Goal: Information Seeking & Learning: Learn about a topic

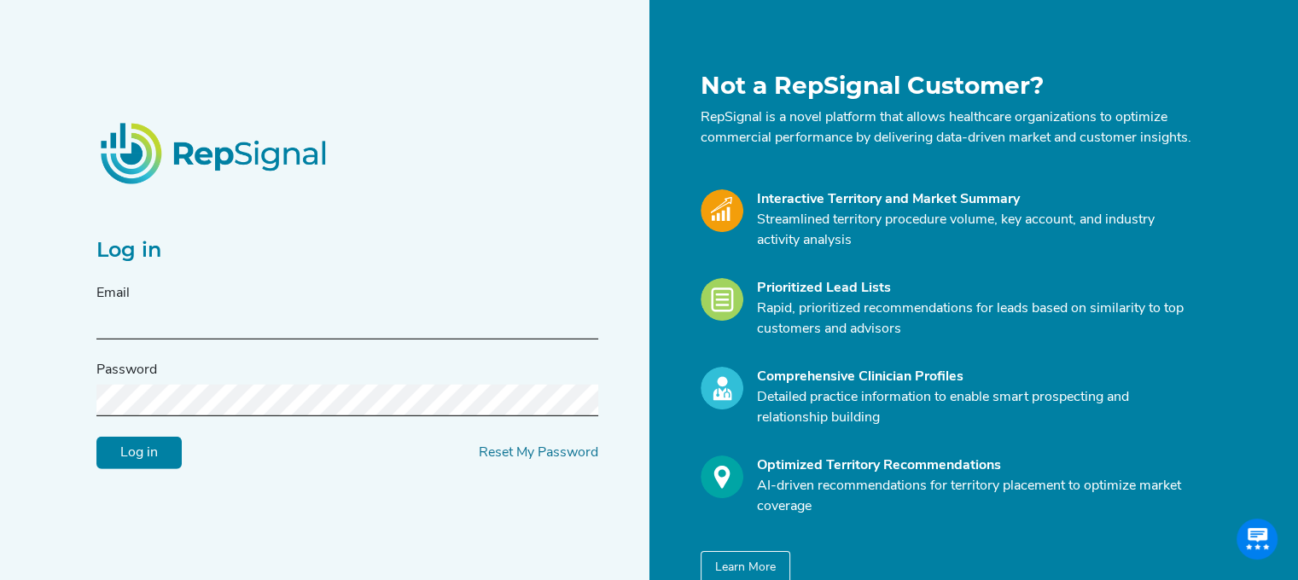
type input "[PERSON_NAME][EMAIL_ADDRESS][PERSON_NAME][DOMAIN_NAME]"
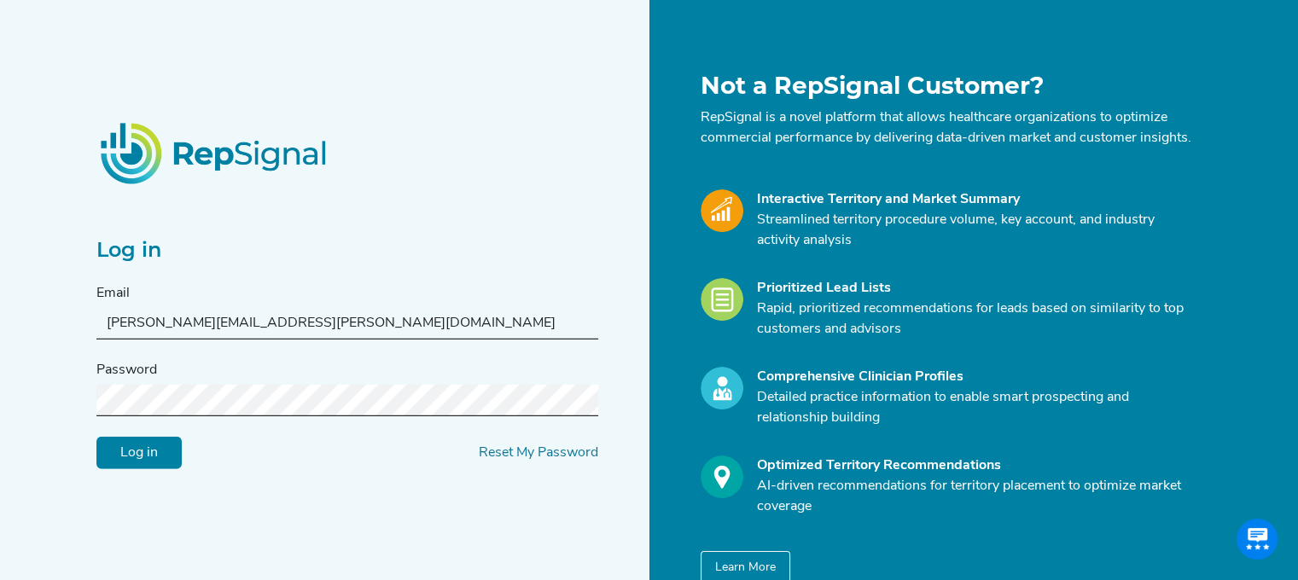
click at [119, 459] on input "Log in" at bounding box center [138, 453] width 85 height 32
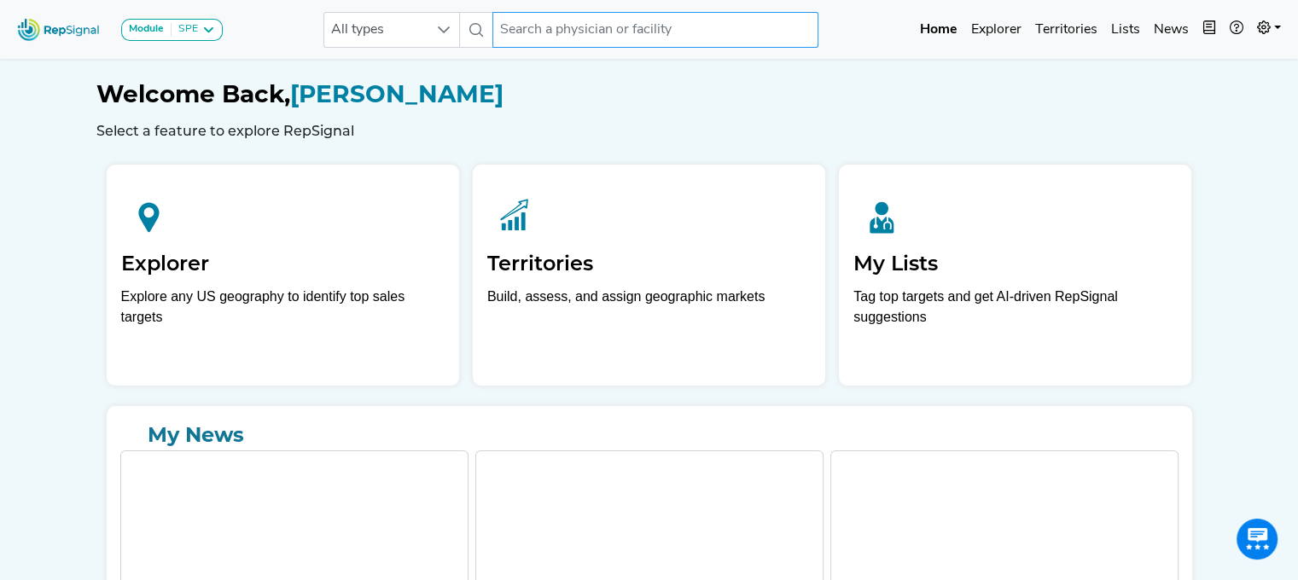
click at [621, 37] on input "text" at bounding box center [655, 30] width 326 height 36
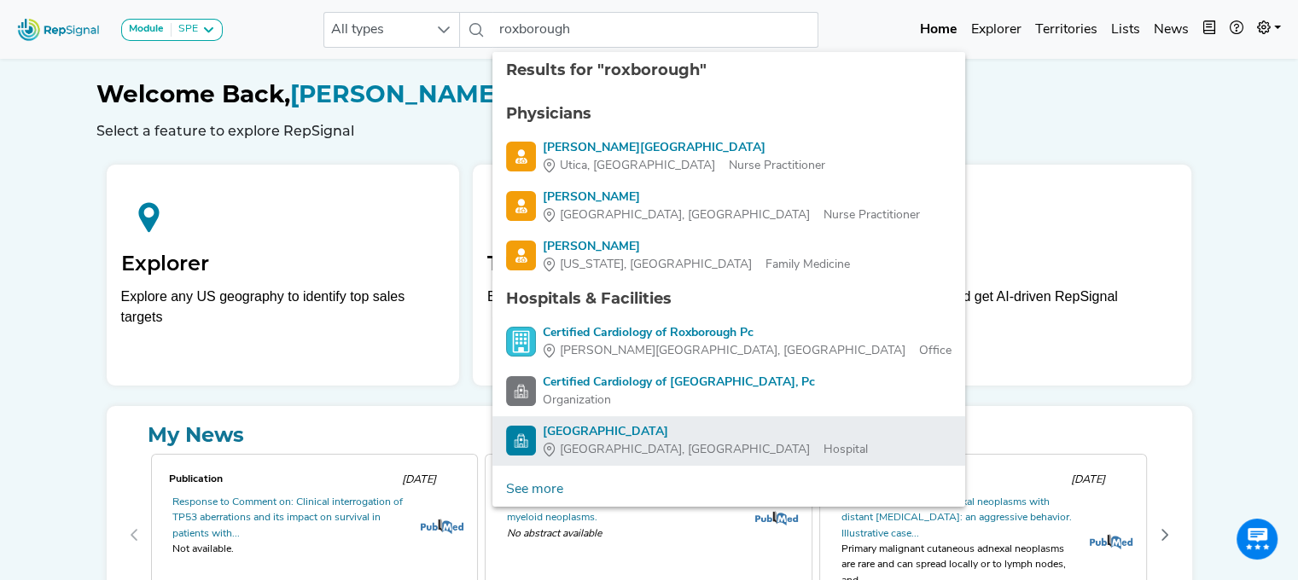
click at [640, 426] on div "[GEOGRAPHIC_DATA]" at bounding box center [705, 432] width 325 height 18
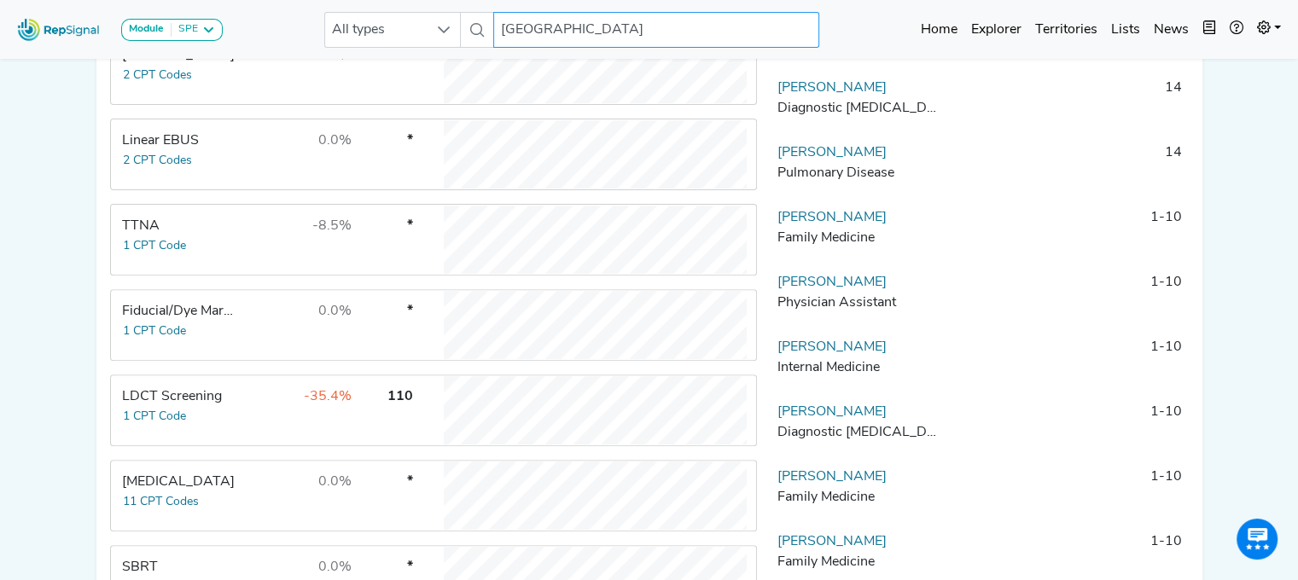
scroll to position [545, 0]
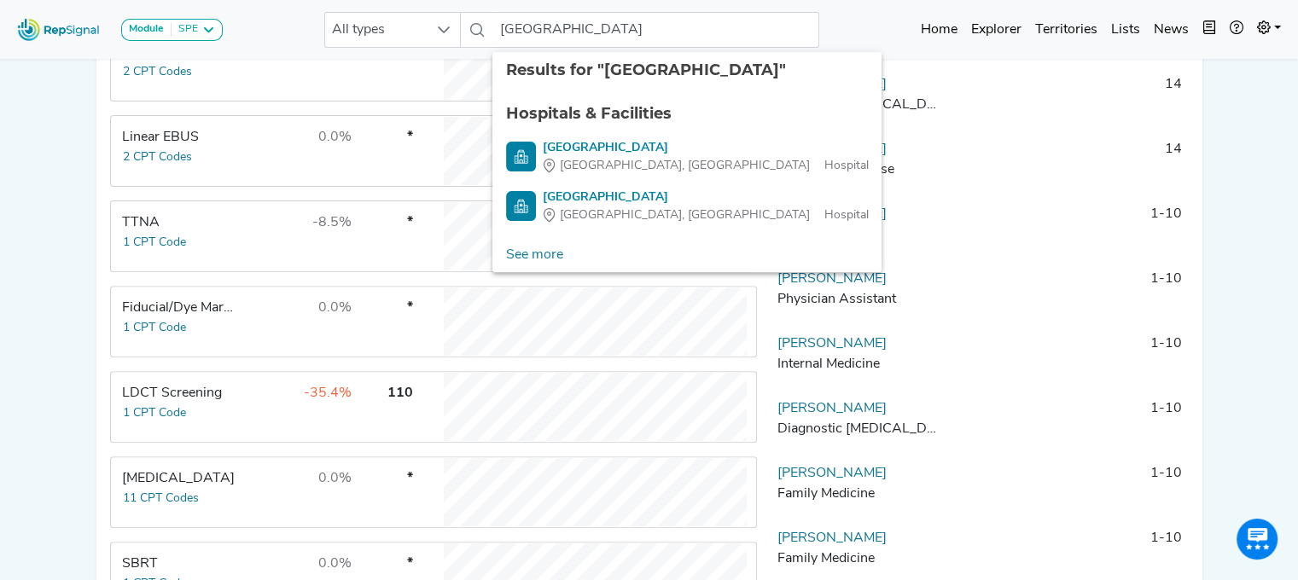
click at [1288, 129] on div "Module SPE [MEDICAL_DATA] Disposable Bronchoscope SBRT SPE TTNA [MEDICAL_DATA] …" at bounding box center [649, 85] width 1298 height 1261
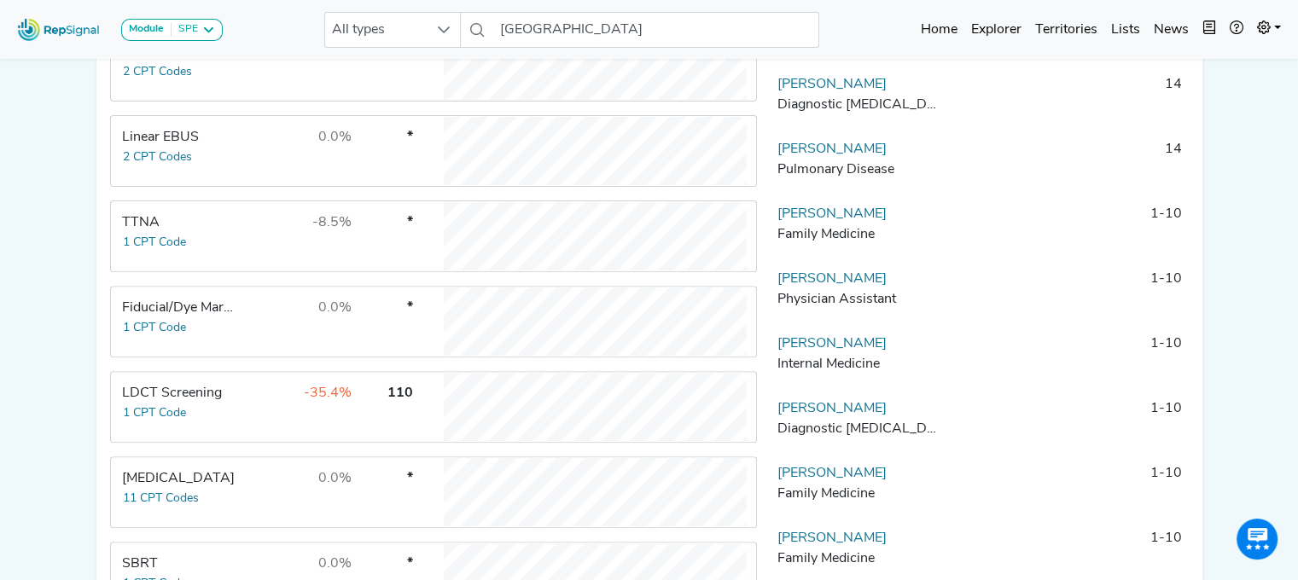
drag, startPoint x: 1307, startPoint y: 290, endPoint x: 1296, endPoint y: 82, distance: 208.5
drag, startPoint x: 1296, startPoint y: 82, endPoint x: 1217, endPoint y: 54, distance: 83.4
click at [1217, 54] on nav "Module SPE [MEDICAL_DATA] Disposable Bronchoscope SBRT SPE TTNA [MEDICAL_DATA] …" at bounding box center [649, 29] width 1298 height 59
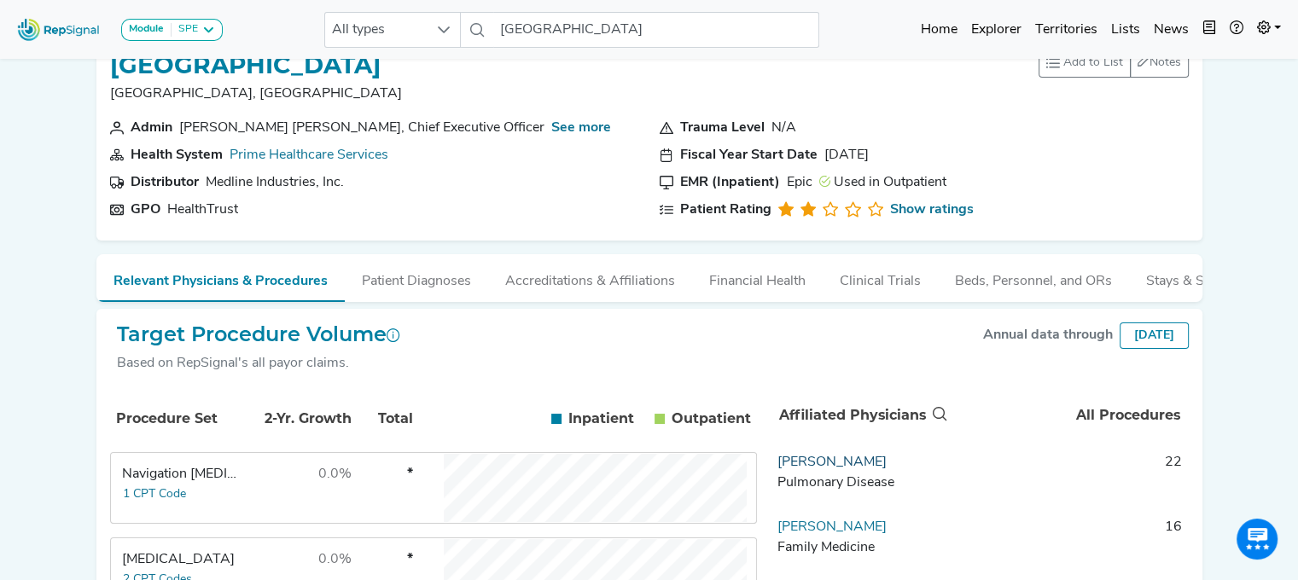
click at [810, 469] on link "[PERSON_NAME]" at bounding box center [831, 463] width 109 height 14
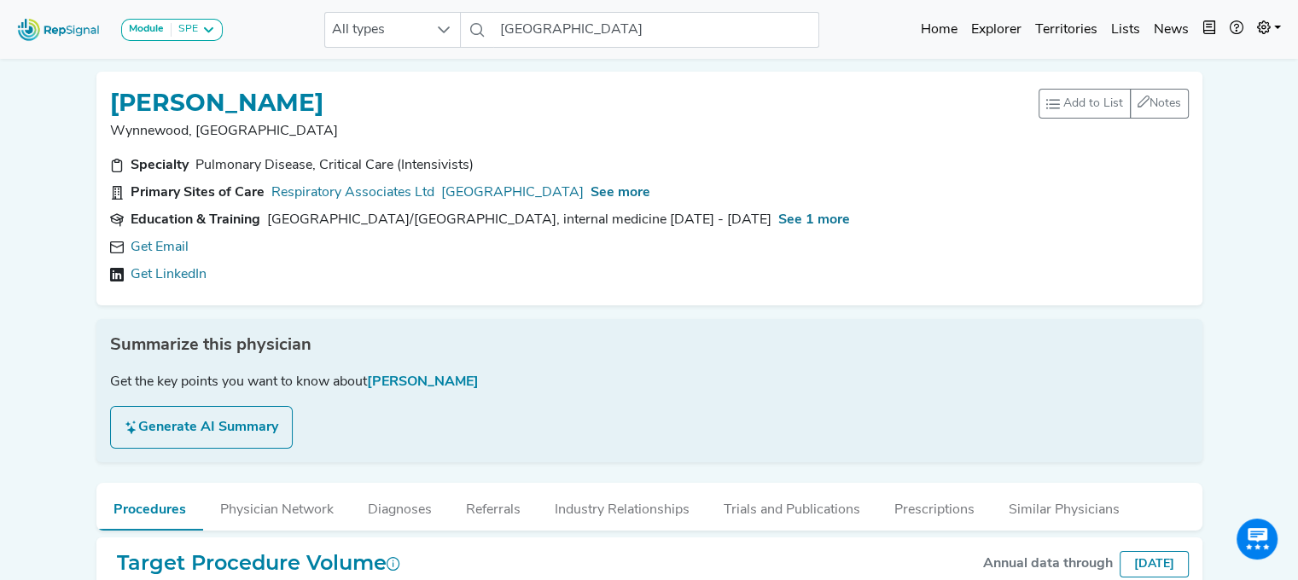
scroll to position [3, 0]
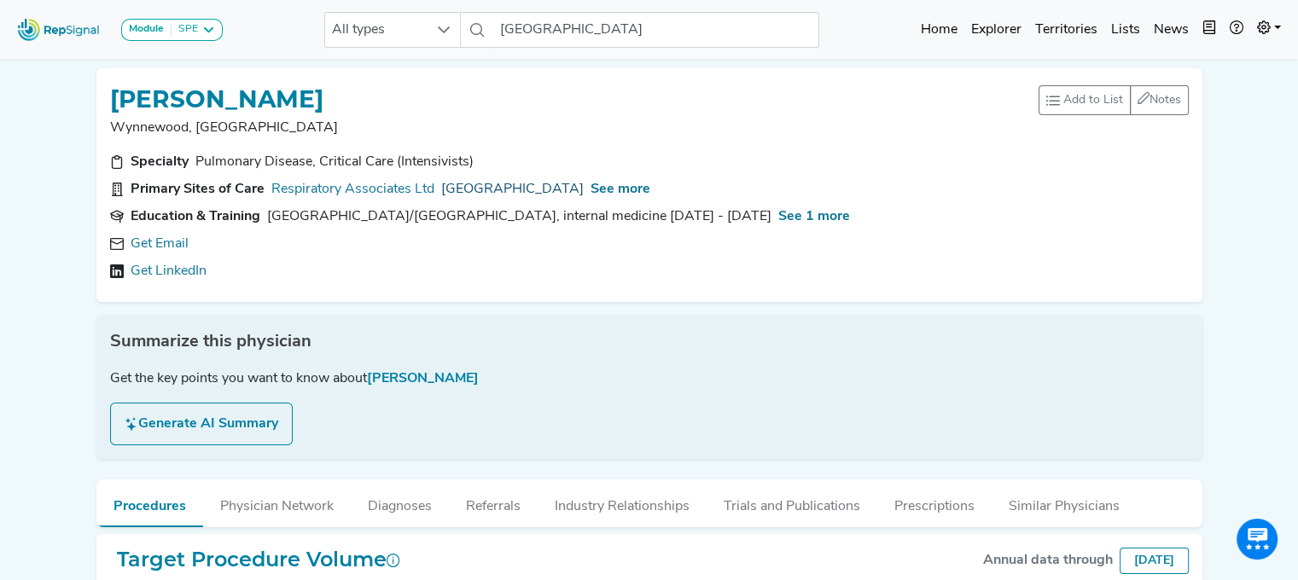
drag, startPoint x: 548, startPoint y: 183, endPoint x: 154, endPoint y: 253, distance: 400.3
click at [154, 253] on link "Get Email" at bounding box center [160, 244] width 58 height 20
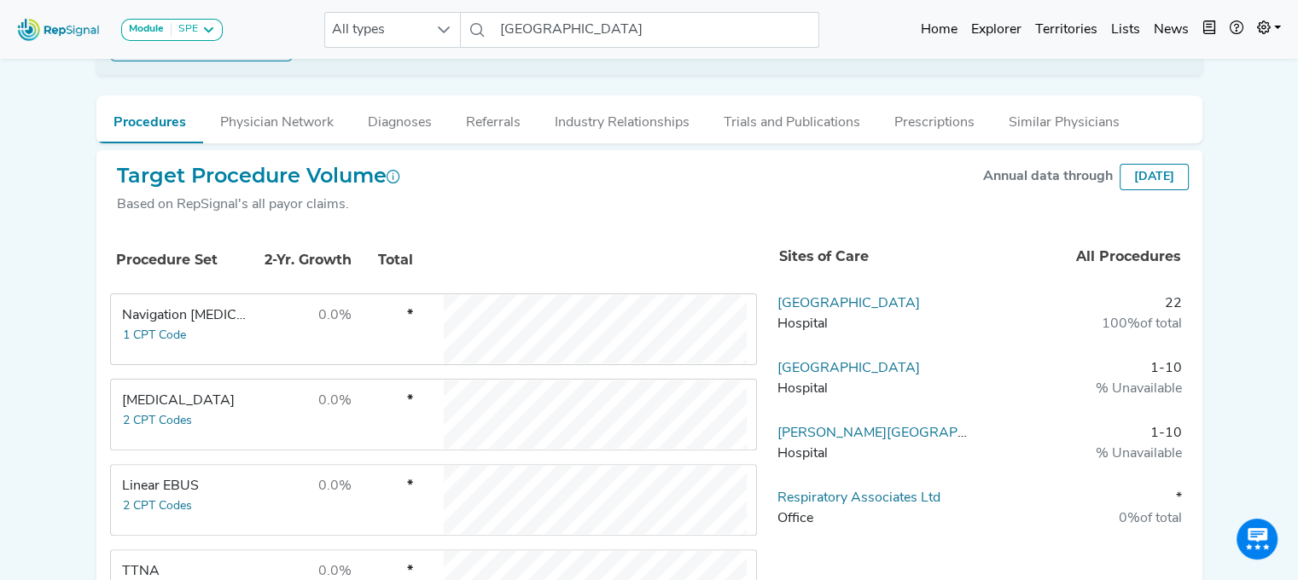
scroll to position [391, 0]
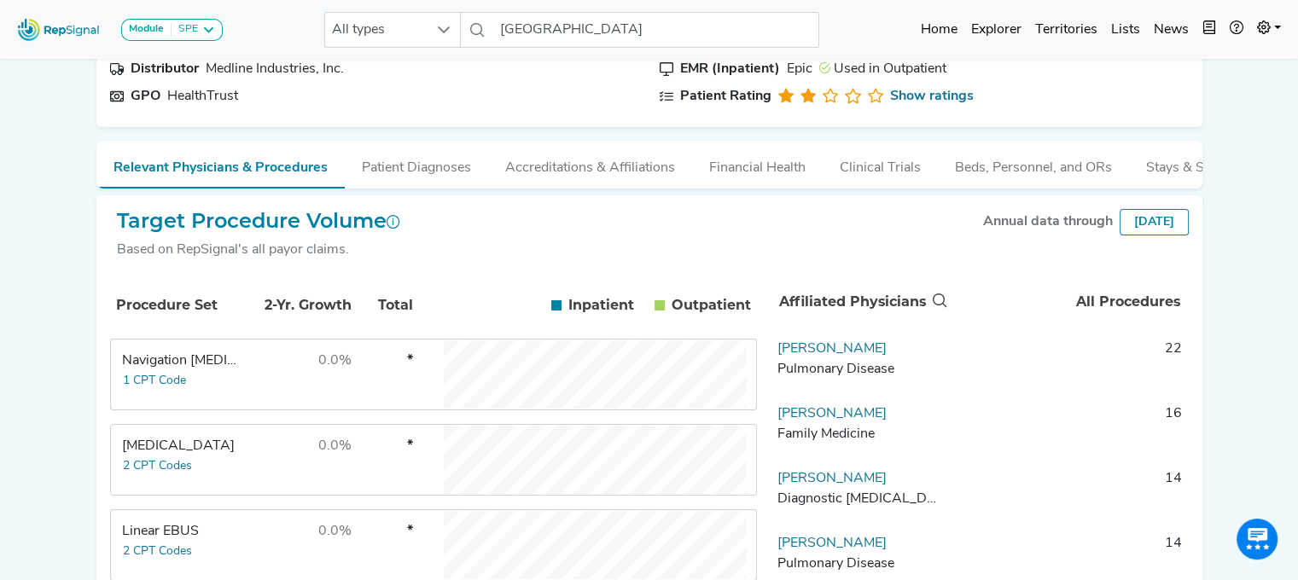
scroll to position [188, 0]
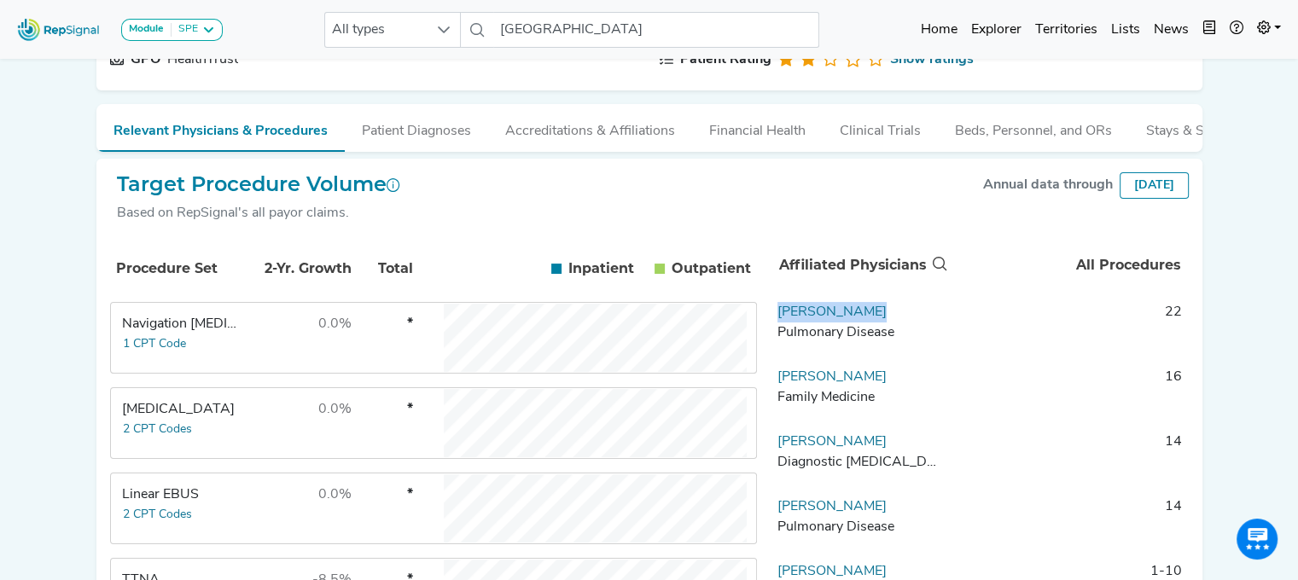
drag, startPoint x: 870, startPoint y: 323, endPoint x: 769, endPoint y: 323, distance: 101.5
copy link "[PERSON_NAME]"
drag, startPoint x: 911, startPoint y: 518, endPoint x: 771, endPoint y: 523, distance: 140.0
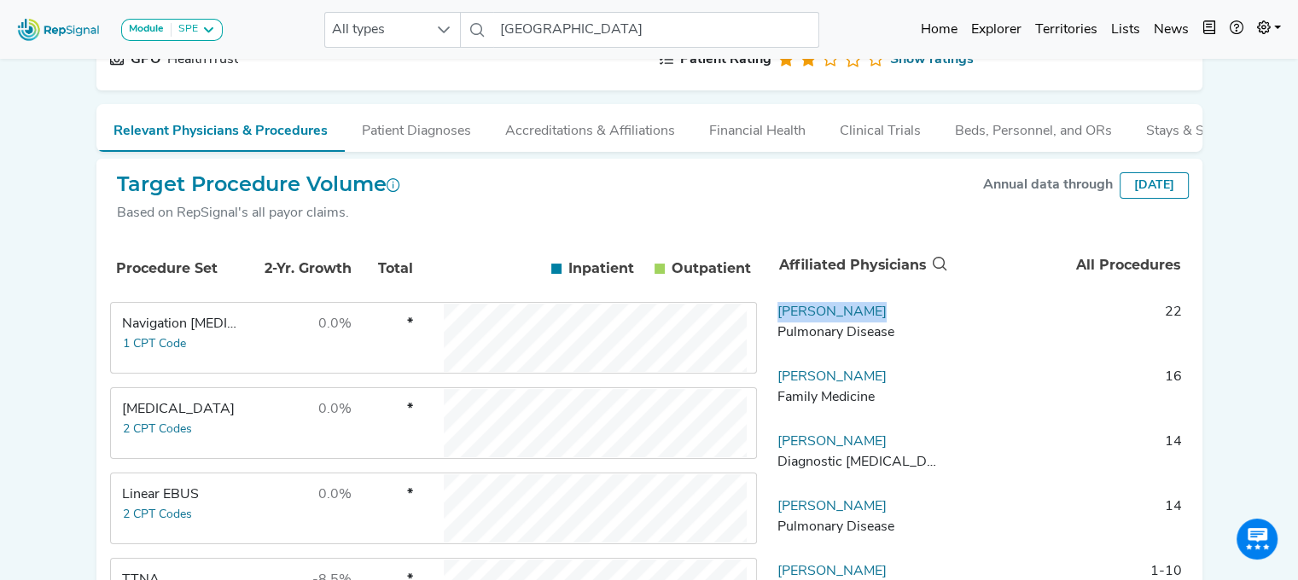
click at [771, 523] on td "[PERSON_NAME] Pulmonary Disease" at bounding box center [859, 522] width 179 height 51
copy link "[PERSON_NAME]"
click at [381, 224] on div "Based on RepSignal's all payor claims." at bounding box center [258, 213] width 283 height 20
click at [410, 33] on span "All types" at bounding box center [376, 30] width 102 height 34
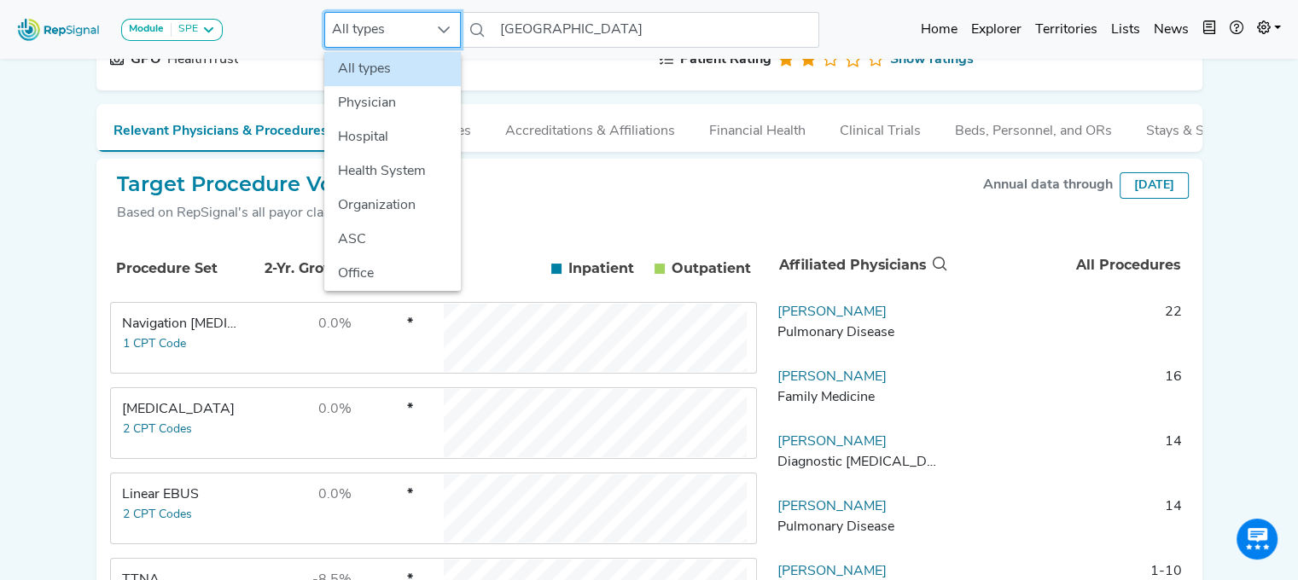
scroll to position [188, 13]
click at [380, 137] on li "Hospital" at bounding box center [392, 137] width 137 height 34
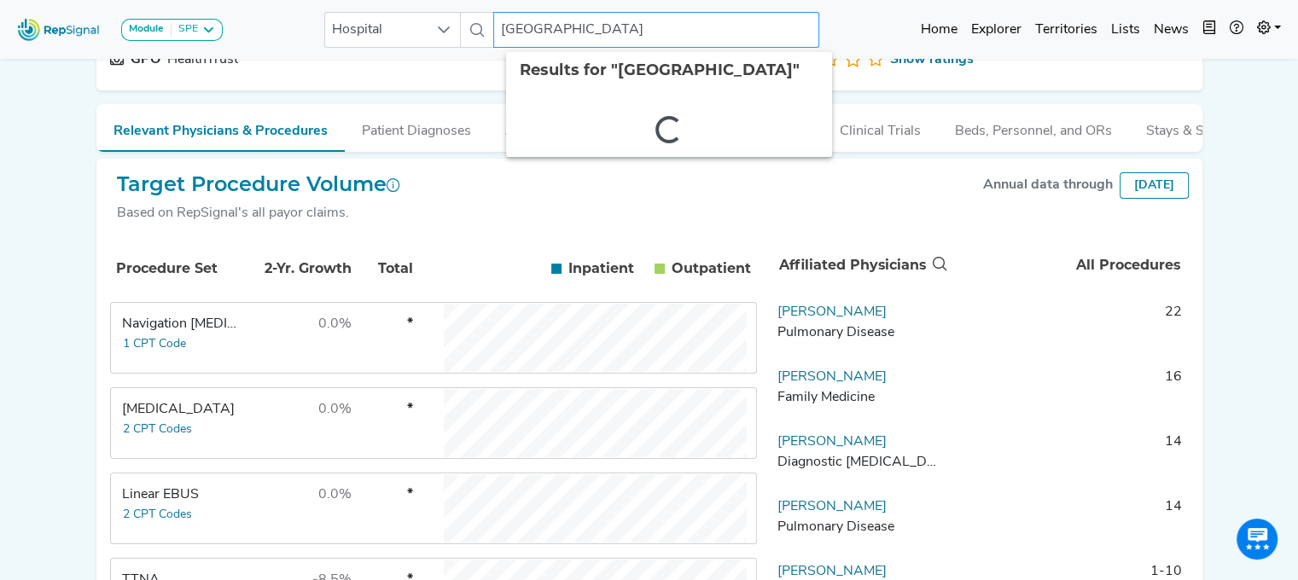
drag, startPoint x: 499, startPoint y: 41, endPoint x: 829, endPoint y: 41, distance: 330.2
click at [829, 41] on div "Module SPE [MEDICAL_DATA] Disposable Bronchoscope SBRT SPE TTNA [MEDICAL_DATA][…" at bounding box center [649, 29] width 1298 height 45
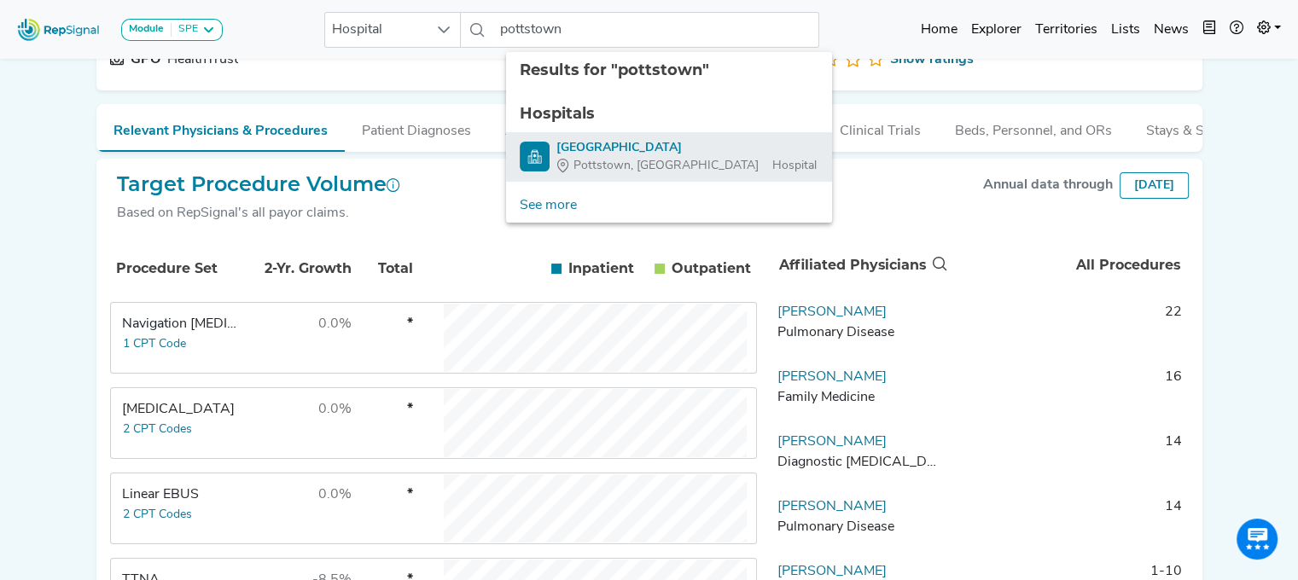
click at [614, 149] on div "[GEOGRAPHIC_DATA]" at bounding box center [686, 148] width 260 height 18
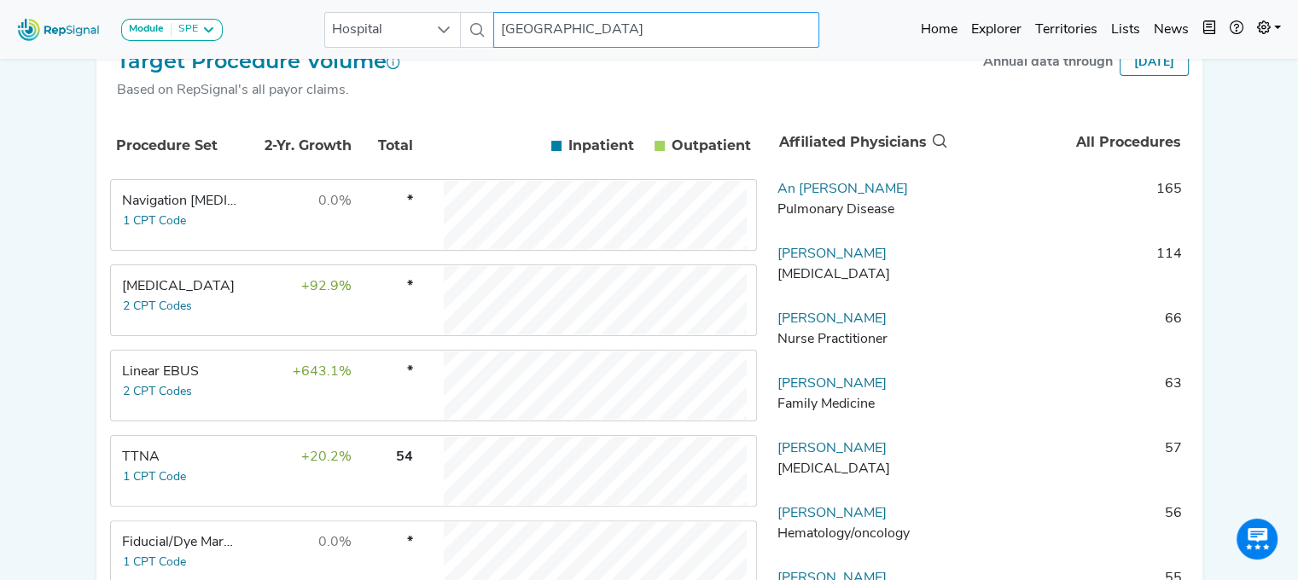
scroll to position [311, 13]
click at [257, 395] on td "+643.1%" at bounding box center [296, 385] width 111 height 68
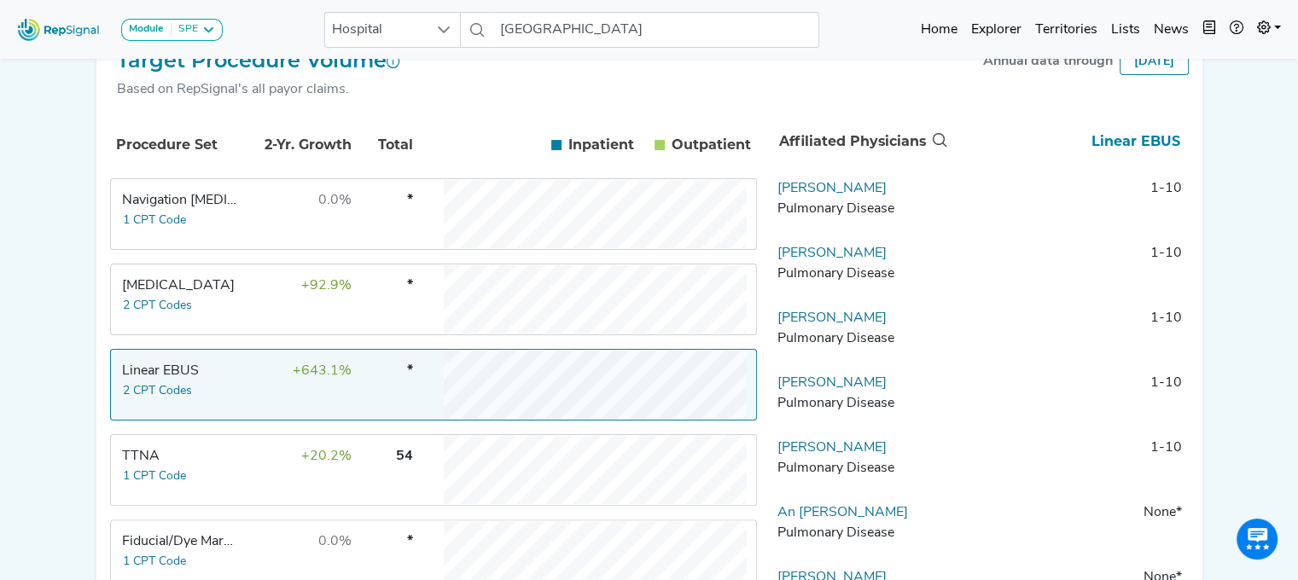
click at [1206, 210] on div "Module SPE [MEDICAL_DATA] Disposable Bronchoscope SBRT SPE TTNA [MEDICAL_DATA] …" at bounding box center [649, 319] width 1298 height 1261
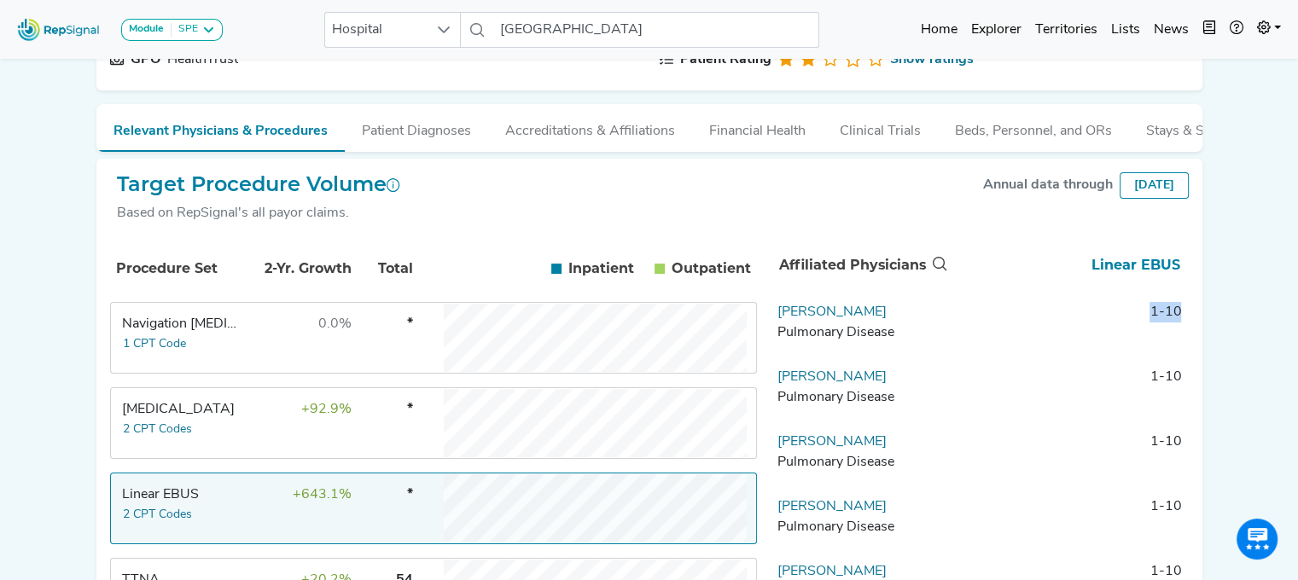
scroll to position [191, 13]
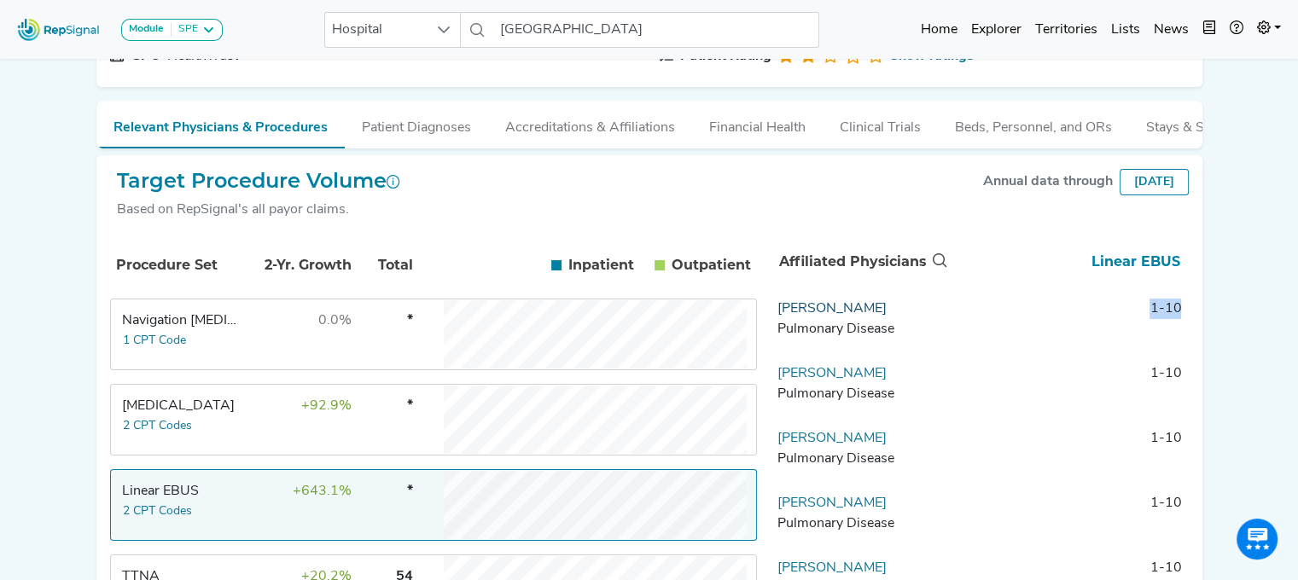
click at [819, 316] on link "[PERSON_NAME]" at bounding box center [831, 309] width 109 height 14
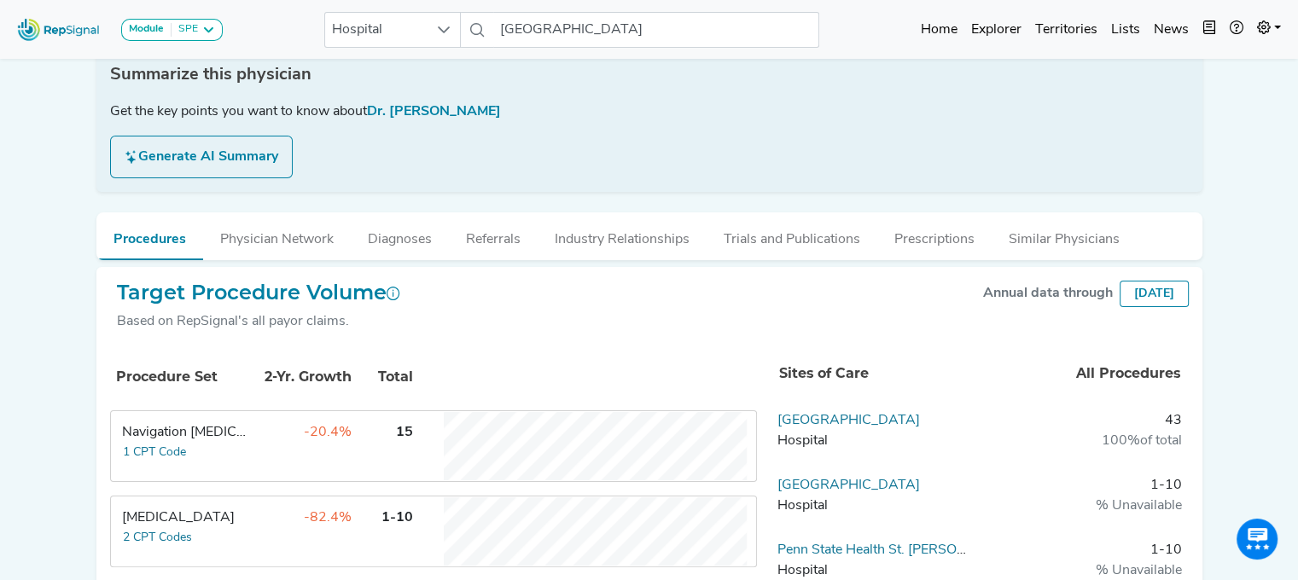
scroll to position [273, 13]
click at [838, 412] on link "[GEOGRAPHIC_DATA]" at bounding box center [848, 418] width 142 height 14
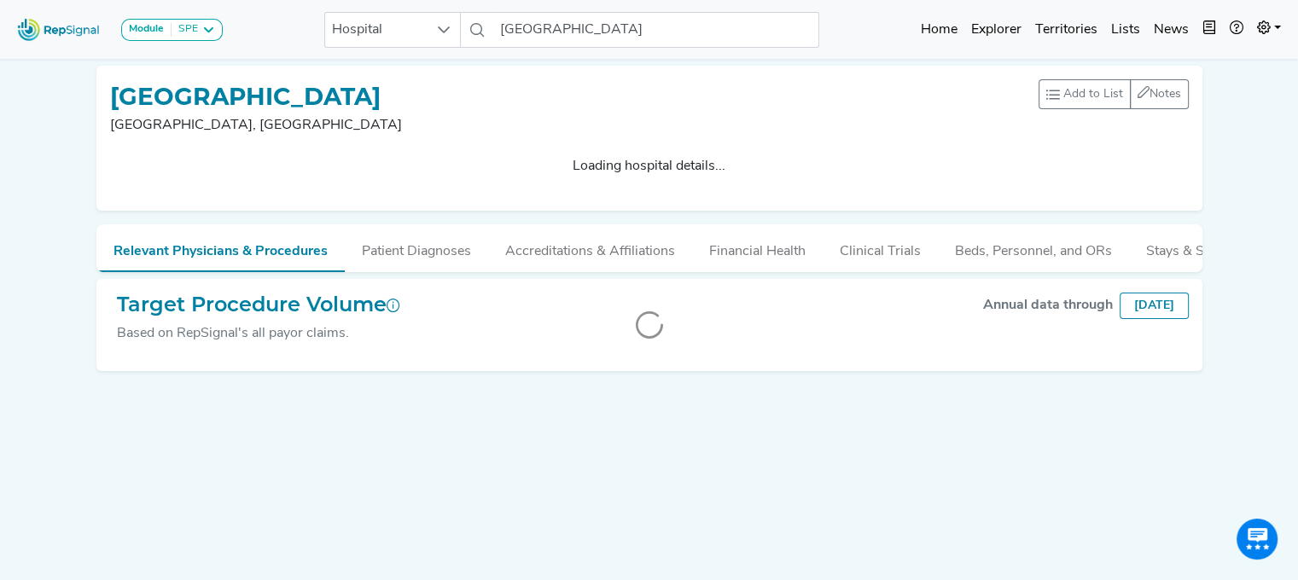
scroll to position [0, 13]
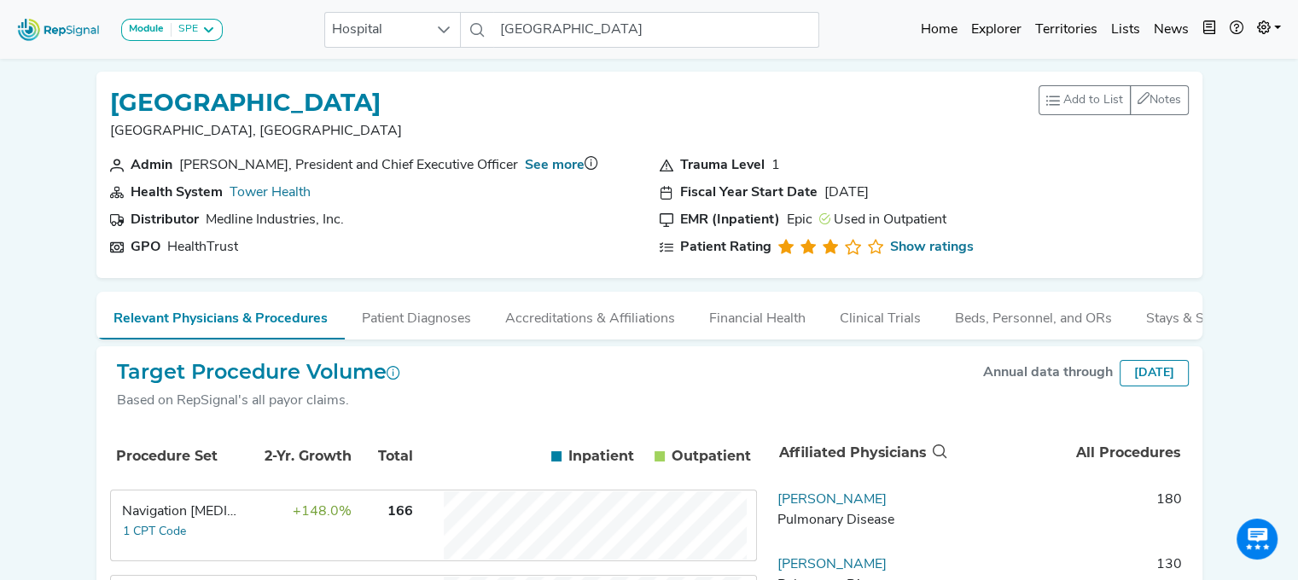
click at [211, 549] on td "Navigation [MEDICAL_DATA] 1 CPT Code" at bounding box center [176, 525] width 128 height 68
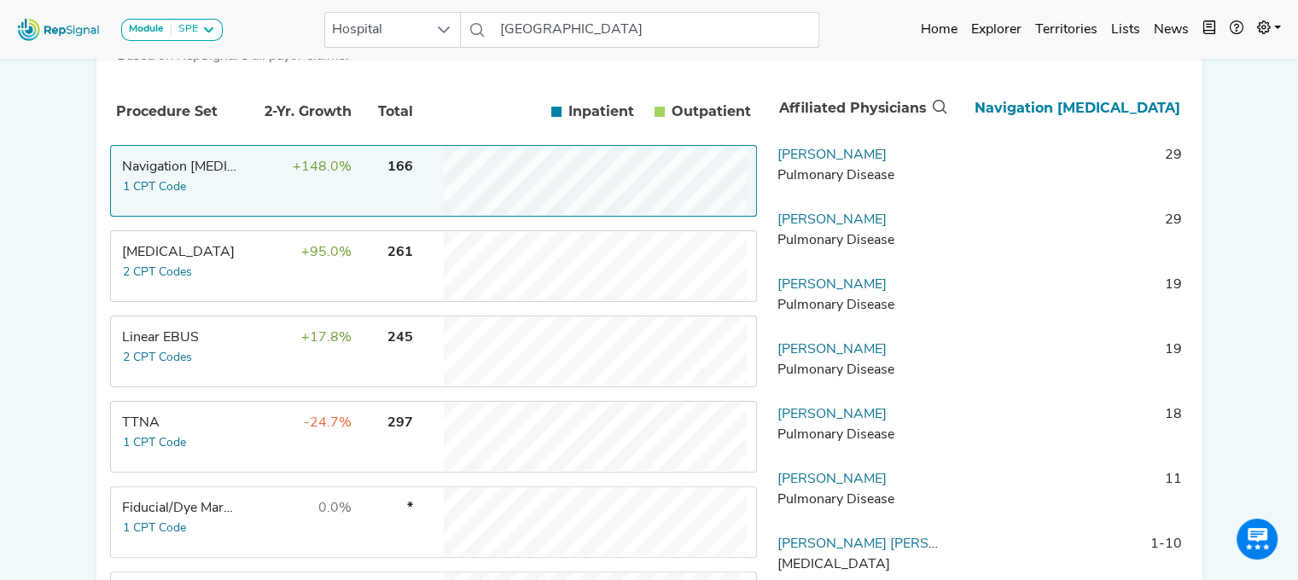
scroll to position [350, 13]
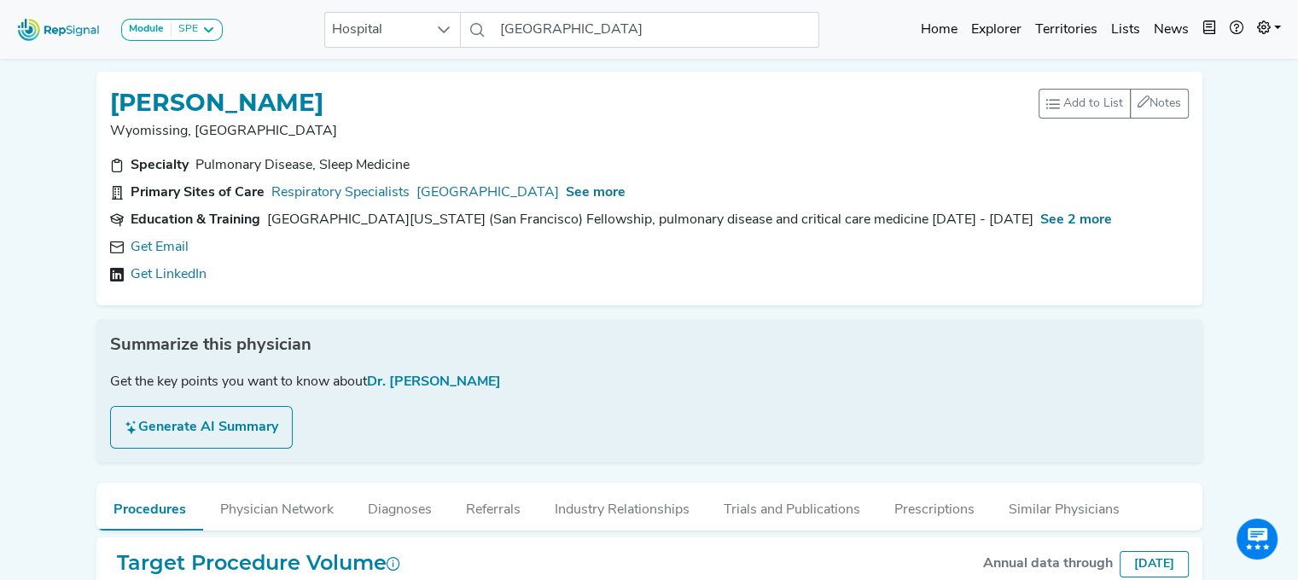
scroll to position [3, 13]
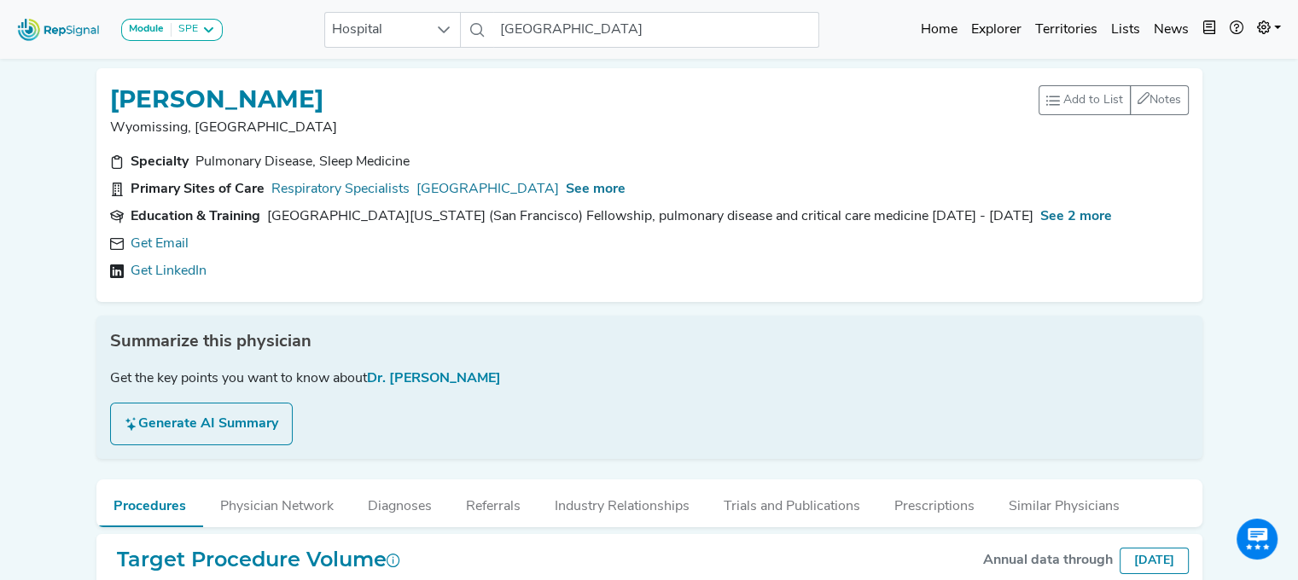
click at [176, 246] on div "Get Email" at bounding box center [649, 244] width 1078 height 20
click at [160, 245] on link "Get Email" at bounding box center [160, 244] width 58 height 20
drag, startPoint x: 540, startPoint y: 186, endPoint x: 356, endPoint y: 264, distance: 200.0
click at [356, 264] on div "No LinkedIn available." at bounding box center [649, 271] width 1078 height 20
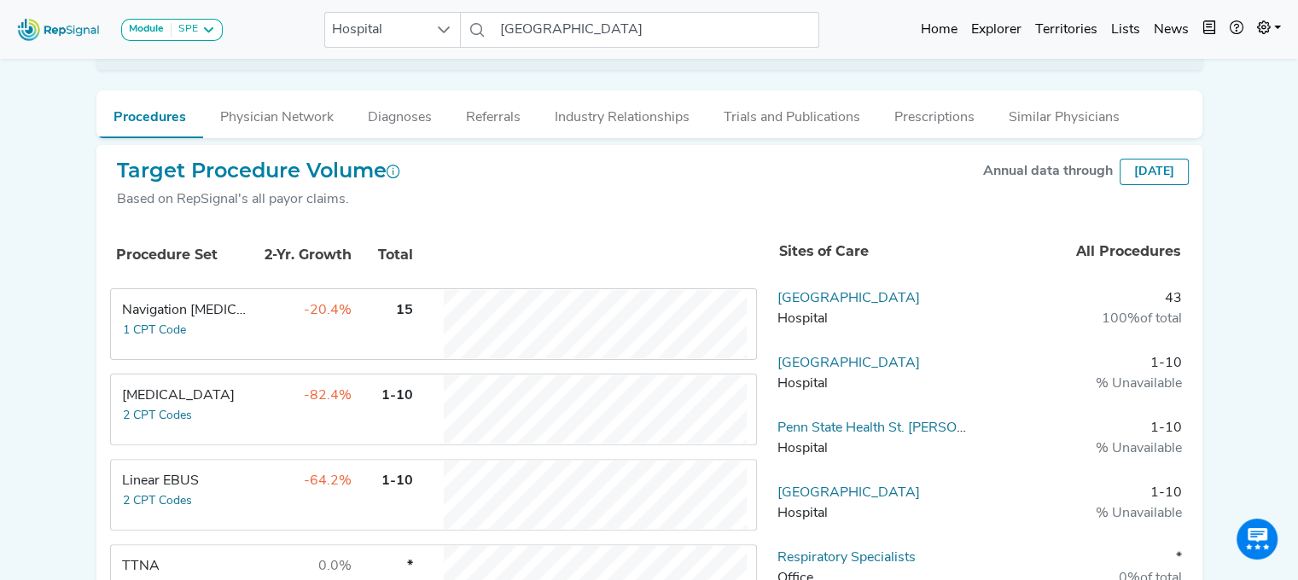
scroll to position [386, 13]
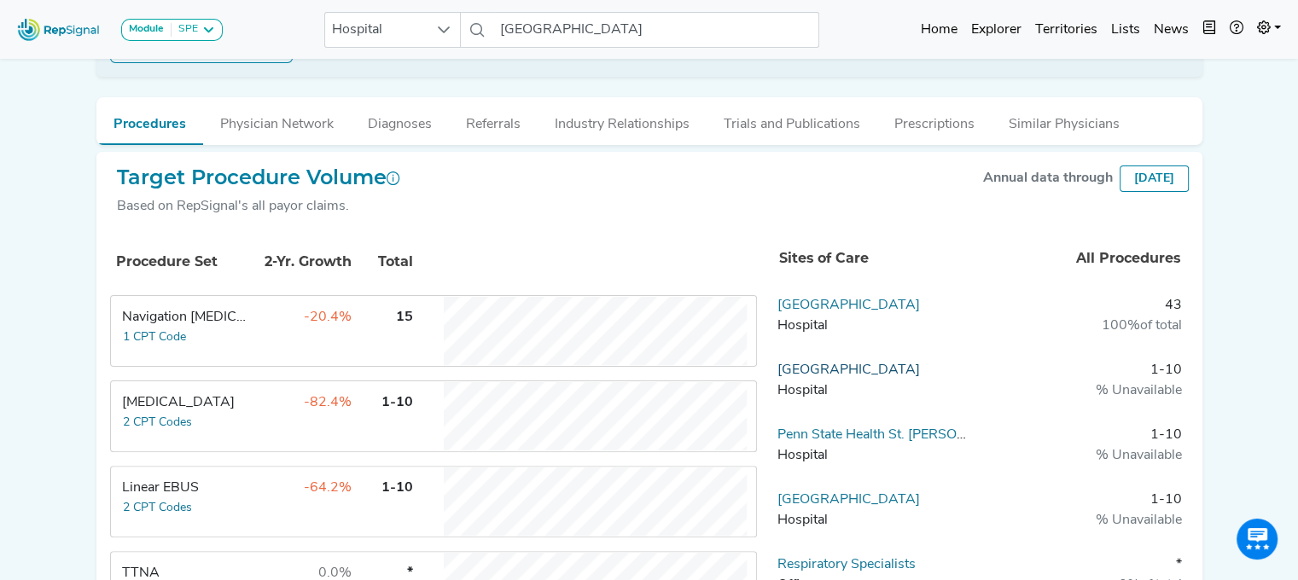
click at [851, 368] on link "[GEOGRAPHIC_DATA]" at bounding box center [848, 370] width 142 height 14
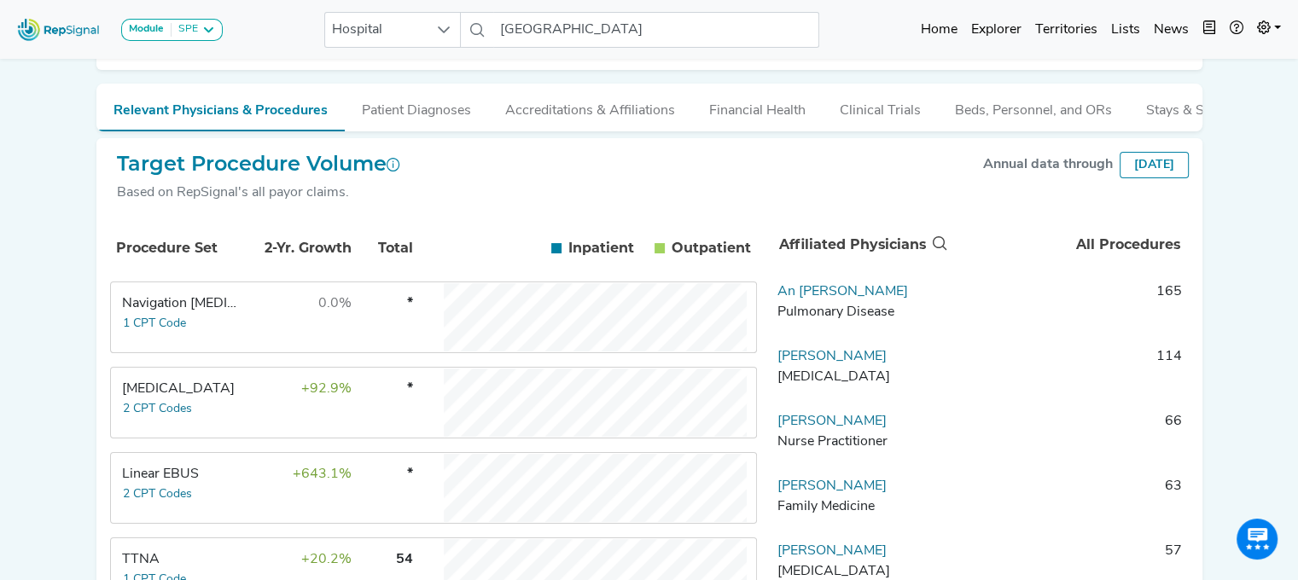
scroll to position [209, 13]
click at [188, 484] on div "Linear EBUS" at bounding box center [180, 473] width 117 height 20
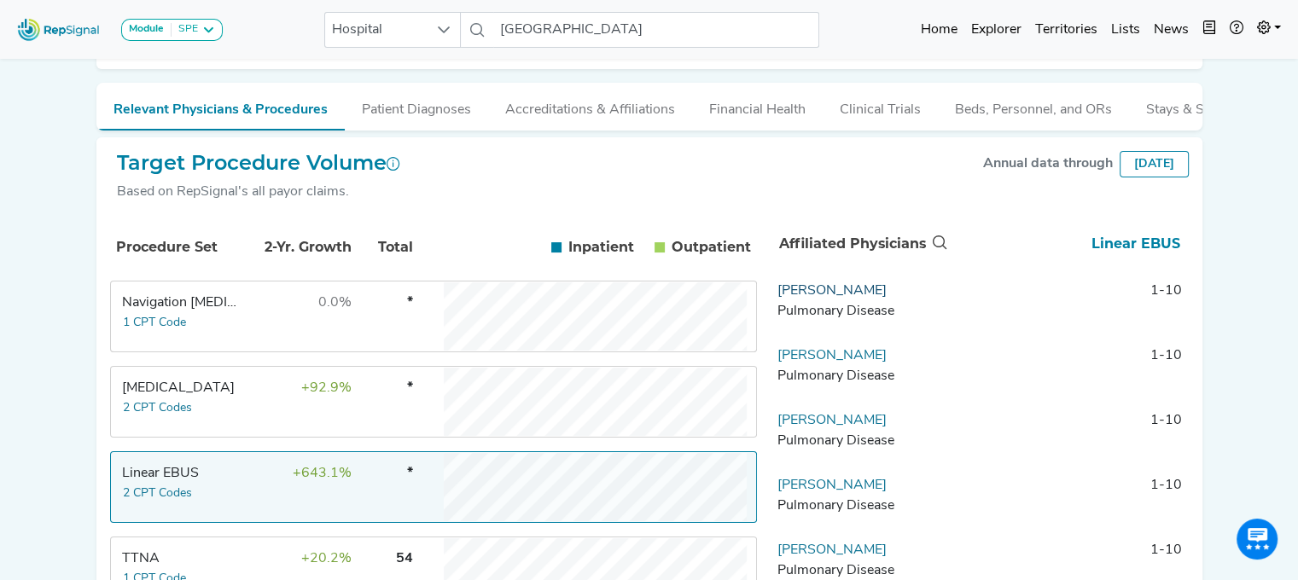
click at [781, 298] on link "[PERSON_NAME]" at bounding box center [831, 291] width 109 height 14
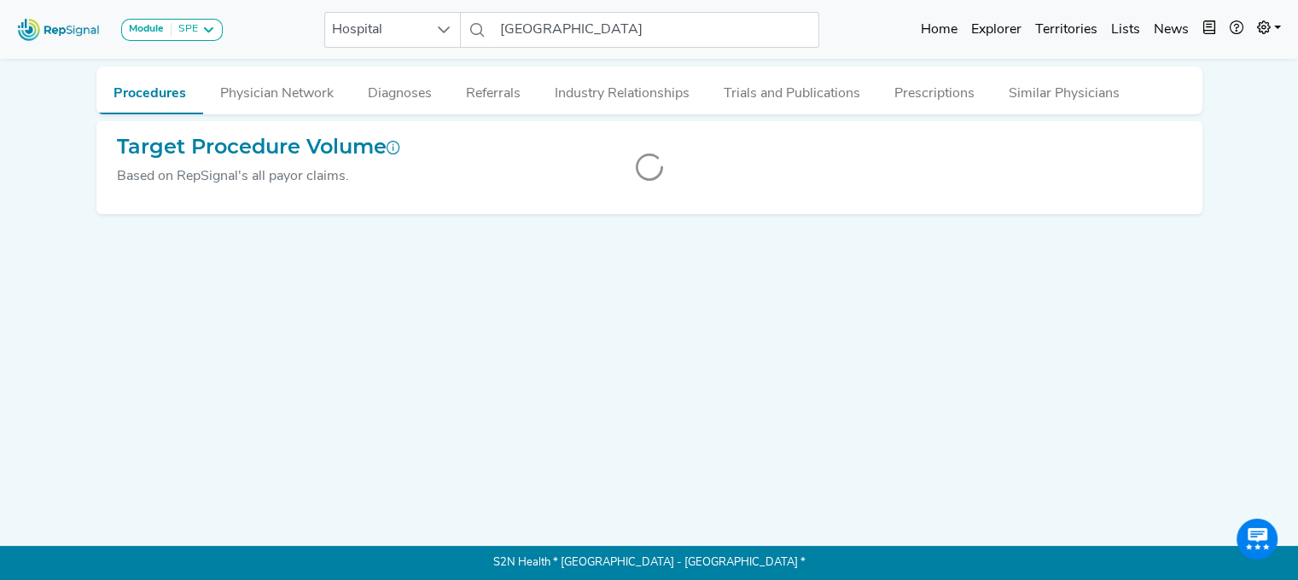
scroll to position [57, 13]
click at [781, 299] on div "Procedures Physician Network Diagnoses Referrals Industry Relationships Trials …" at bounding box center [649, 258] width 1126 height 493
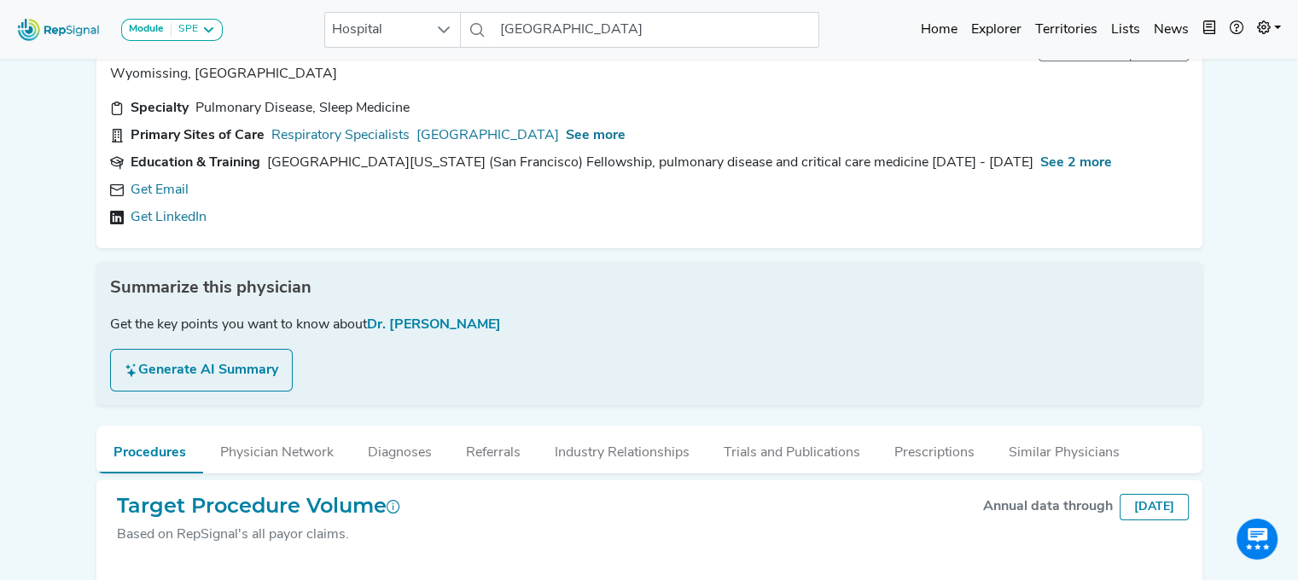
scroll to position [0, 13]
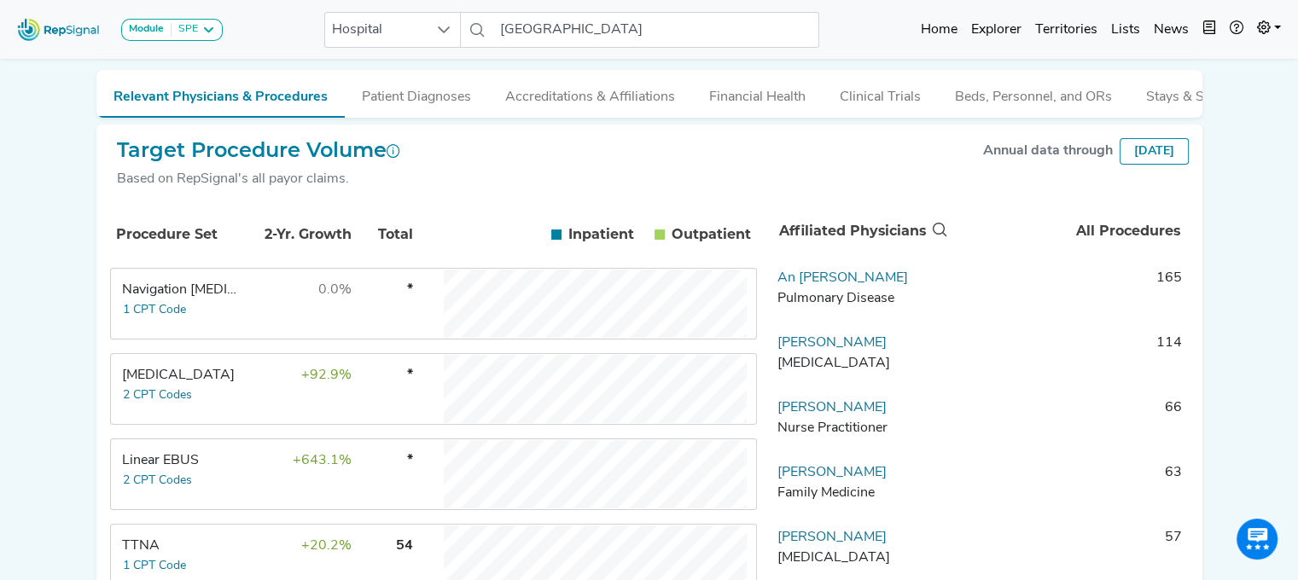
scroll to position [236, 13]
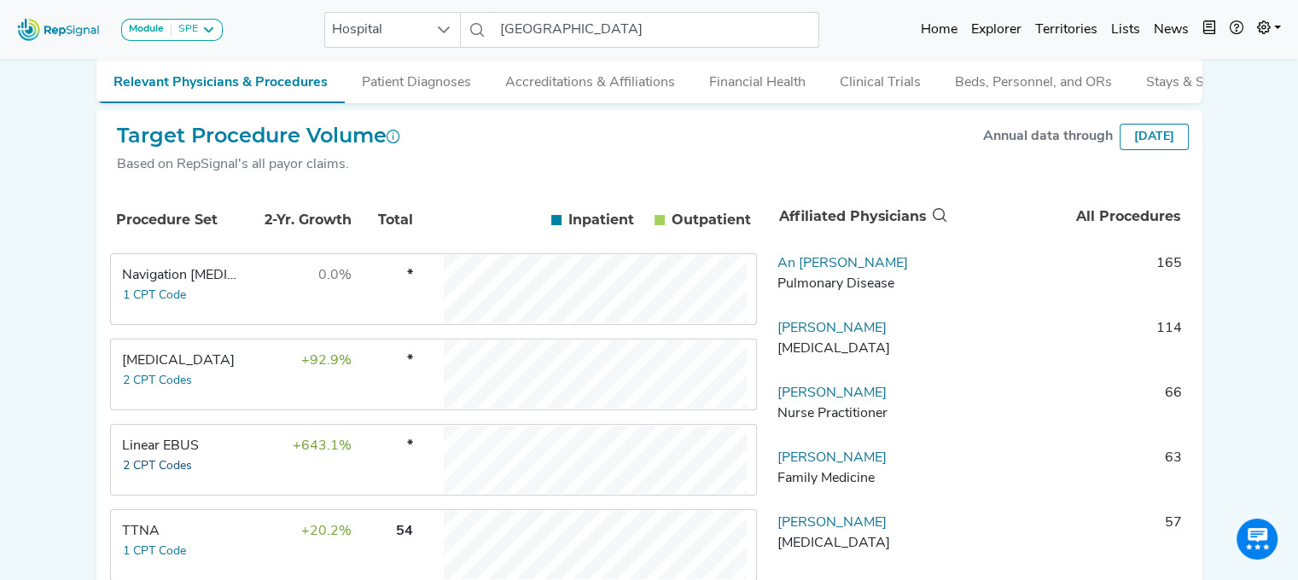
click at [172, 468] on button "2 CPT Codes" at bounding box center [157, 466] width 71 height 20
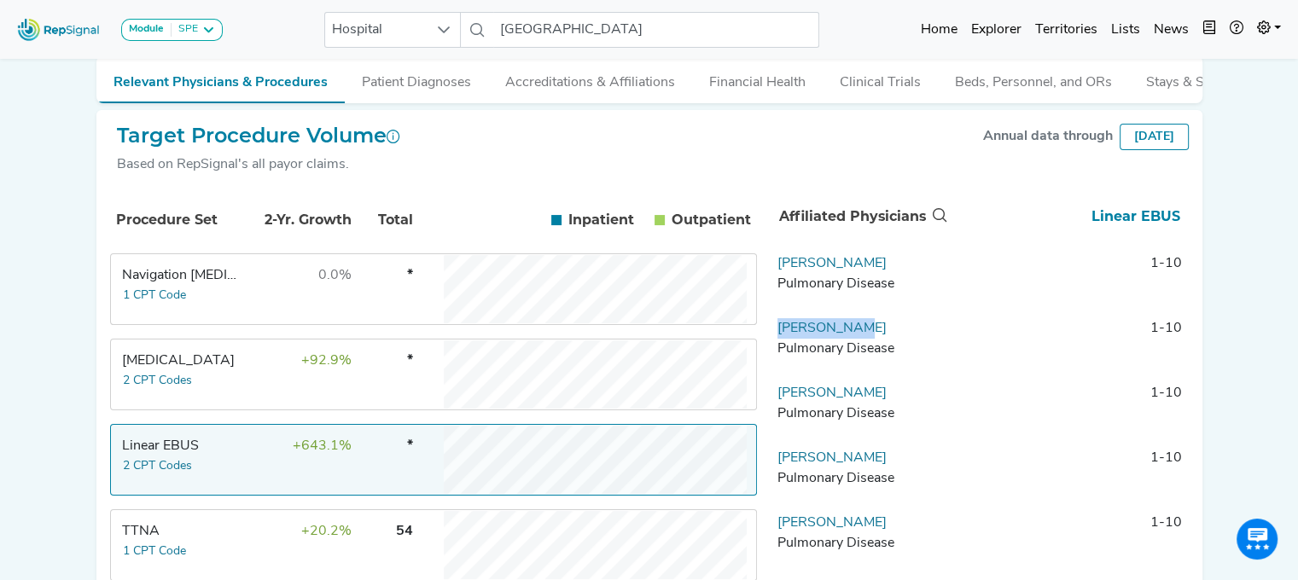
drag, startPoint x: 847, startPoint y: 338, endPoint x: 761, endPoint y: 347, distance: 86.7
click at [770, 347] on td "[PERSON_NAME] Pulmonary Disease" at bounding box center [859, 343] width 179 height 51
copy link "[PERSON_NAME]"
drag, startPoint x: 852, startPoint y: 402, endPoint x: 766, endPoint y: 413, distance: 86.9
click at [770, 413] on td "[PERSON_NAME] Pulmonary Disease" at bounding box center [859, 408] width 179 height 51
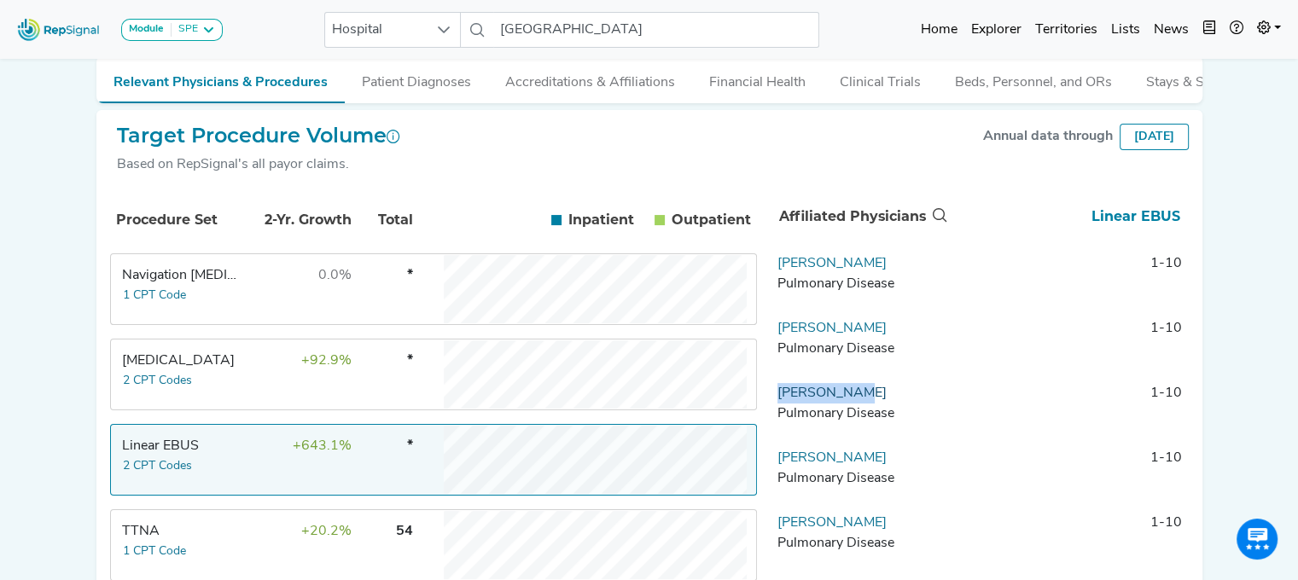
copy link "[PERSON_NAME]"
drag, startPoint x: 863, startPoint y: 474, endPoint x: 767, endPoint y: 474, distance: 96.4
click at [770, 474] on td "[PERSON_NAME] Pulmonary Disease" at bounding box center [859, 473] width 179 height 51
copy link "[PERSON_NAME]"
drag, startPoint x: 882, startPoint y: 526, endPoint x: 768, endPoint y: 537, distance: 114.8
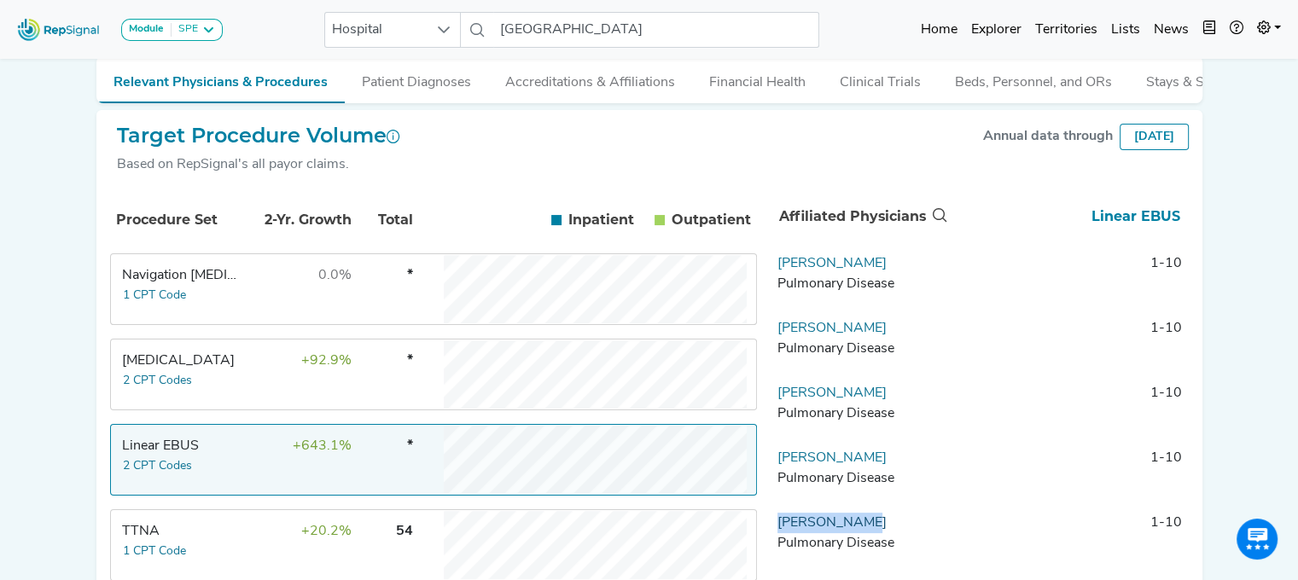
click at [770, 537] on td "[PERSON_NAME] Pulmonary Disease" at bounding box center [859, 538] width 179 height 51
copy link "[PERSON_NAME]"
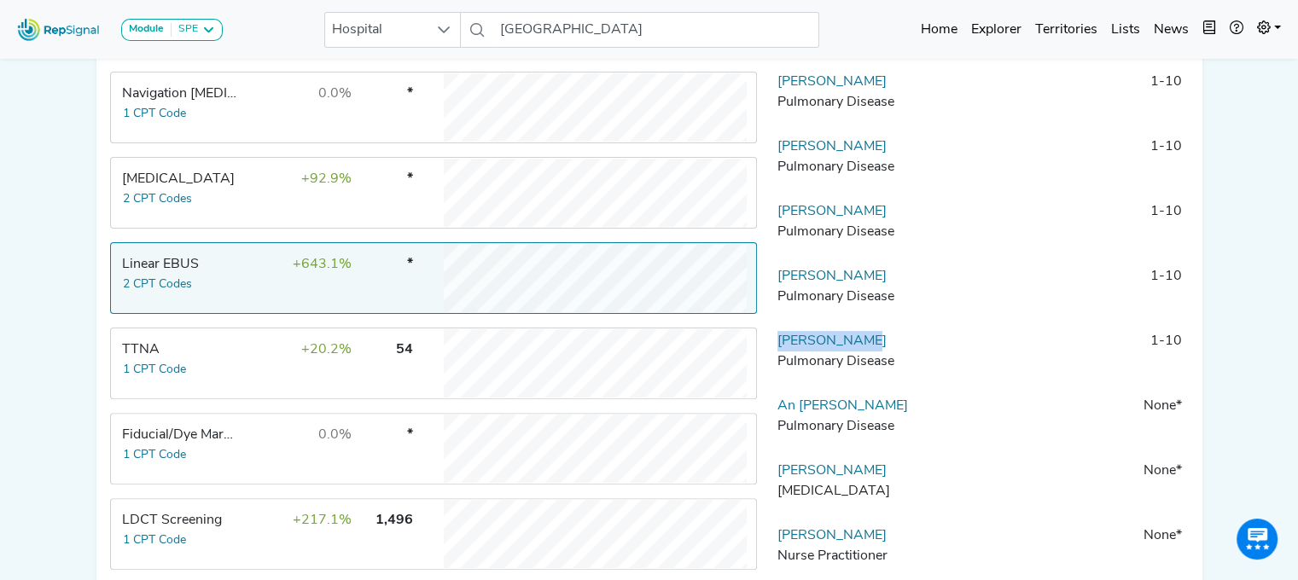
scroll to position [423, 13]
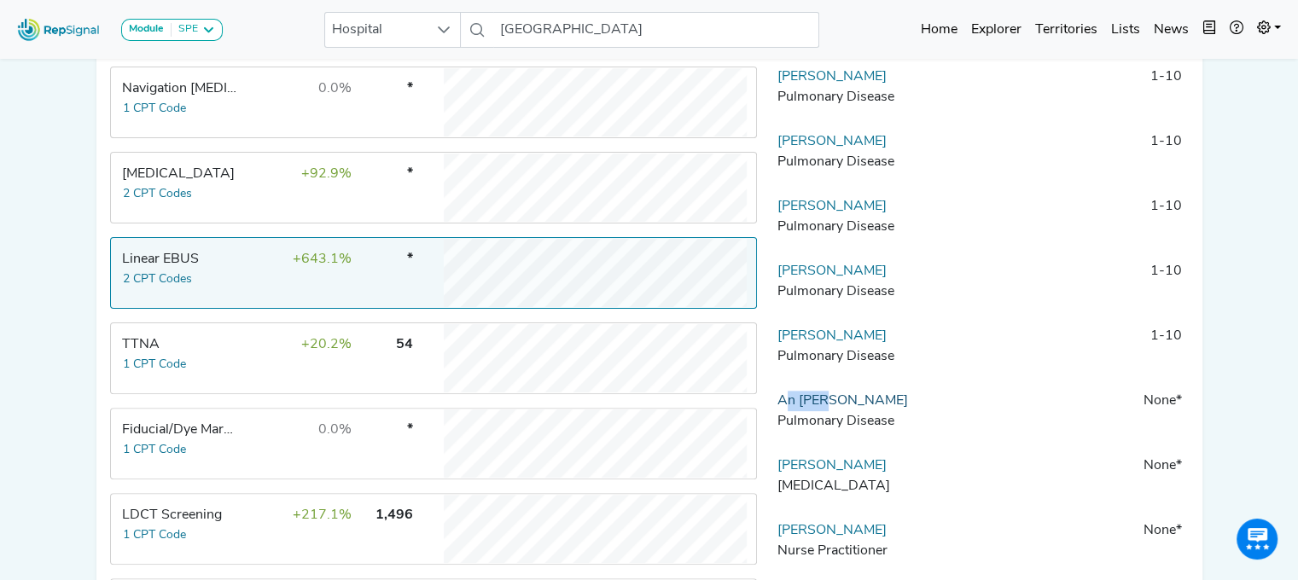
drag, startPoint x: 836, startPoint y: 412, endPoint x: 769, endPoint y: 421, distance: 67.9
click at [770, 421] on td "An [PERSON_NAME] Pulmonary Disease" at bounding box center [859, 416] width 179 height 51
drag, startPoint x: 769, startPoint y: 421, endPoint x: 1217, endPoint y: 270, distance: 472.7
click at [1217, 270] on div "Module SPE [MEDICAL_DATA] Disposable Bronchoscope SBRT SPE TTNA [MEDICAL_DATA] …" at bounding box center [649, 207] width 1298 height 1261
click at [253, 190] on td "+92.9%" at bounding box center [296, 188] width 111 height 68
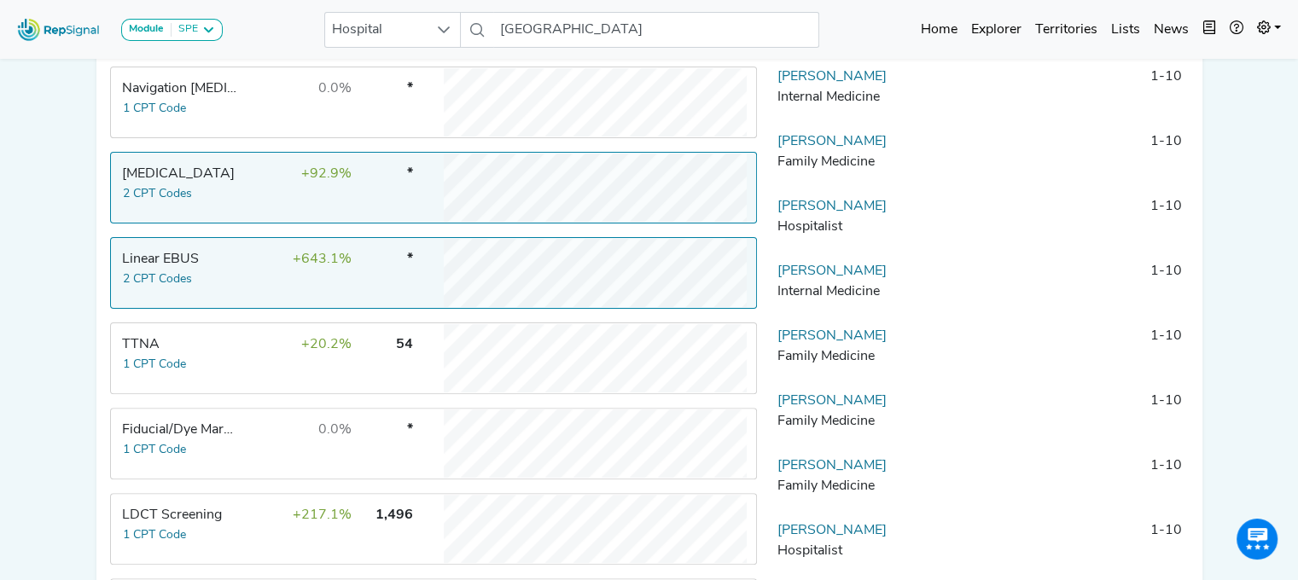
click at [270, 254] on td "+643.1%" at bounding box center [296, 273] width 111 height 68
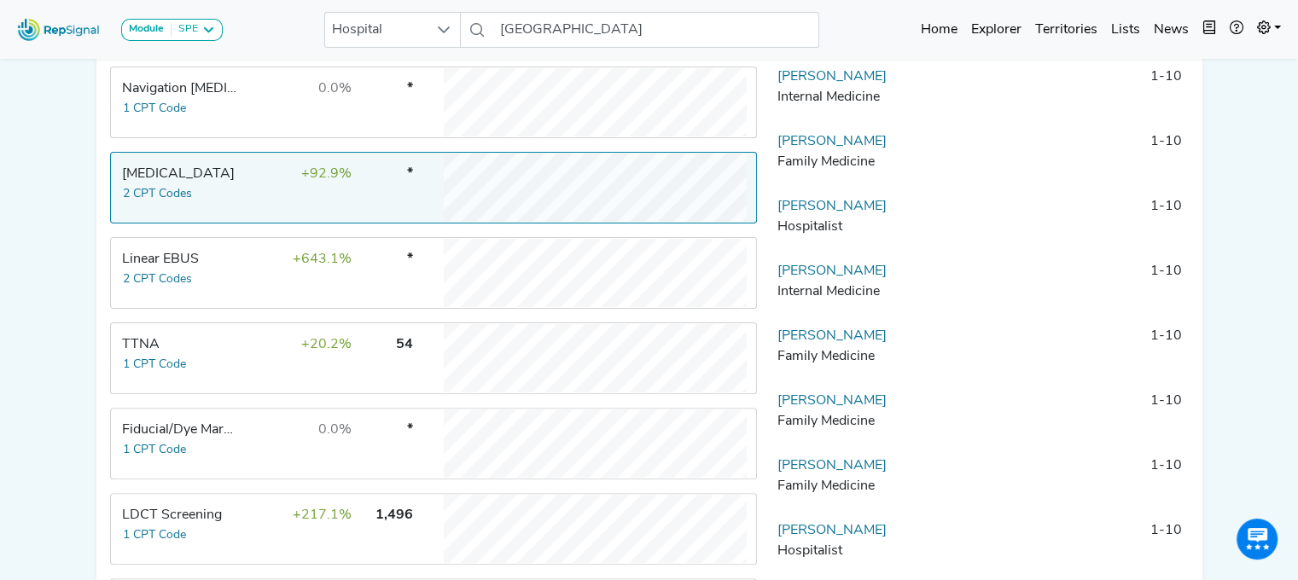
click at [183, 303] on td "Linear EBUS 2 CPT Codes" at bounding box center [176, 273] width 128 height 68
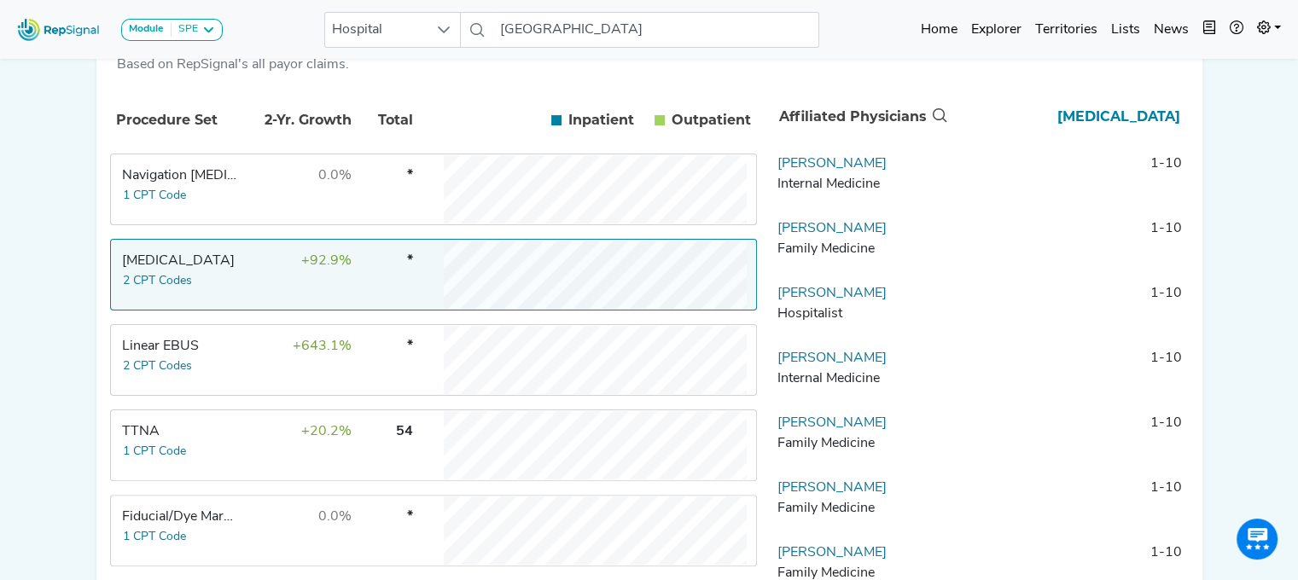
scroll to position [334, 13]
click at [1295, 260] on html "Module SPE [MEDICAL_DATA] Disposable Bronchoscope SBRT SPE TTNA [MEDICAL_DATA] …" at bounding box center [649, 296] width 1298 height 1261
click at [276, 201] on td "0.0%" at bounding box center [296, 191] width 111 height 68
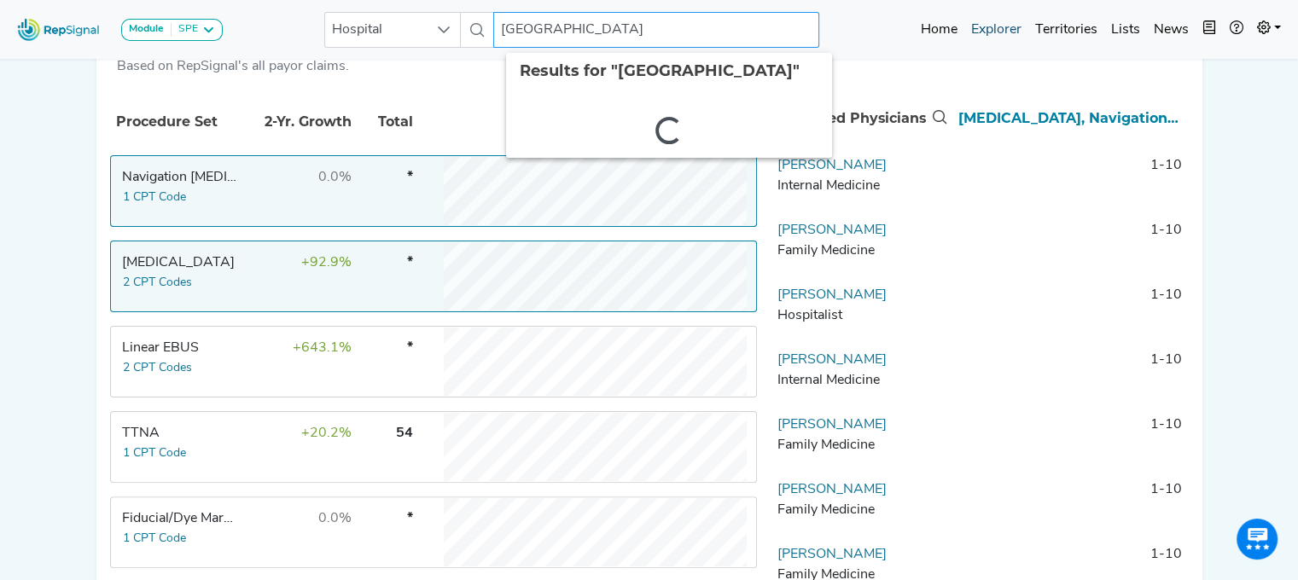
drag, startPoint x: 498, startPoint y: 35, endPoint x: 975, endPoint y: 13, distance: 477.4
click at [975, 13] on div "Module SPE [MEDICAL_DATA] Disposable Bronchoscope SBRT SPE TTNA [MEDICAL_DATA] …" at bounding box center [649, 29] width 1298 height 45
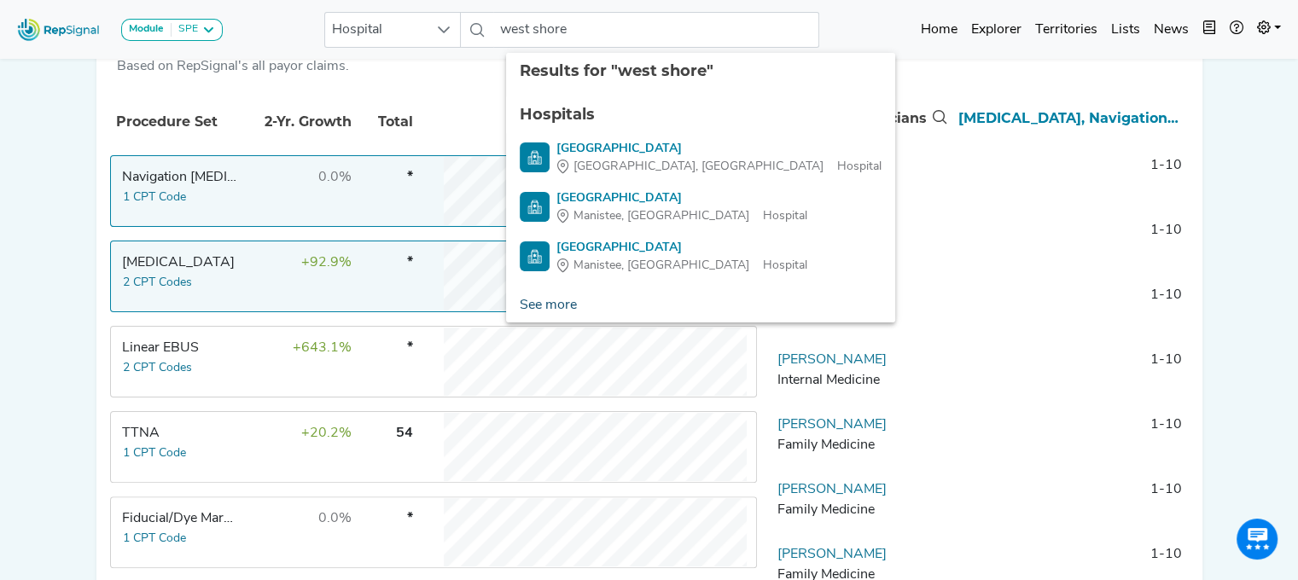
click at [549, 311] on link "See more" at bounding box center [548, 305] width 84 height 34
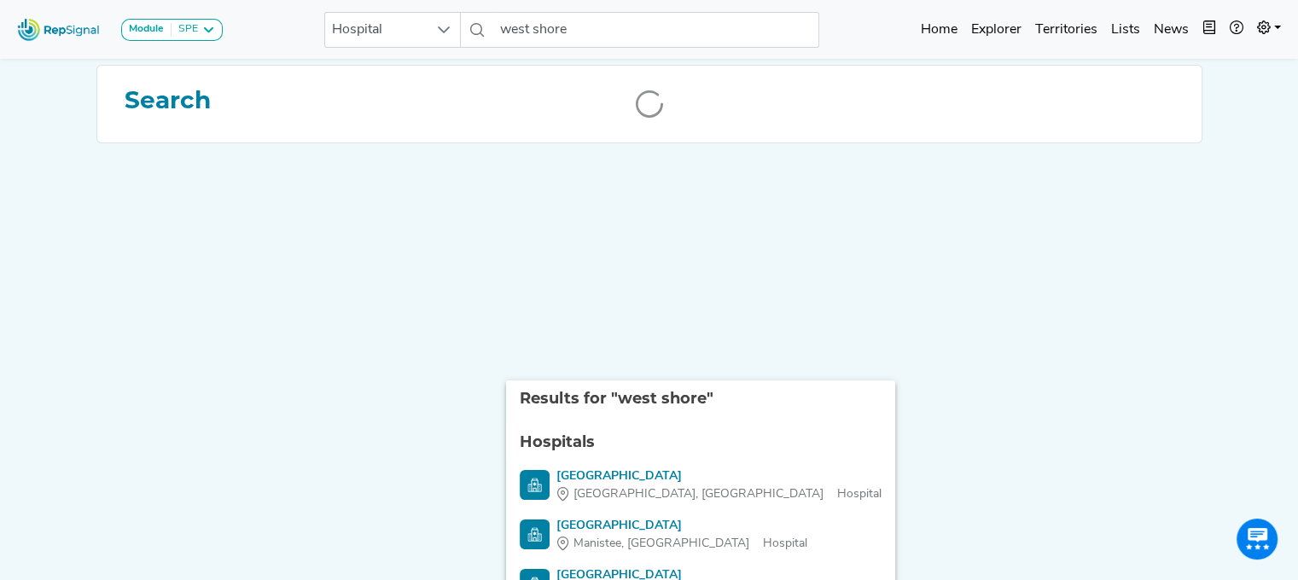
scroll to position [0, 13]
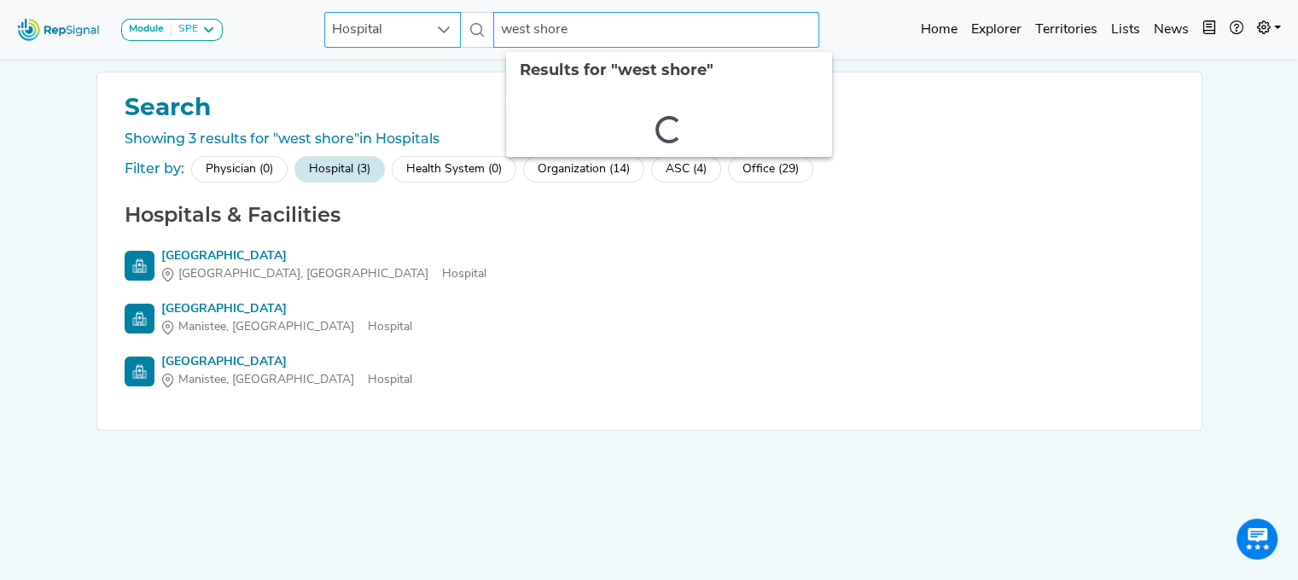
drag, startPoint x: 586, startPoint y: 34, endPoint x: 439, endPoint y: 32, distance: 146.7
click at [439, 32] on div "Hospital [GEOGRAPHIC_DATA] 2 results are available" at bounding box center [571, 30] width 495 height 36
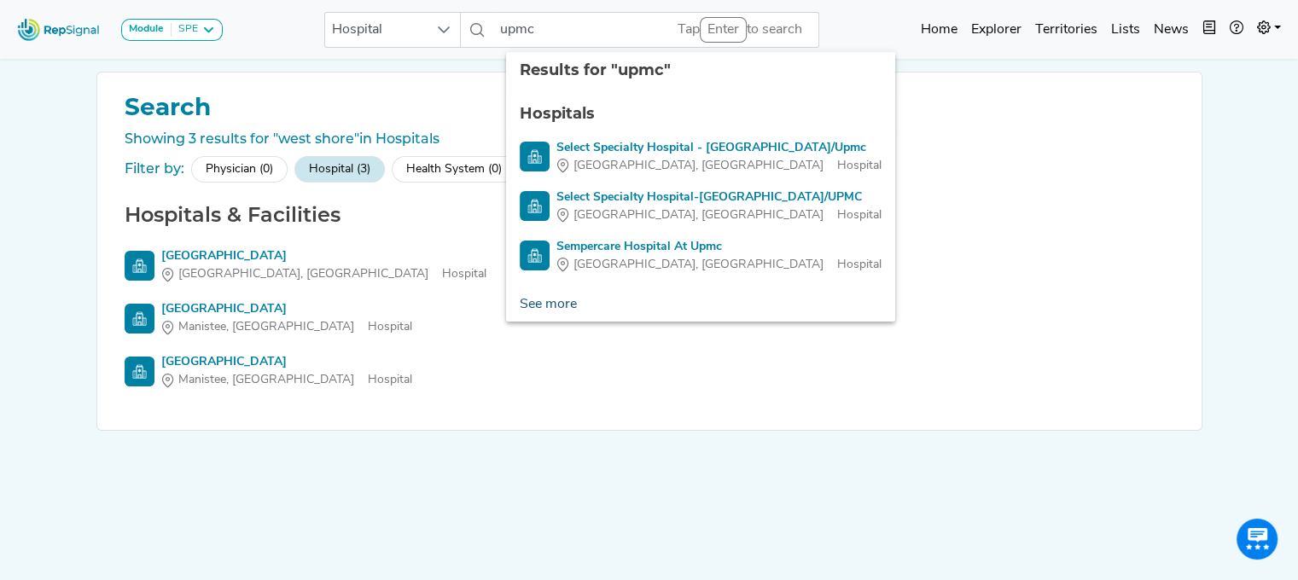
click at [538, 299] on link "See more" at bounding box center [548, 305] width 84 height 34
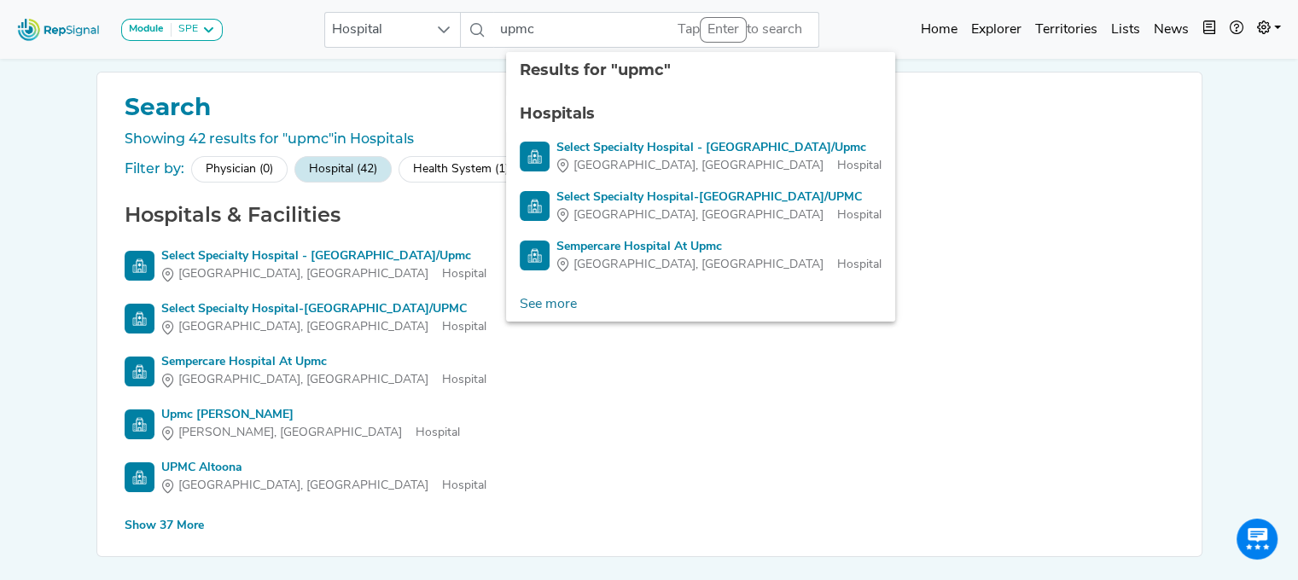
click at [174, 528] on div "Show 37 More" at bounding box center [164, 526] width 79 height 18
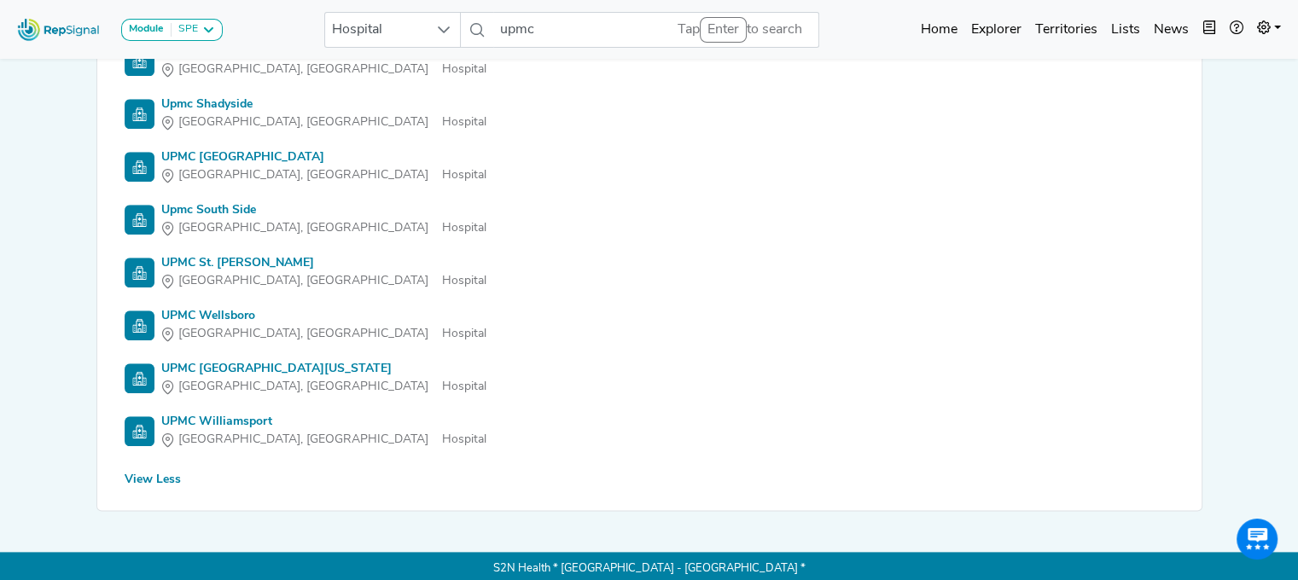
scroll to position [2008, 13]
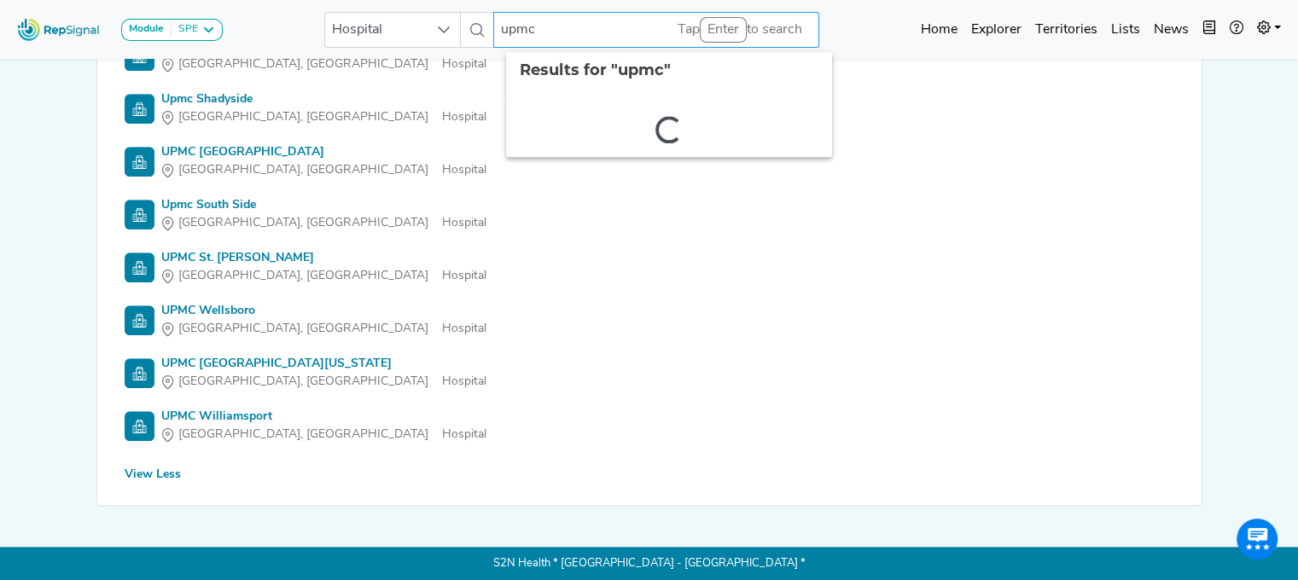
drag, startPoint x: 560, startPoint y: 31, endPoint x: 462, endPoint y: 18, distance: 98.1
click at [462, 18] on div "Hospital upmc 2 results are available" at bounding box center [571, 30] width 495 height 36
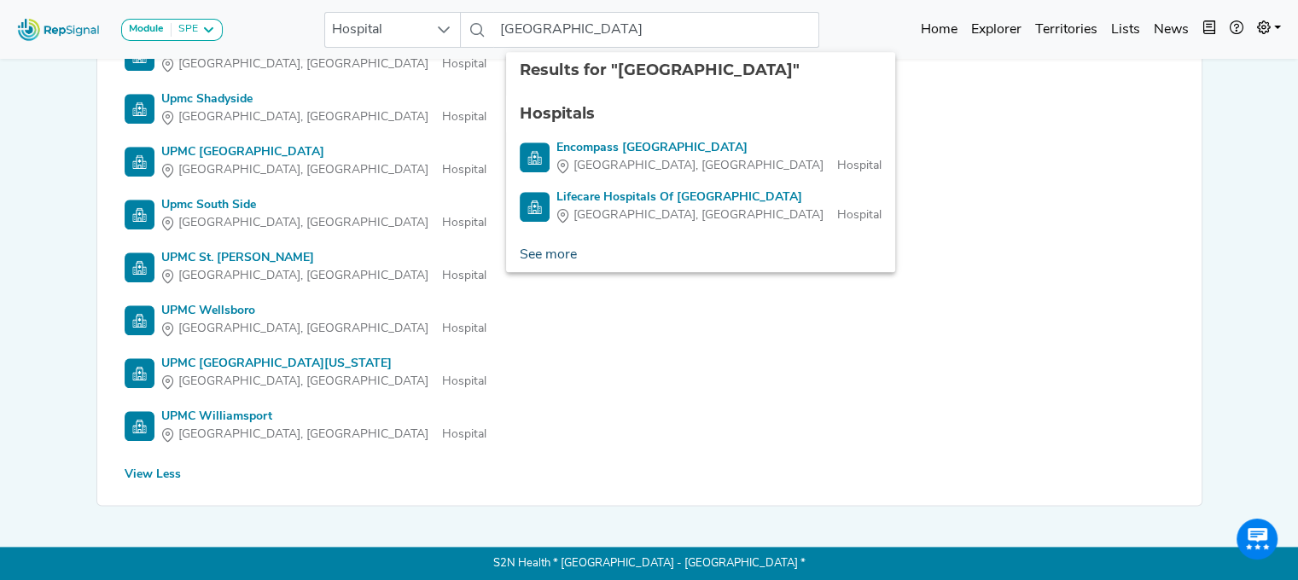
click at [523, 255] on link "See more" at bounding box center [548, 255] width 84 height 34
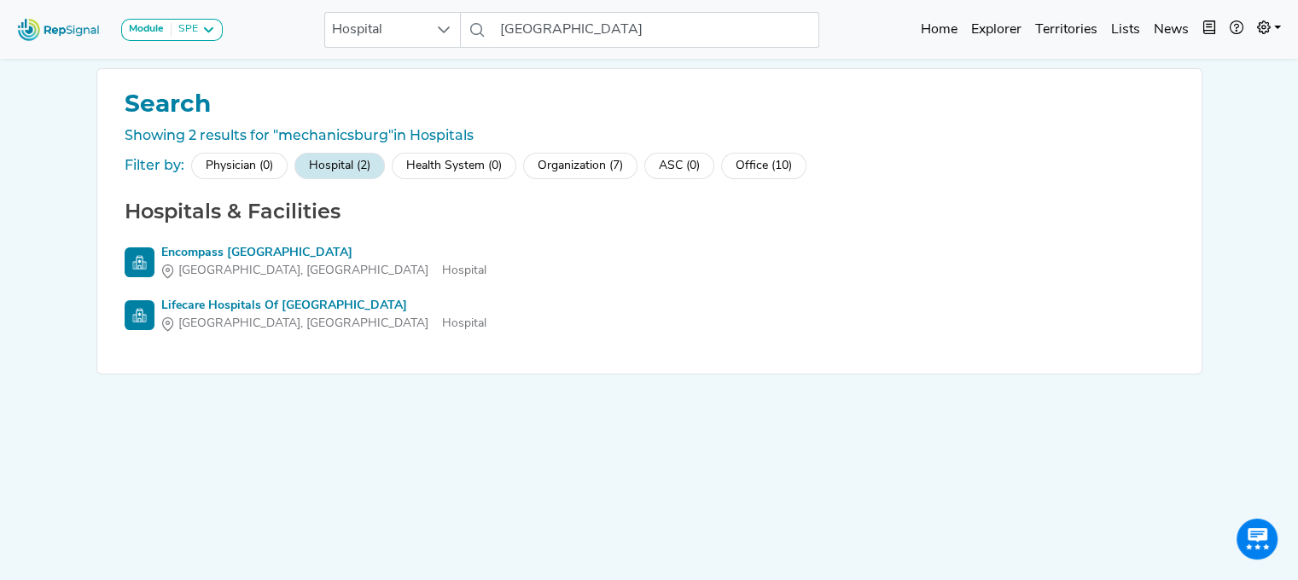
scroll to position [0, 13]
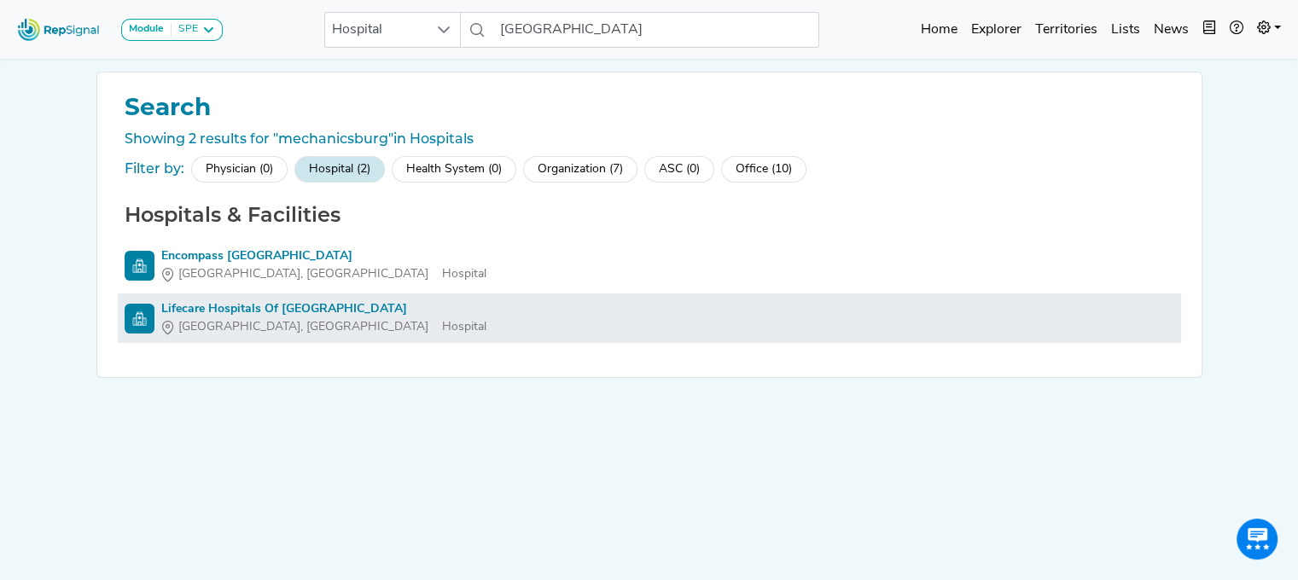
click at [261, 320] on span "[GEOGRAPHIC_DATA], [GEOGRAPHIC_DATA]" at bounding box center [303, 327] width 250 height 18
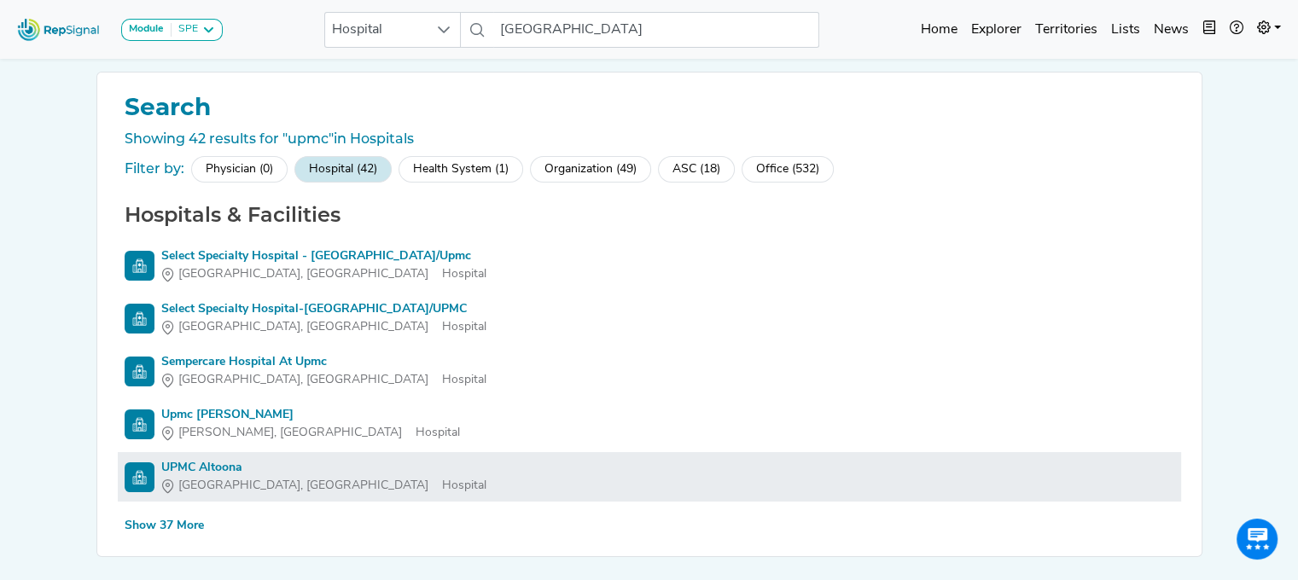
click at [171, 470] on div "UPMC Altoona" at bounding box center [323, 468] width 325 height 18
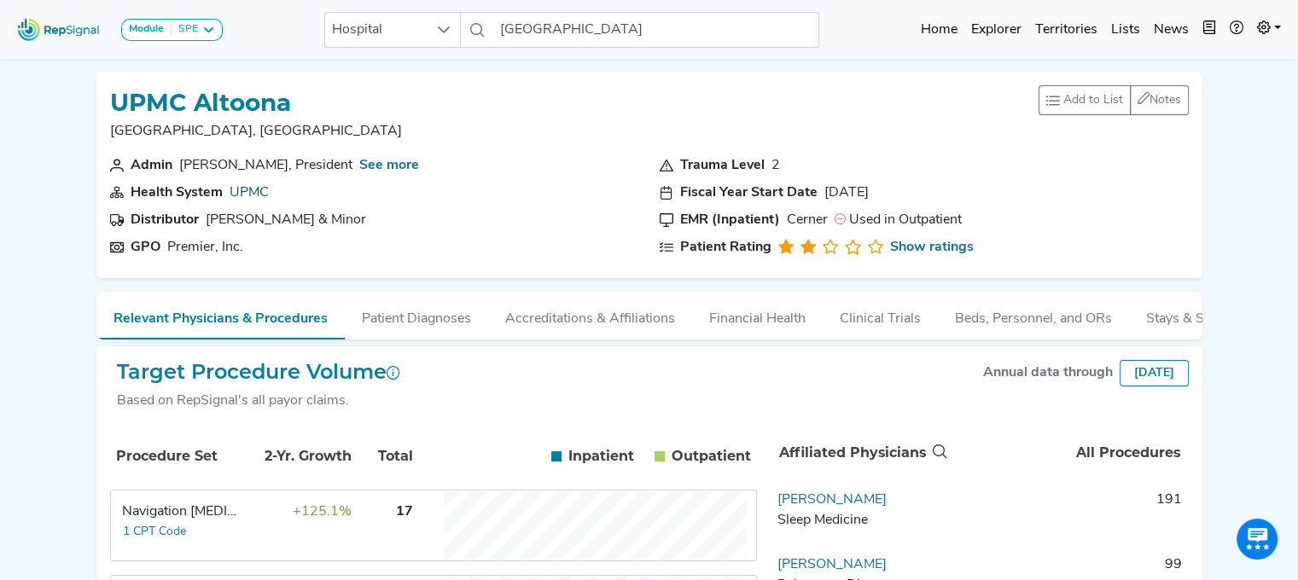
click at [238, 188] on link "UPMC" at bounding box center [248, 193] width 39 height 14
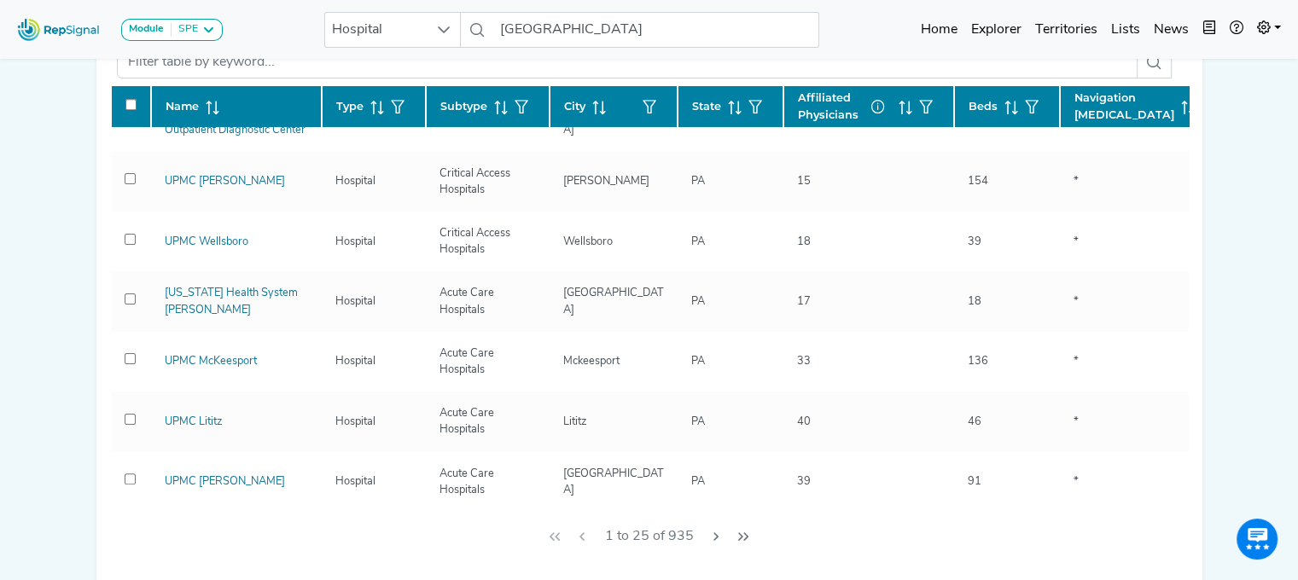
scroll to position [1131, 0]
click at [564, 98] on span "City" at bounding box center [574, 106] width 21 height 16
click at [642, 100] on icon "button" at bounding box center [649, 107] width 14 height 14
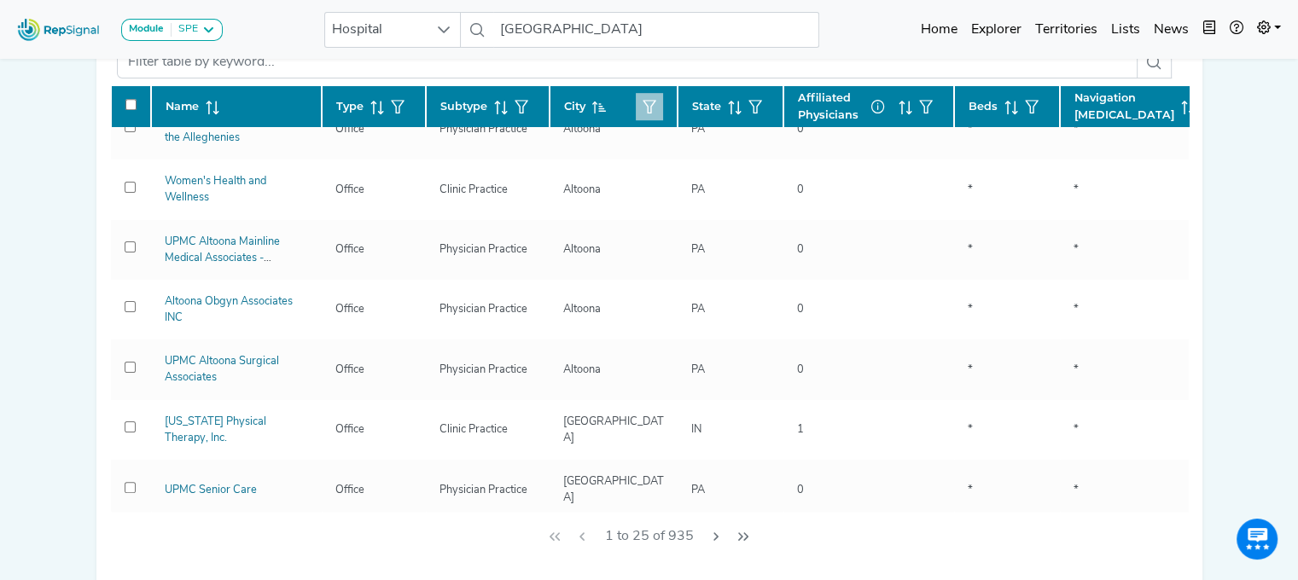
scroll to position [0, 0]
click at [642, 100] on icon "button" at bounding box center [649, 107] width 14 height 14
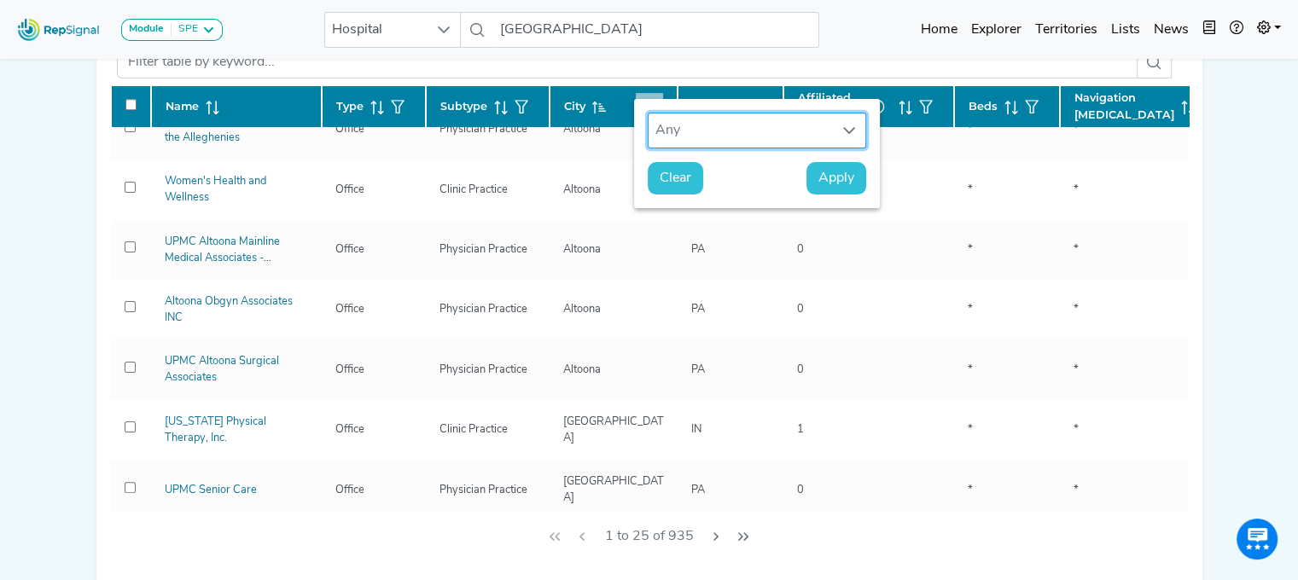
scroll to position [12, 81]
click at [679, 132] on div "Any" at bounding box center [740, 130] width 184 height 34
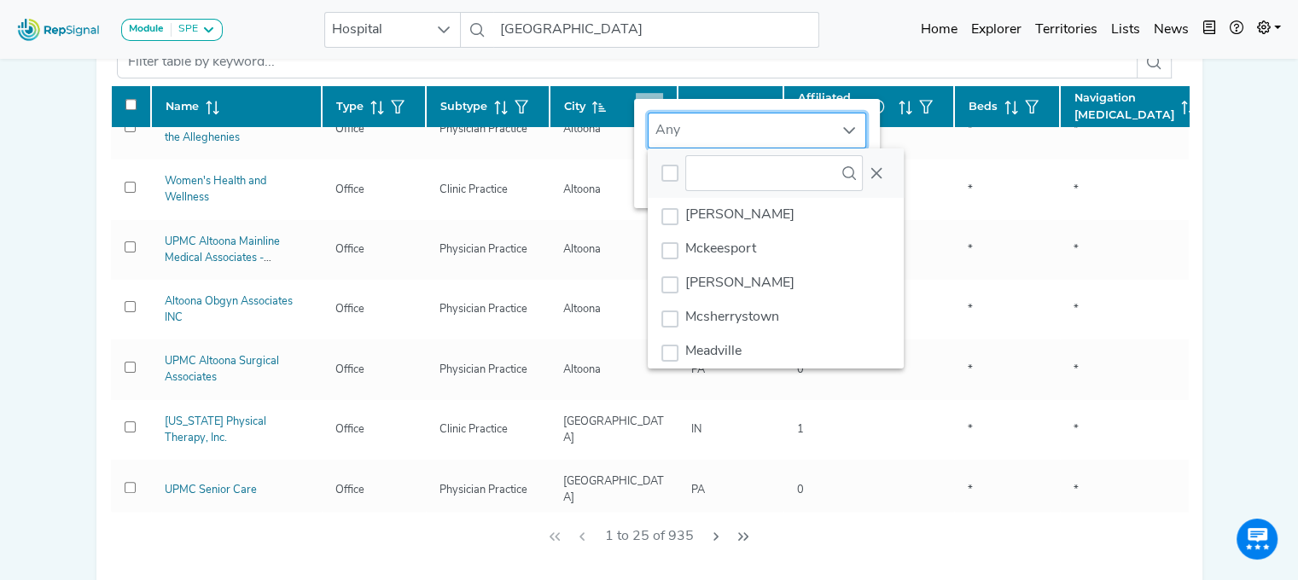
scroll to position [3283, 0]
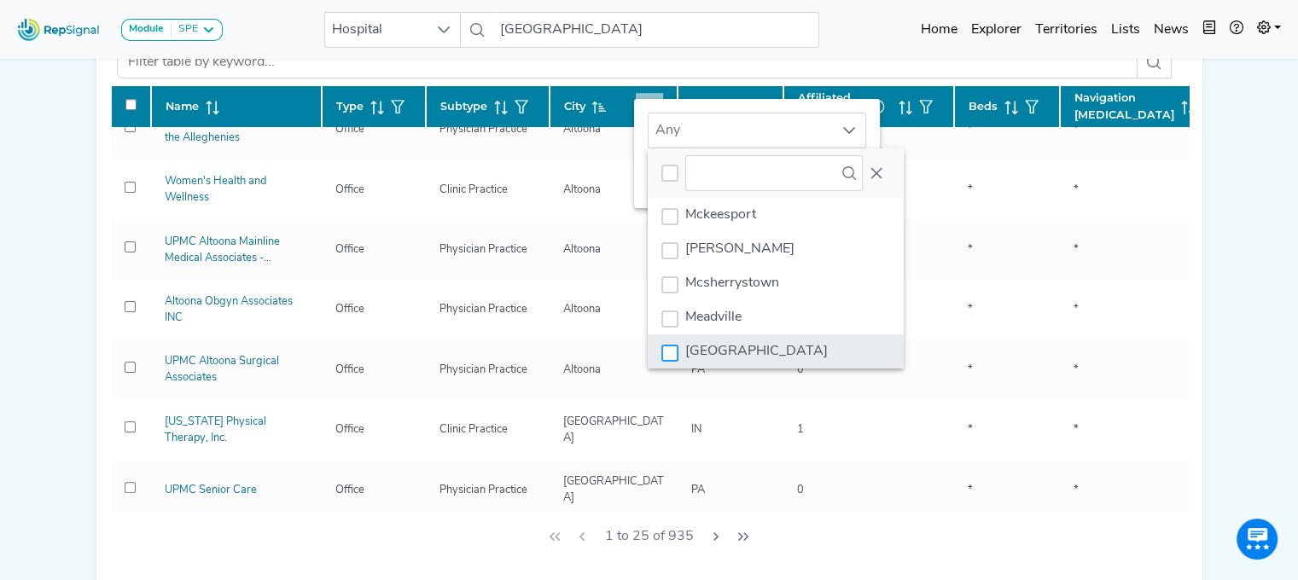
click at [661, 360] on div "Mechanicsburg" at bounding box center [669, 353] width 17 height 17
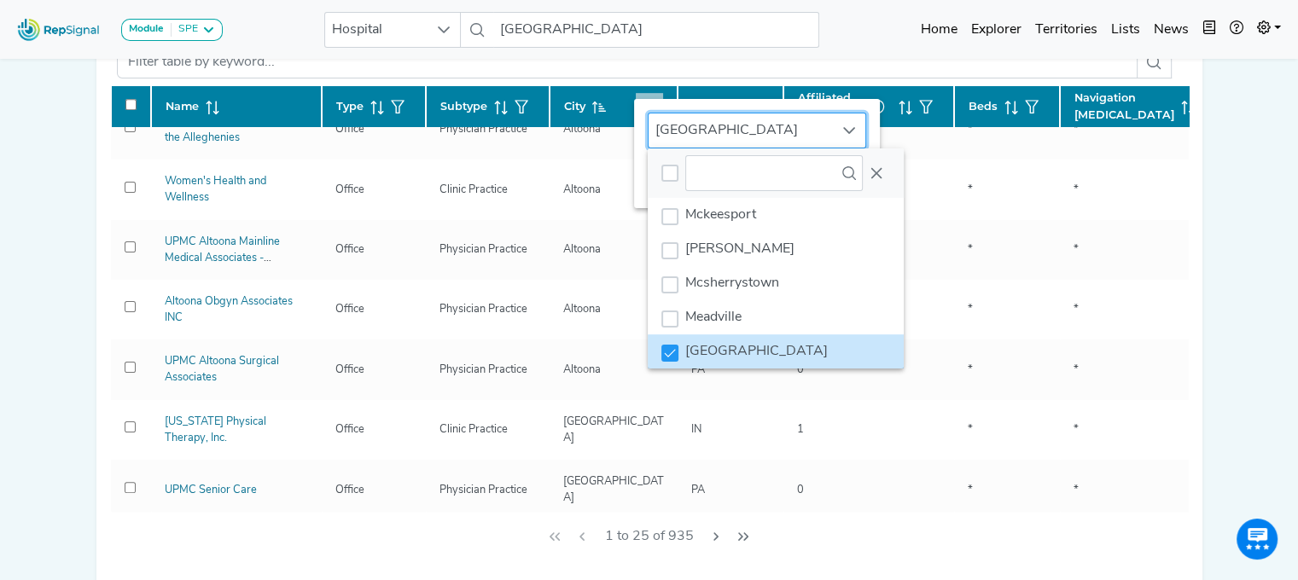
click at [1195, 264] on div "UPMC [GEOGRAPHIC_DATA], [GEOGRAPHIC_DATA] Admin Abhishek, Medical Director See …" at bounding box center [649, 430] width 1126 height 1426
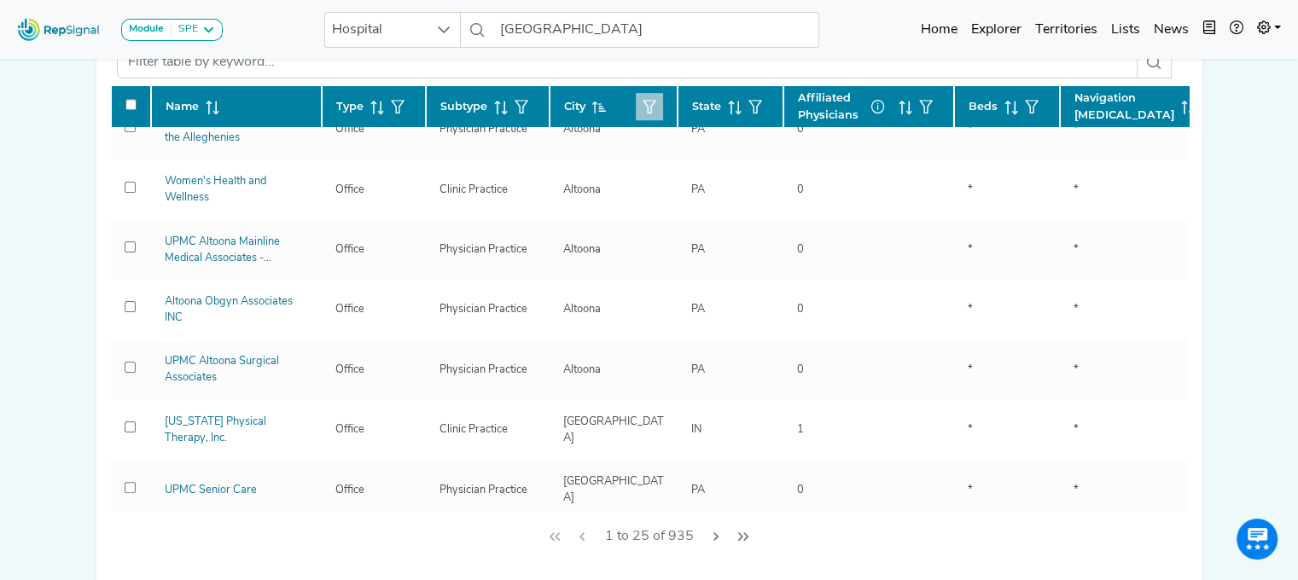
click at [642, 100] on icon "button" at bounding box center [649, 107] width 14 height 14
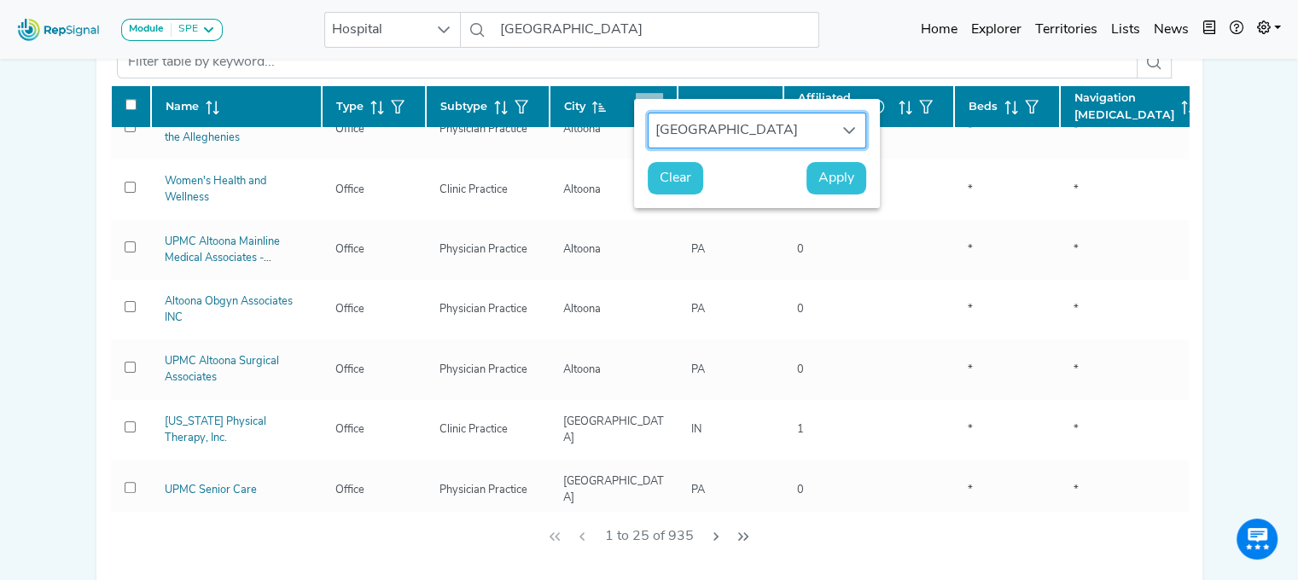
scroll to position [12, 81]
click at [818, 183] on span "Apply" at bounding box center [836, 178] width 36 height 20
click at [1225, 177] on div "Module SPE [MEDICAL_DATA] Disposable Bronchoscope SBRT SPE TTNA [MEDICAL_DATA] …" at bounding box center [649, 431] width 1298 height 1572
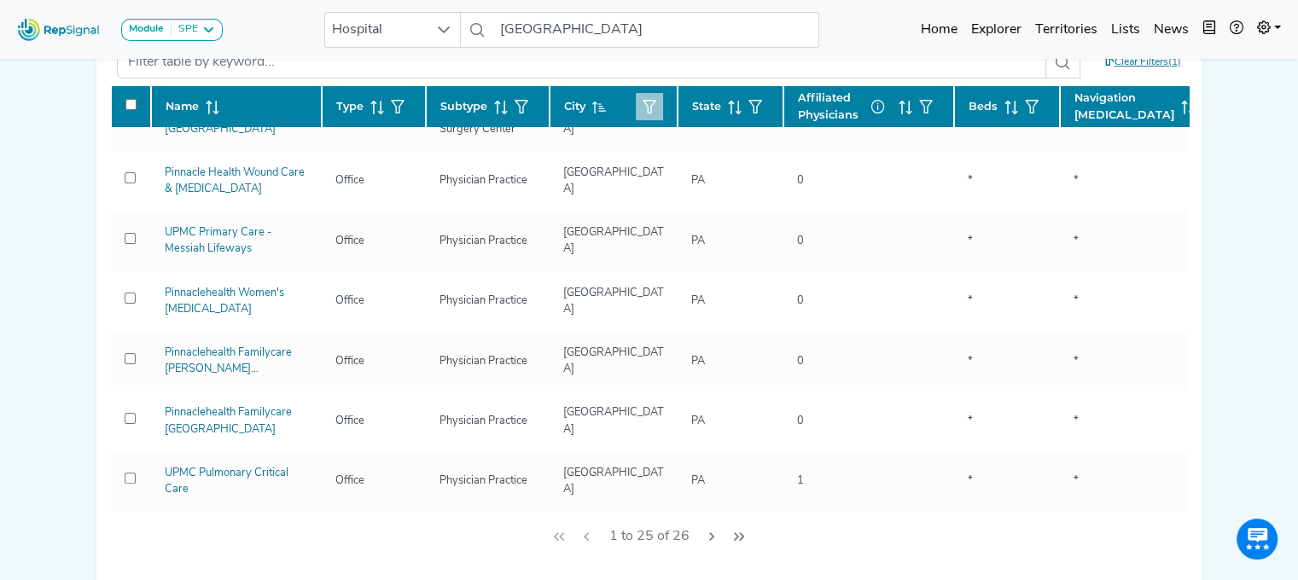
scroll to position [0, 0]
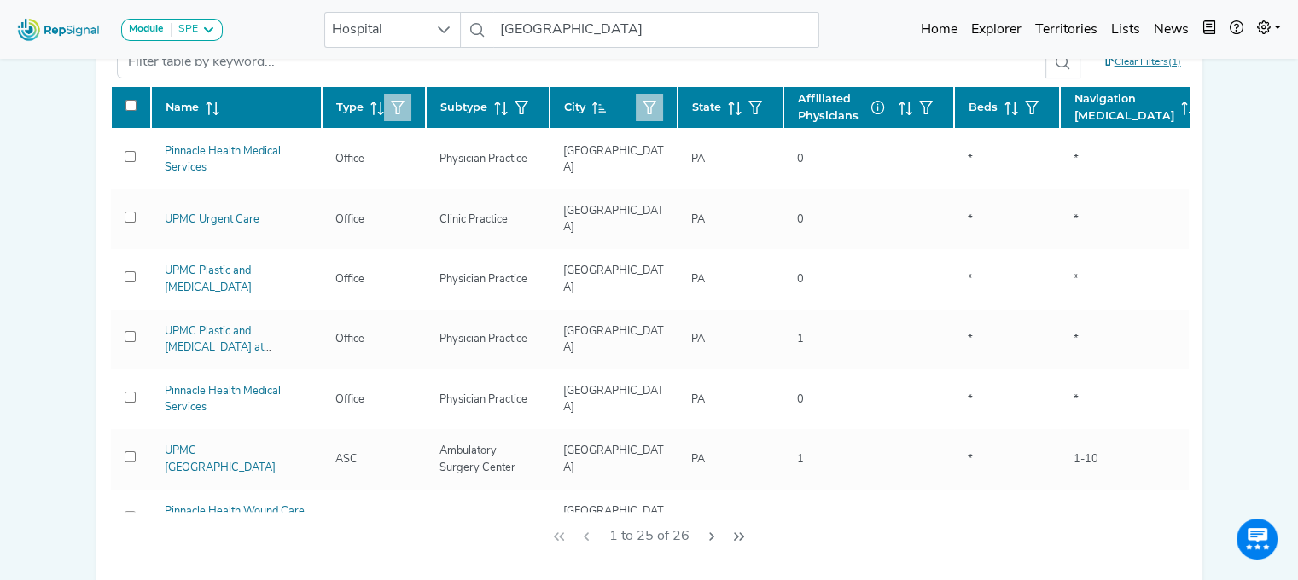
click at [391, 101] on icon "button" at bounding box center [398, 108] width 14 height 14
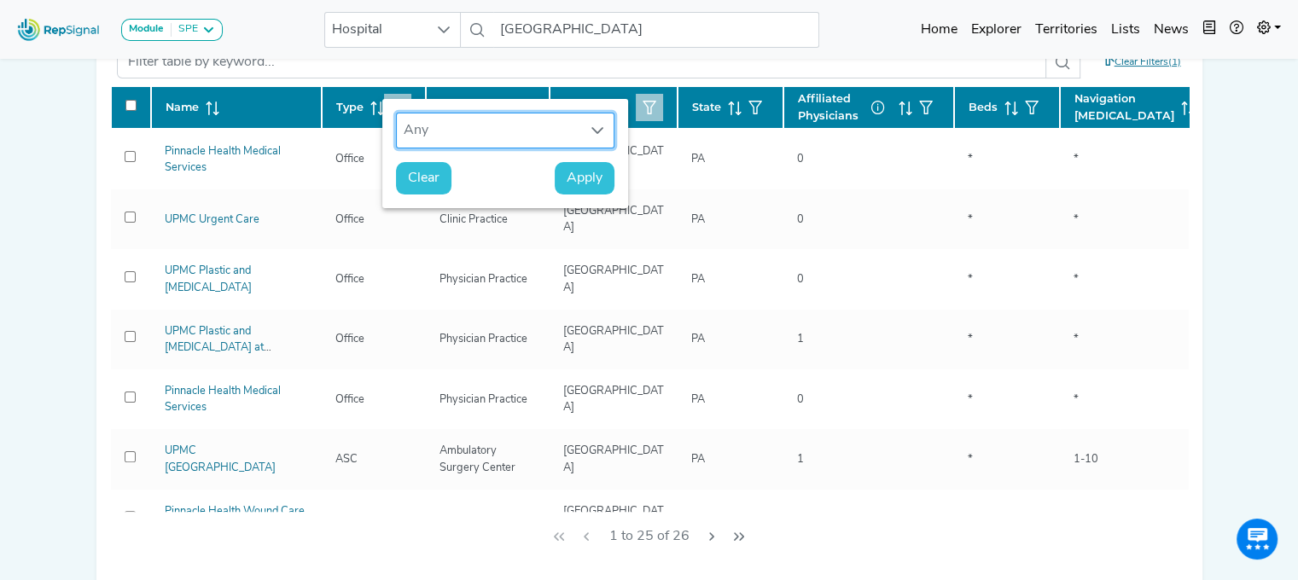
scroll to position [12, 81]
click at [473, 116] on div "Any" at bounding box center [489, 130] width 184 height 34
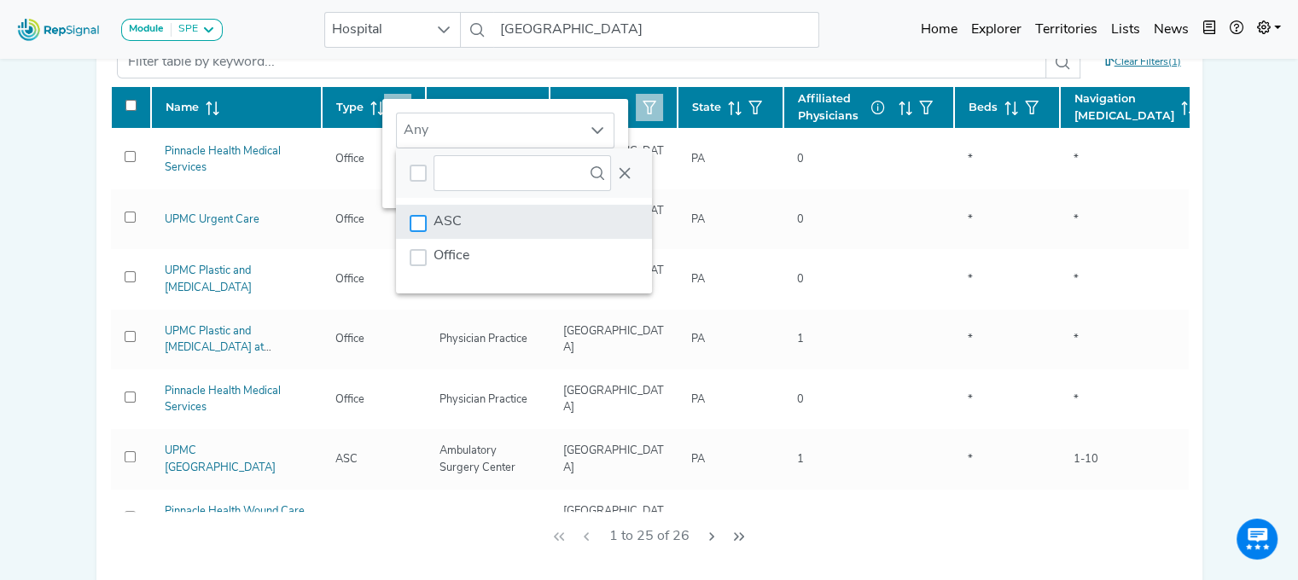
click at [410, 220] on div "ASC" at bounding box center [418, 223] width 17 height 17
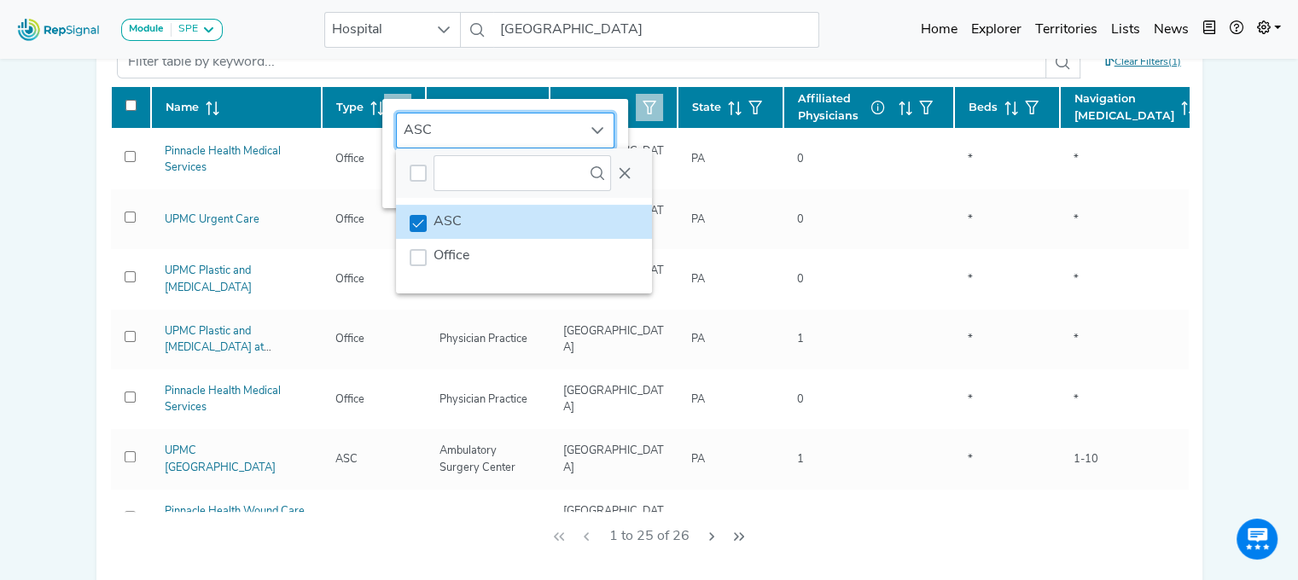
click at [412, 222] on icon "ASC" at bounding box center [418, 224] width 12 height 12
click at [1276, 224] on div "Module SPE [MEDICAL_DATA] Disposable Bronchoscope SBRT SPE TTNA [MEDICAL_DATA] …" at bounding box center [649, 431] width 1298 height 1572
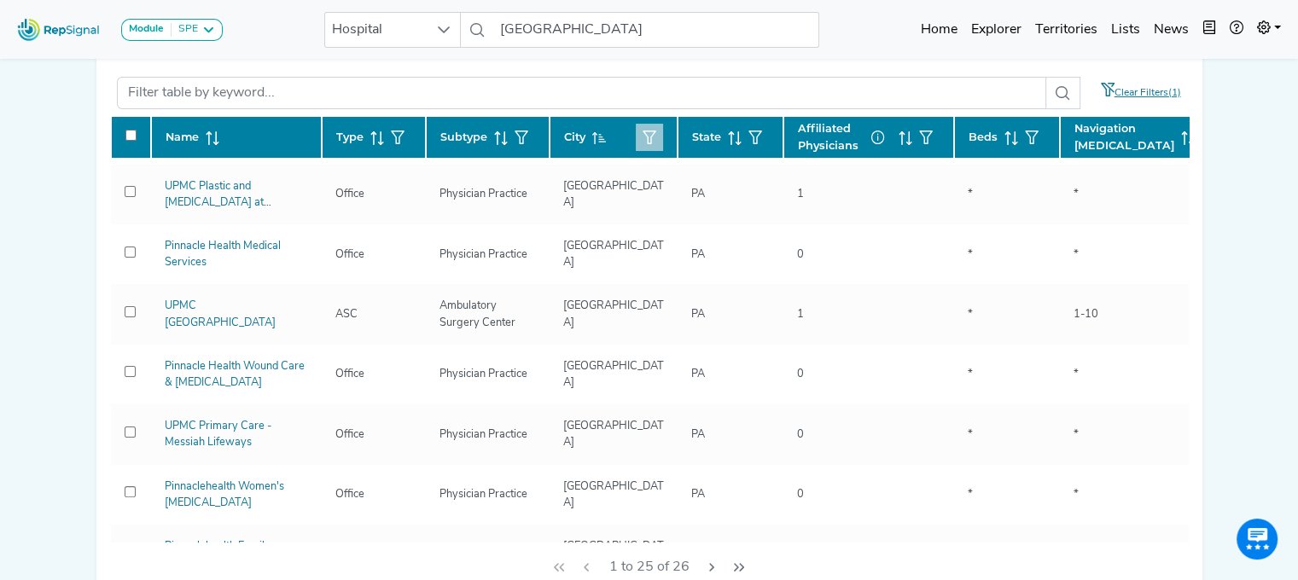
scroll to position [173, 0]
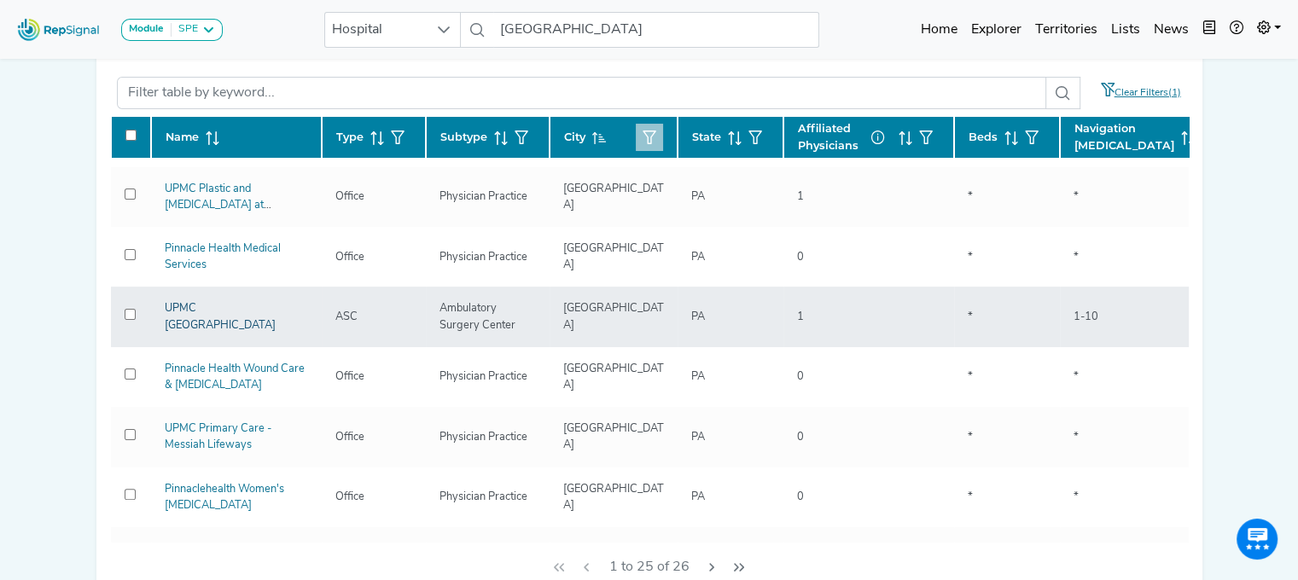
click at [225, 303] on link "UPMC [GEOGRAPHIC_DATA]" at bounding box center [220, 316] width 111 height 27
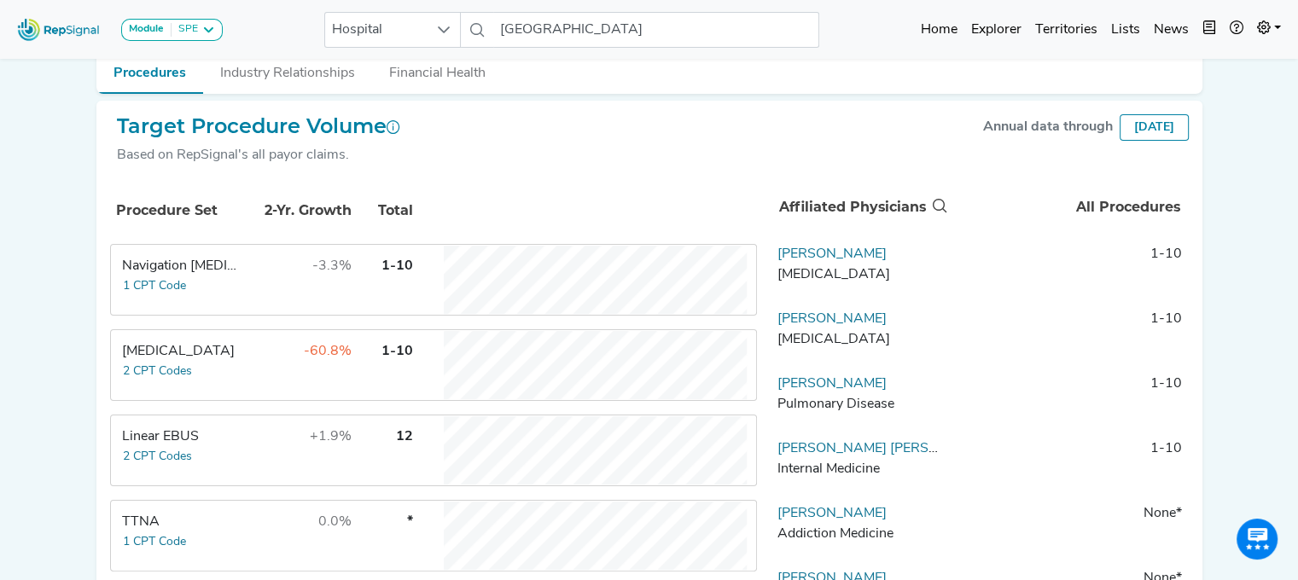
scroll to position [244, 13]
click at [201, 464] on td "Linear EBUS 2 CPT Codes" at bounding box center [176, 449] width 128 height 68
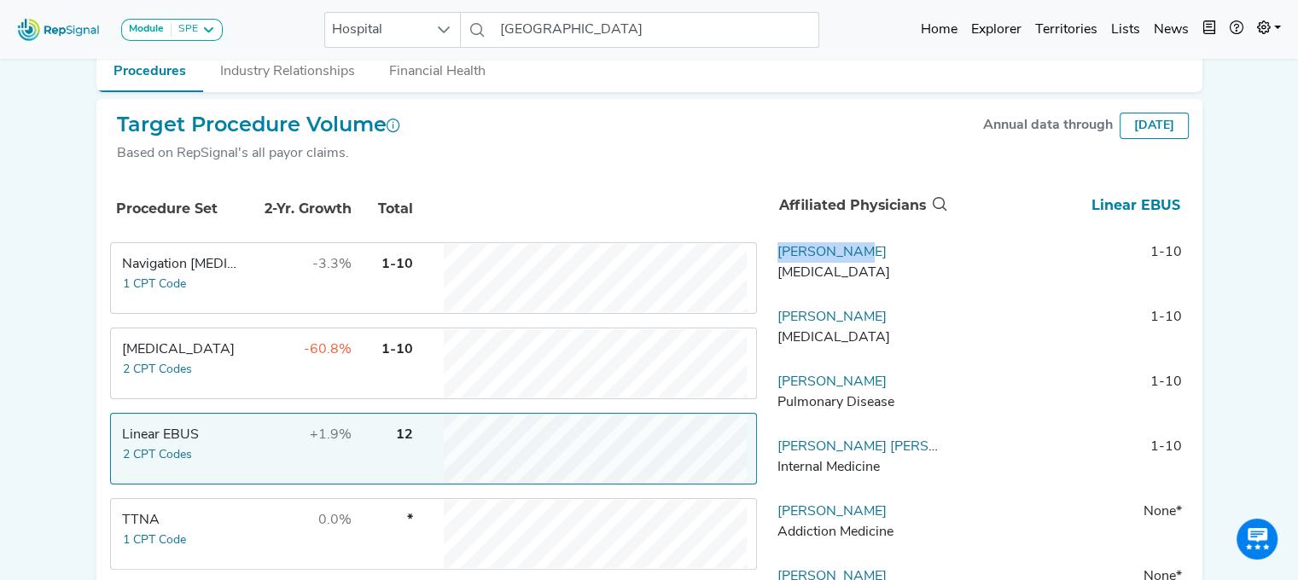
drag, startPoint x: 850, startPoint y: 248, endPoint x: 760, endPoint y: 247, distance: 89.6
click at [770, 247] on td "[PERSON_NAME][MEDICAL_DATA]" at bounding box center [859, 267] width 179 height 51
drag, startPoint x: 760, startPoint y: 247, endPoint x: 179, endPoint y: 253, distance: 581.0
click at [179, 254] on div "Navigation [MEDICAL_DATA]" at bounding box center [180, 264] width 117 height 20
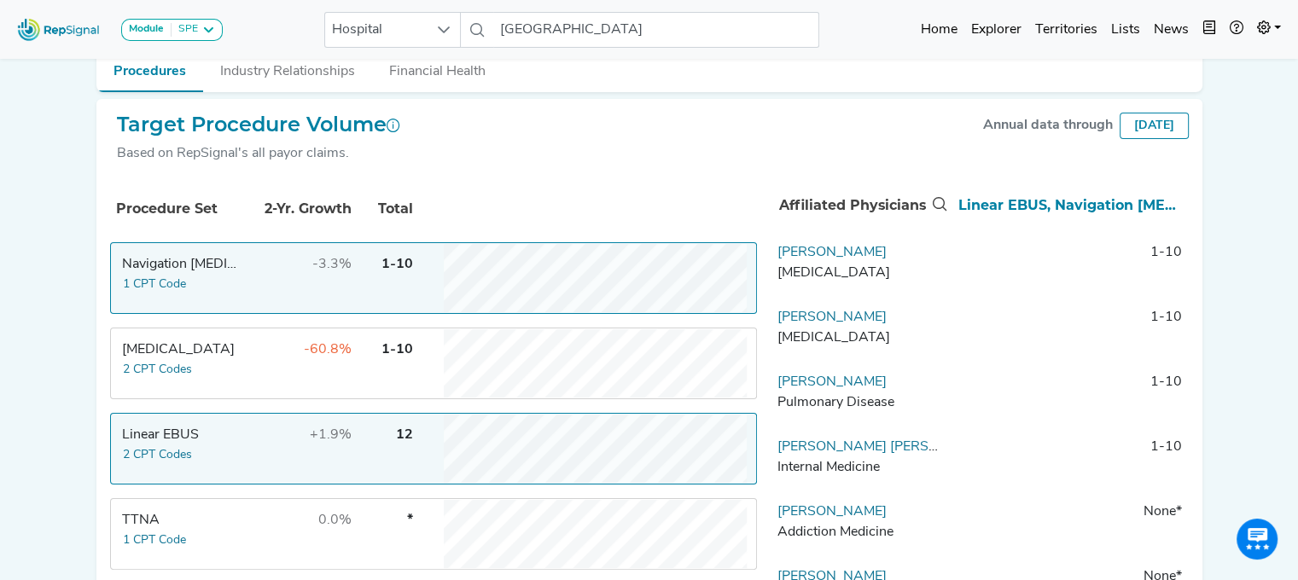
click at [244, 444] on td "+1.9%" at bounding box center [296, 449] width 111 height 68
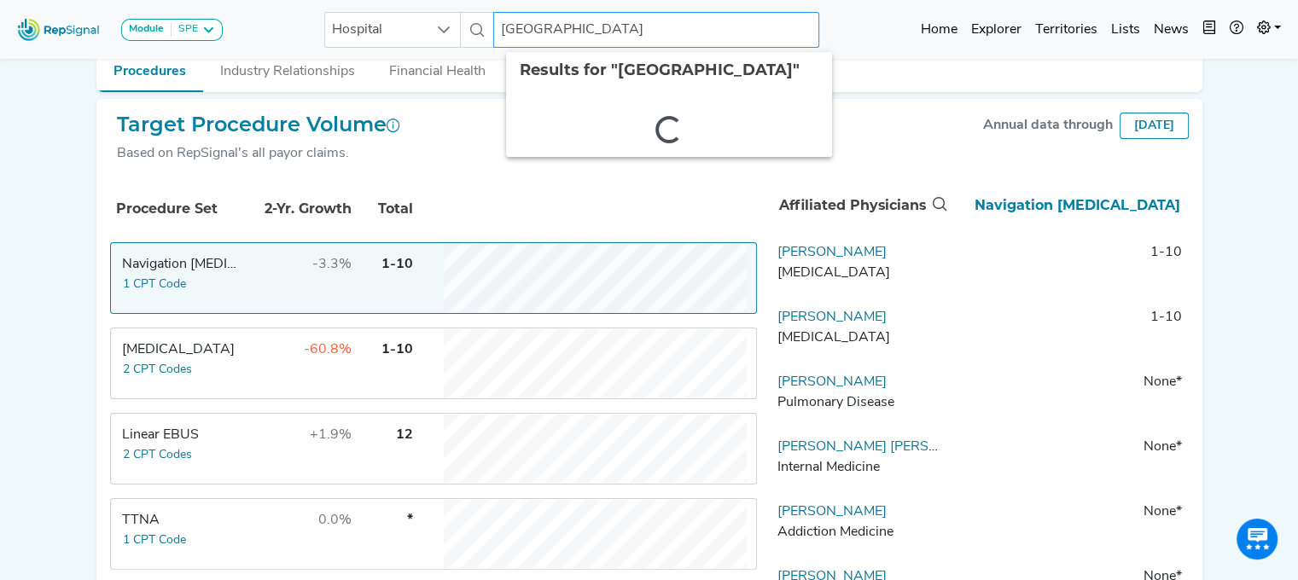
drag, startPoint x: 502, startPoint y: 29, endPoint x: 816, endPoint y: 20, distance: 313.2
click at [816, 20] on input "[GEOGRAPHIC_DATA]" at bounding box center [656, 30] width 326 height 36
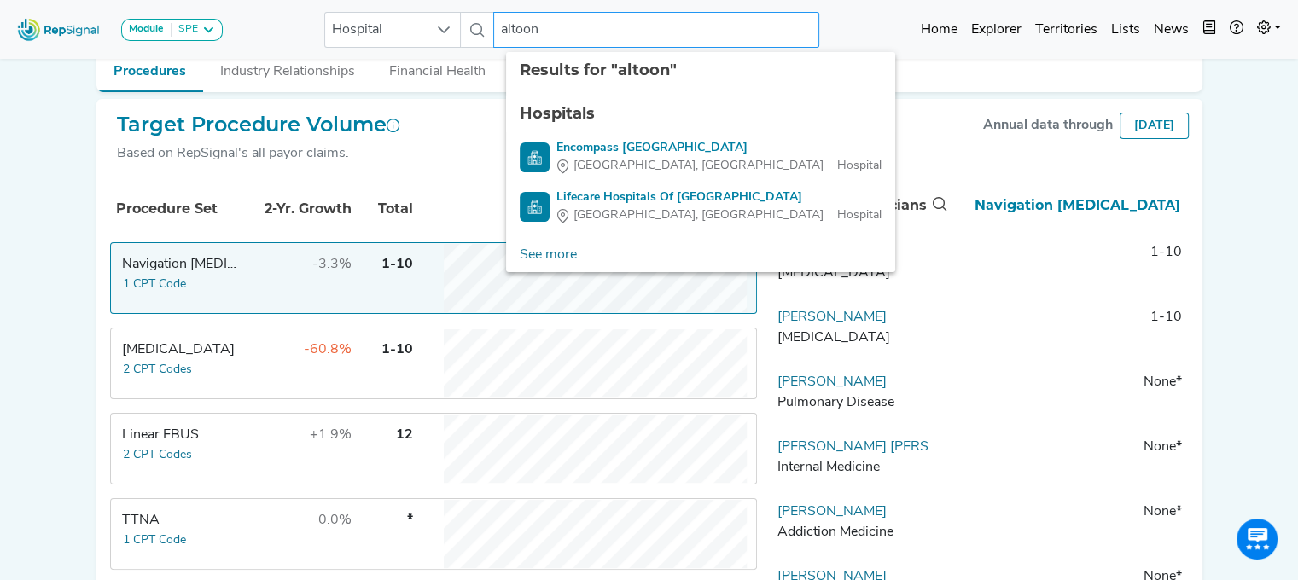
type input "altoona"
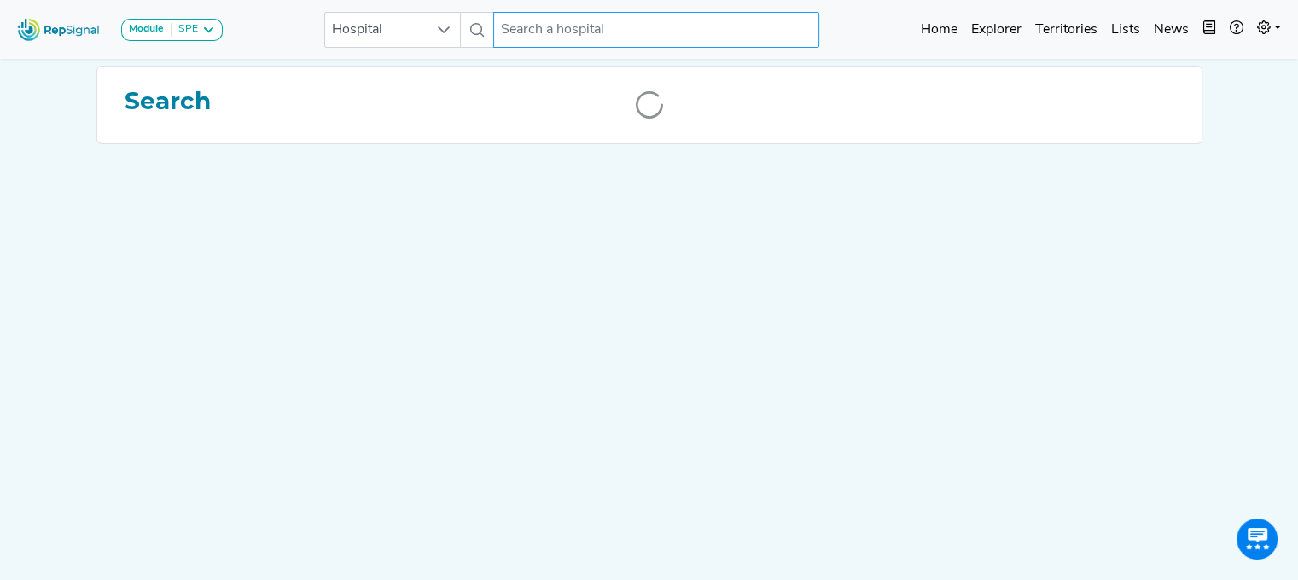
scroll to position [0, 13]
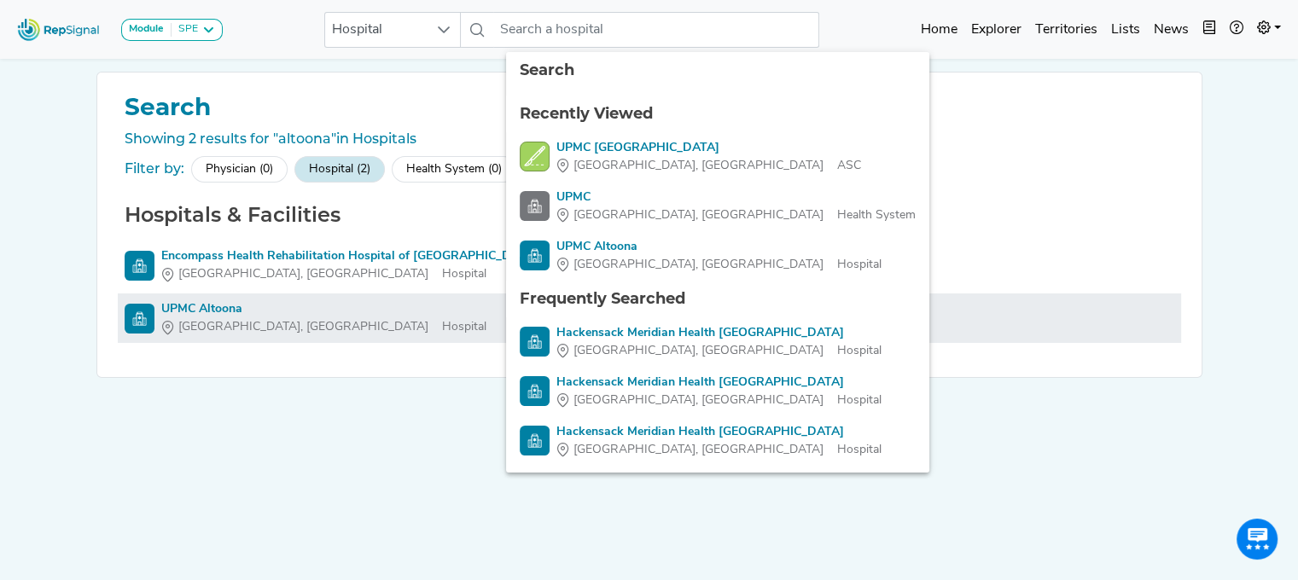
click at [188, 307] on div "UPMC Altoona" at bounding box center [323, 309] width 325 height 18
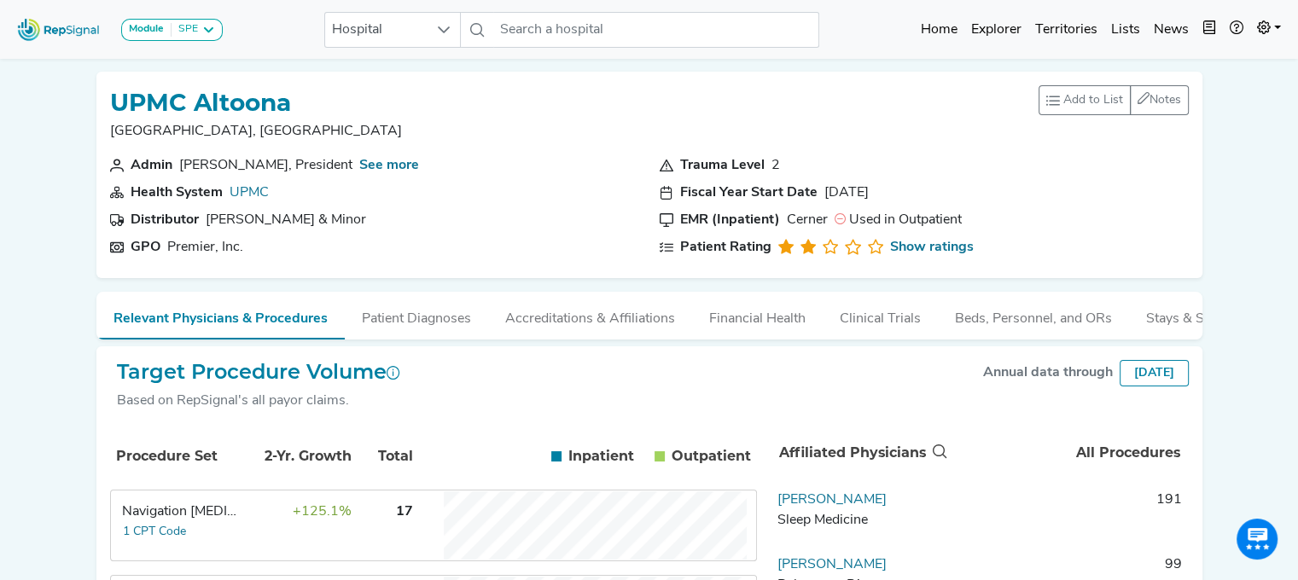
click at [206, 522] on div "Navigation [MEDICAL_DATA]" at bounding box center [180, 512] width 117 height 20
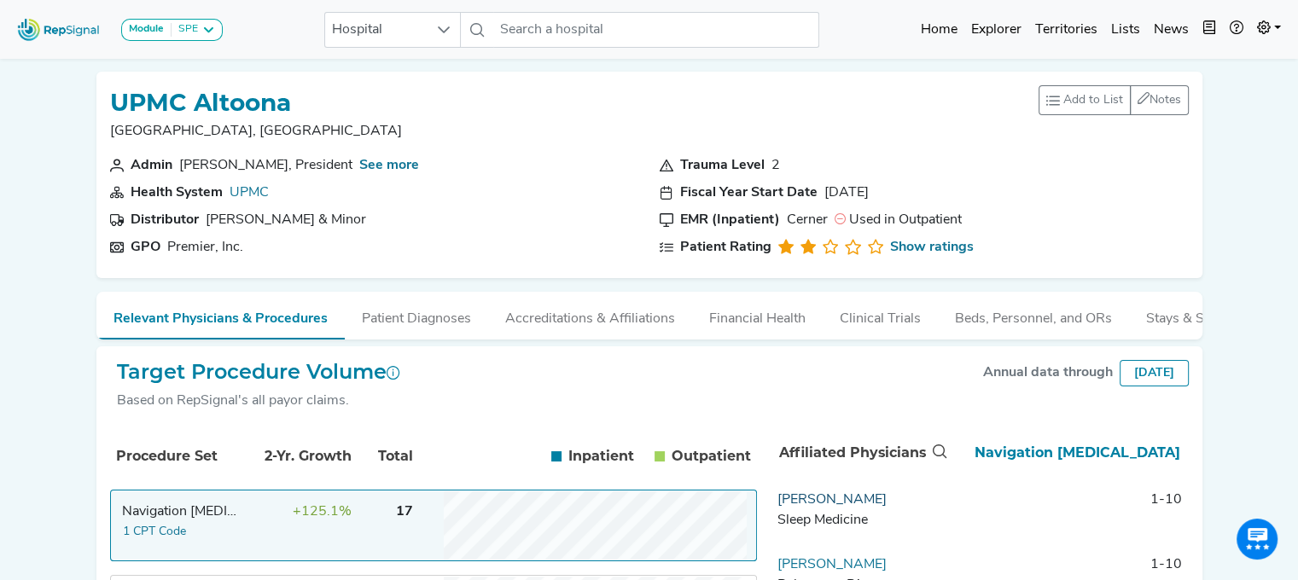
click at [808, 507] on link "[PERSON_NAME]" at bounding box center [831, 500] width 109 height 14
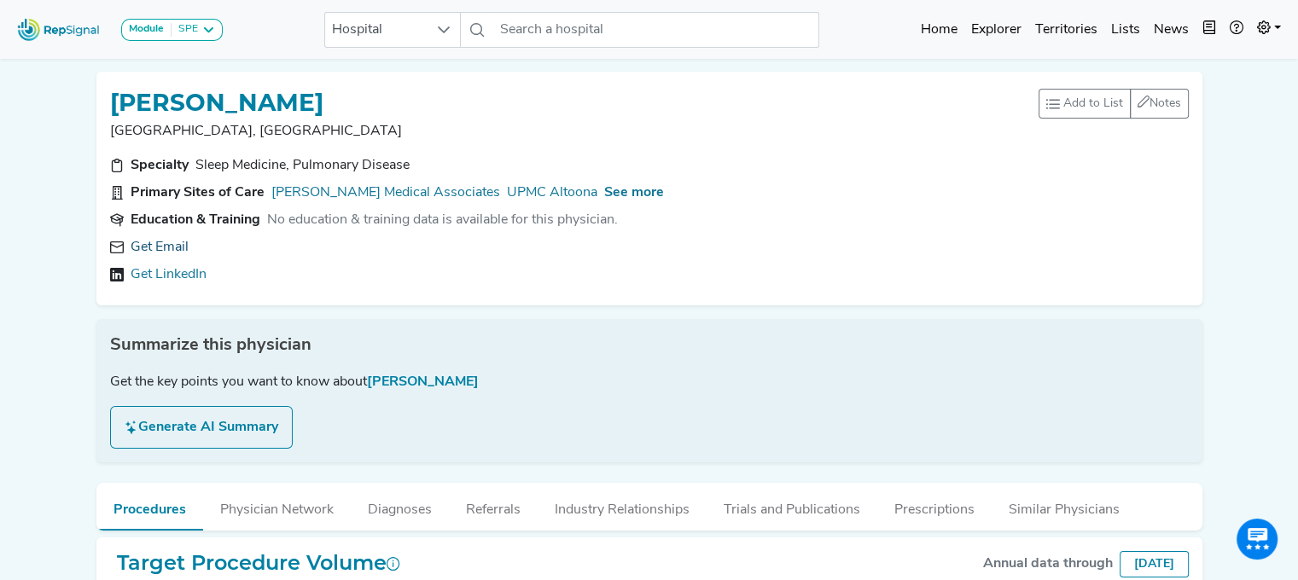
click at [160, 247] on link "Get Email" at bounding box center [160, 247] width 58 height 20
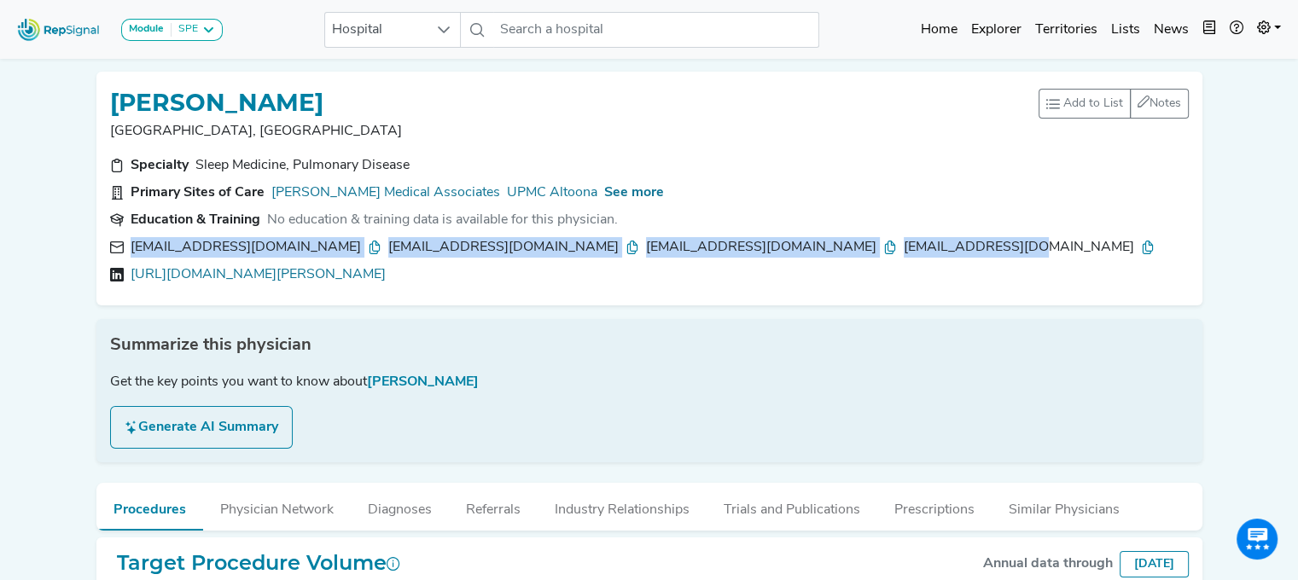
drag, startPoint x: 832, startPoint y: 246, endPoint x: 58, endPoint y: 237, distance: 773.8
copy div "[EMAIL_ADDRESS][DOMAIN_NAME] [EMAIL_ADDRESS][DOMAIN_NAME] [EMAIL_ADDRESS][DOMAI…"
click at [208, 274] on link "[URL][DOMAIN_NAME][PERSON_NAME]" at bounding box center [258, 274] width 255 height 20
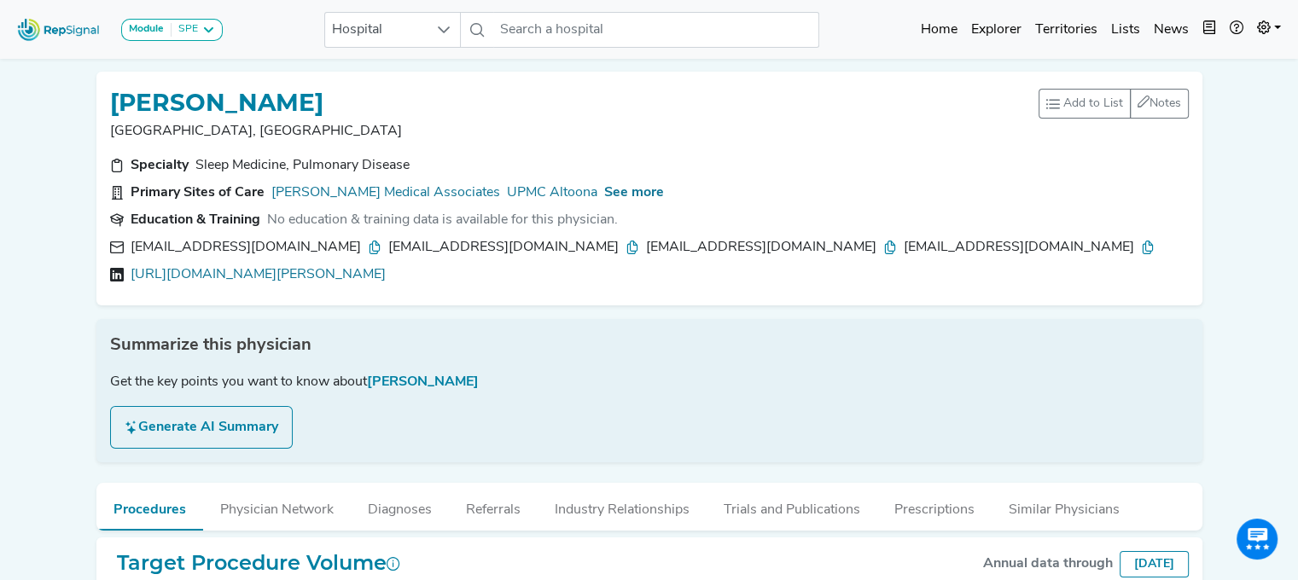
click at [953, 214] on section "Education & Training No education & training data is available for this physici…" at bounding box center [649, 220] width 1078 height 20
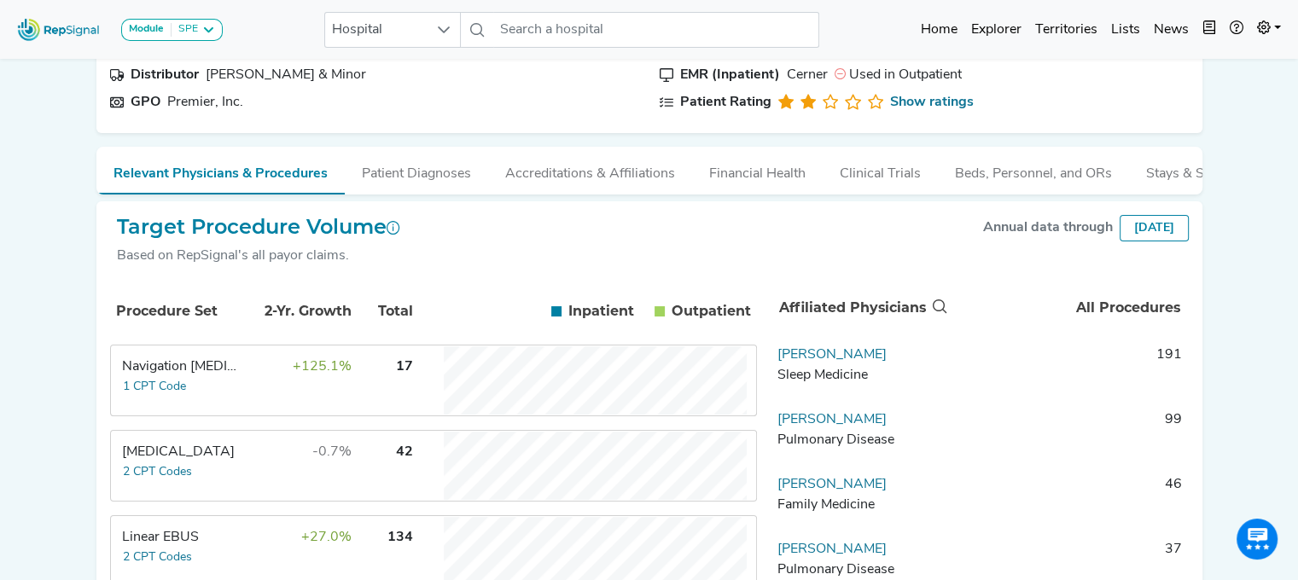
scroll to position [177, 13]
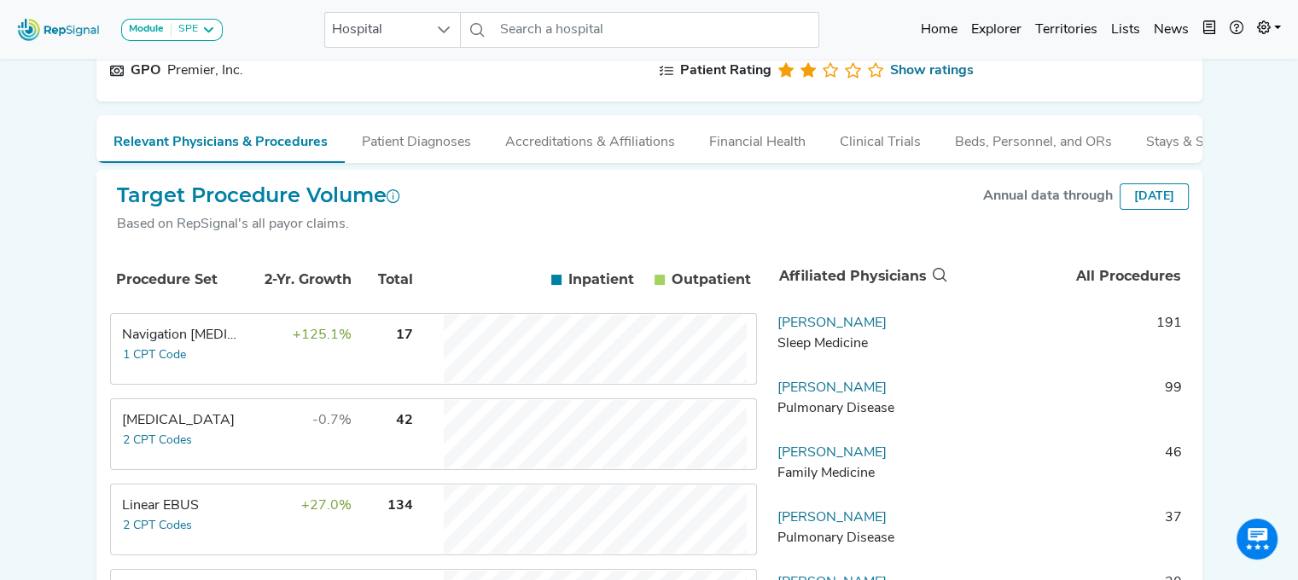
drag, startPoint x: 906, startPoint y: 404, endPoint x: 760, endPoint y: 410, distance: 146.0
click at [770, 410] on td "[PERSON_NAME] Pulmonary Disease" at bounding box center [859, 403] width 179 height 51
copy link "[PERSON_NAME]"
drag, startPoint x: 508, startPoint y: 23, endPoint x: 712, endPoint y: 28, distance: 204.0
click at [712, 28] on input "text" at bounding box center [656, 30] width 326 height 36
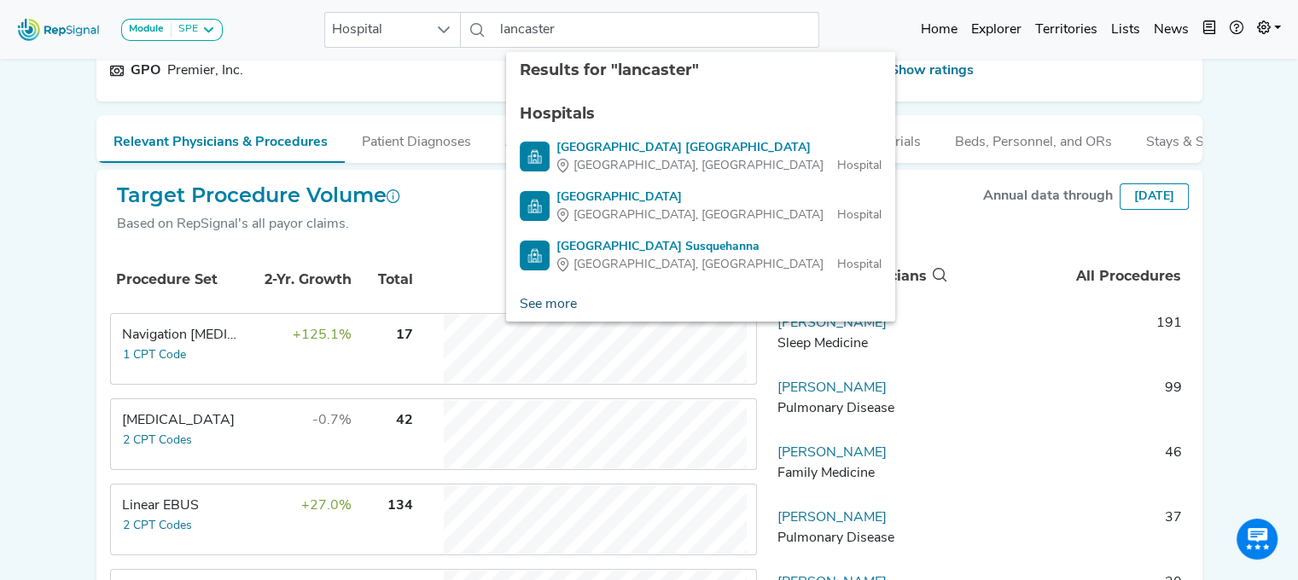
click at [536, 306] on link "See more" at bounding box center [548, 305] width 84 height 34
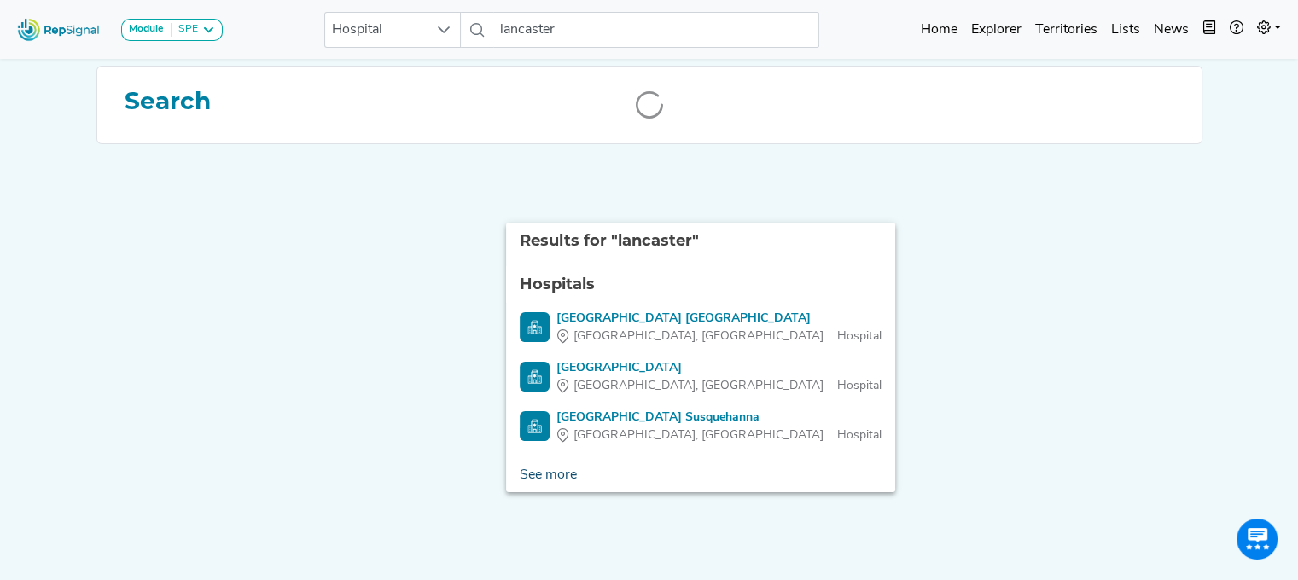
scroll to position [0, 13]
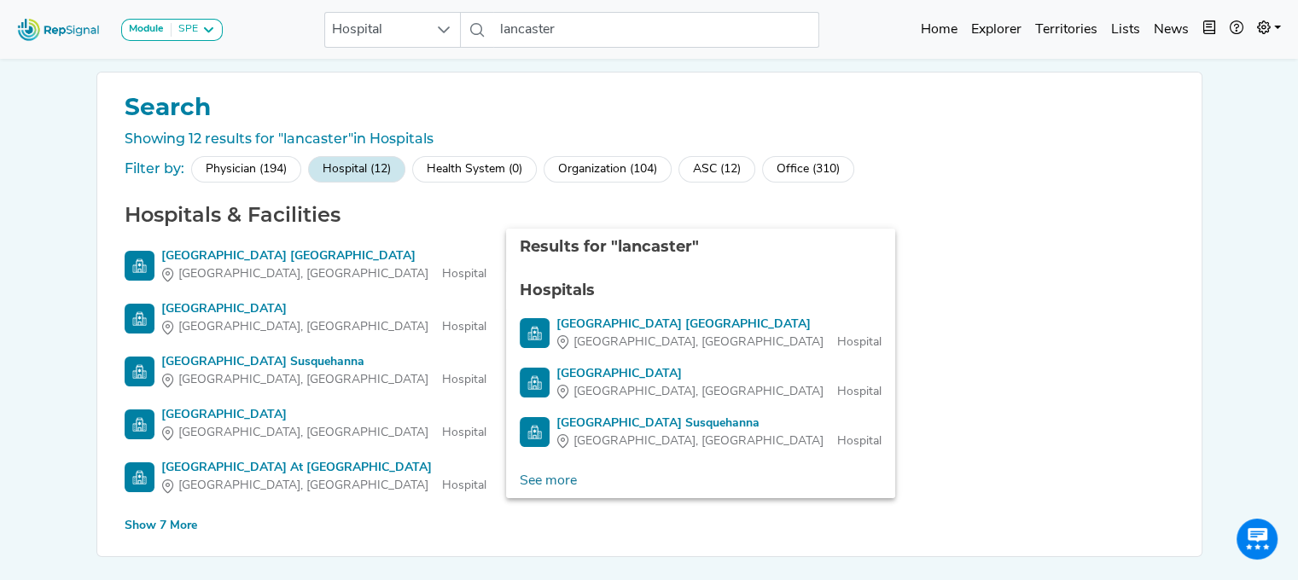
click at [131, 520] on div "Show 7 More" at bounding box center [161, 526] width 73 height 18
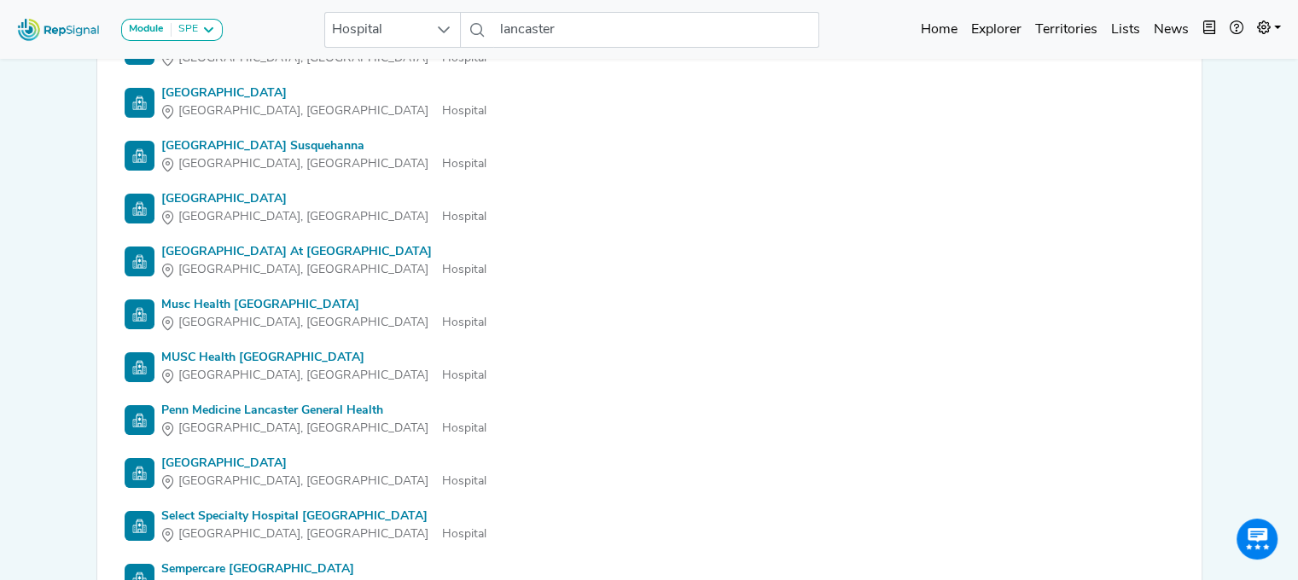
scroll to position [222, 13]
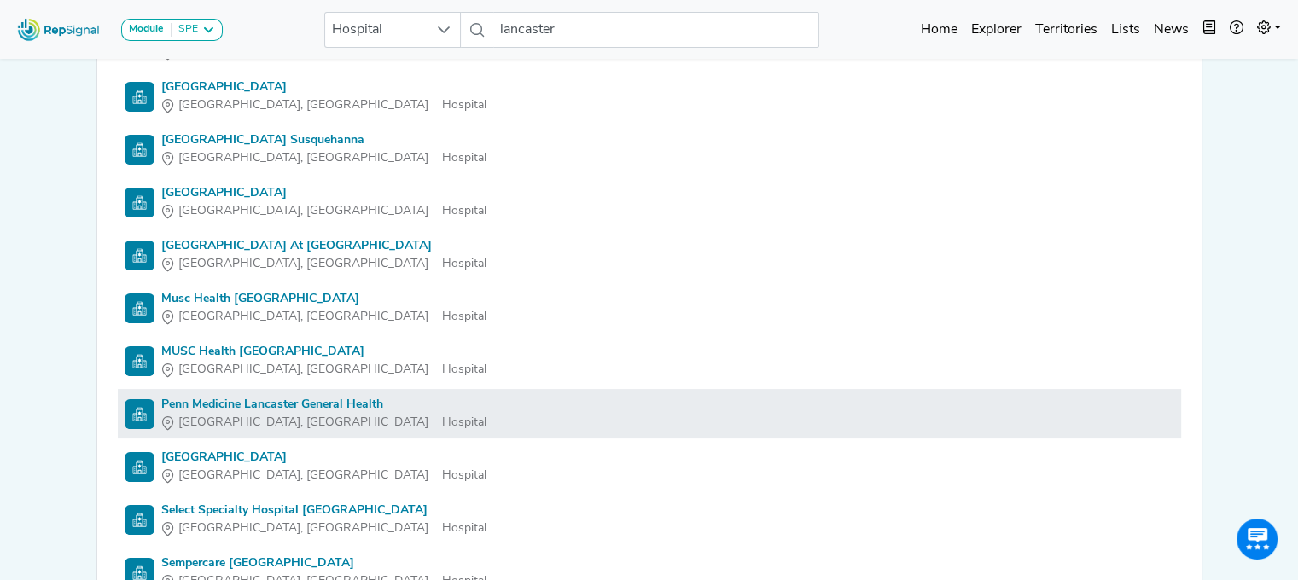
click at [161, 397] on div "Penn Medicine Lancaster General Health" at bounding box center [323, 405] width 325 height 18
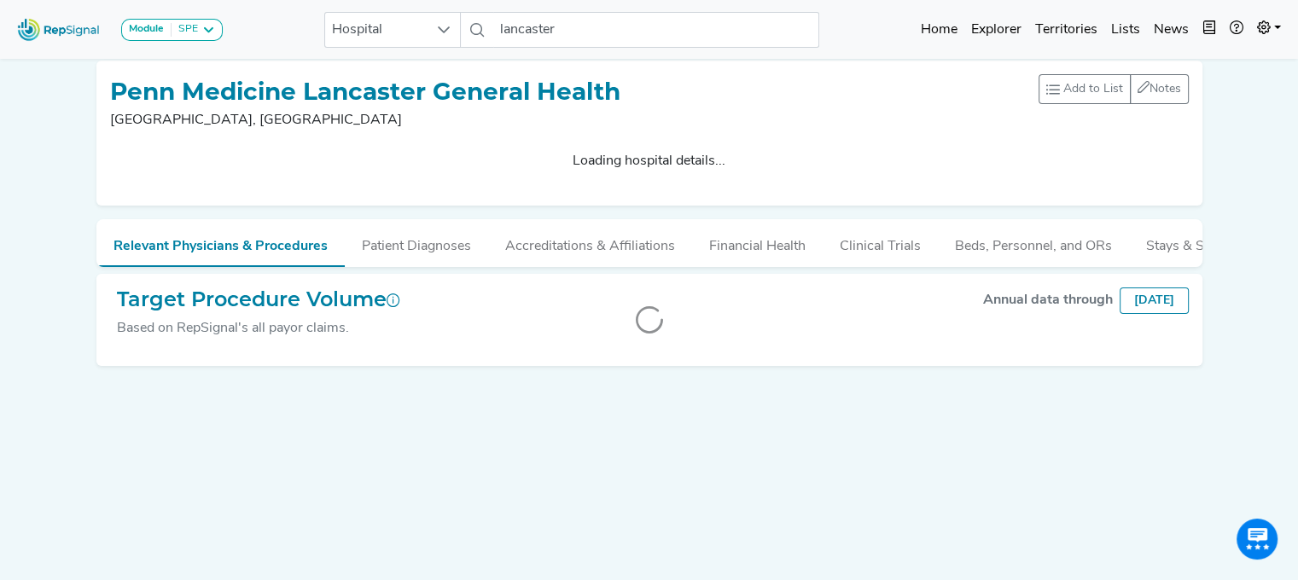
scroll to position [0, 13]
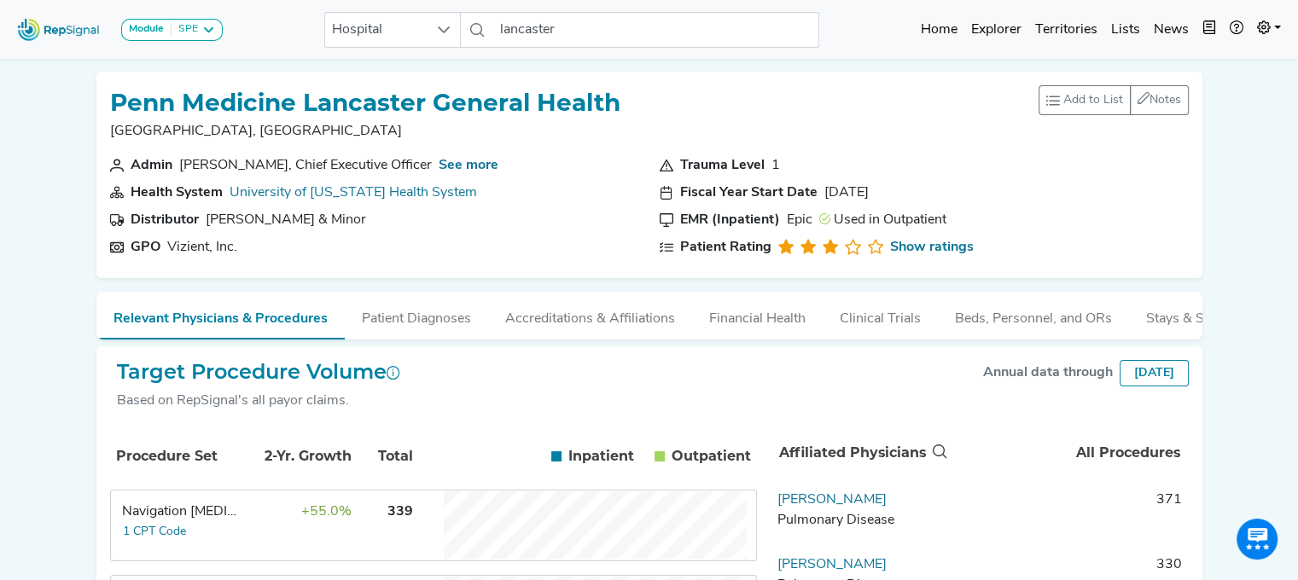
click at [182, 522] on div "Navigation [MEDICAL_DATA]" at bounding box center [180, 512] width 117 height 20
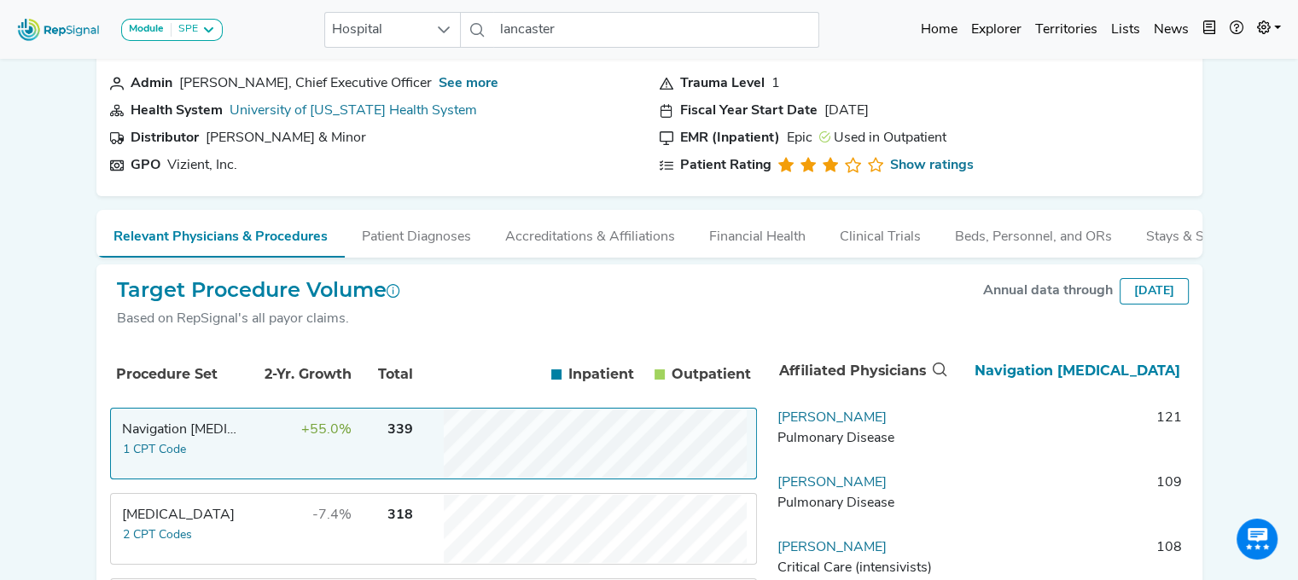
scroll to position [157, 13]
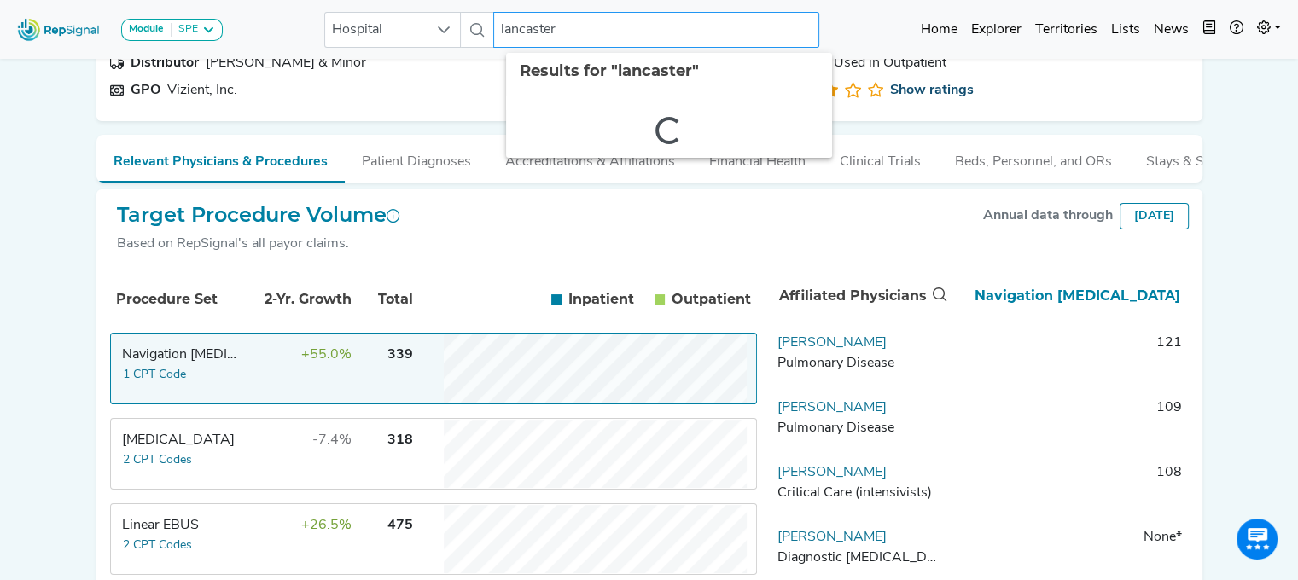
drag, startPoint x: 495, startPoint y: 27, endPoint x: 892, endPoint y: 84, distance: 400.7
click at [892, 84] on div "Module SPE [MEDICAL_DATA] Disposable Bronchoscope SBRT SPE TTNA [MEDICAL_DATA] …" at bounding box center [649, 473] width 1298 height 1261
type input "g"
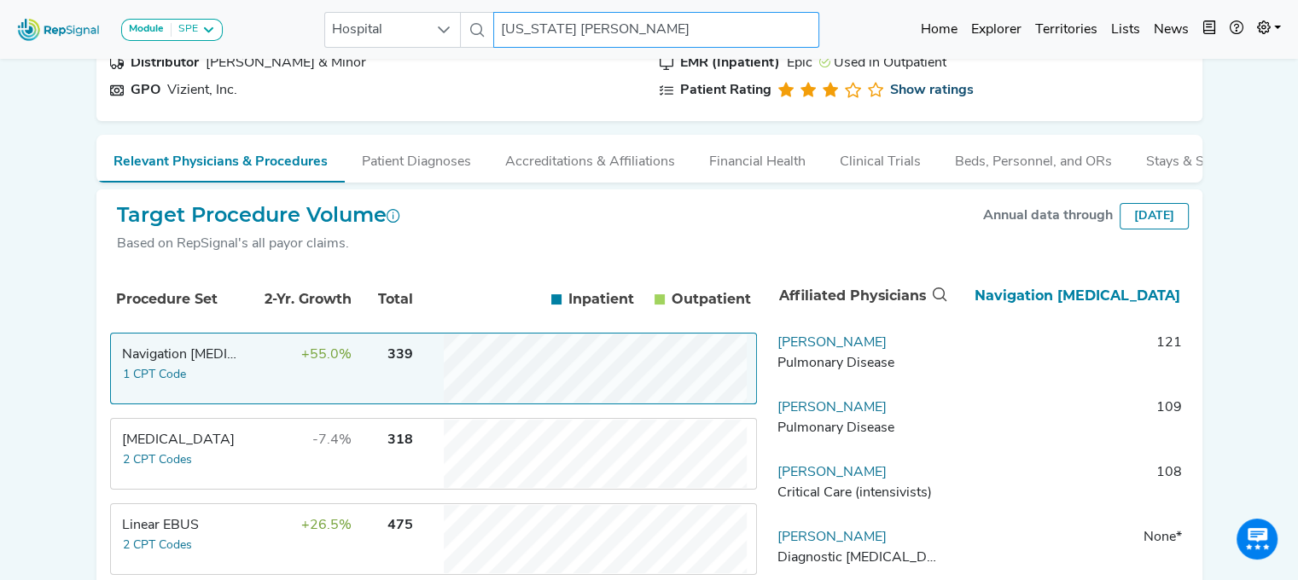
type input "[US_STATE] valley"
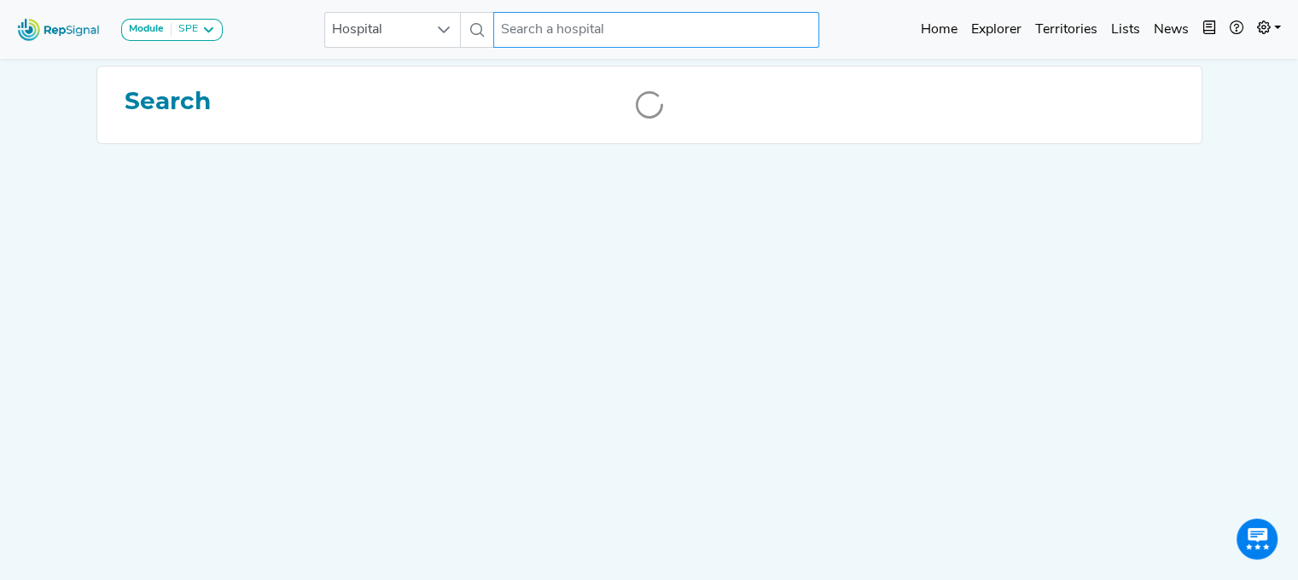
scroll to position [0, 13]
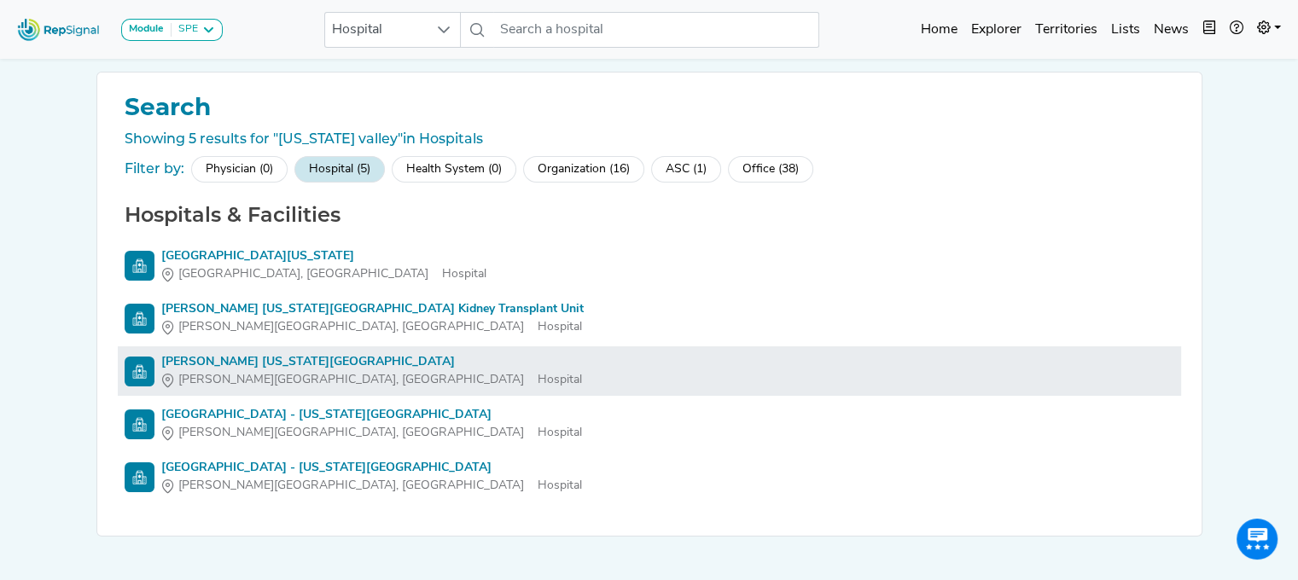
click at [237, 368] on div "[PERSON_NAME] [US_STATE][GEOGRAPHIC_DATA]" at bounding box center [371, 362] width 421 height 18
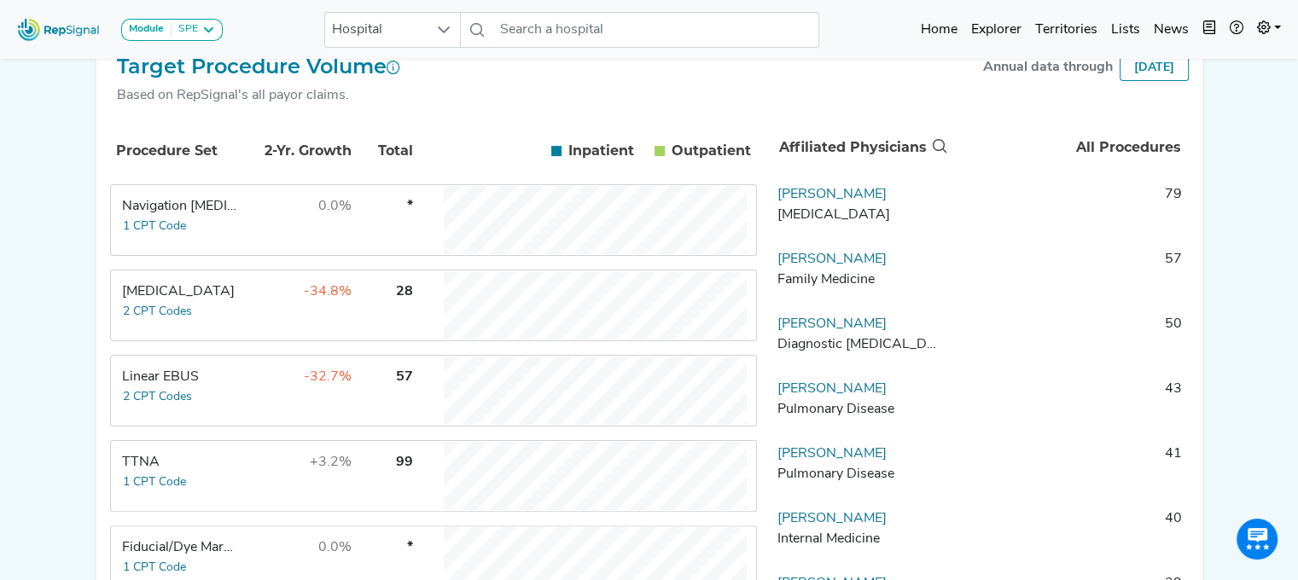
scroll to position [317, 13]
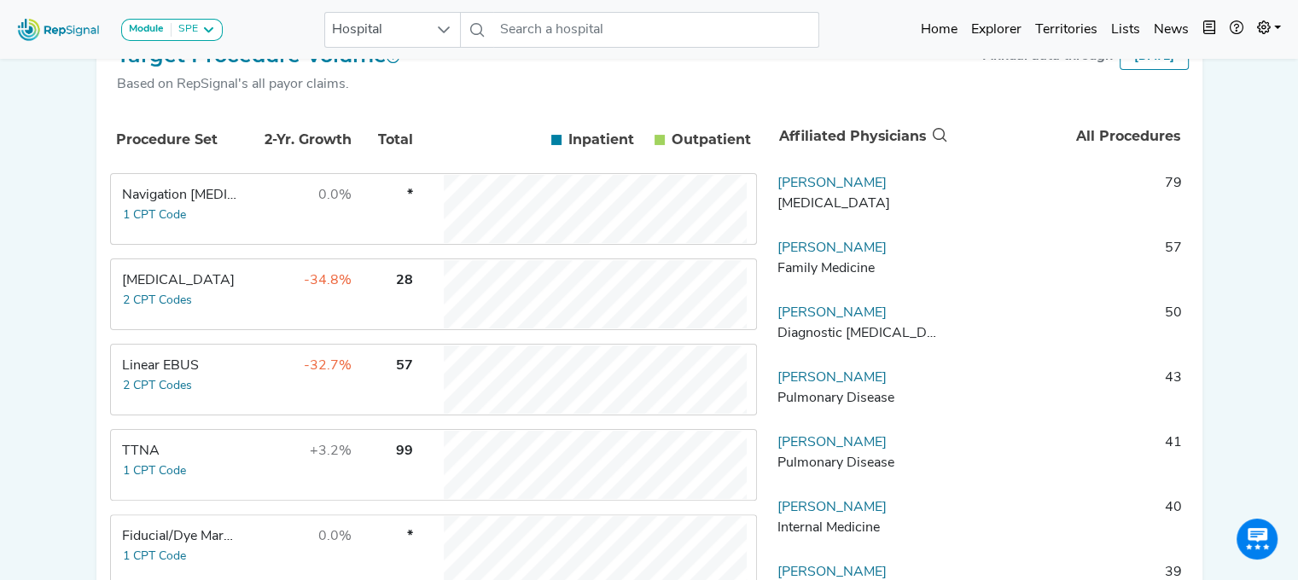
click at [242, 389] on td "-32.7%" at bounding box center [296, 380] width 111 height 68
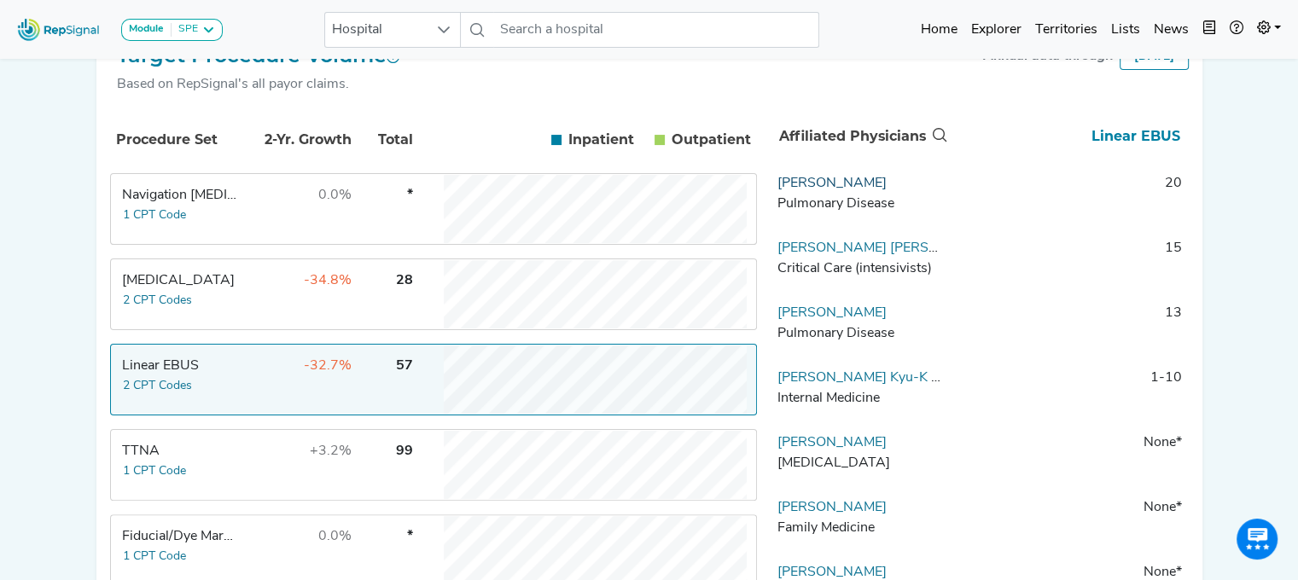
click at [886, 190] on link "[PERSON_NAME]" at bounding box center [831, 184] width 109 height 14
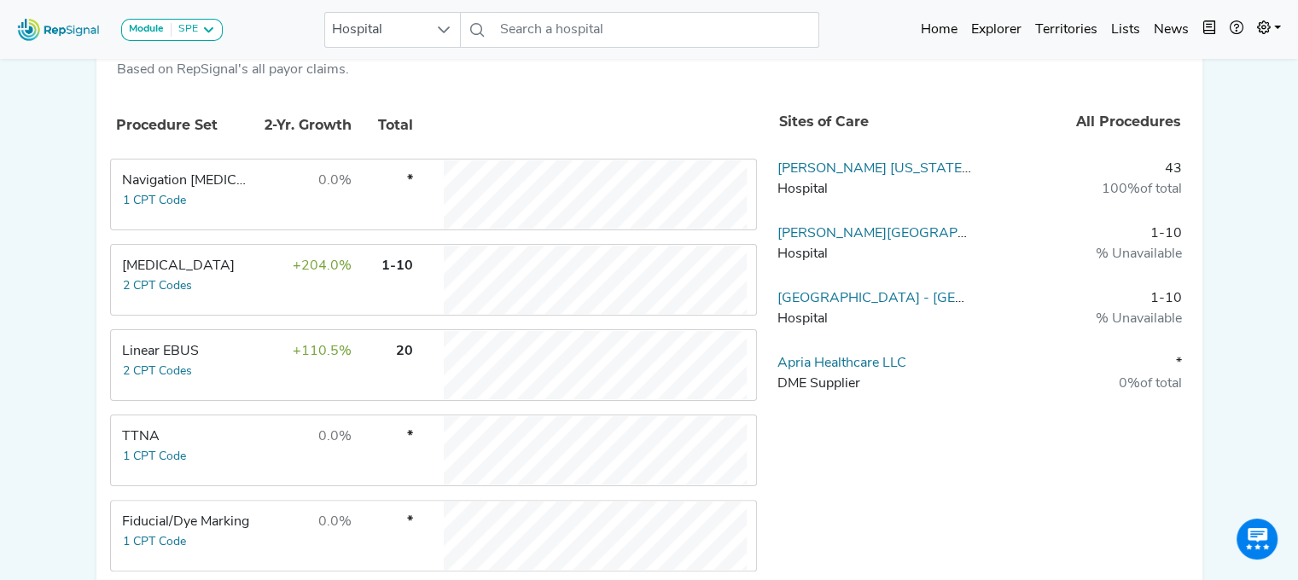
scroll to position [0, 13]
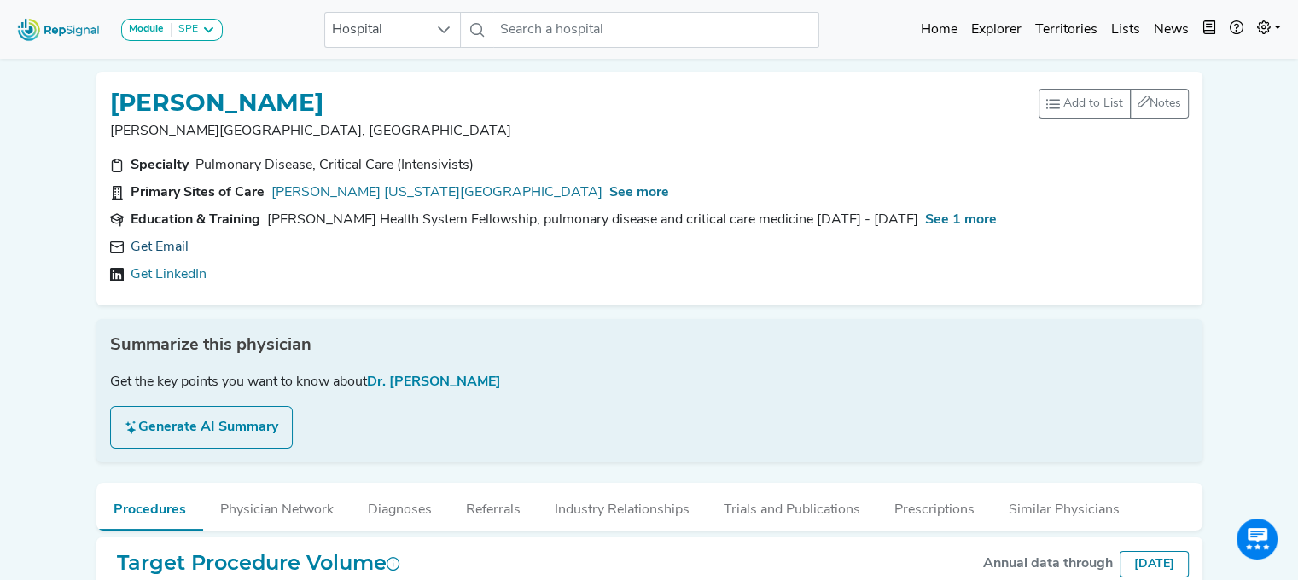
click at [140, 247] on link "Get Email" at bounding box center [160, 247] width 58 height 20
drag, startPoint x: 562, startPoint y: 376, endPoint x: 357, endPoint y: 378, distance: 204.8
click at [357, 378] on div "Get the key points you want to know about Dr. [PERSON_NAME]" at bounding box center [649, 382] width 1078 height 20
copy div "Dr. [PERSON_NAME]"
drag, startPoint x: 504, startPoint y: 102, endPoint x: 48, endPoint y: 83, distance: 456.8
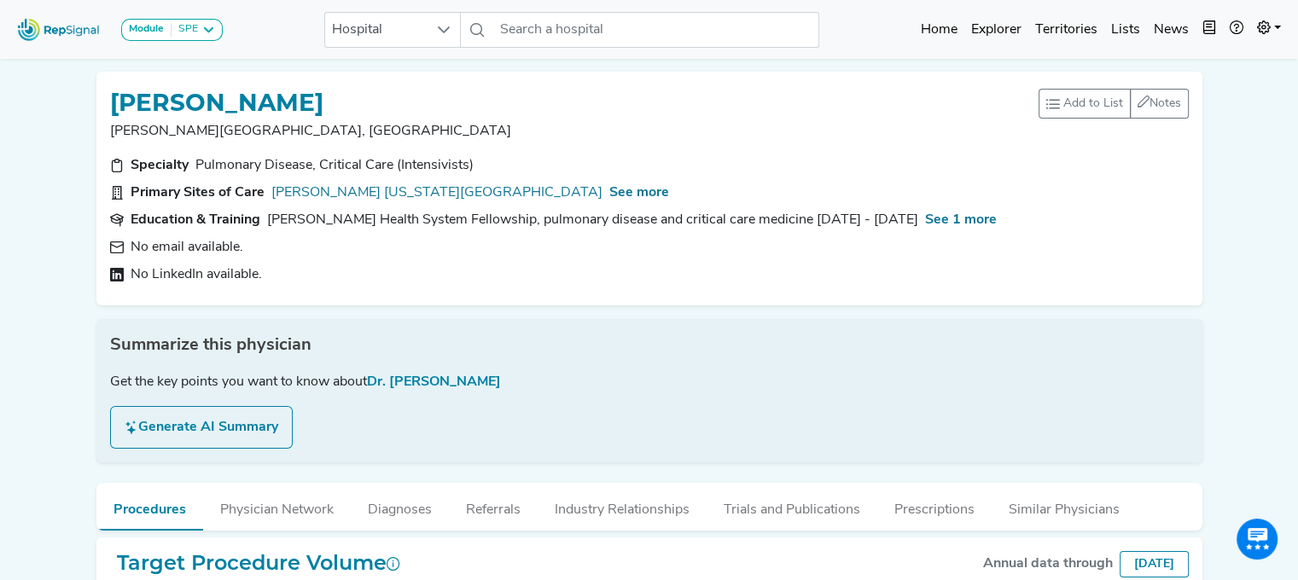
copy h1 "[PERSON_NAME]"
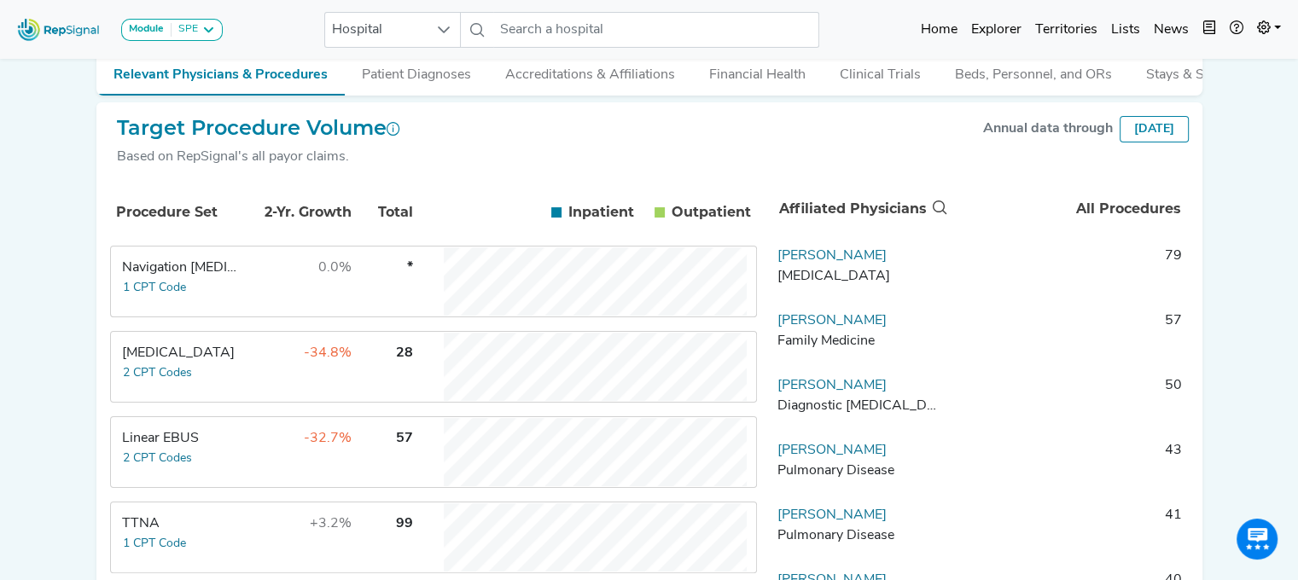
scroll to position [247, 13]
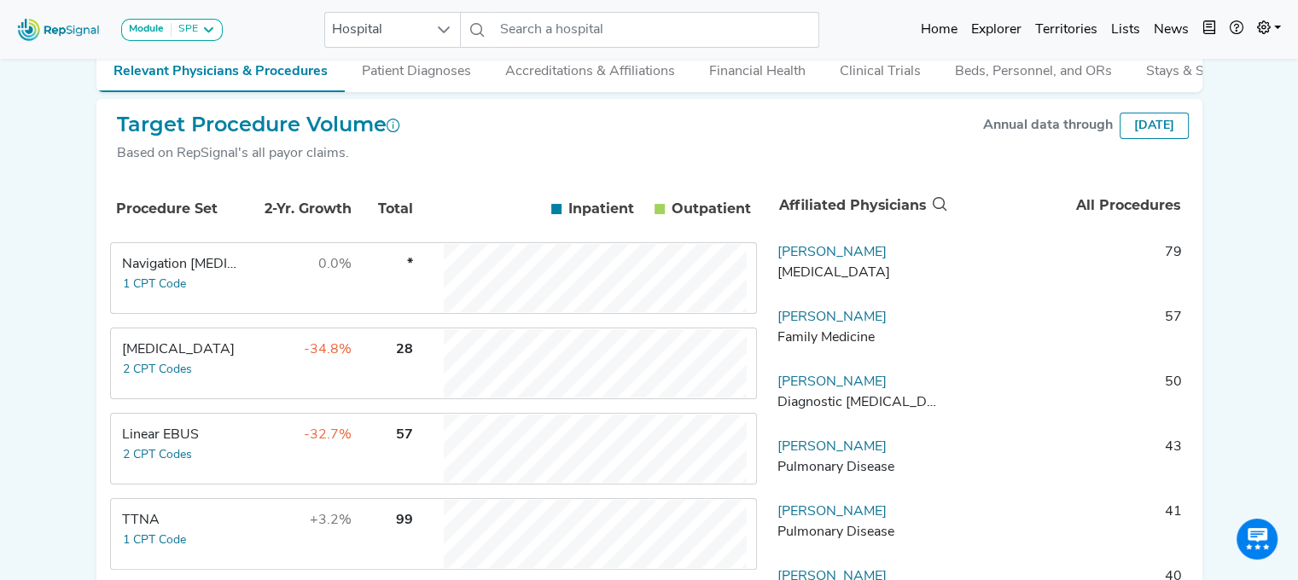
click at [264, 439] on td "-32.7%" at bounding box center [296, 449] width 111 height 68
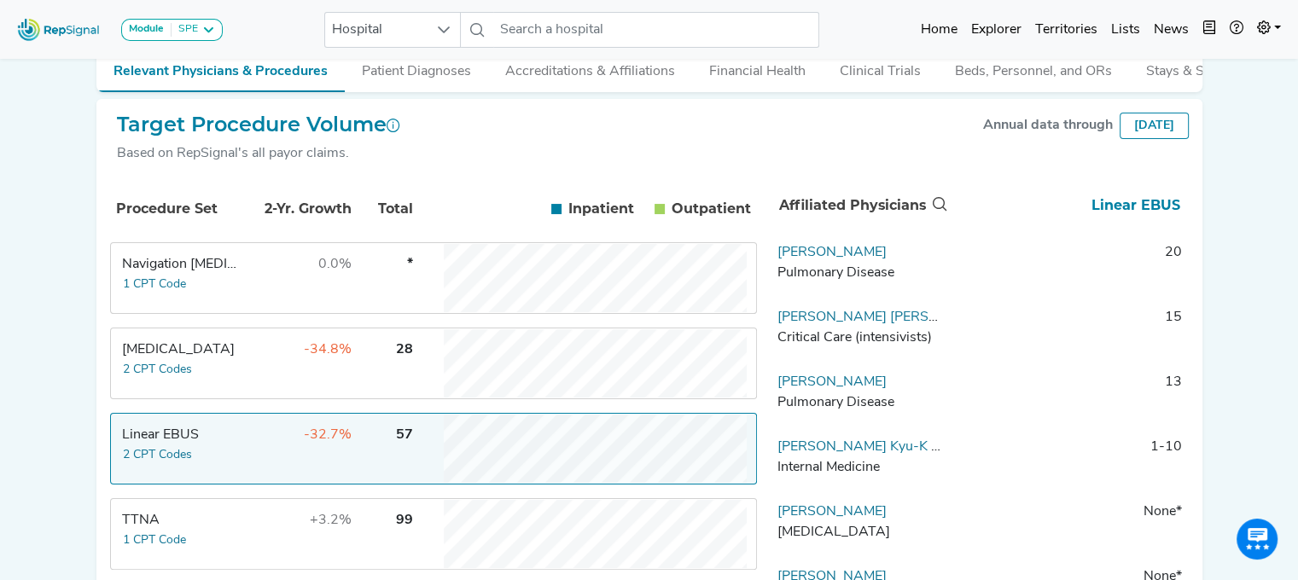
click at [224, 360] on div "[MEDICAL_DATA]" at bounding box center [180, 350] width 117 height 20
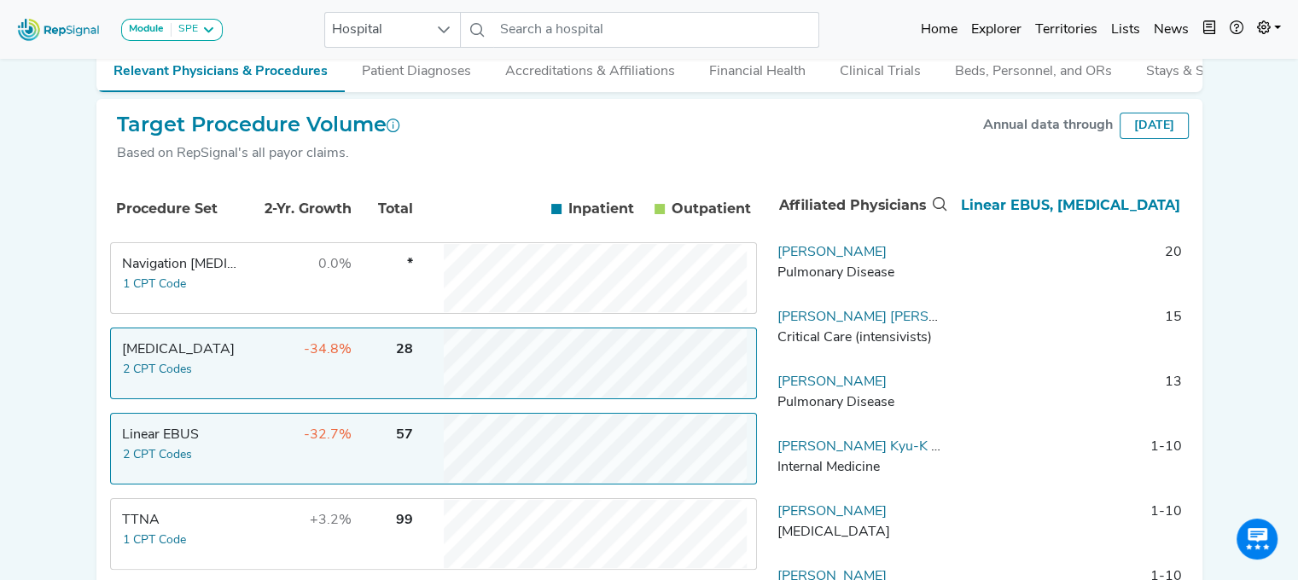
click at [214, 444] on div "Linear EBUS" at bounding box center [180, 435] width 117 height 20
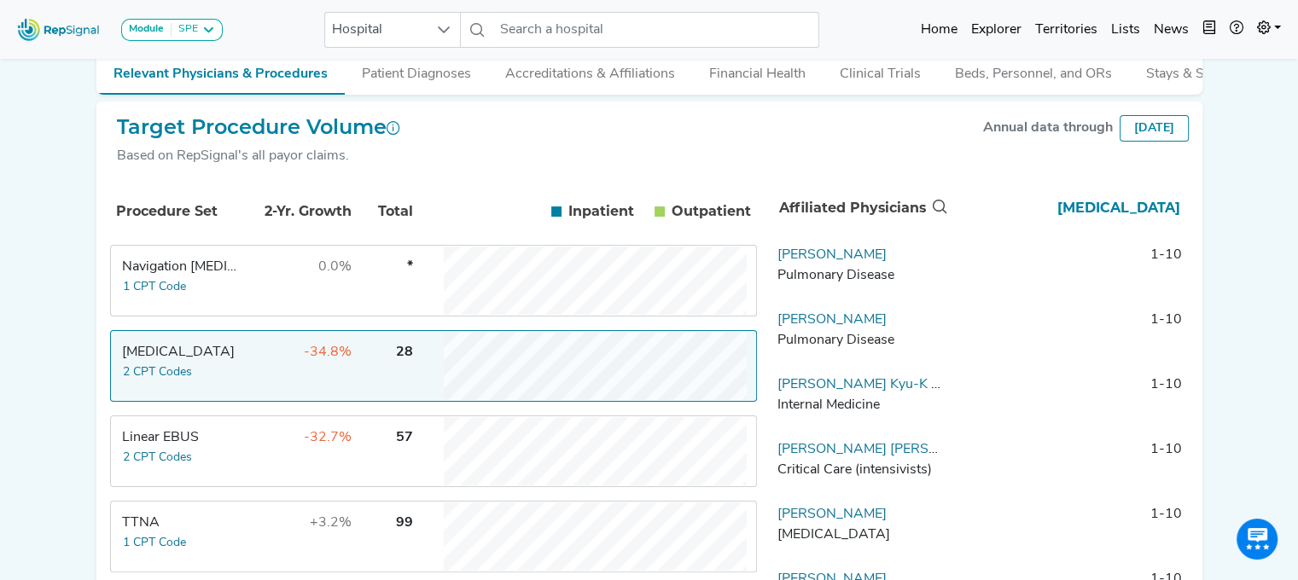
scroll to position [0, 13]
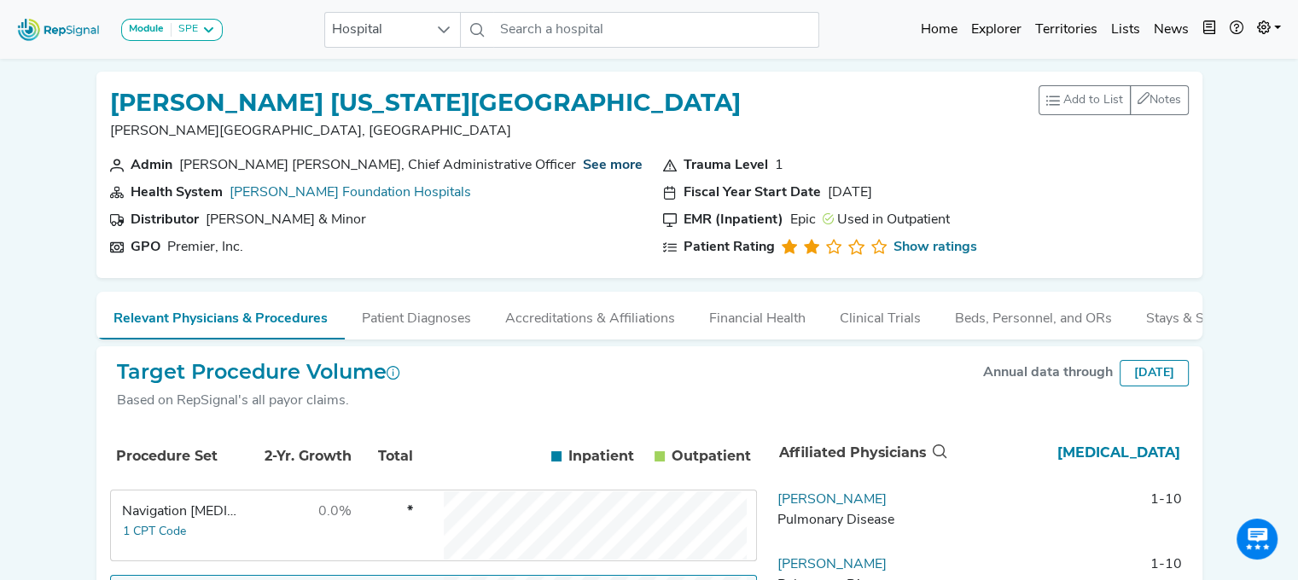
click at [583, 159] on link "See more" at bounding box center [613, 166] width 60 height 14
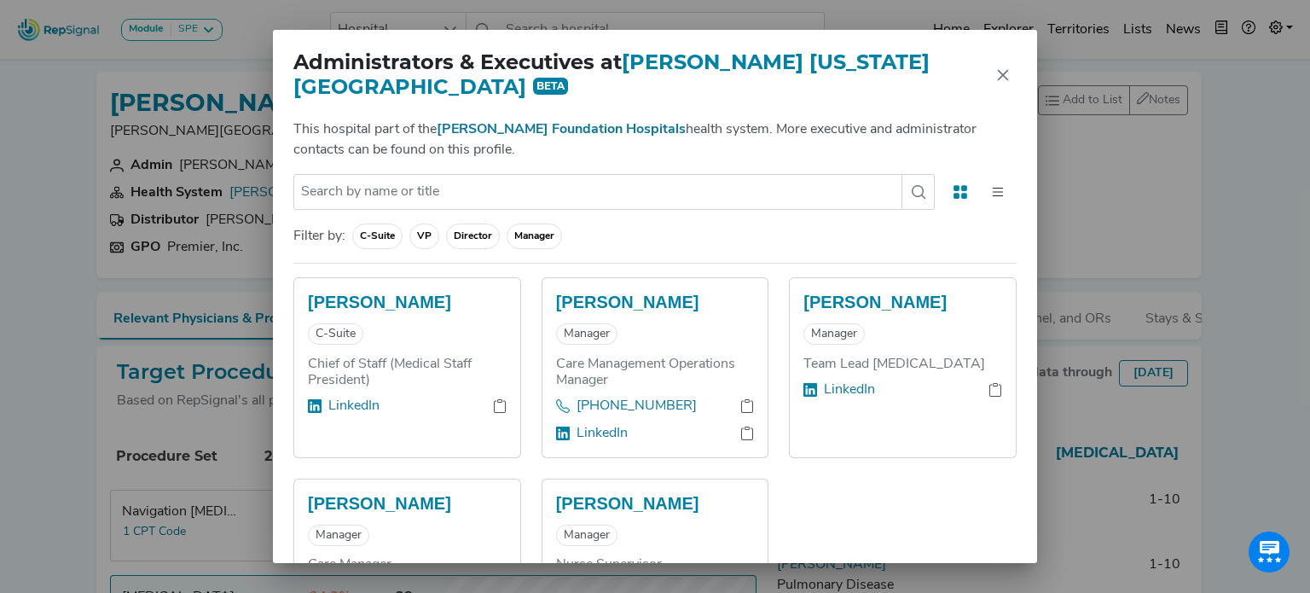
drag, startPoint x: 997, startPoint y: 77, endPoint x: 984, endPoint y: 60, distance: 21.9
click at [984, 60] on h2 "Administrators & Executives at [PERSON_NAME][GEOGRAPHIC_DATA][US_STATE] BETA" at bounding box center [641, 74] width 696 height 49
click at [1004, 73] on icon "Close" at bounding box center [1003, 74] width 11 height 11
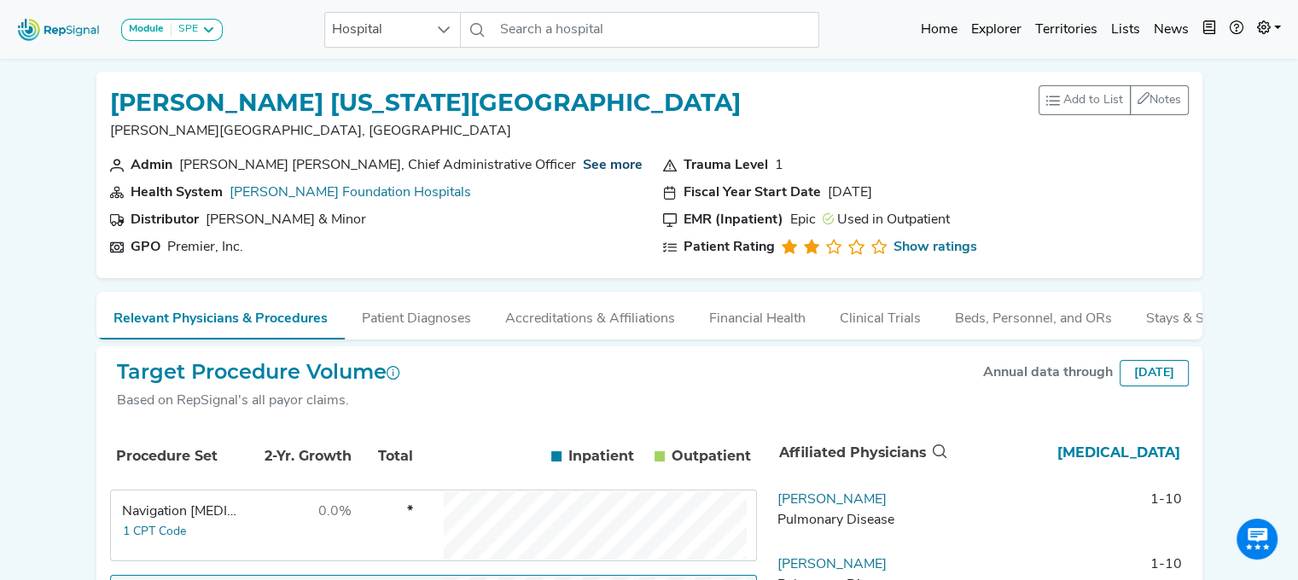
click at [583, 163] on link "See more" at bounding box center [613, 166] width 60 height 14
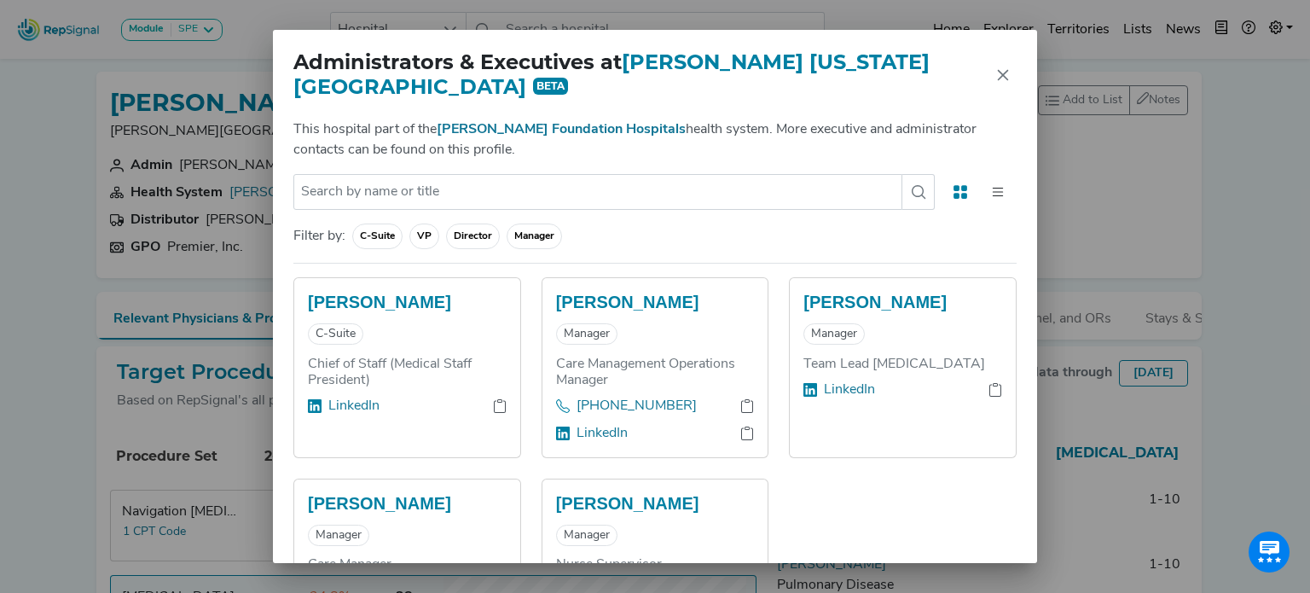
click at [110, 180] on div "Administrators & Executives at [PERSON_NAME][GEOGRAPHIC_DATA][US_STATE] BETA Th…" at bounding box center [655, 296] width 1310 height 593
click at [1240, 288] on div "Administrators & Executives at [PERSON_NAME][GEOGRAPHIC_DATA][US_STATE] BETA Th…" at bounding box center [655, 296] width 1310 height 593
click at [1009, 69] on icon "Close" at bounding box center [1003, 75] width 14 height 14
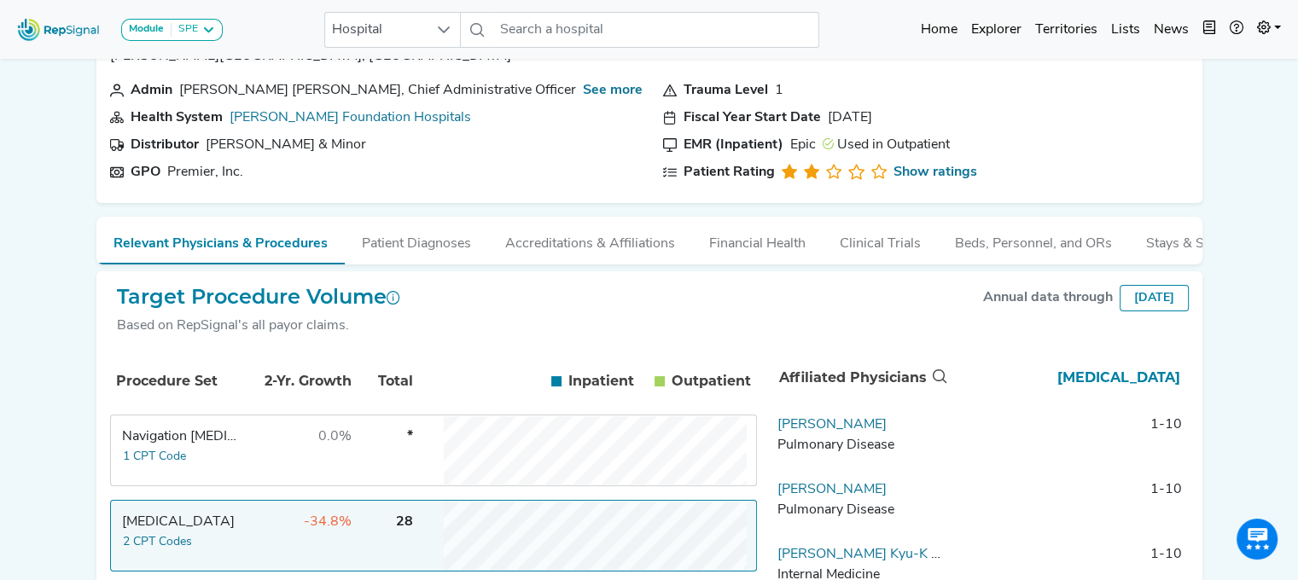
scroll to position [126, 0]
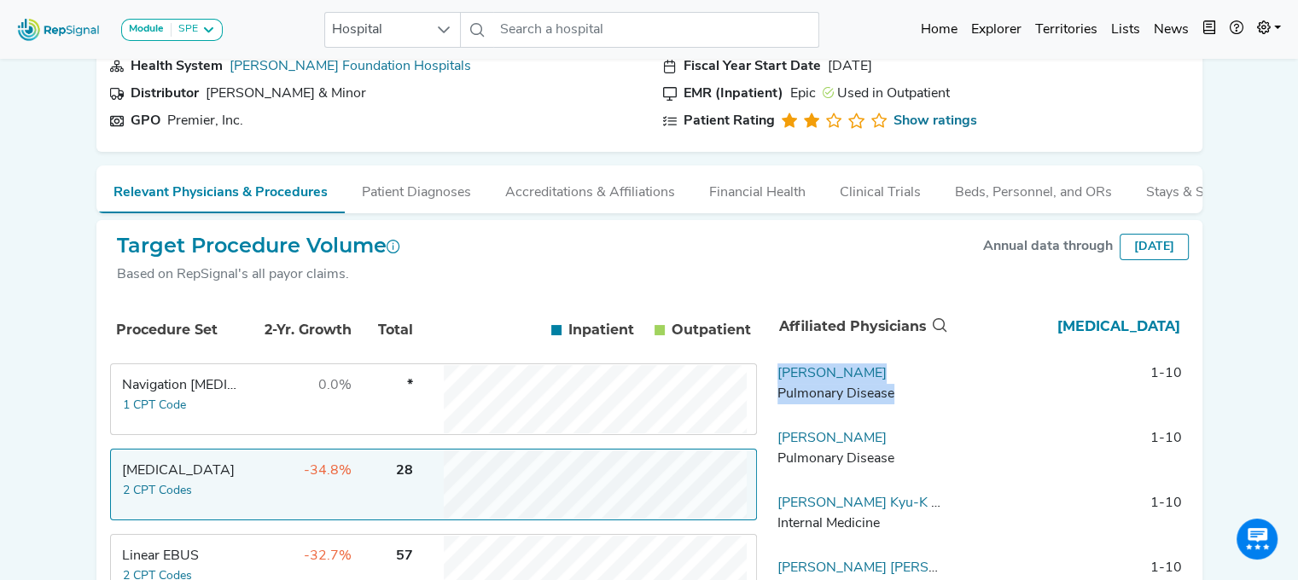
drag, startPoint x: 956, startPoint y: 385, endPoint x: 774, endPoint y: 392, distance: 181.9
click at [774, 392] on tr "[PERSON_NAME] Pulmonary Disease 1-10" at bounding box center [979, 388] width 418 height 51
click at [801, 380] on link "[PERSON_NAME]" at bounding box center [831, 374] width 109 height 14
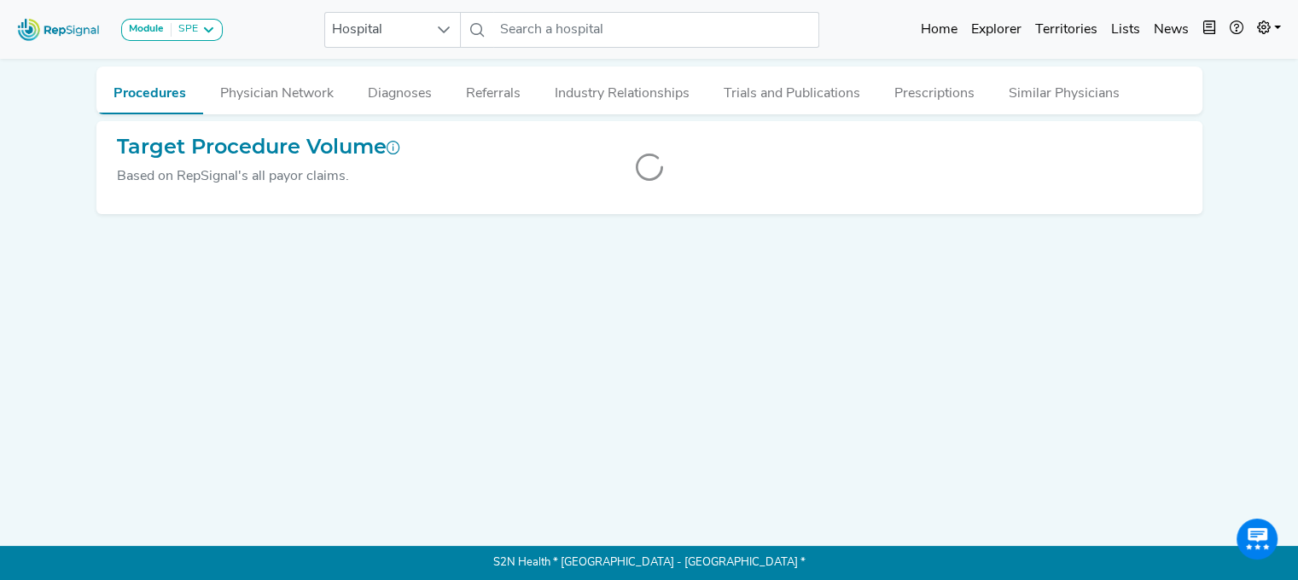
scroll to position [3, 0]
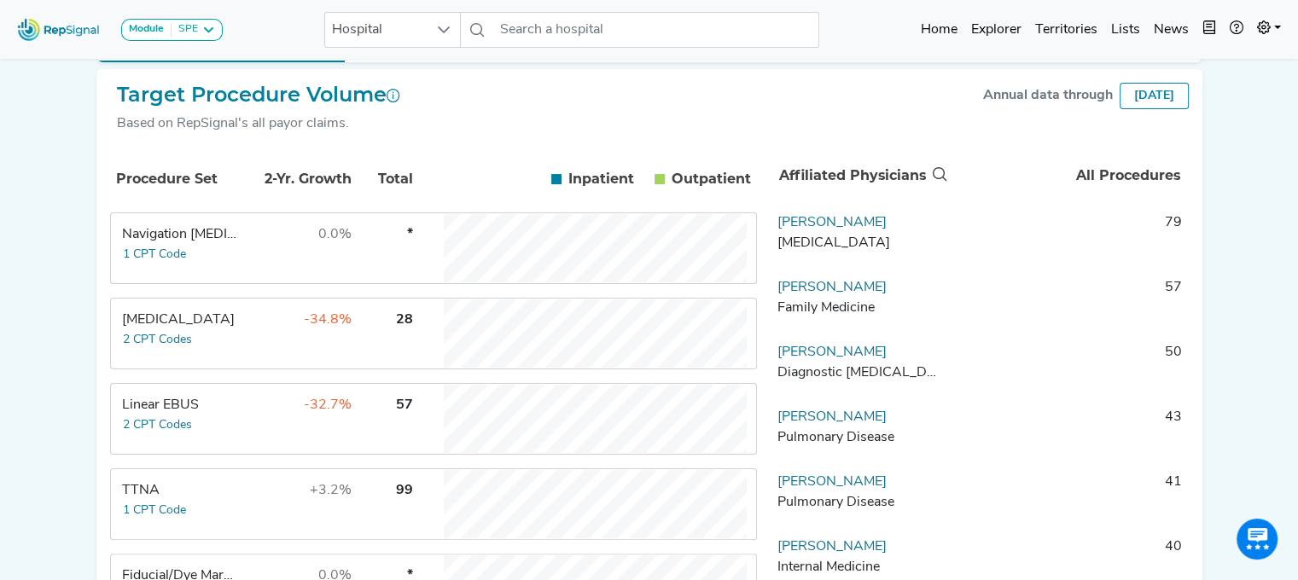
scroll to position [314, 0]
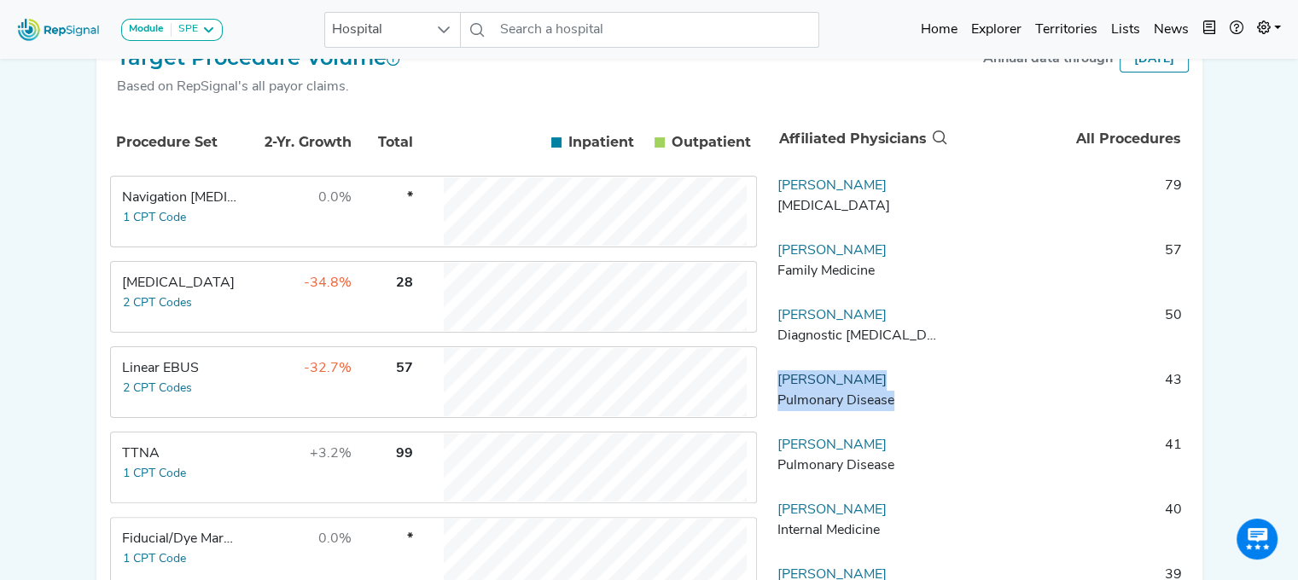
drag, startPoint x: 961, startPoint y: 388, endPoint x: 778, endPoint y: 390, distance: 182.6
click at [778, 390] on tr "[PERSON_NAME] Pulmonary Disease 43" at bounding box center [979, 395] width 418 height 51
click at [251, 372] on td "-32.7%" at bounding box center [296, 382] width 111 height 68
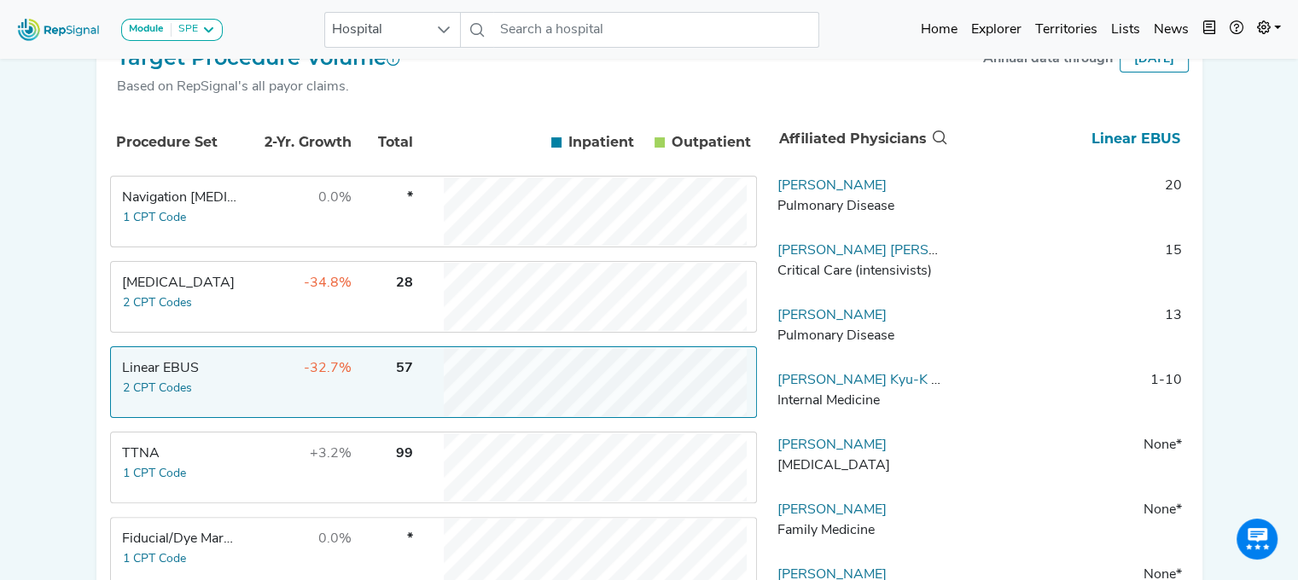
click at [297, 269] on tbody "Navigation [MEDICAL_DATA] 1 CPT Code 0.0% * [MEDICAL_DATA] 2 CPT Codes -34.8% 2…" at bounding box center [433, 510] width 647 height 669
click at [257, 313] on td "-34.8%" at bounding box center [296, 297] width 111 height 68
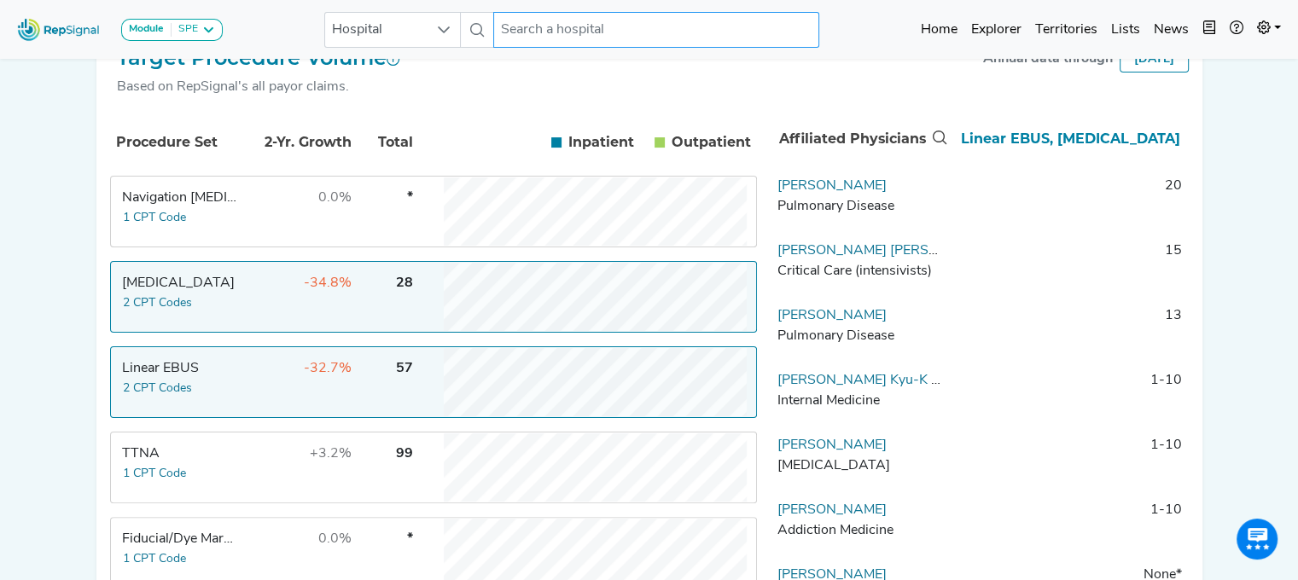
click at [525, 26] on input "text" at bounding box center [656, 30] width 326 height 36
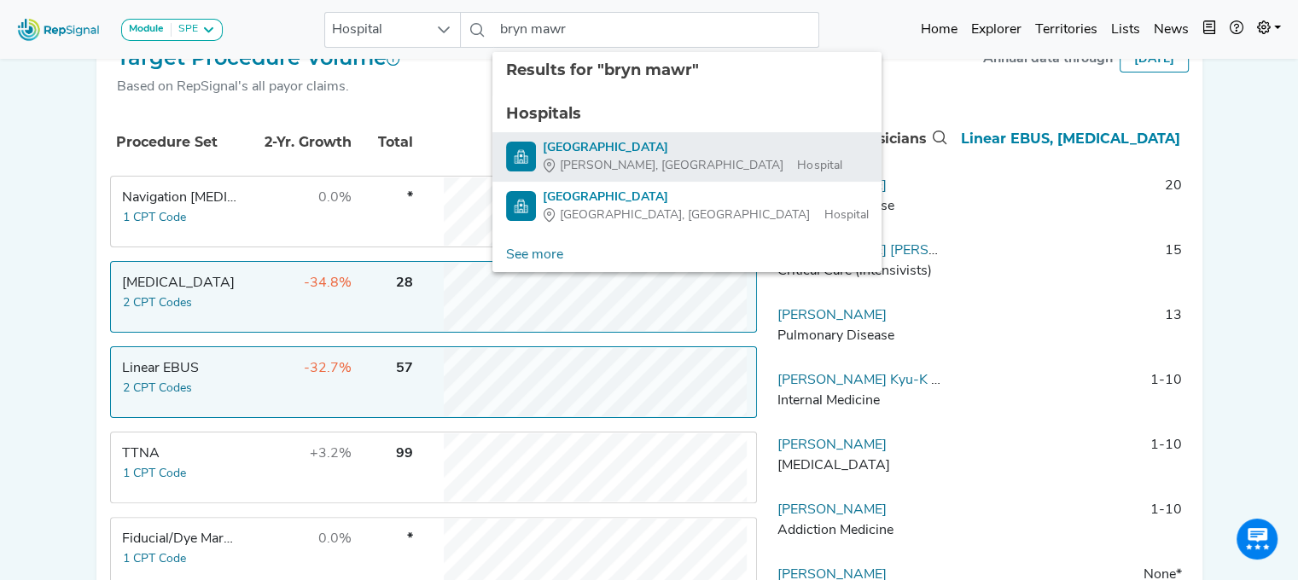
click at [563, 149] on div "[GEOGRAPHIC_DATA]" at bounding box center [692, 148] width 299 height 18
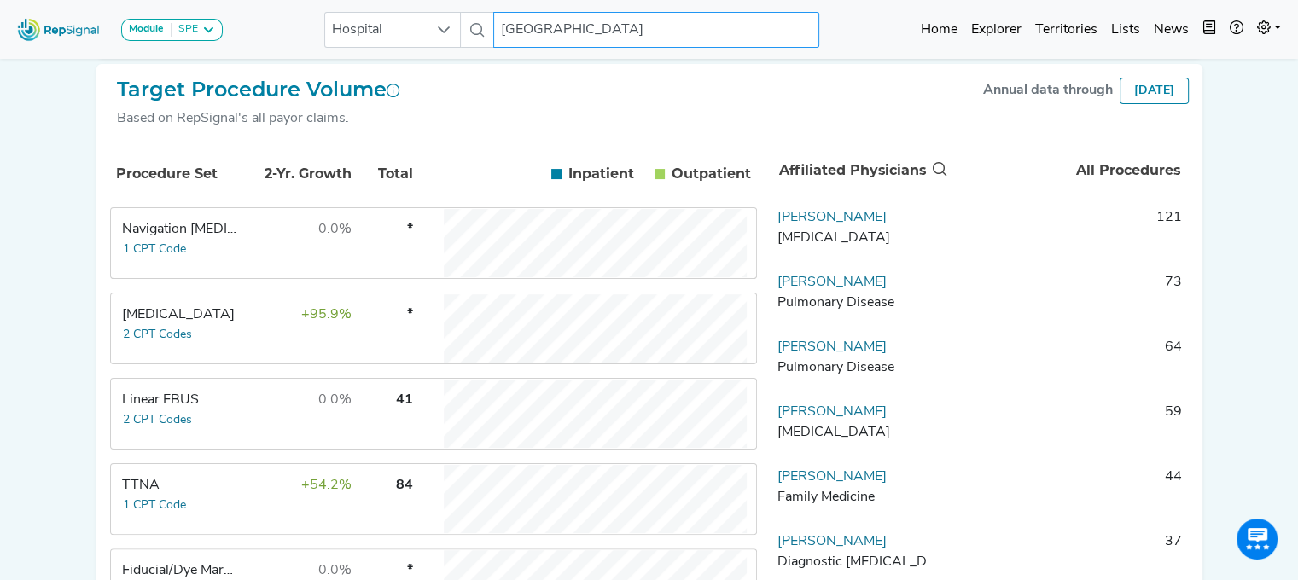
scroll to position [328, 0]
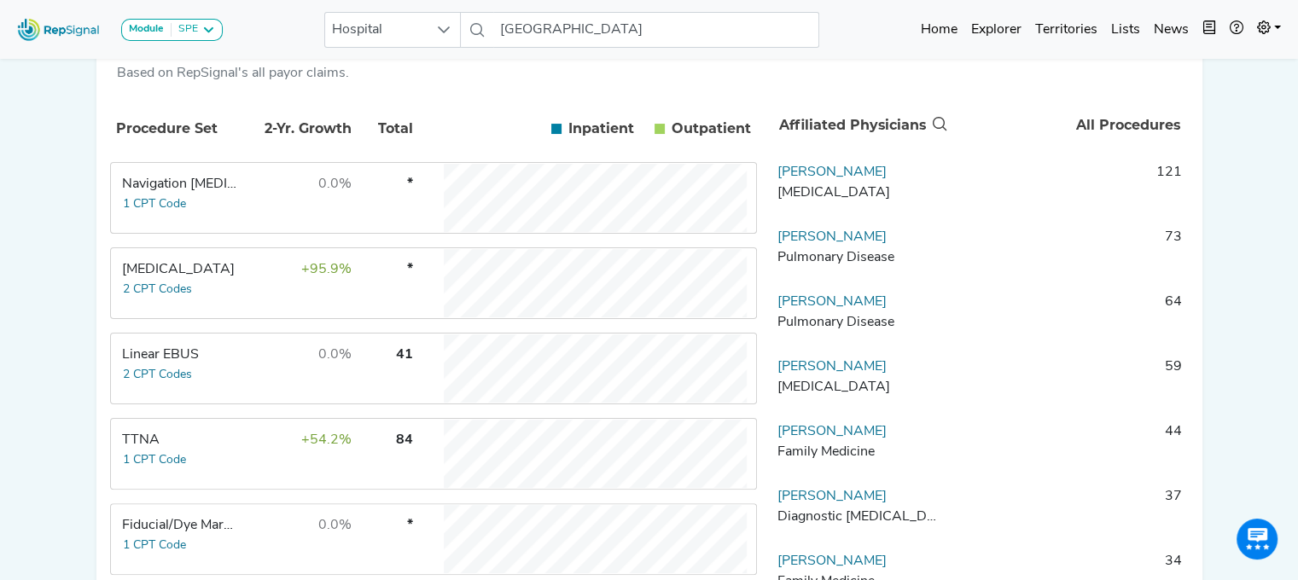
click at [253, 392] on td "0.0%" at bounding box center [296, 368] width 111 height 68
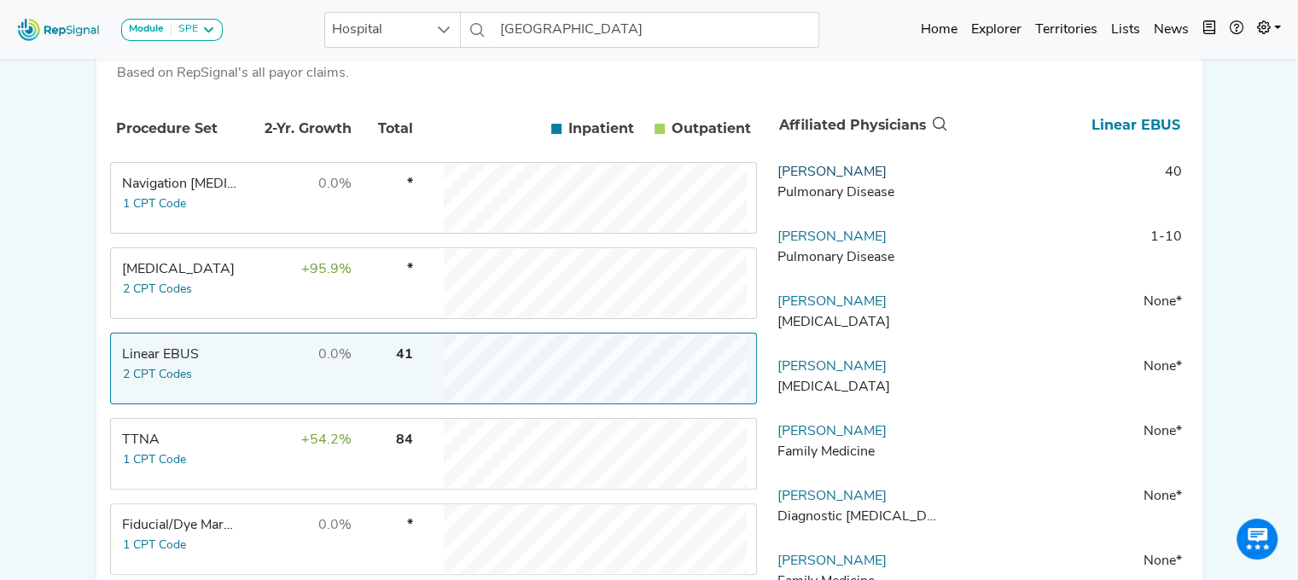
click at [827, 179] on link "[PERSON_NAME]" at bounding box center [831, 173] width 109 height 14
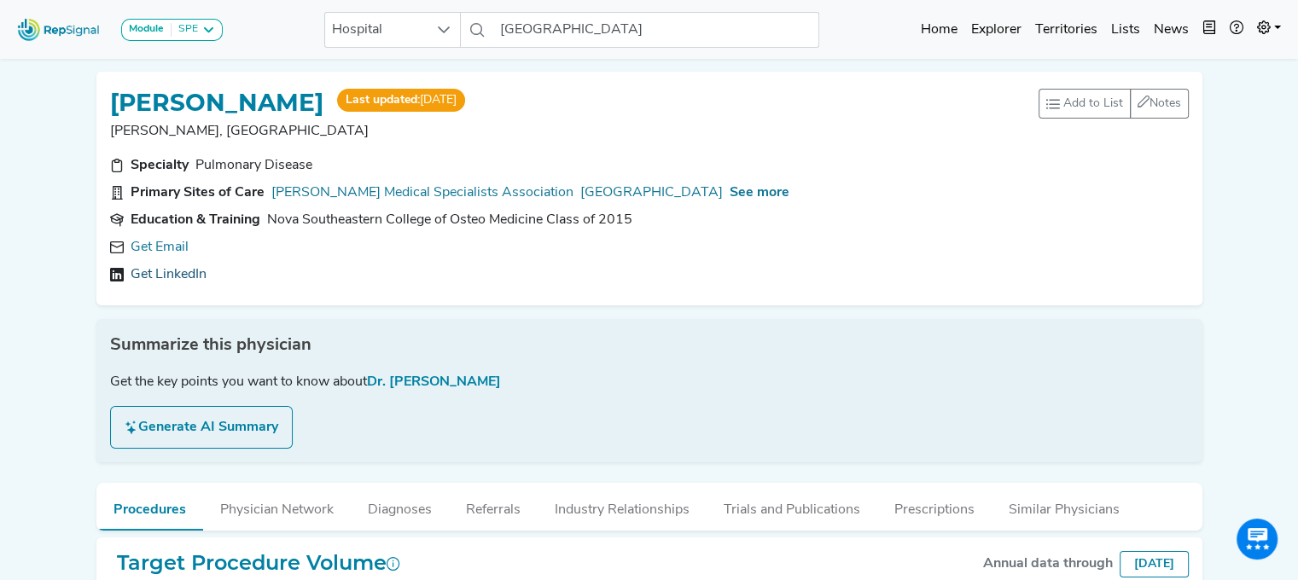
click at [177, 264] on link "Get LinkedIn" at bounding box center [169, 274] width 76 height 20
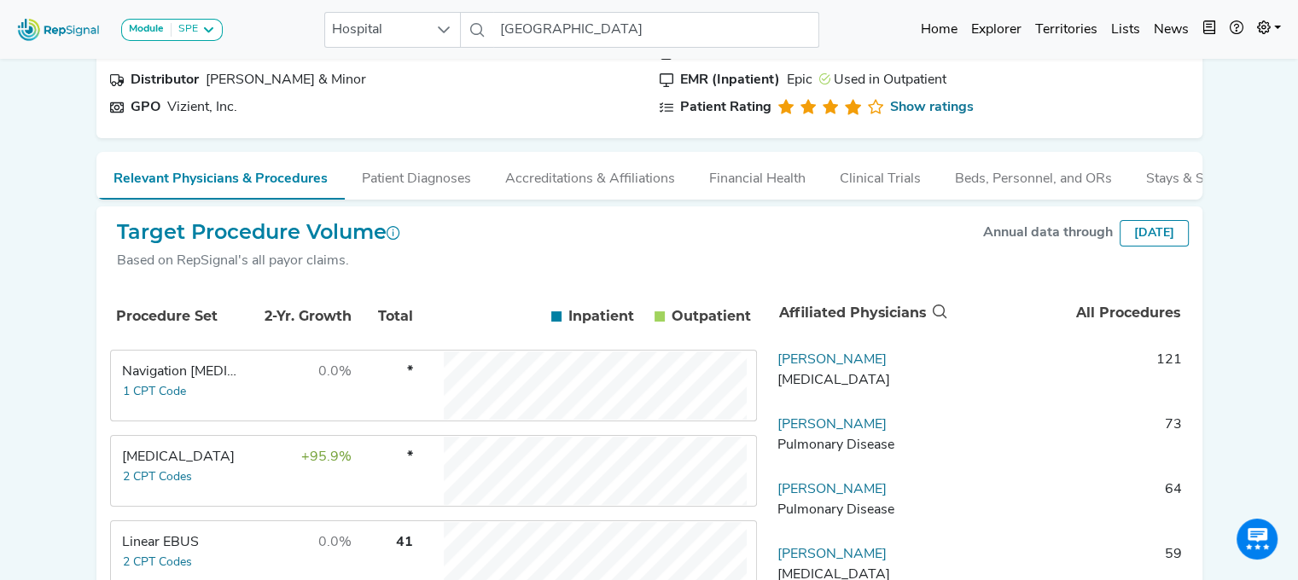
scroll to position [232, 0]
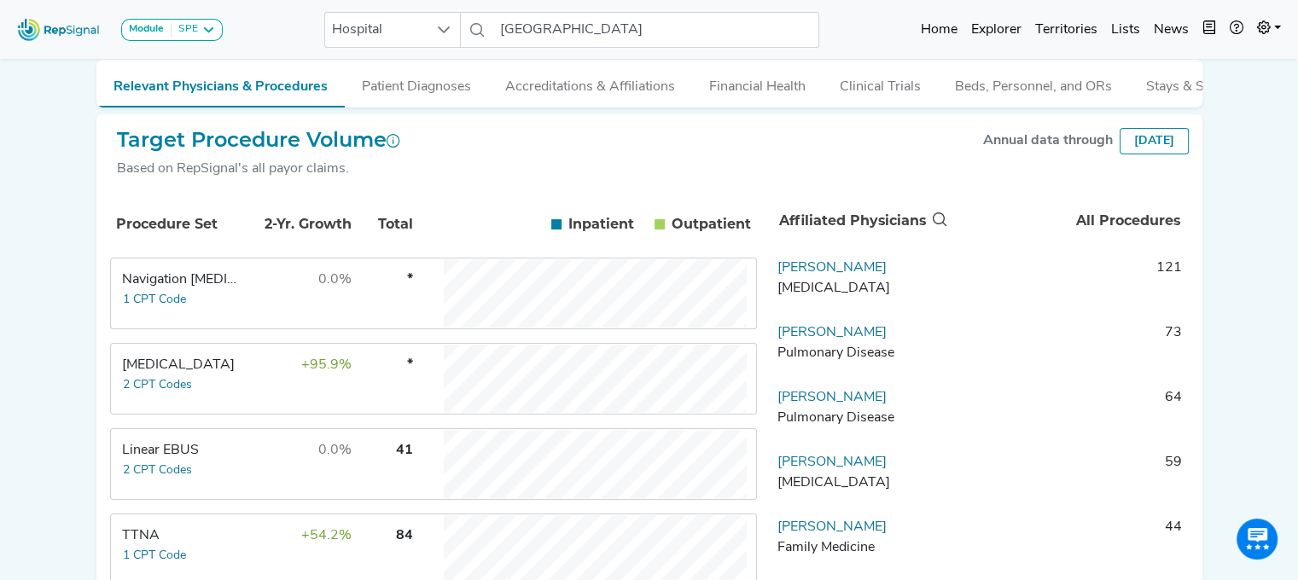
click at [246, 443] on td "0.0%" at bounding box center [296, 464] width 111 height 68
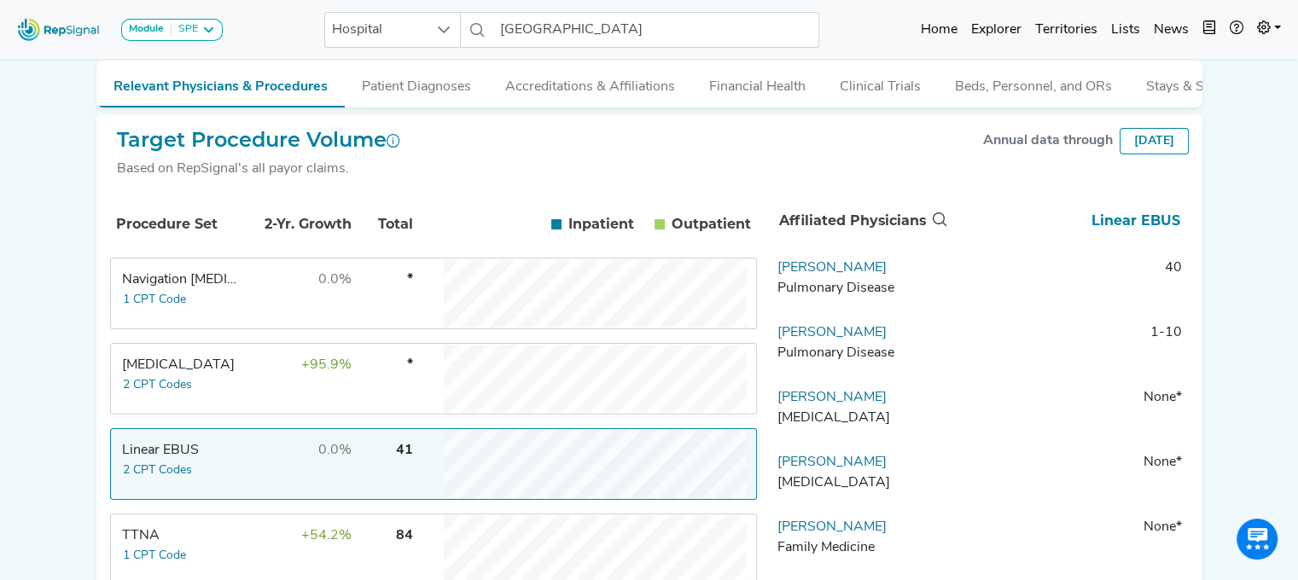
click at [915, 343] on td "[PERSON_NAME] Pulmonary Disease" at bounding box center [859, 347] width 179 height 51
click at [857, 340] on link "[PERSON_NAME]" at bounding box center [831, 333] width 109 height 14
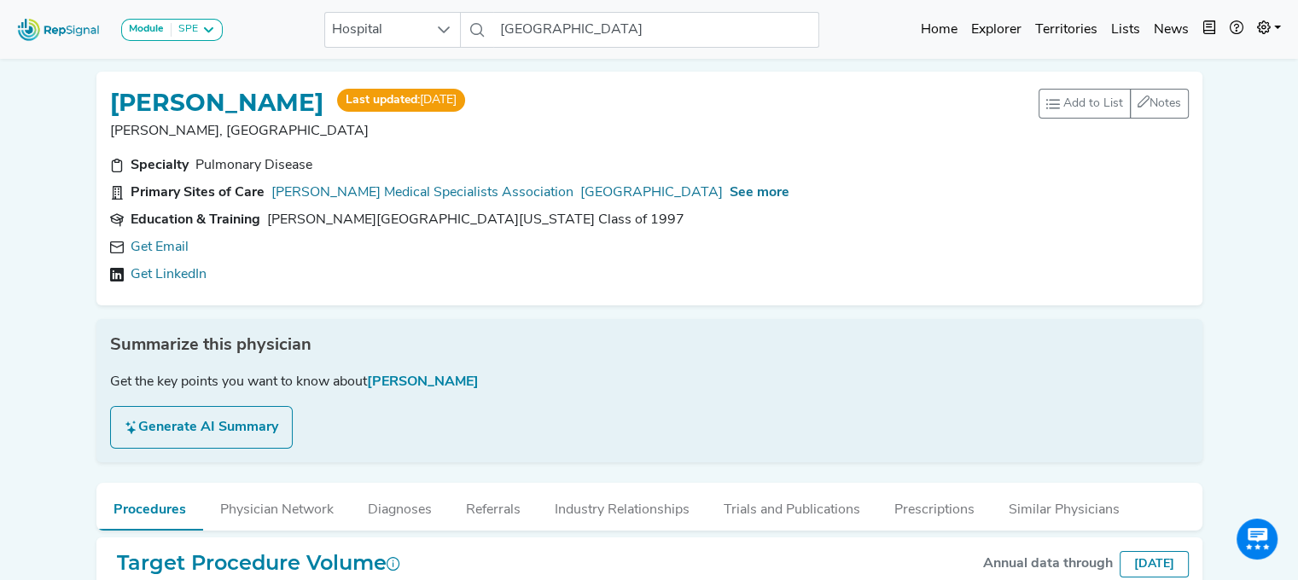
click at [165, 262] on div "Get Email Get LinkedIn" at bounding box center [649, 261] width 1078 height 48
click at [167, 279] on link "Get LinkedIn" at bounding box center [169, 274] width 76 height 20
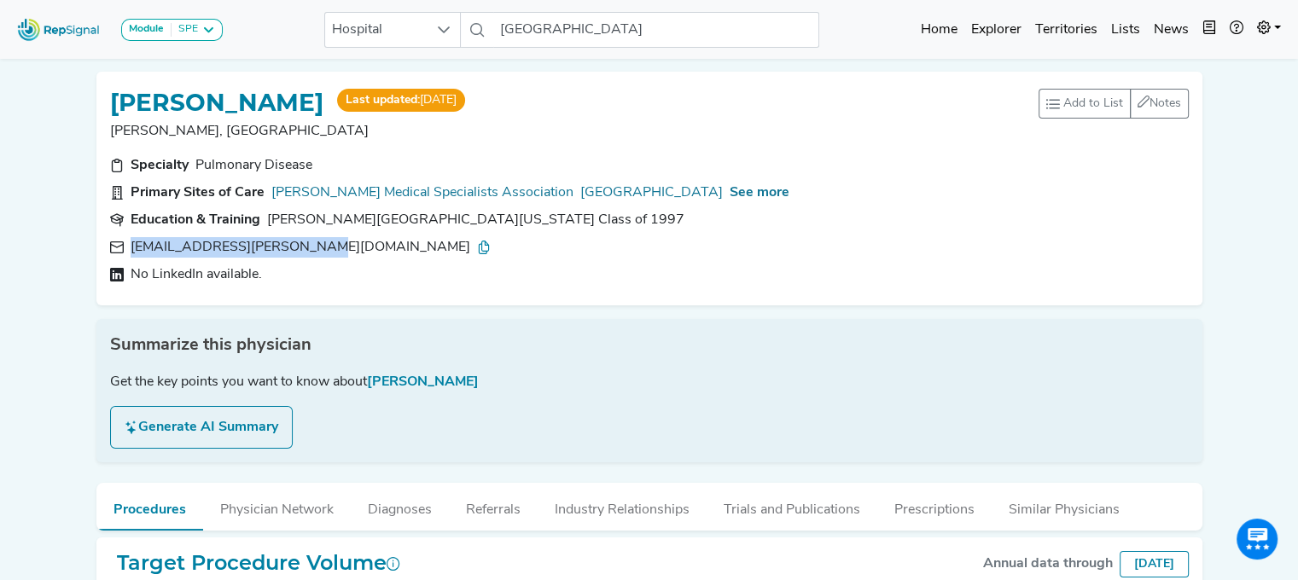
drag, startPoint x: 392, startPoint y: 235, endPoint x: 119, endPoint y: 241, distance: 273.1
click at [119, 241] on div "Specialty Pulmonary Disease Primary Sites of Care Bryn Mawr Medical Specialists…" at bounding box center [649, 223] width 1099 height 137
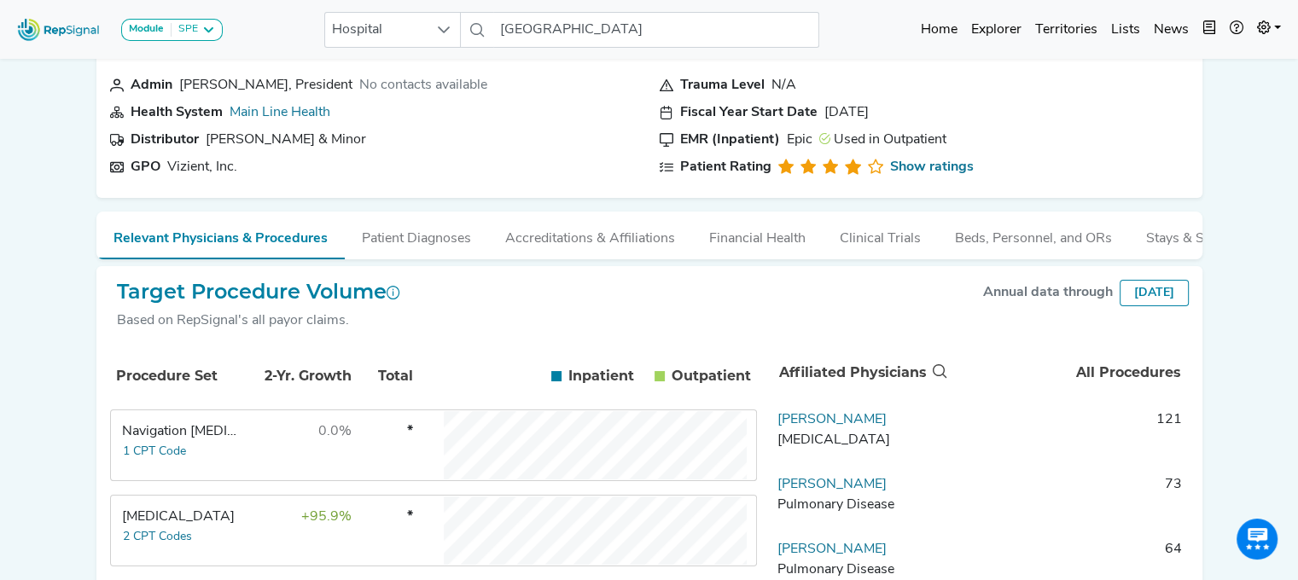
scroll to position [214, 0]
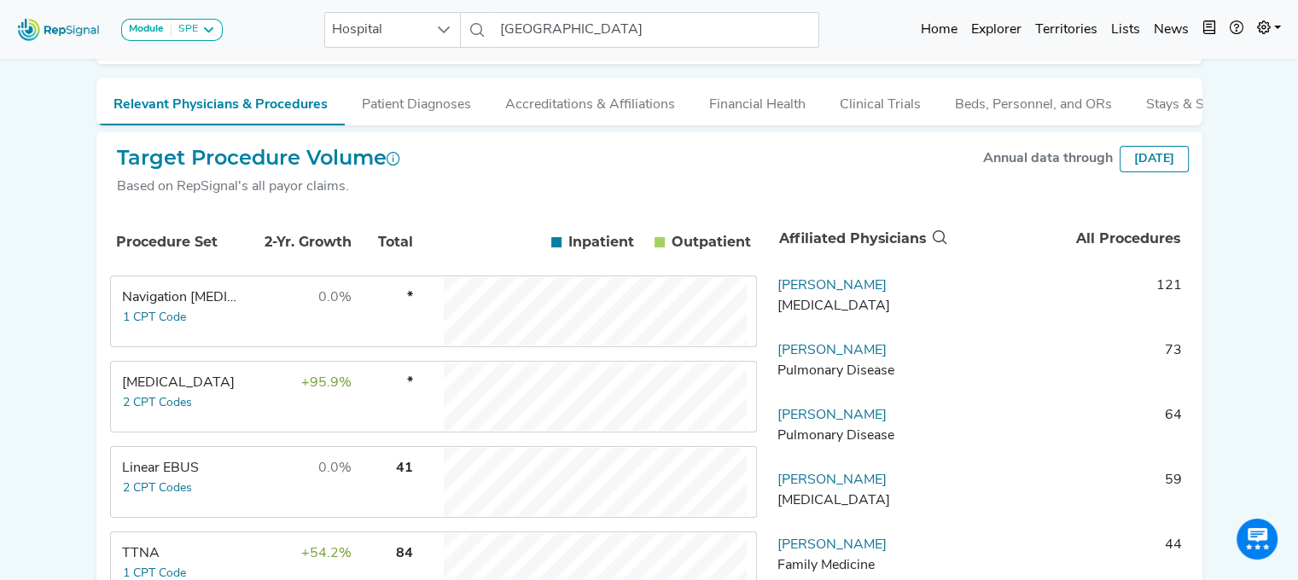
click at [256, 469] on td "0.0%" at bounding box center [296, 482] width 111 height 68
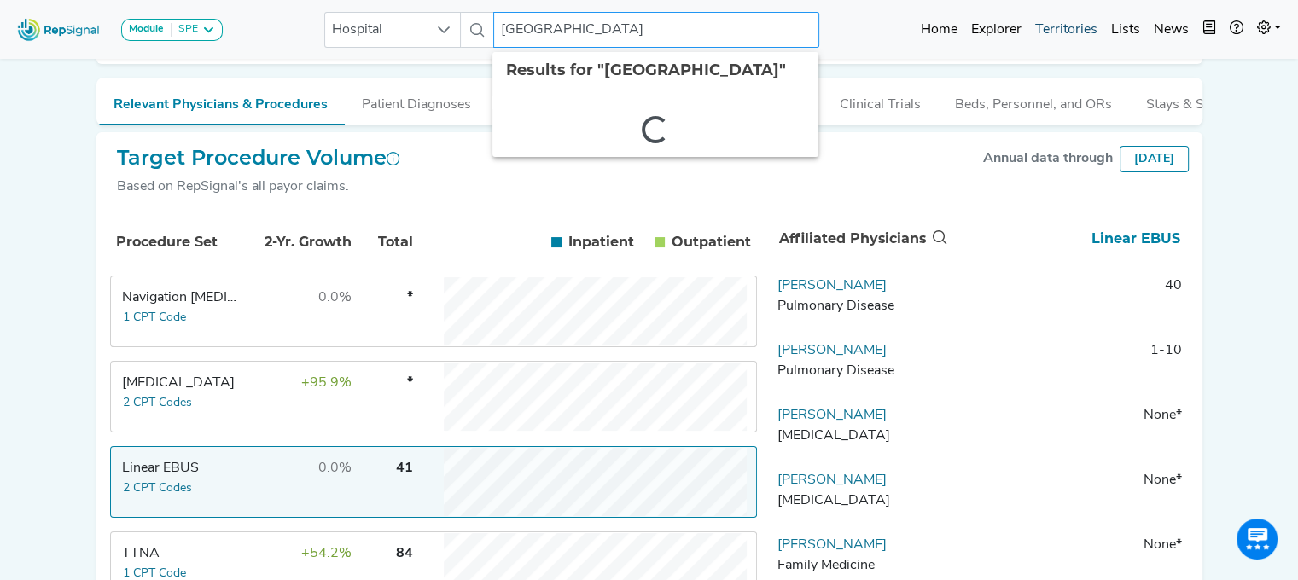
drag, startPoint x: 503, startPoint y: 26, endPoint x: 1027, endPoint y: 15, distance: 523.9
click at [1027, 15] on div "Module SPE [MEDICAL_DATA] Disposable Bronchoscope SBRT SPE TTNA [MEDICAL_DATA] …" at bounding box center [649, 29] width 1298 height 45
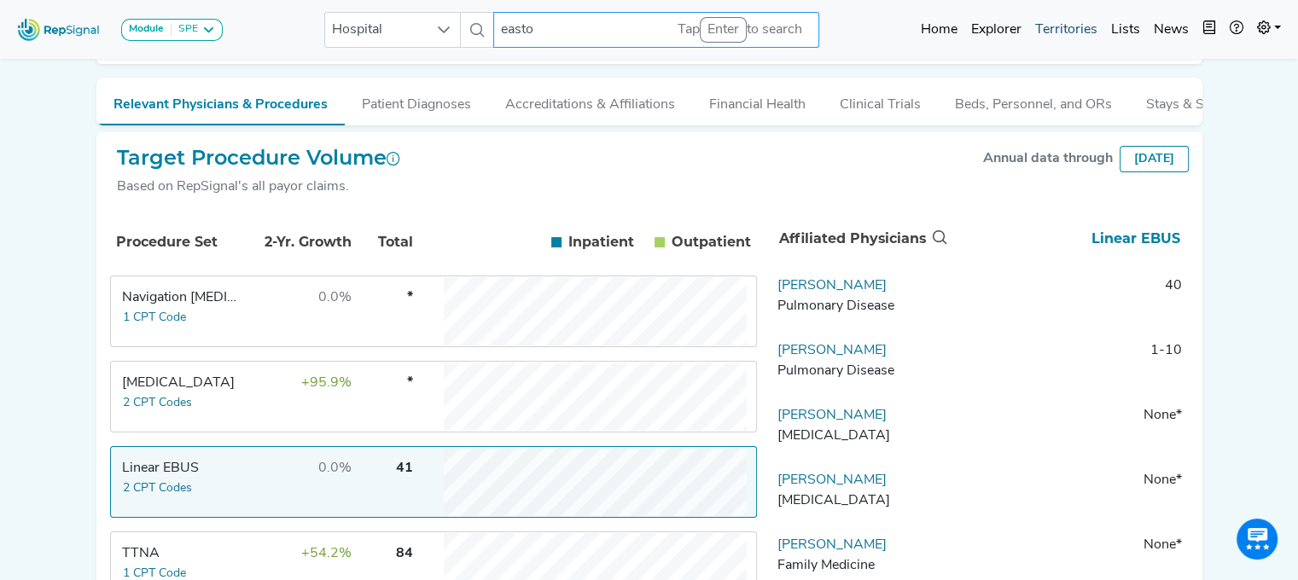
type input "easton"
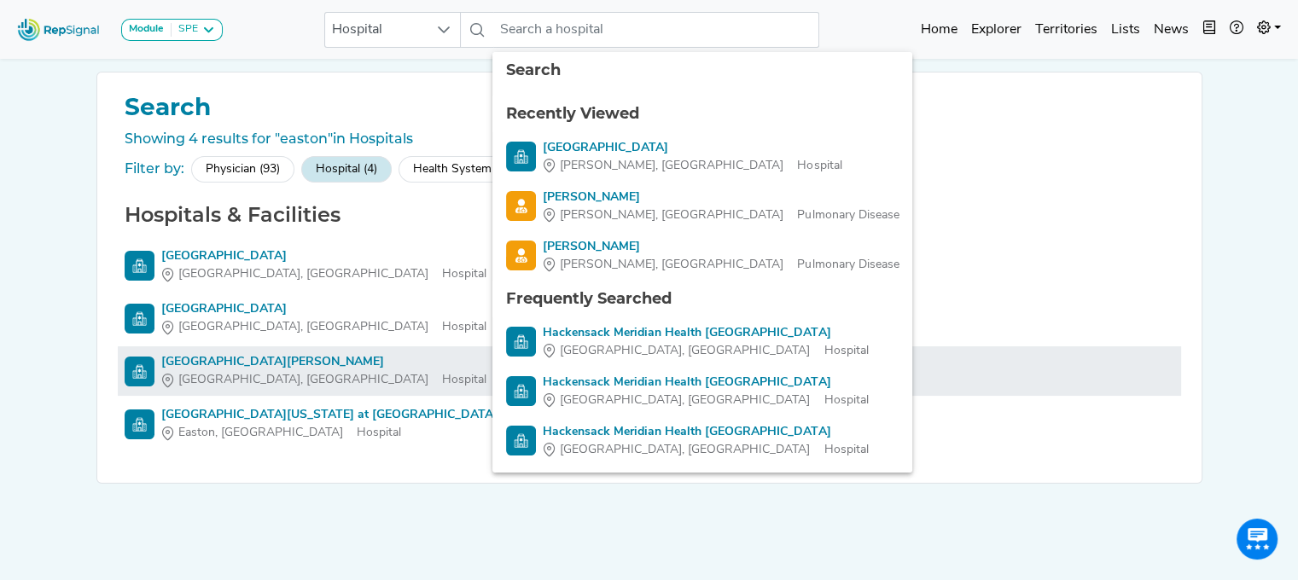
click at [232, 364] on div "[GEOGRAPHIC_DATA][PERSON_NAME]" at bounding box center [323, 362] width 325 height 18
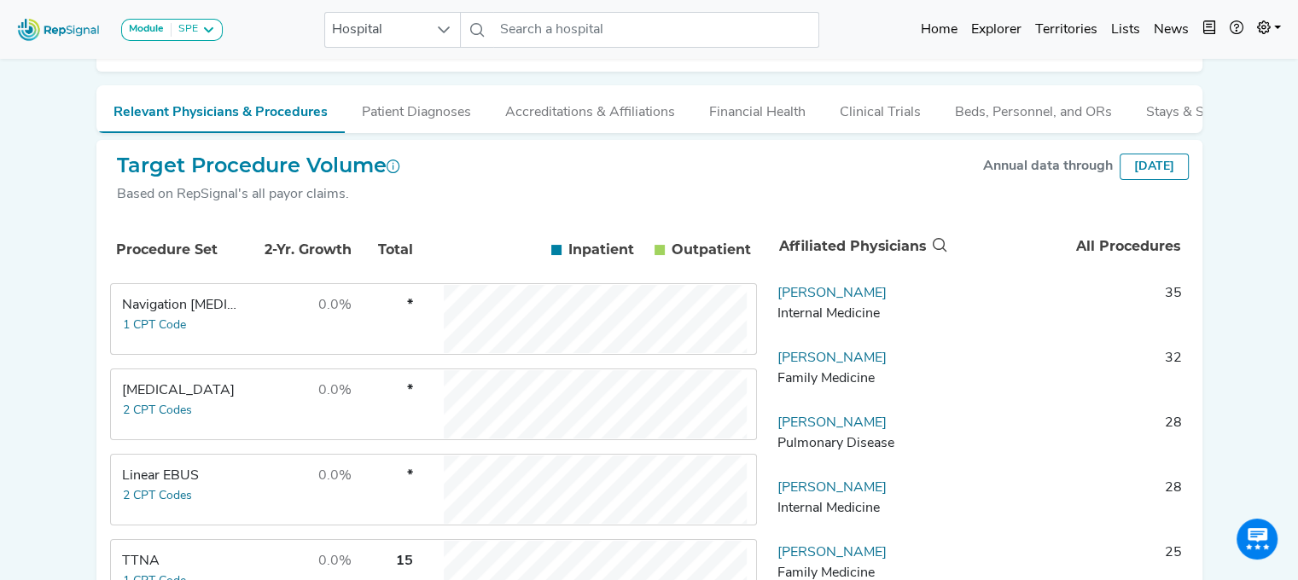
scroll to position [273, 0]
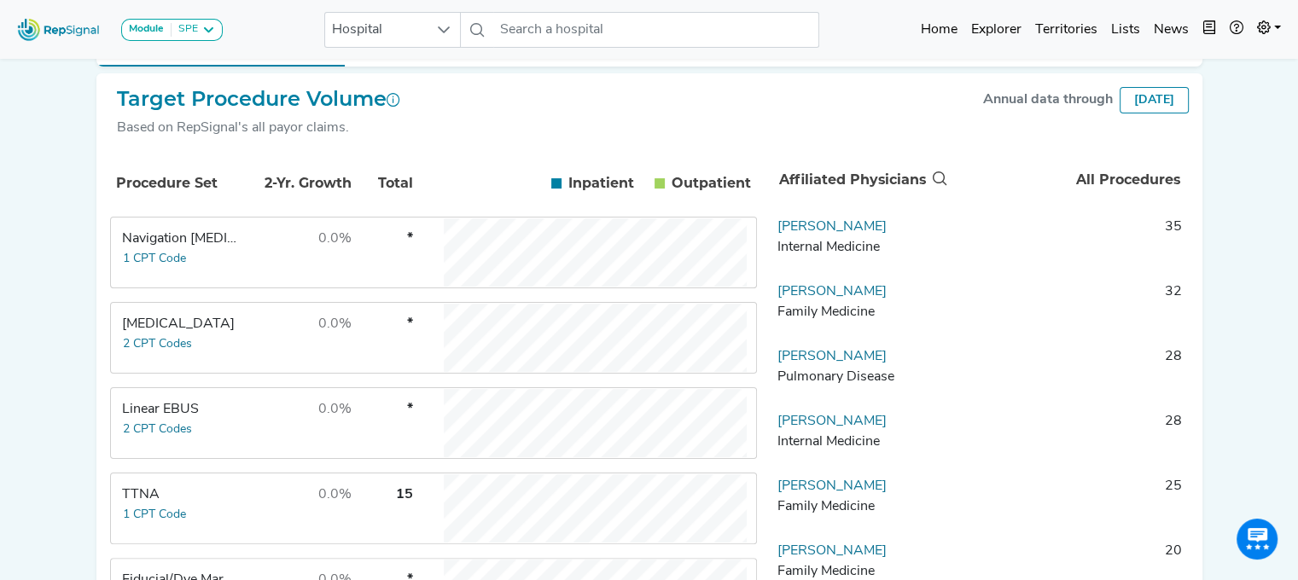
click at [255, 438] on td "0.0%" at bounding box center [296, 423] width 111 height 68
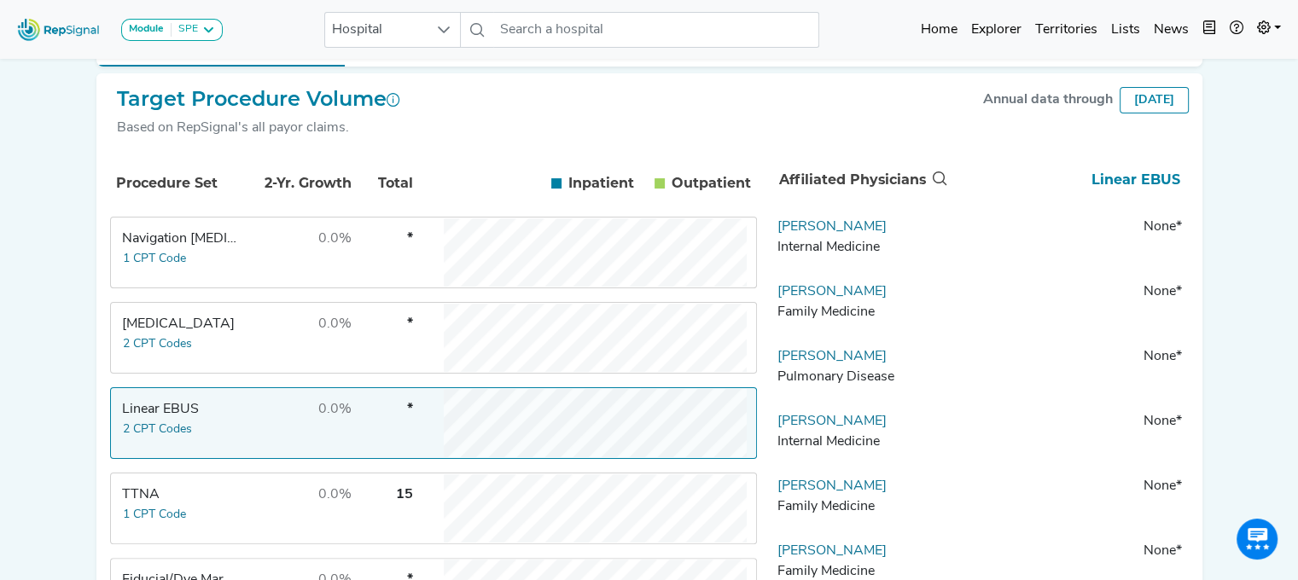
click at [249, 354] on td "0.0%" at bounding box center [296, 338] width 111 height 68
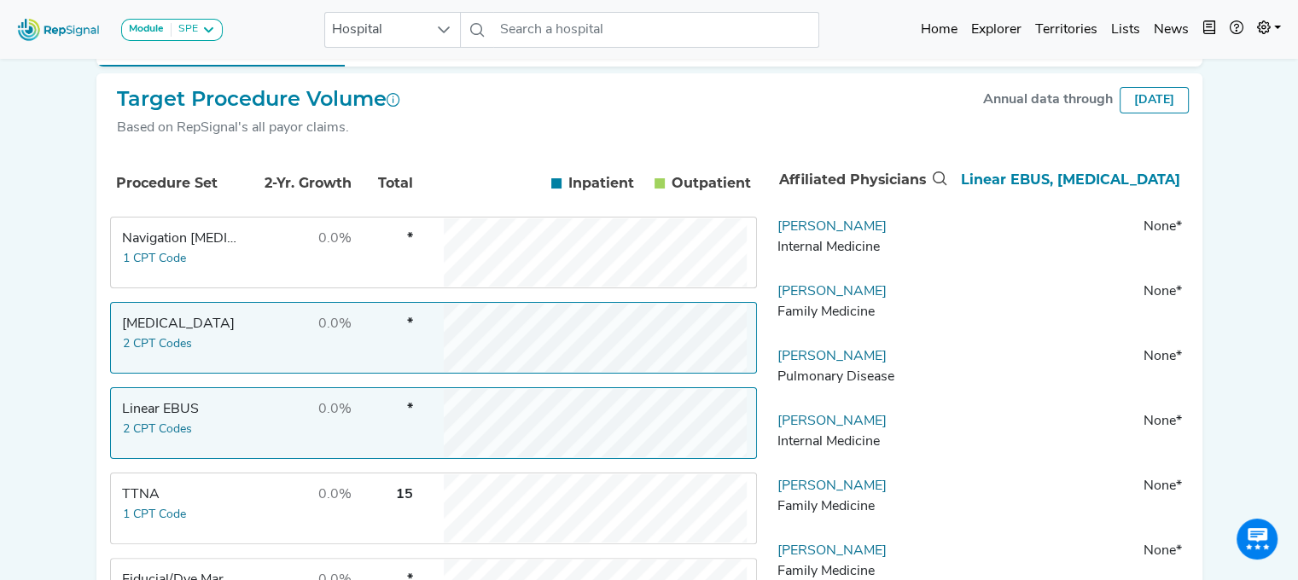
click at [243, 252] on td "0.0%" at bounding box center [296, 252] width 111 height 68
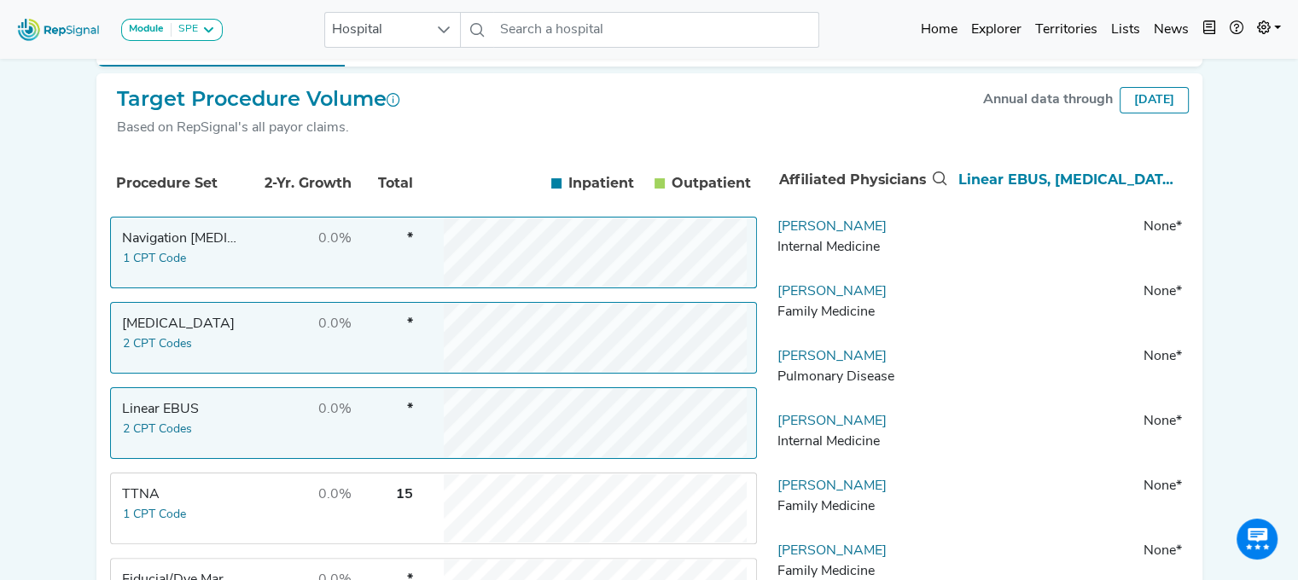
click at [259, 523] on td "0.0%" at bounding box center [296, 508] width 111 height 68
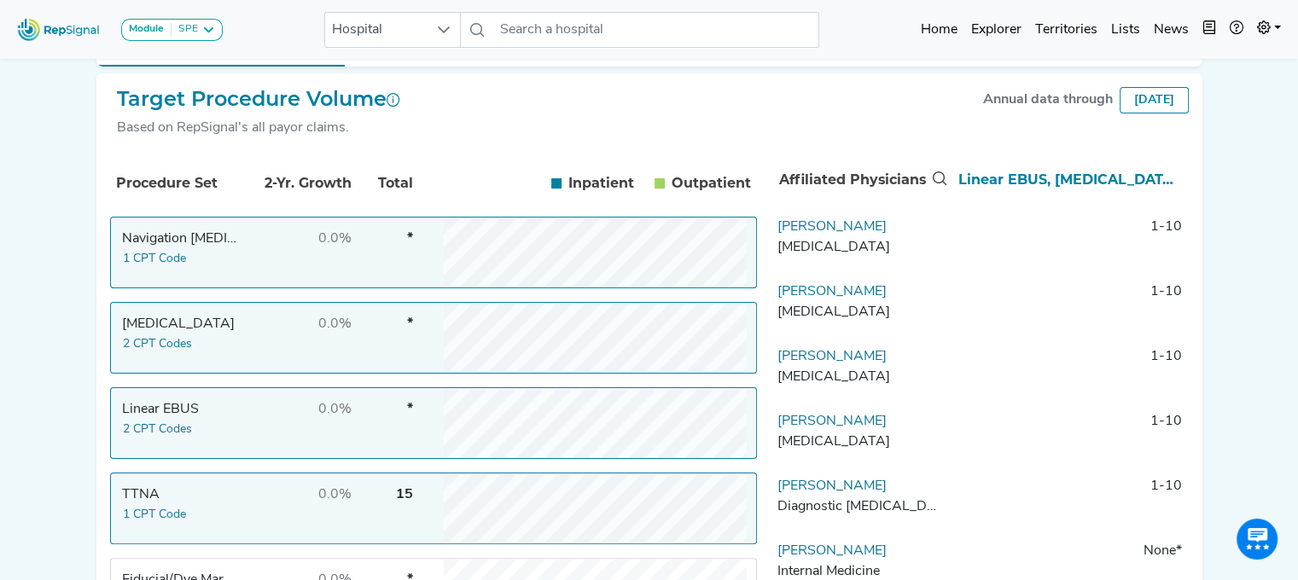
click at [238, 270] on td "Navigation [MEDICAL_DATA] 1 CPT Code" at bounding box center [176, 252] width 128 height 68
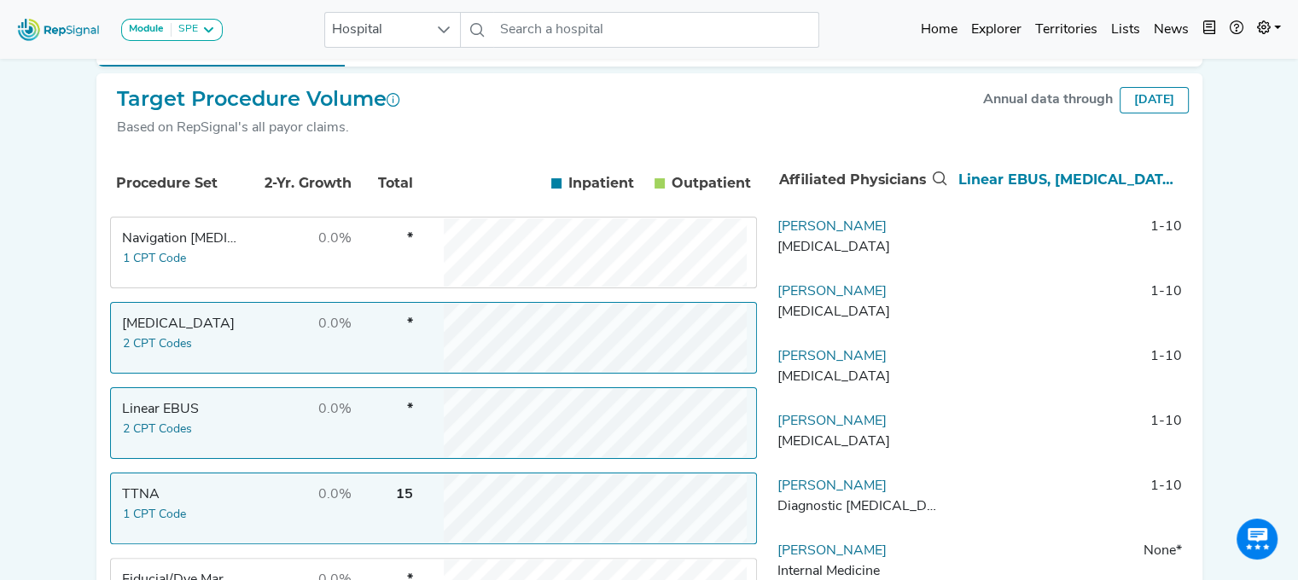
click at [317, 534] on td "0.0%" at bounding box center [296, 508] width 111 height 68
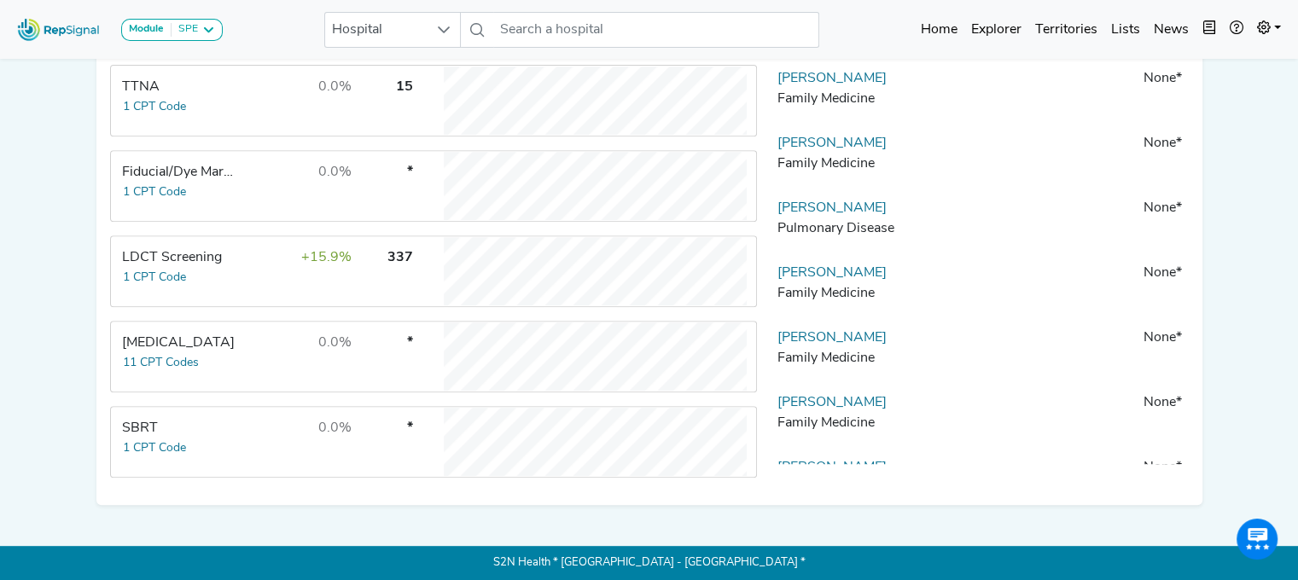
scroll to position [604, 0]
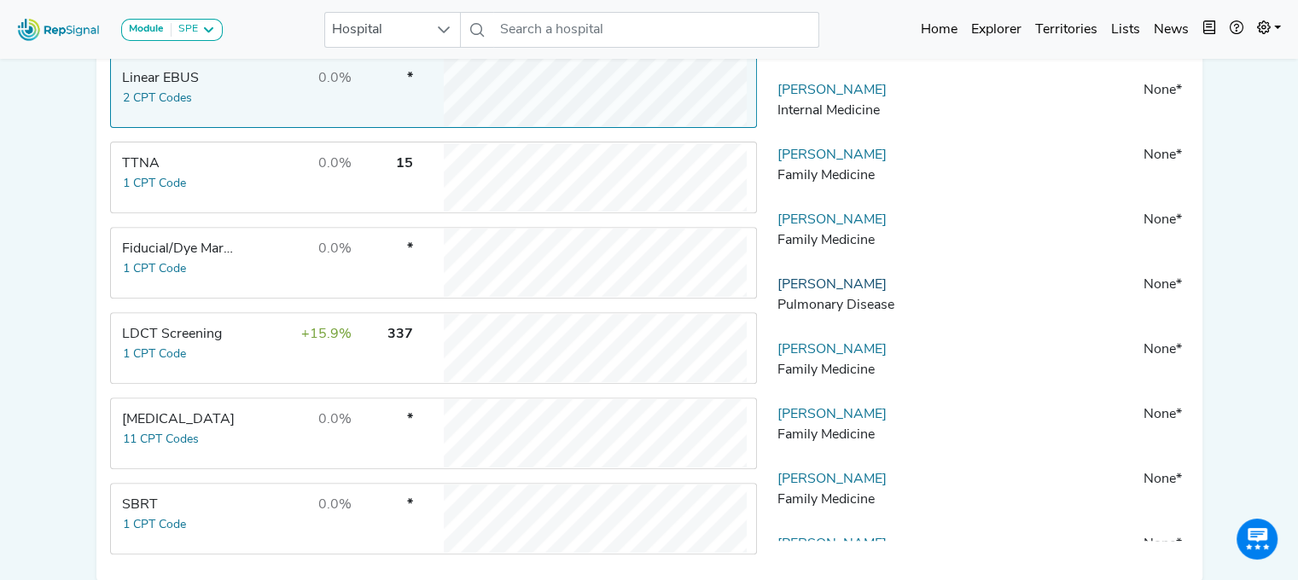
click at [843, 292] on link "[PERSON_NAME]" at bounding box center [831, 285] width 109 height 14
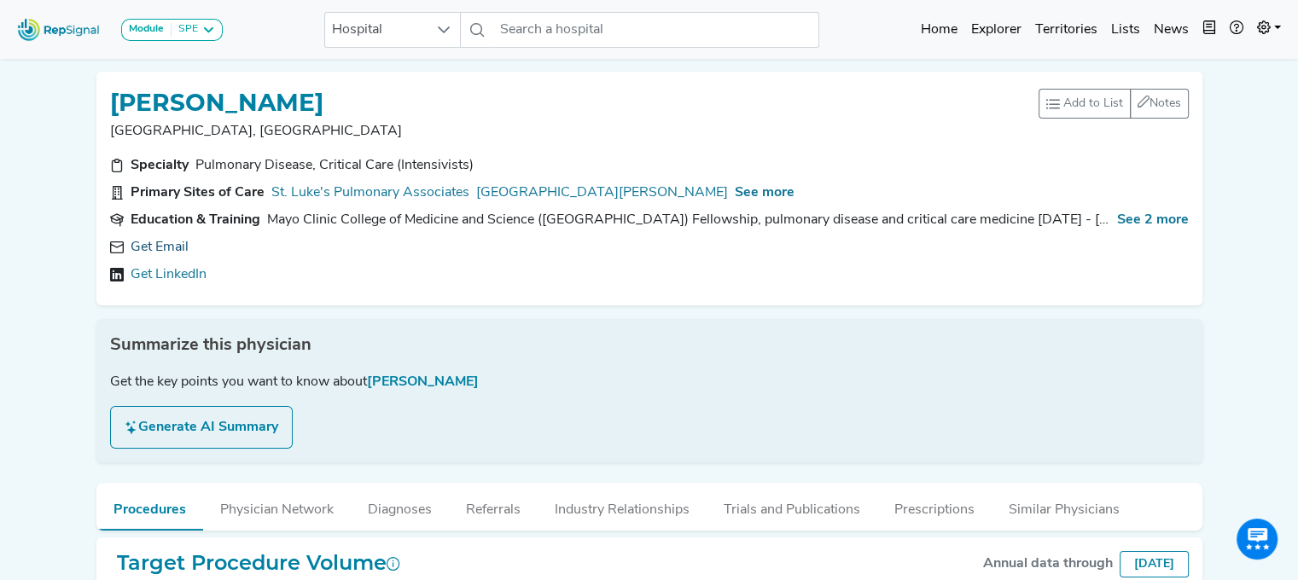
click at [159, 237] on link "Get Email" at bounding box center [160, 247] width 58 height 20
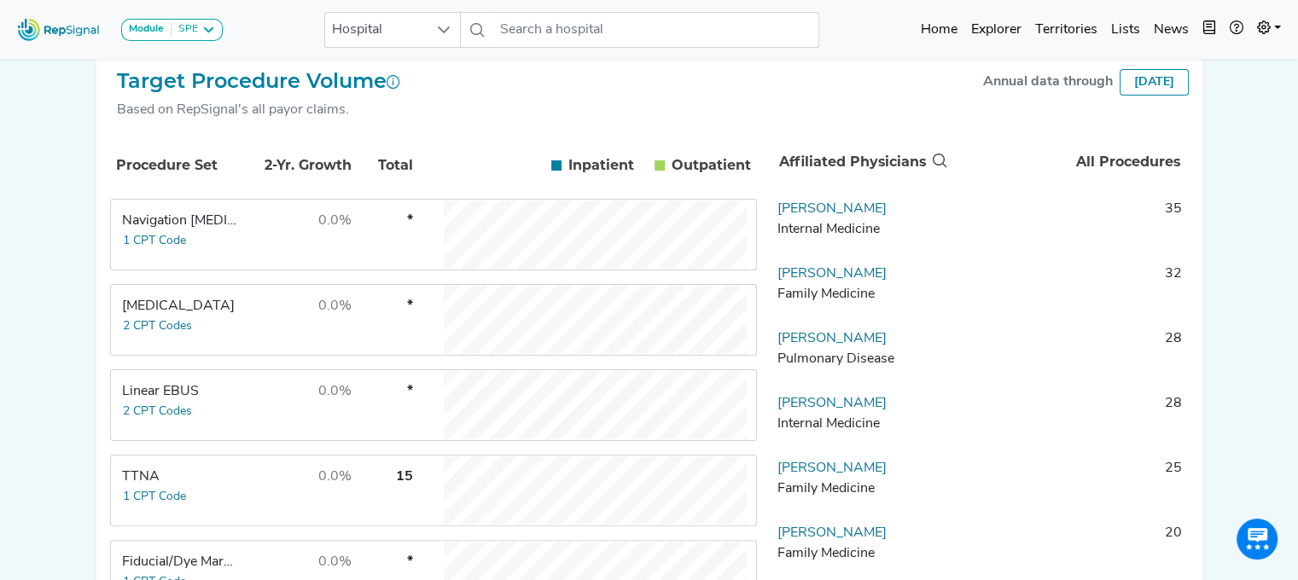
scroll to position [293, 0]
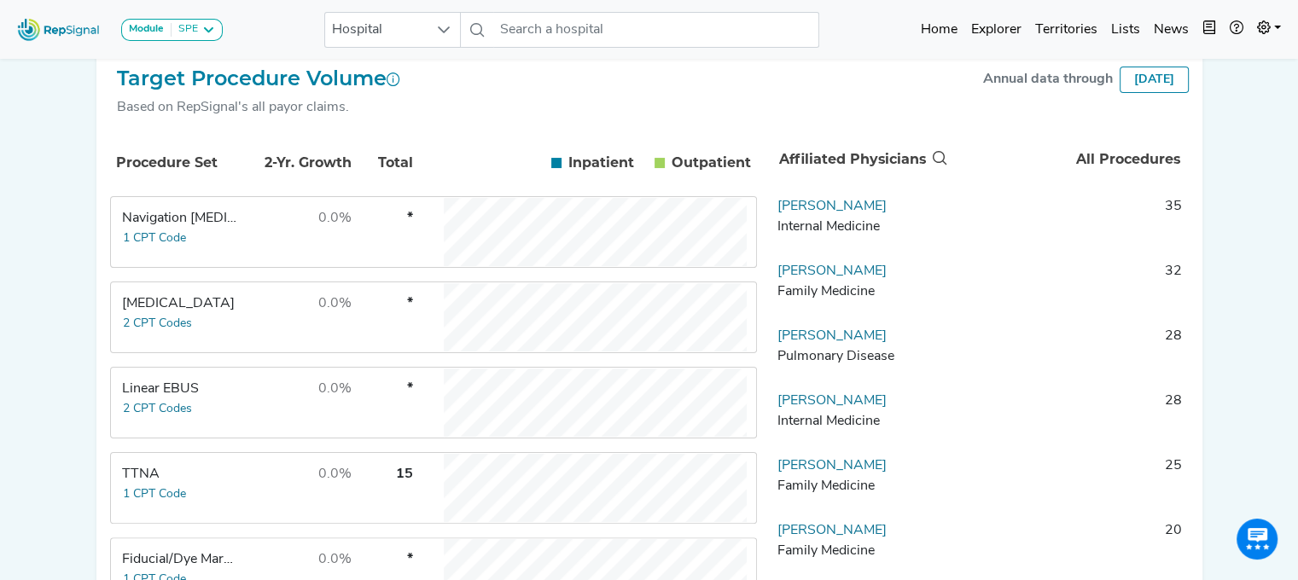
click at [252, 415] on td "0.0%" at bounding box center [296, 403] width 111 height 68
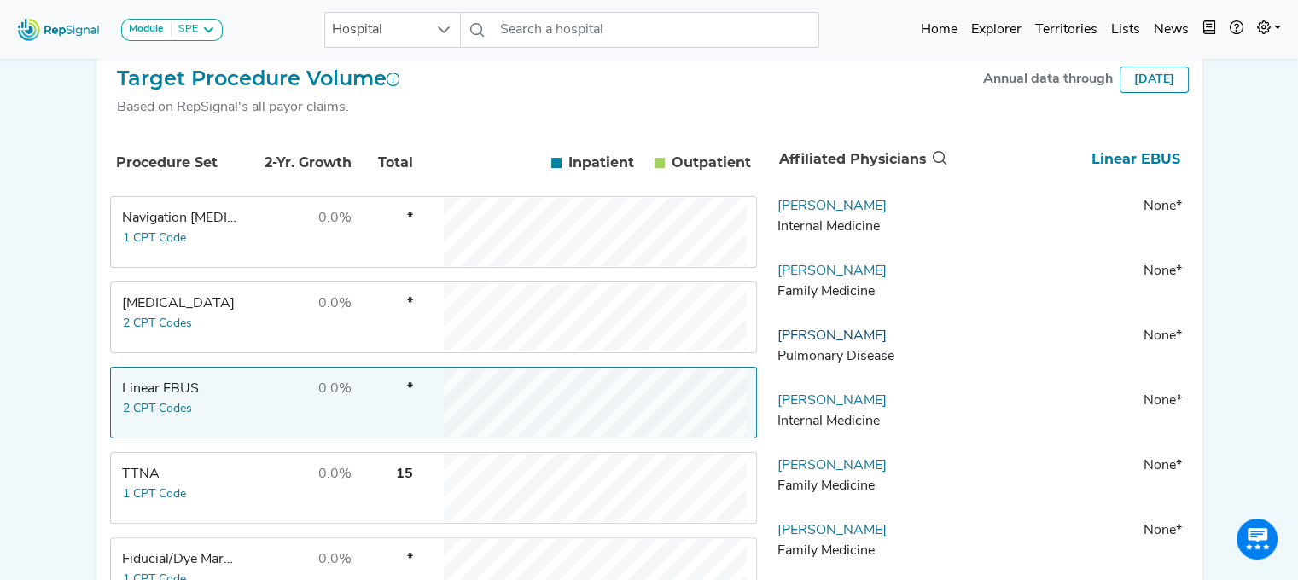
click at [795, 343] on link "[PERSON_NAME]" at bounding box center [831, 336] width 109 height 14
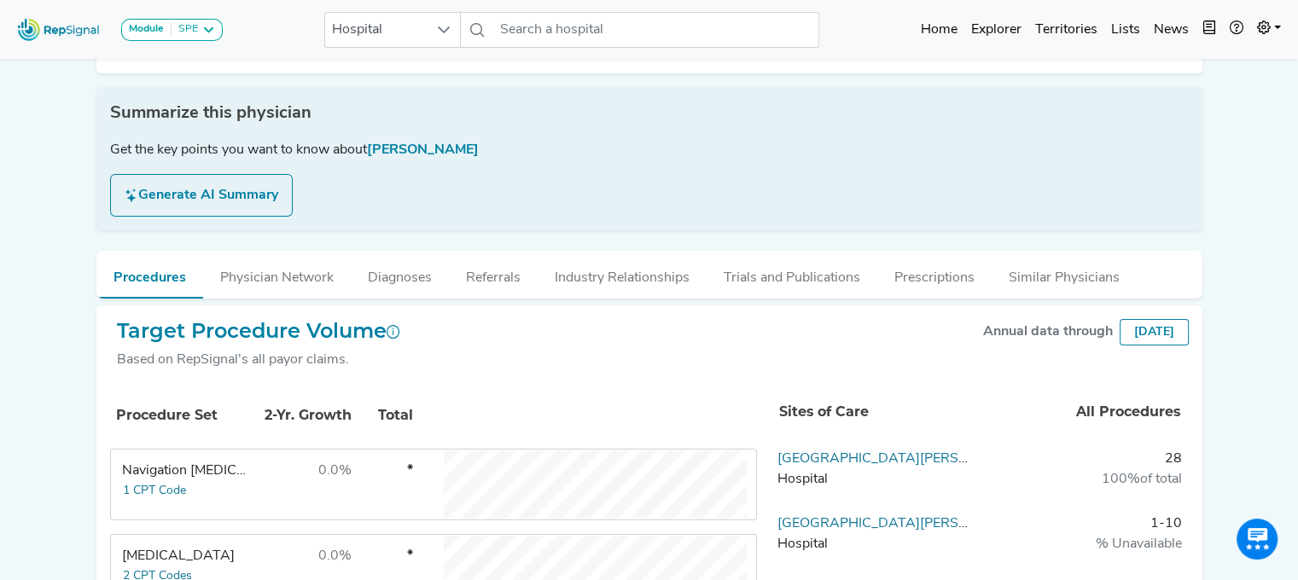
scroll to position [137, 0]
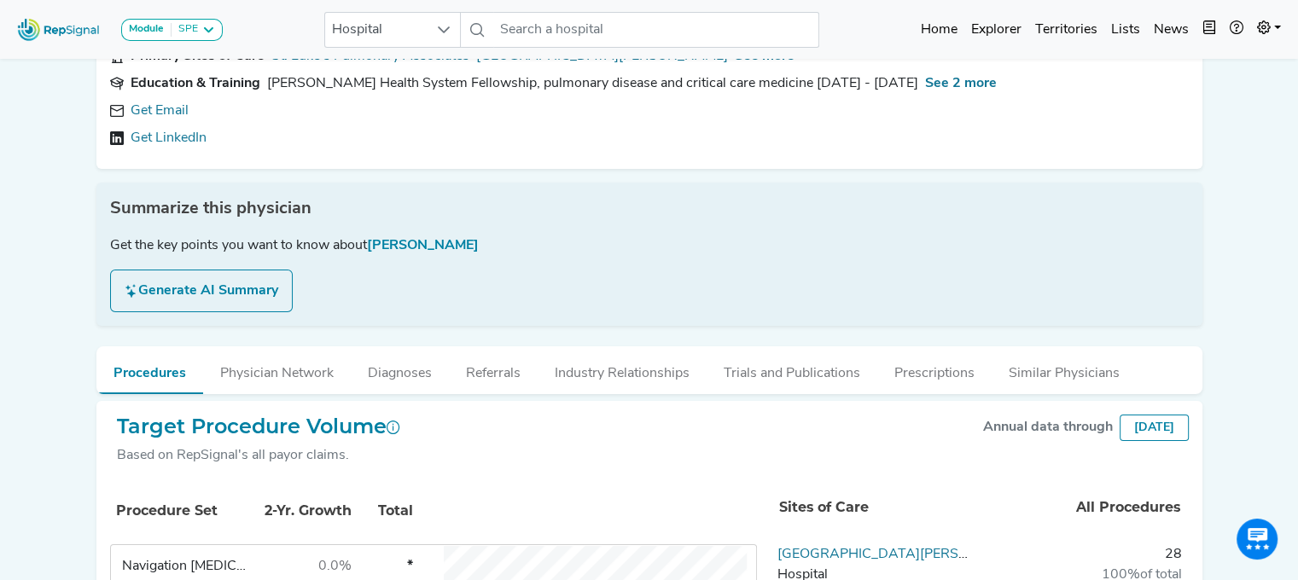
click at [164, 124] on div "Get Email Get LinkedIn" at bounding box center [649, 125] width 1078 height 48
click at [165, 137] on link "Get LinkedIn" at bounding box center [169, 138] width 76 height 20
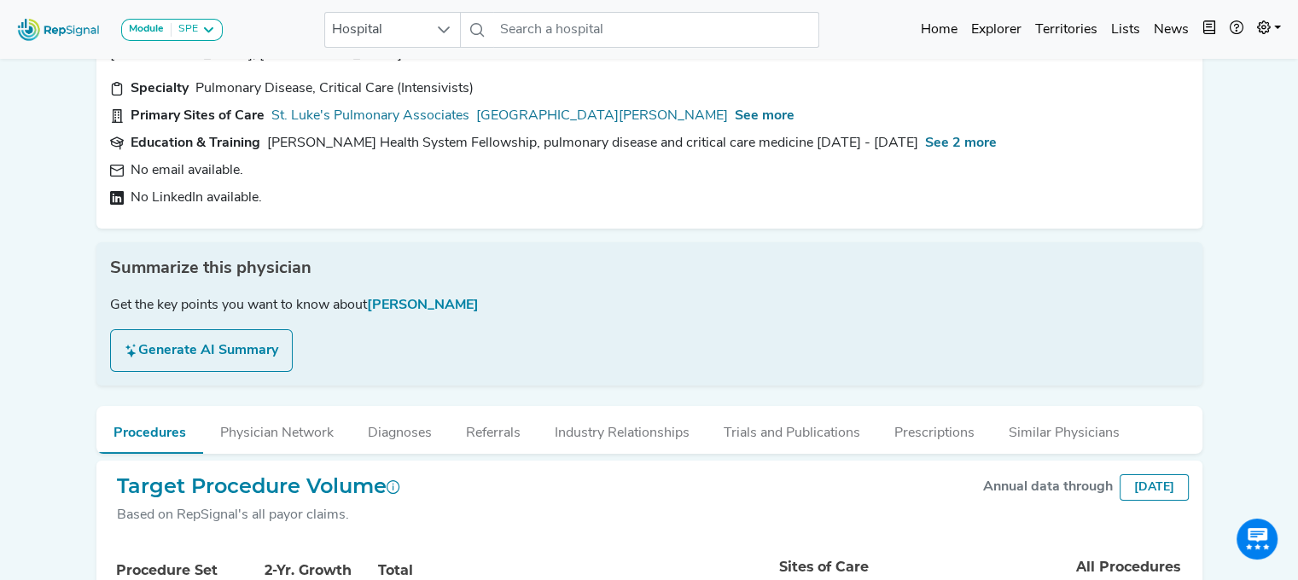
scroll to position [0, 0]
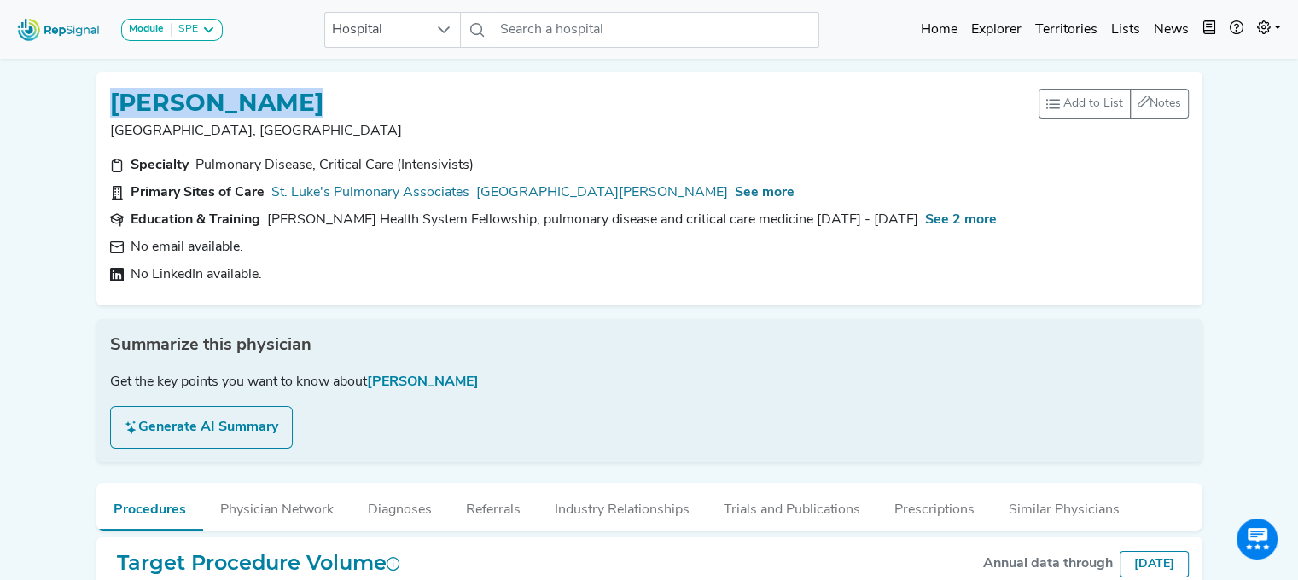
drag, startPoint x: 320, startPoint y: 93, endPoint x: 113, endPoint y: 99, distance: 207.4
click at [113, 99] on div "[PERSON_NAME]" at bounding box center [574, 101] width 928 height 32
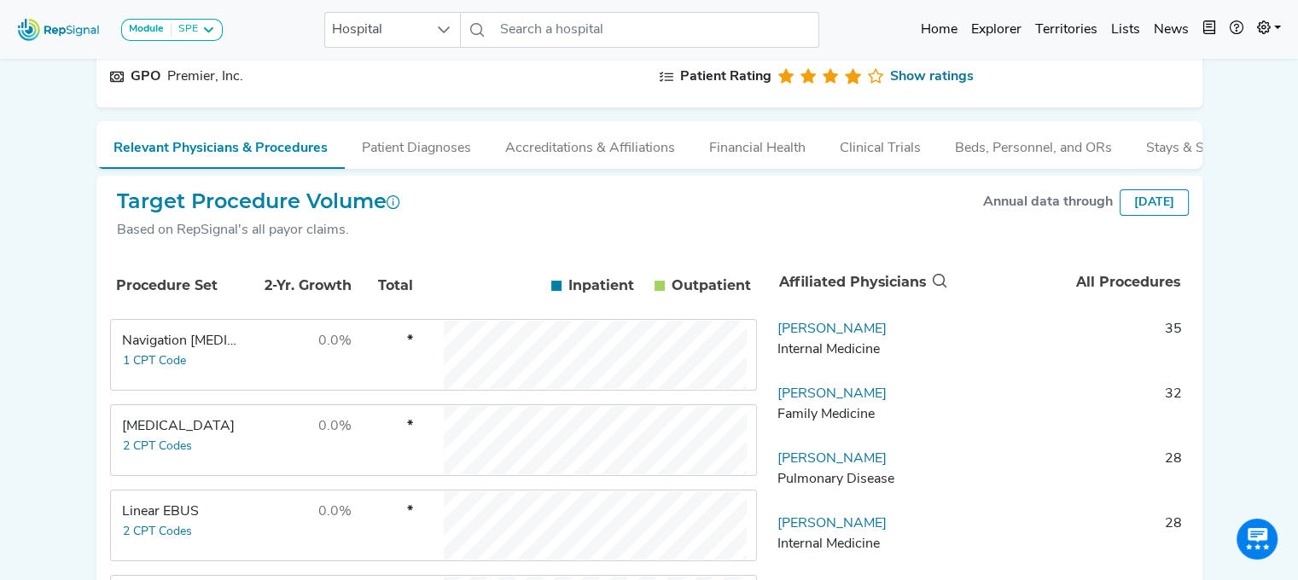
scroll to position [183, 0]
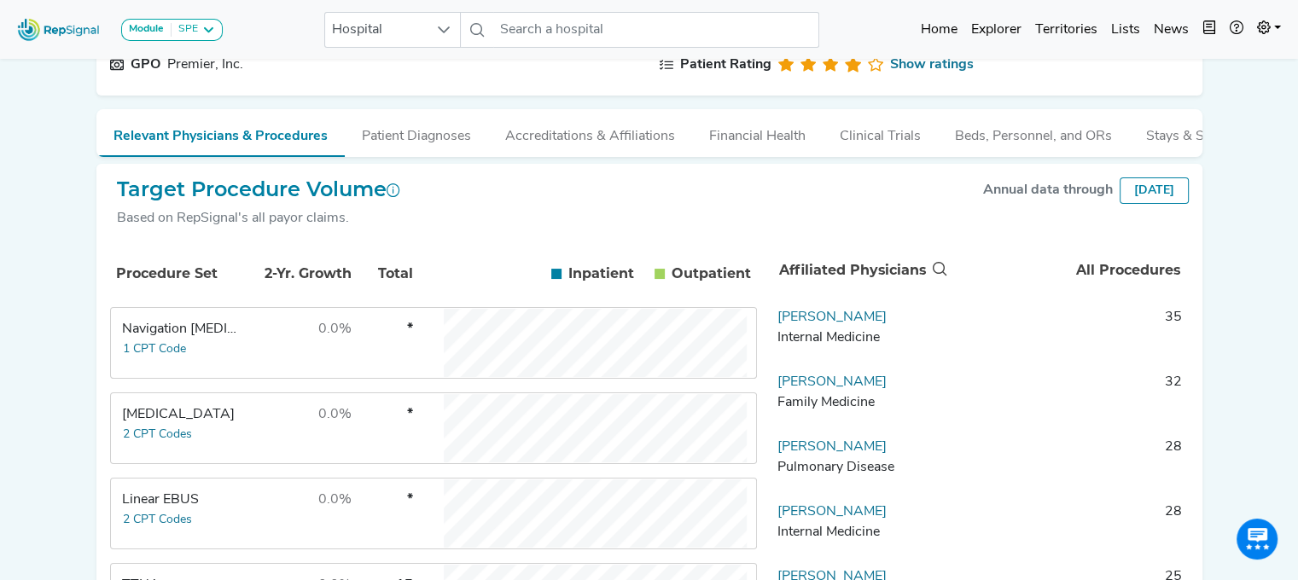
click at [256, 542] on td "0.0%" at bounding box center [296, 513] width 111 height 68
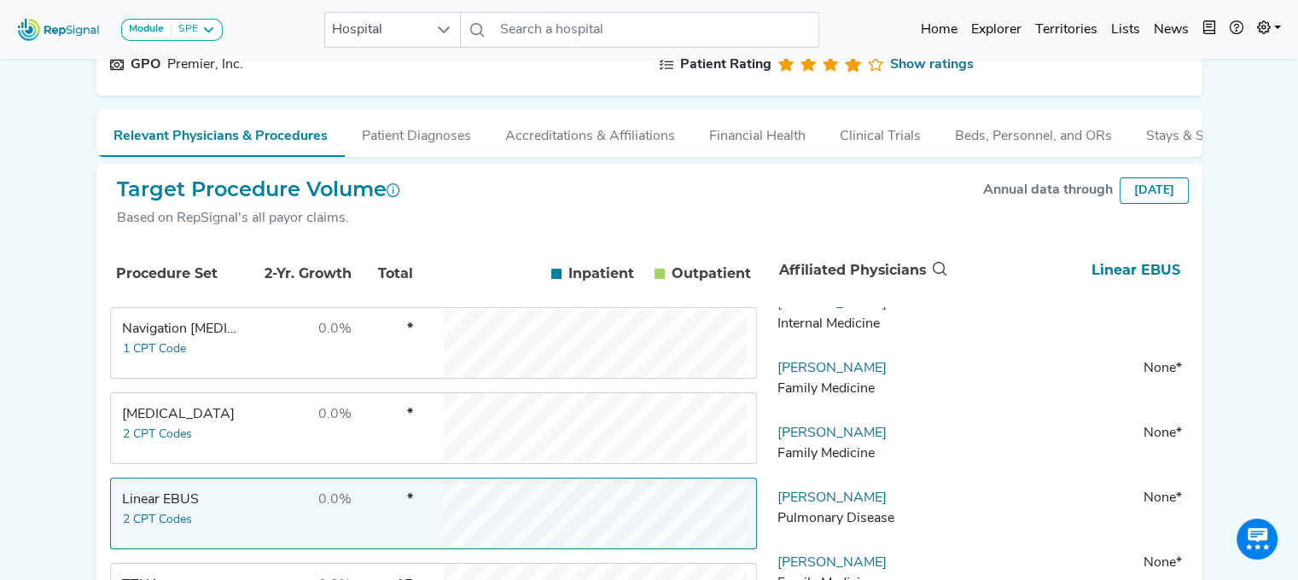
scroll to position [229, 0]
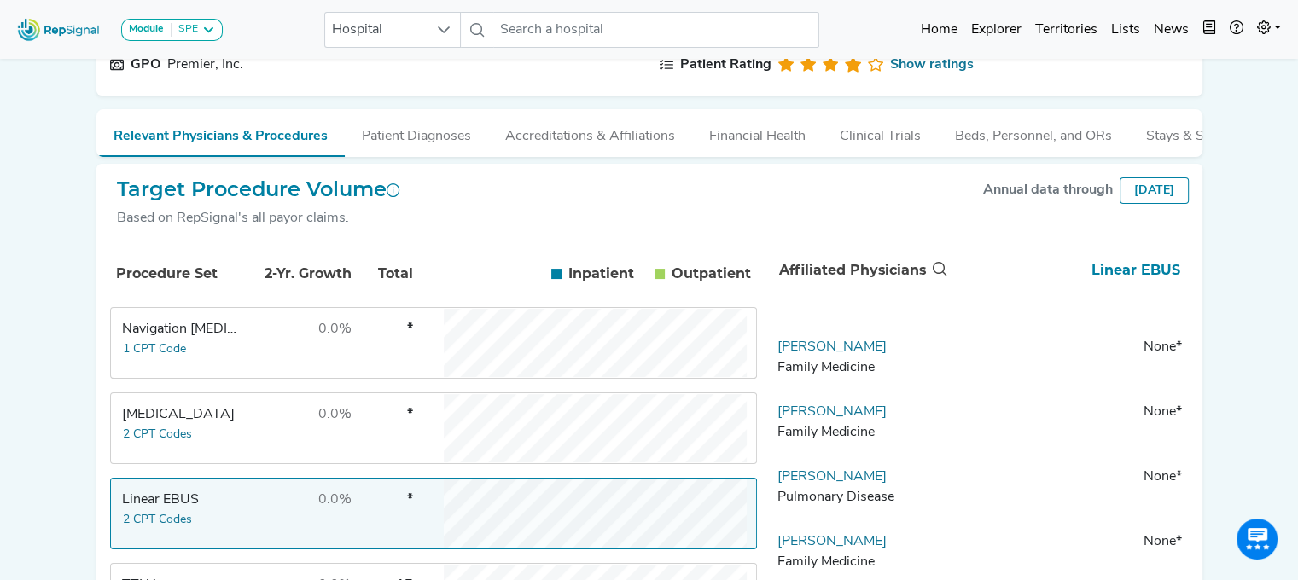
drag, startPoint x: 890, startPoint y: 489, endPoint x: 789, endPoint y: 497, distance: 101.0
click at [789, 497] on td "[PERSON_NAME] Pulmonary Disease" at bounding box center [859, 492] width 179 height 51
click at [806, 484] on link "[PERSON_NAME]" at bounding box center [831, 477] width 109 height 14
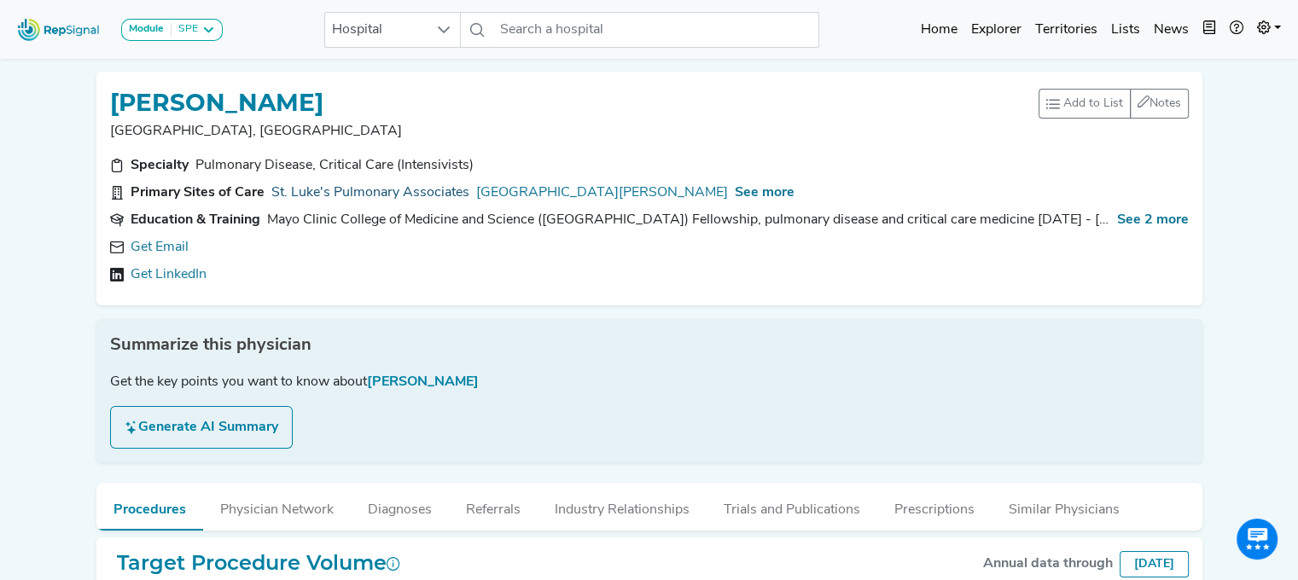
click at [343, 190] on link "St. Luke's Pulmonary Associates" at bounding box center [370, 193] width 198 height 20
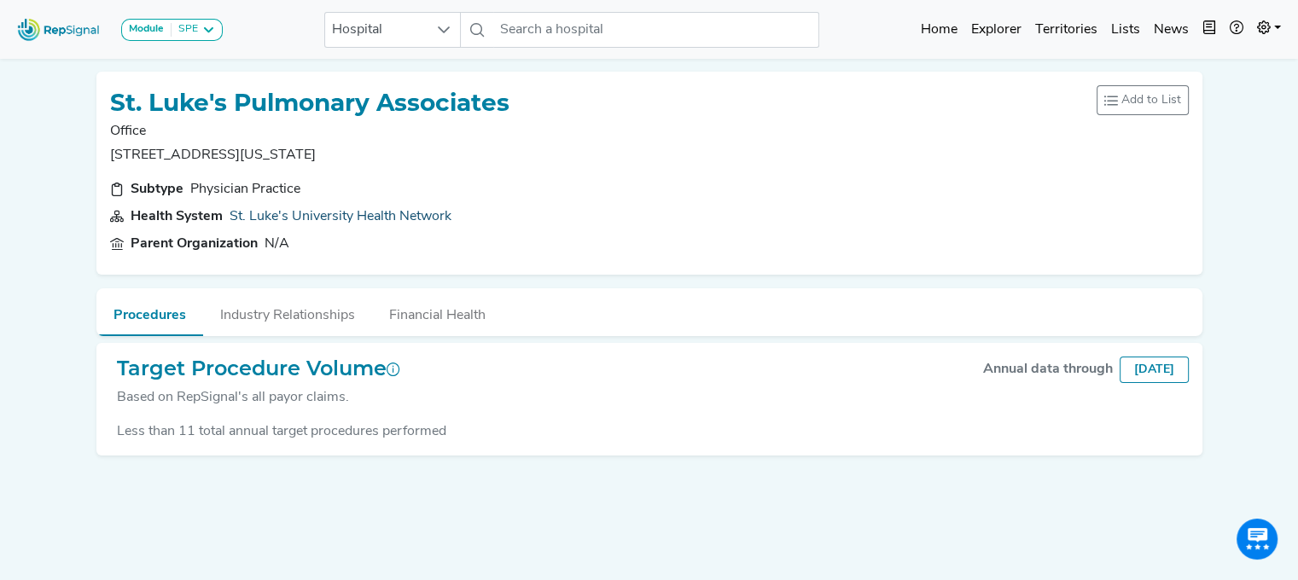
click at [383, 214] on link "St. Luke's University Health Network" at bounding box center [340, 217] width 222 height 14
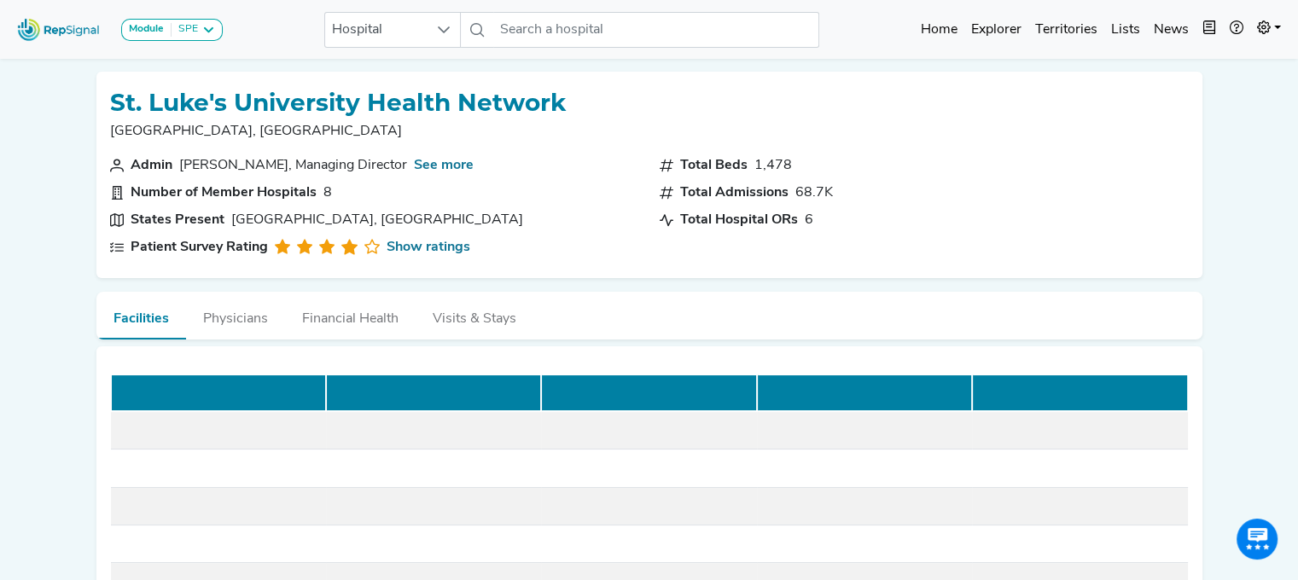
click at [225, 160] on span "[PERSON_NAME], Managing Director" at bounding box center [293, 165] width 228 height 20
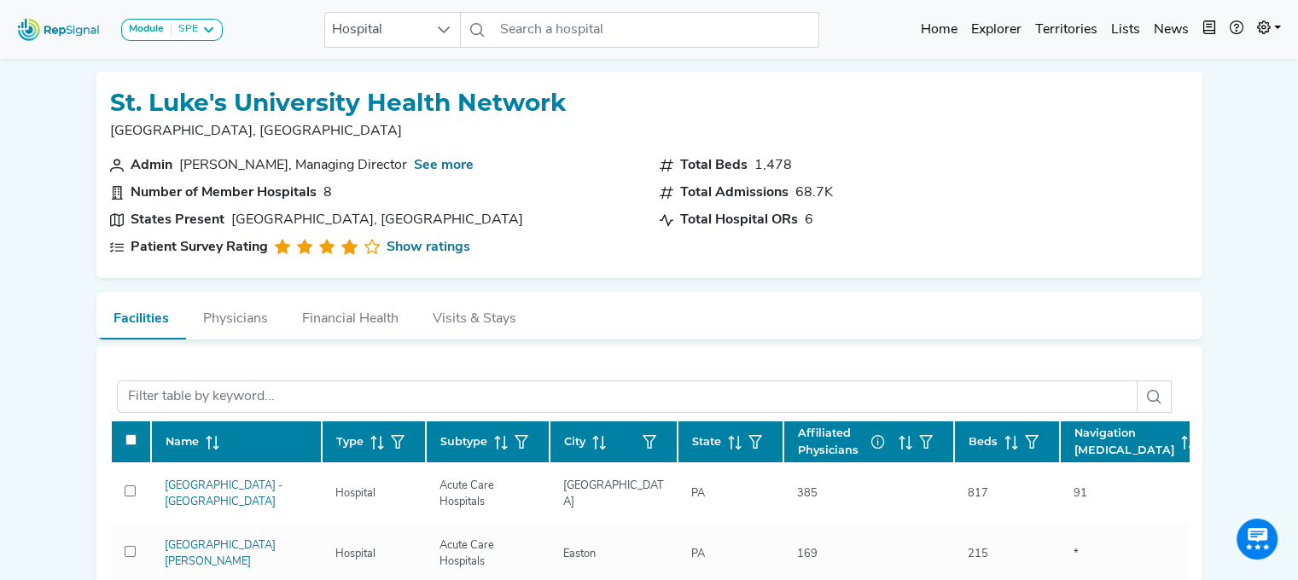
scroll to position [160, 0]
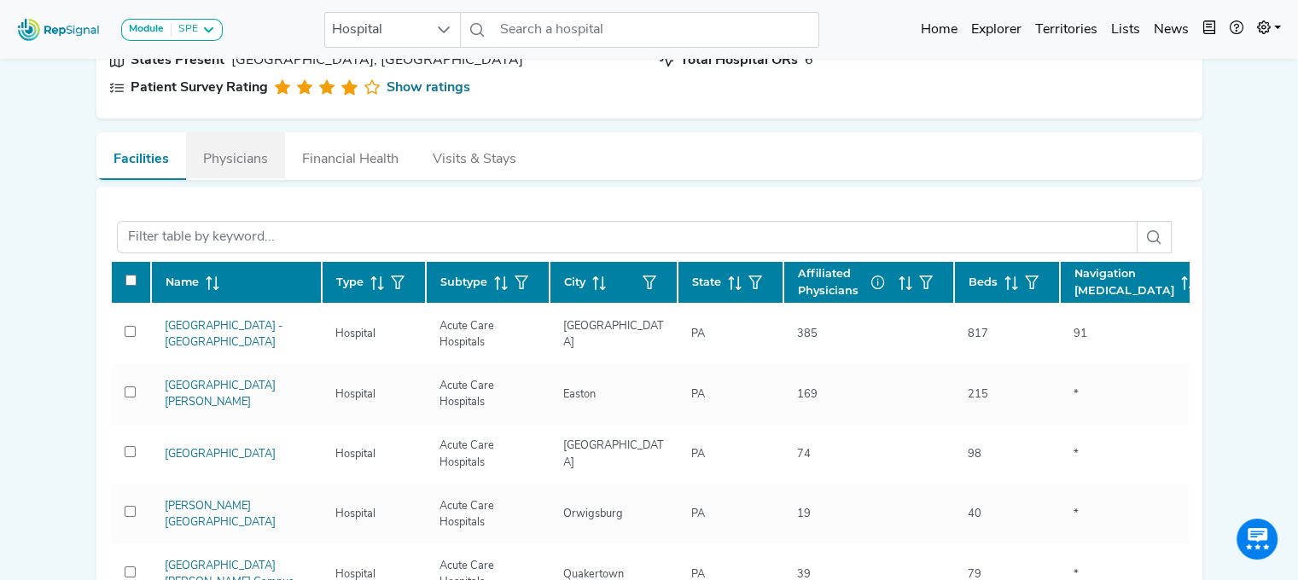
click at [235, 148] on button "Physicians" at bounding box center [235, 155] width 99 height 46
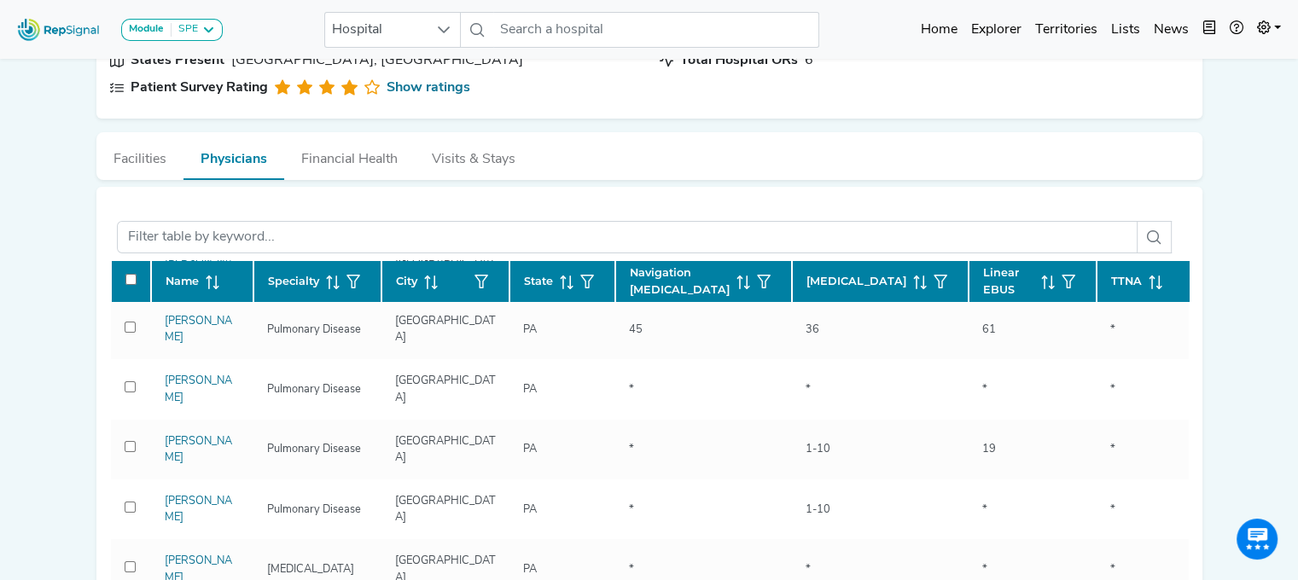
scroll to position [74, 0]
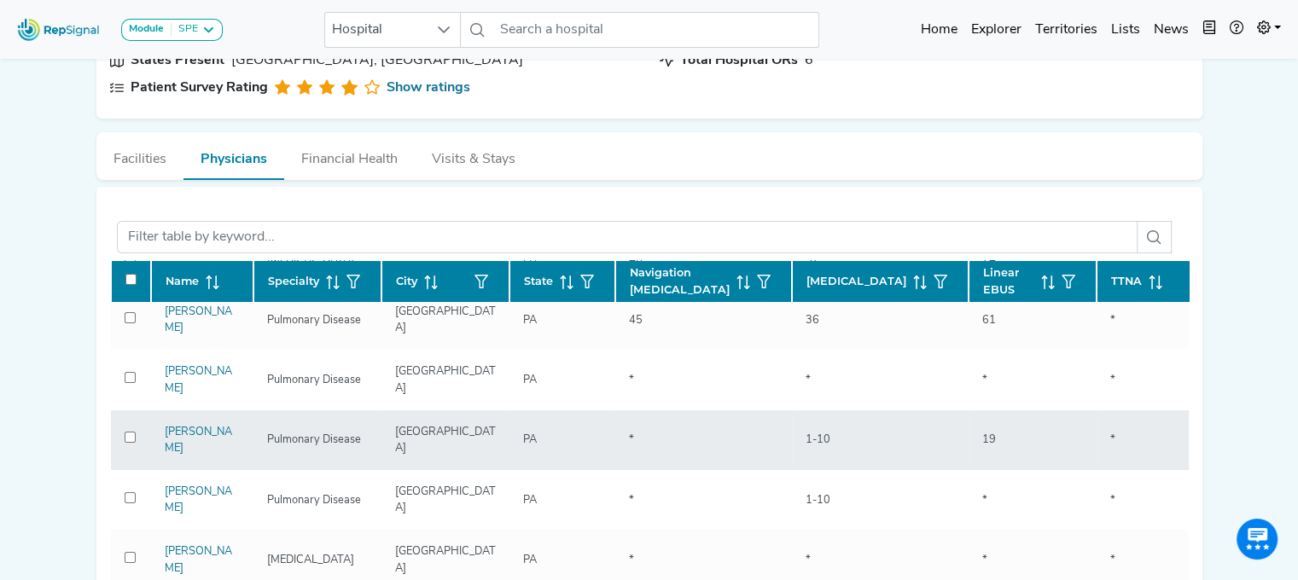
drag, startPoint x: 219, startPoint y: 435, endPoint x: 156, endPoint y: 421, distance: 64.8
click at [156, 424] on div "[PERSON_NAME]" at bounding box center [202, 440] width 96 height 32
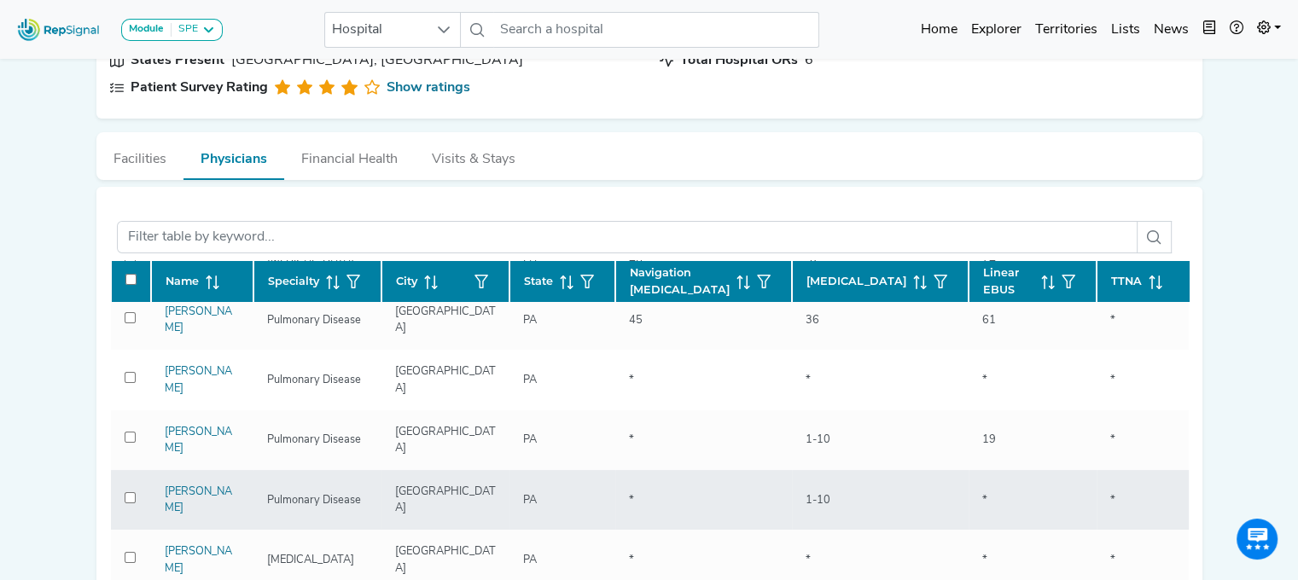
drag, startPoint x: 221, startPoint y: 497, endPoint x: 160, endPoint y: 470, distance: 66.1
click at [160, 484] on div "[PERSON_NAME]" at bounding box center [202, 500] width 96 height 32
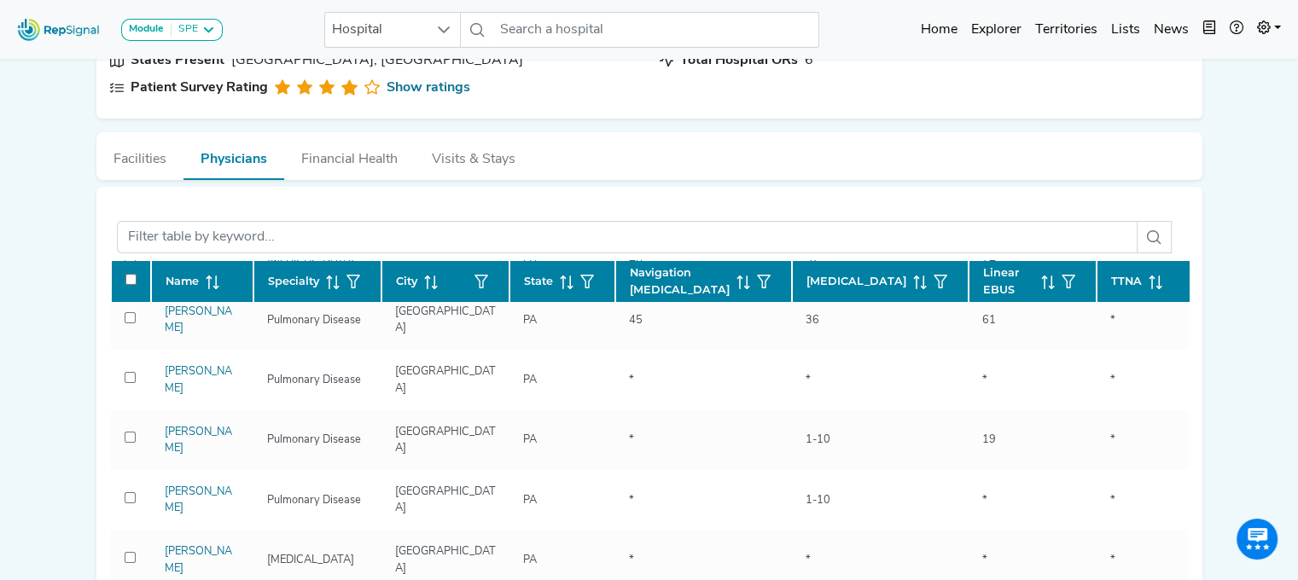
click at [983, 283] on span "Linear EBUS" at bounding box center [1008, 280] width 51 height 32
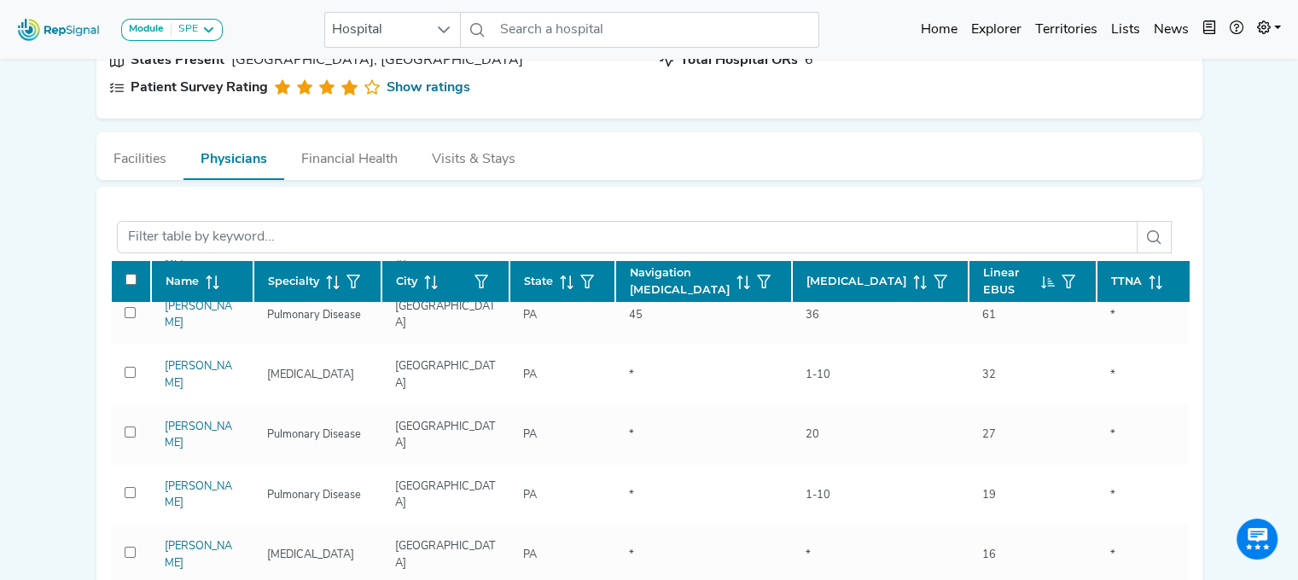
scroll to position [78, 0]
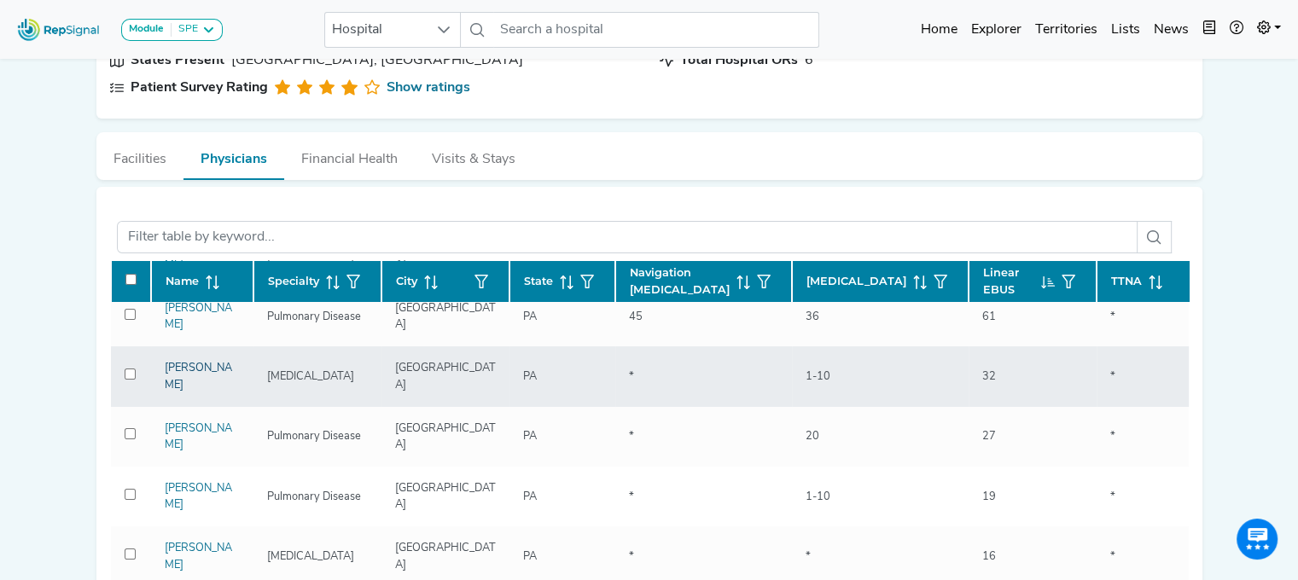
drag, startPoint x: 209, startPoint y: 383, endPoint x: 166, endPoint y: 368, distance: 46.1
click at [166, 368] on div "[PERSON_NAME]" at bounding box center [202, 376] width 96 height 32
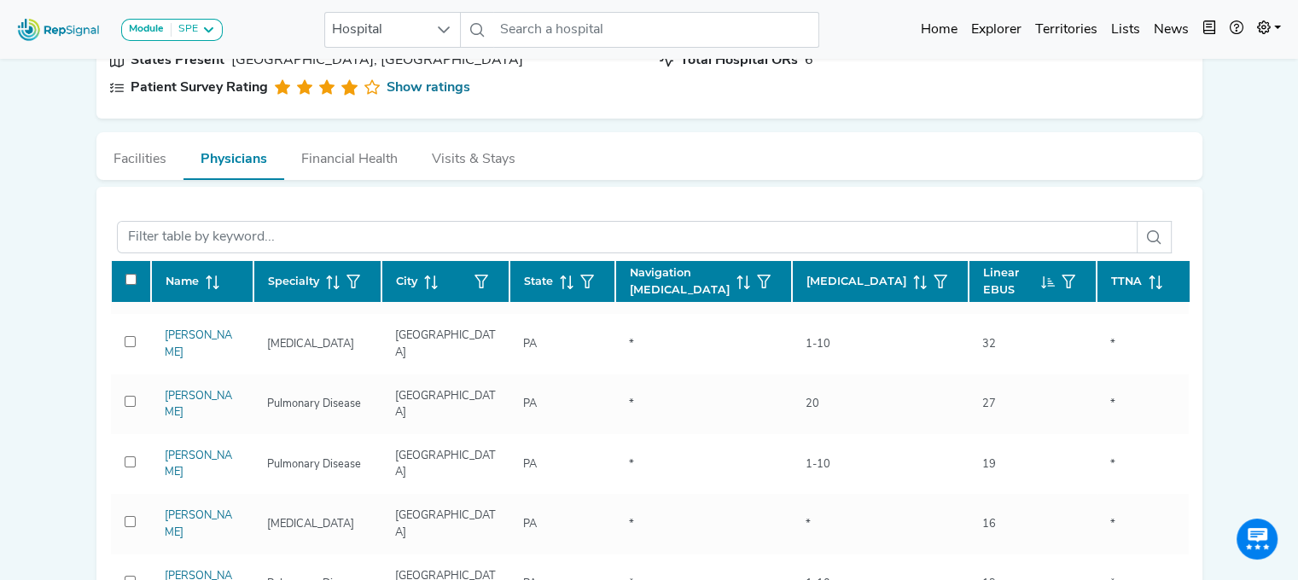
scroll to position [117, 0]
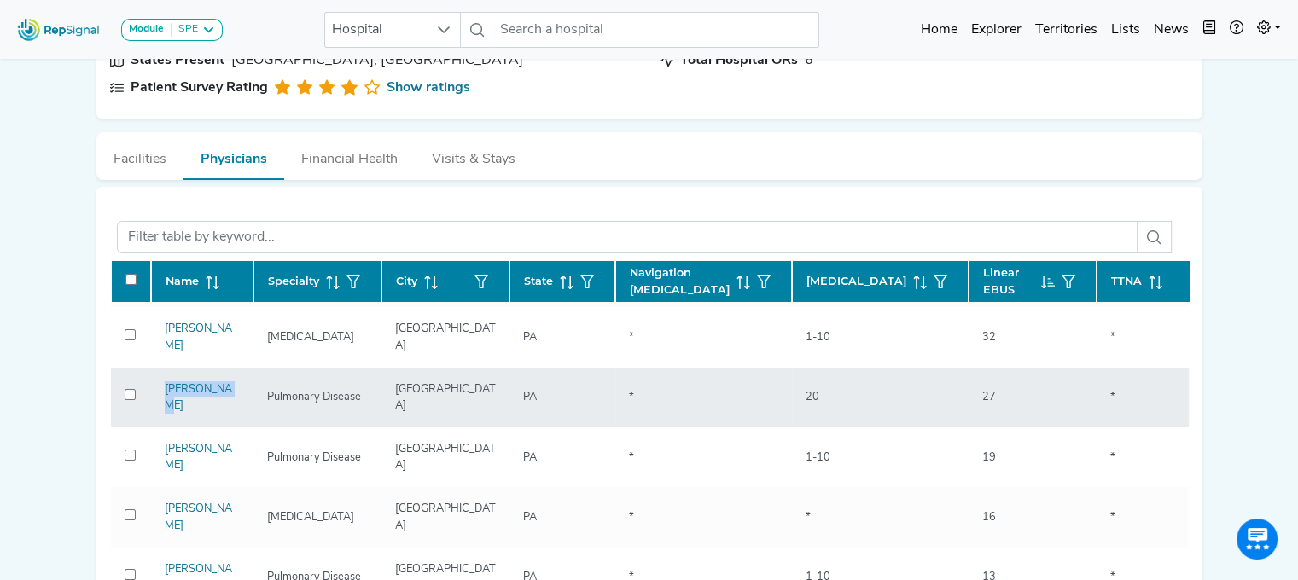
drag, startPoint x: 239, startPoint y: 391, endPoint x: 154, endPoint y: 399, distance: 84.9
click at [154, 399] on td "[PERSON_NAME]" at bounding box center [202, 398] width 102 height 60
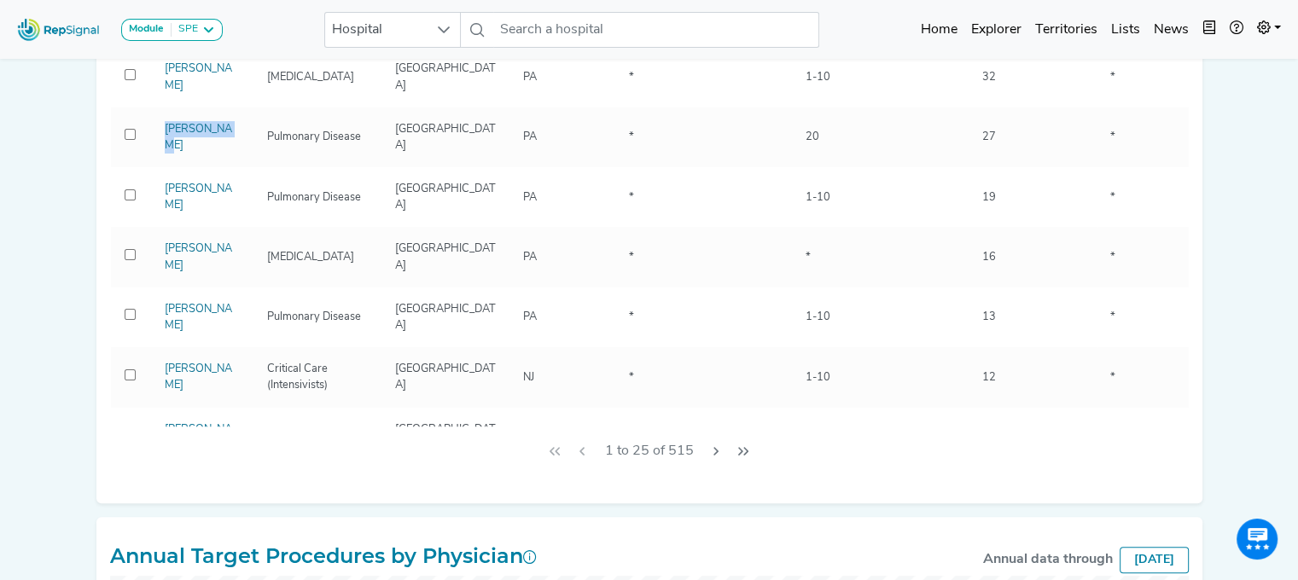
scroll to position [423, 0]
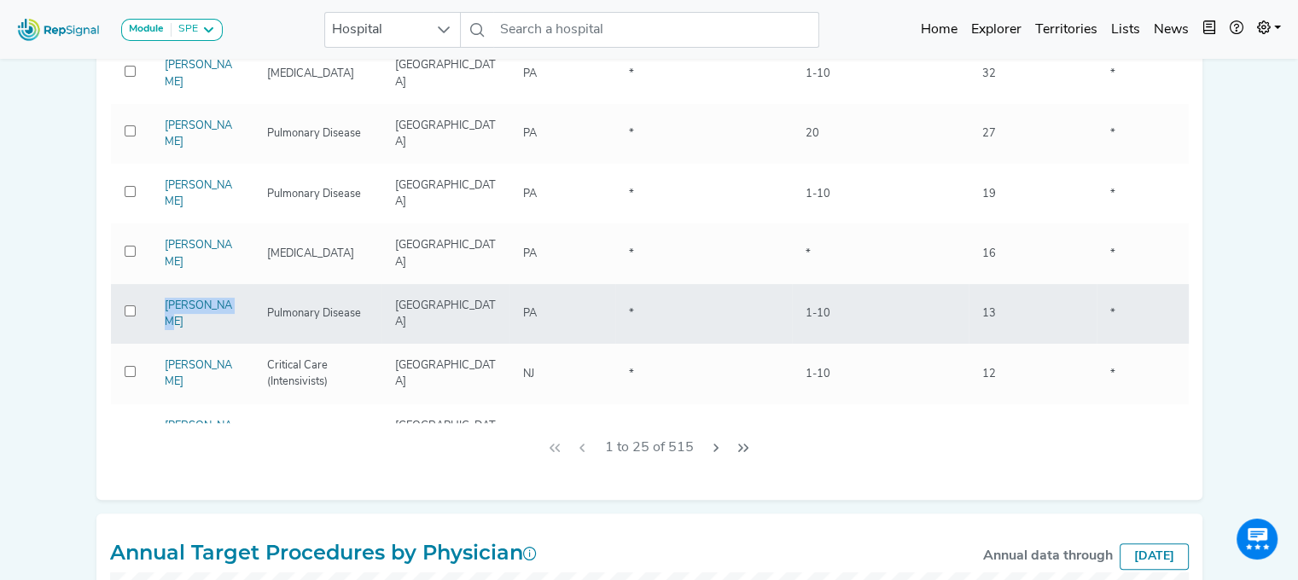
drag, startPoint x: 231, startPoint y: 298, endPoint x: 166, endPoint y: 277, distance: 68.0
click at [166, 284] on td "[PERSON_NAME]" at bounding box center [202, 314] width 102 height 60
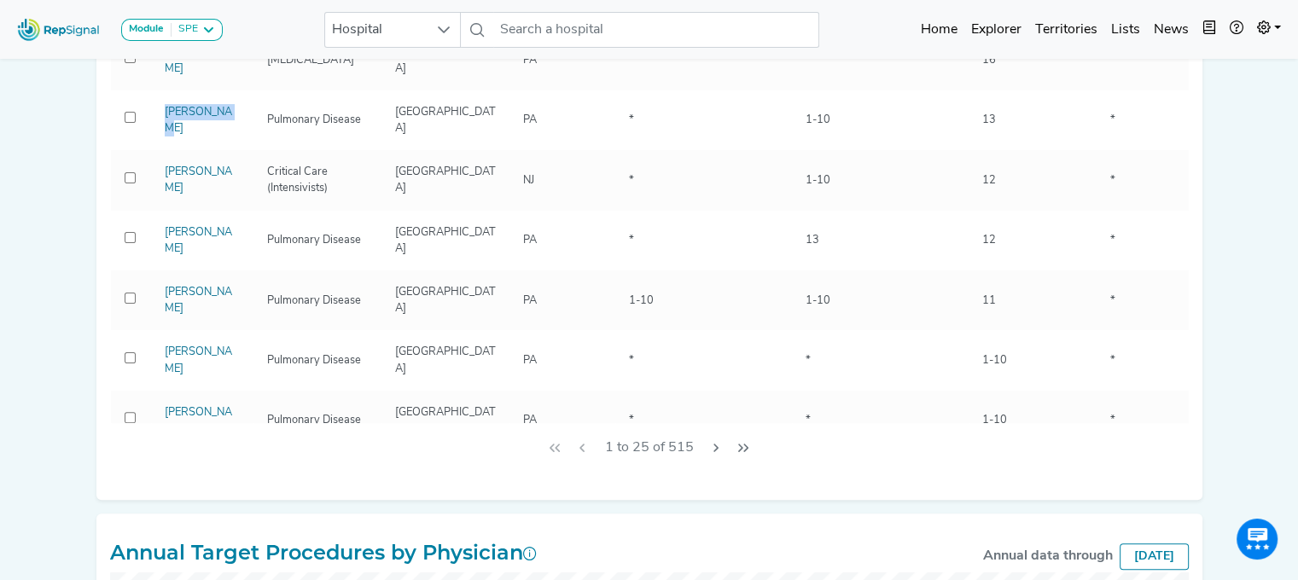
scroll to position [315, 0]
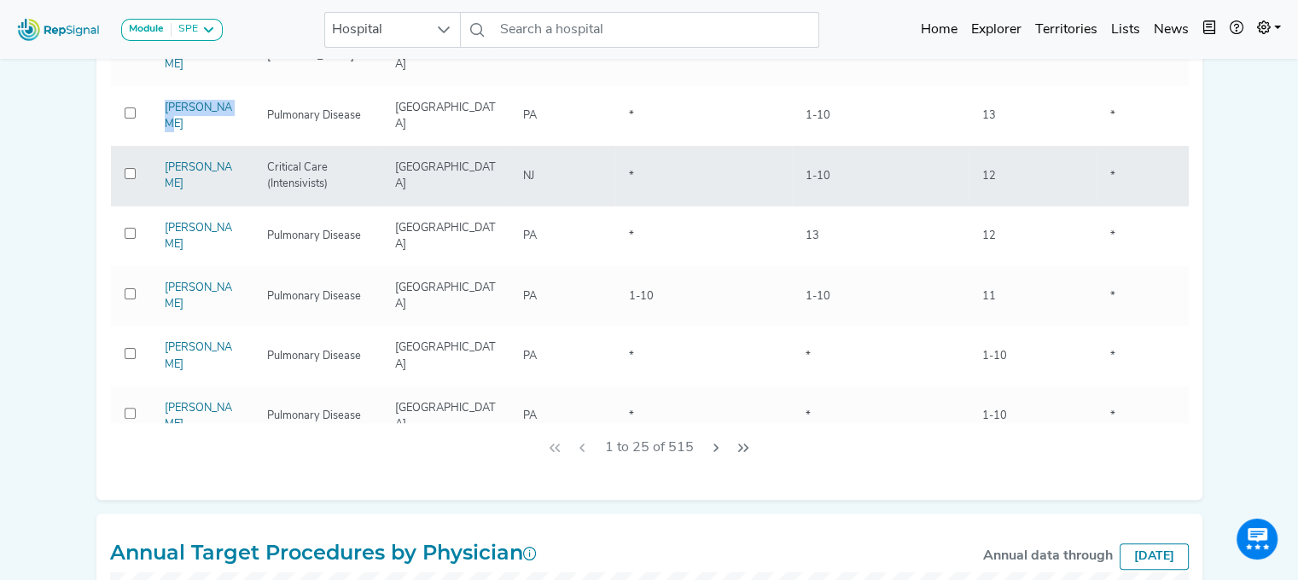
drag, startPoint x: 227, startPoint y: 148, endPoint x: 158, endPoint y: 132, distance: 71.0
click at [158, 160] on div "[PERSON_NAME]" at bounding box center [202, 176] width 96 height 32
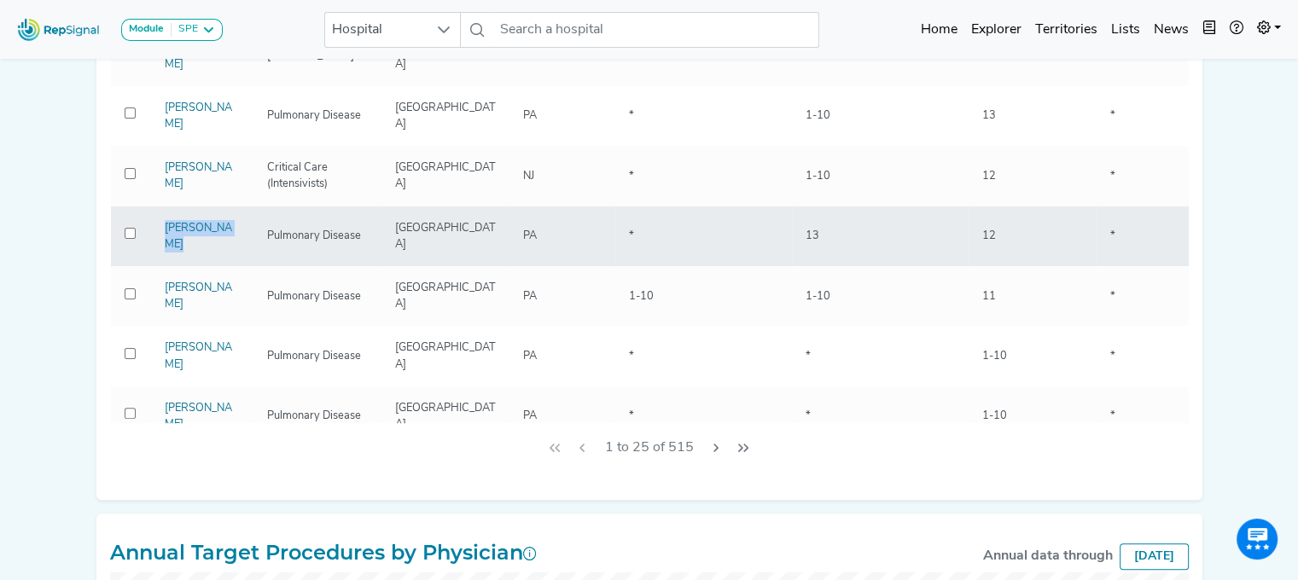
drag, startPoint x: 235, startPoint y: 207, endPoint x: 160, endPoint y: 193, distance: 77.3
click at [160, 220] on div "[PERSON_NAME]" at bounding box center [202, 236] width 96 height 32
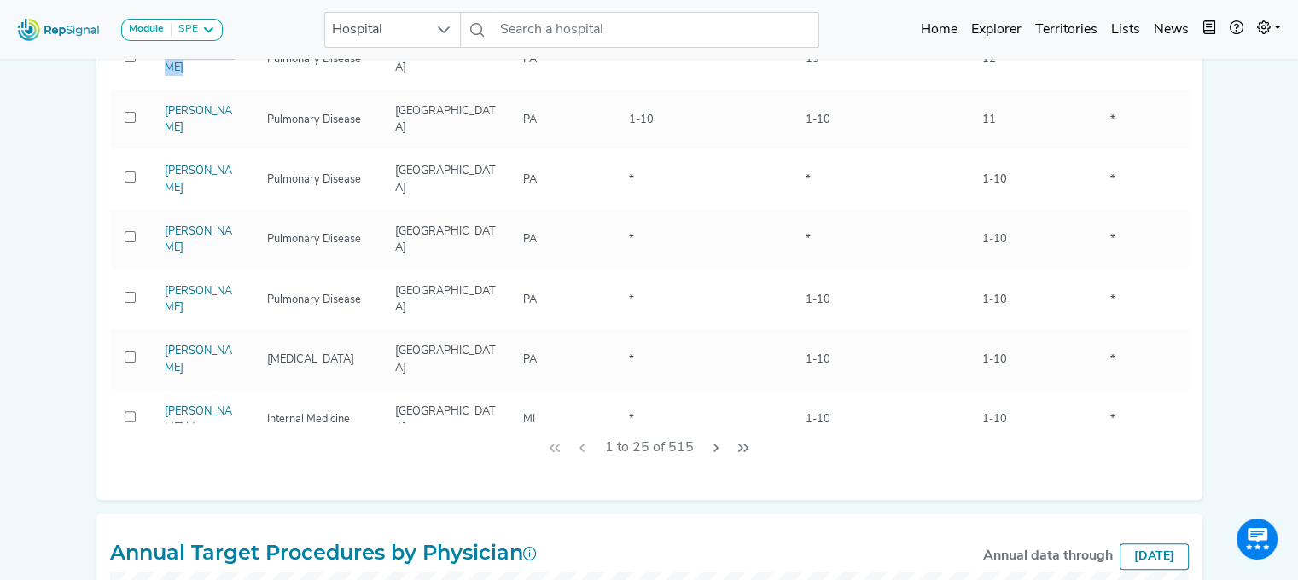
scroll to position [501, 0]
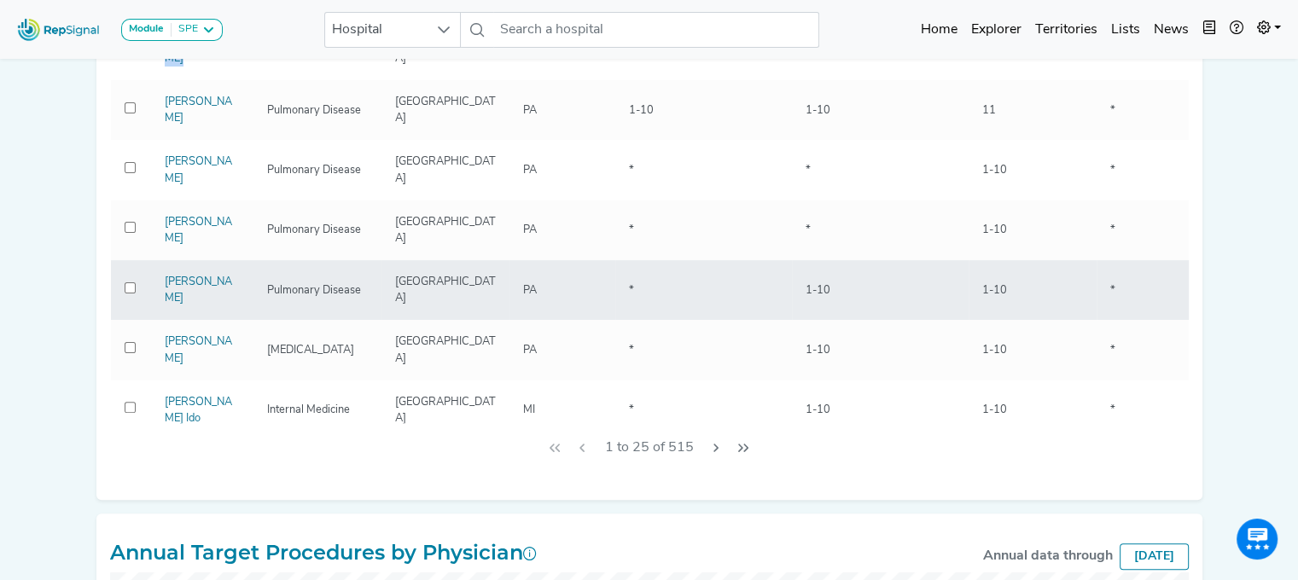
drag, startPoint x: 195, startPoint y: 247, endPoint x: 148, endPoint y: 241, distance: 46.5
click at [148, 260] on tr "[PERSON_NAME] Pulmonary Disease [GEOGRAPHIC_DATA] [GEOGRAPHIC_DATA] * 1-10 1-10…" at bounding box center [1255, 290] width 2289 height 60
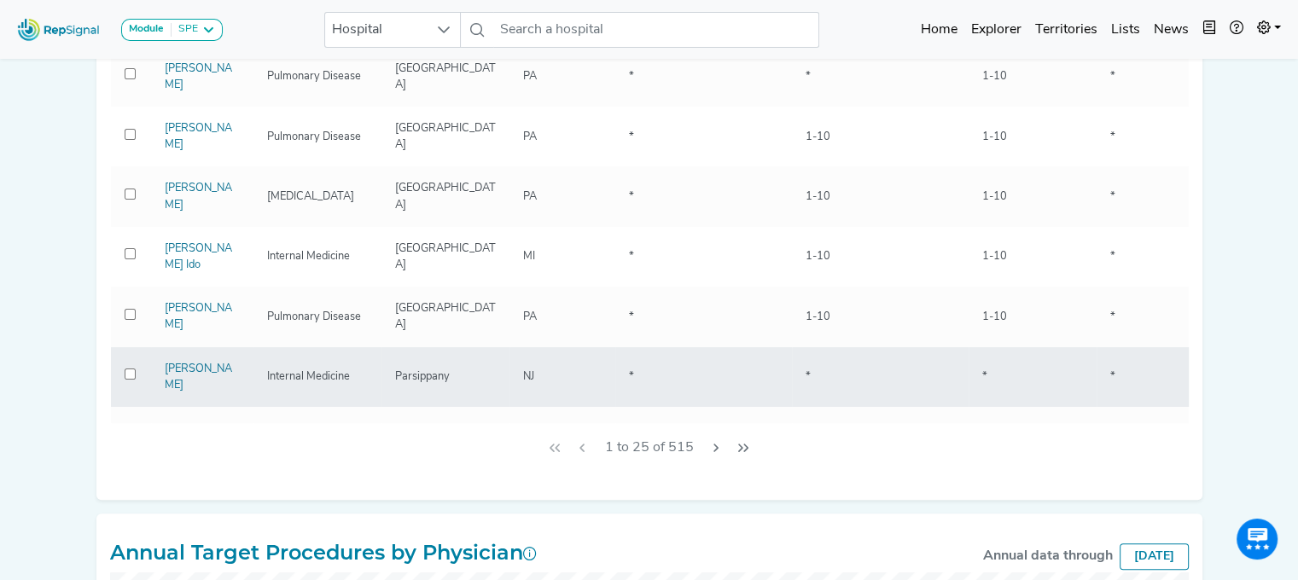
scroll to position [652, 0]
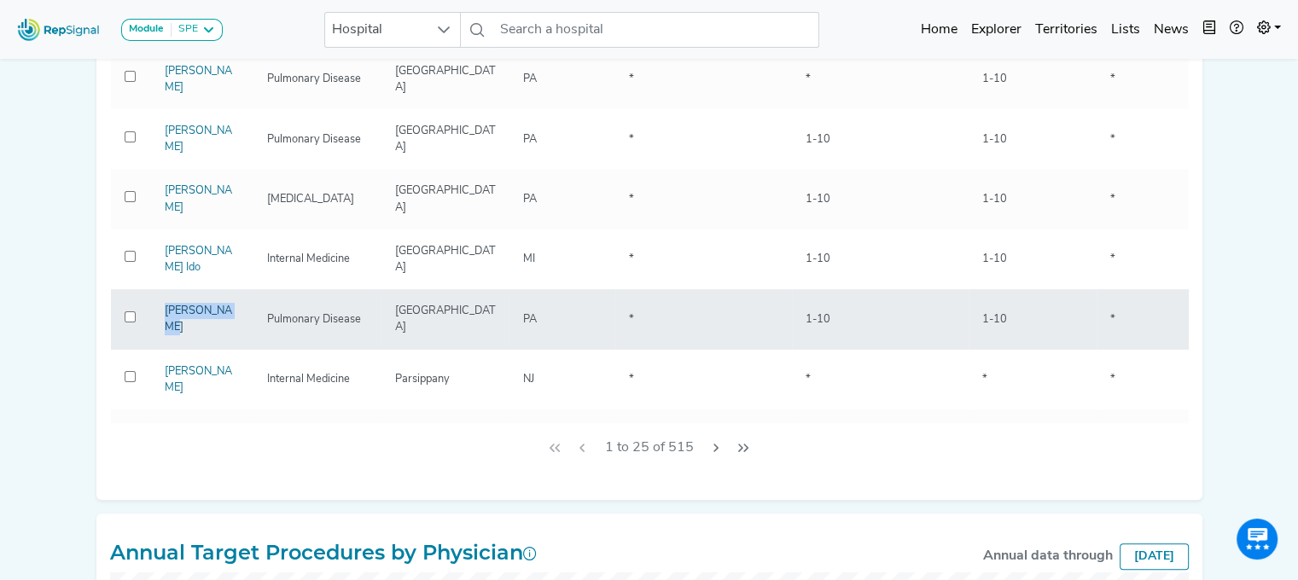
drag, startPoint x: 239, startPoint y: 248, endPoint x: 164, endPoint y: 248, distance: 75.1
click at [164, 303] on div "[PERSON_NAME]" at bounding box center [202, 319] width 96 height 32
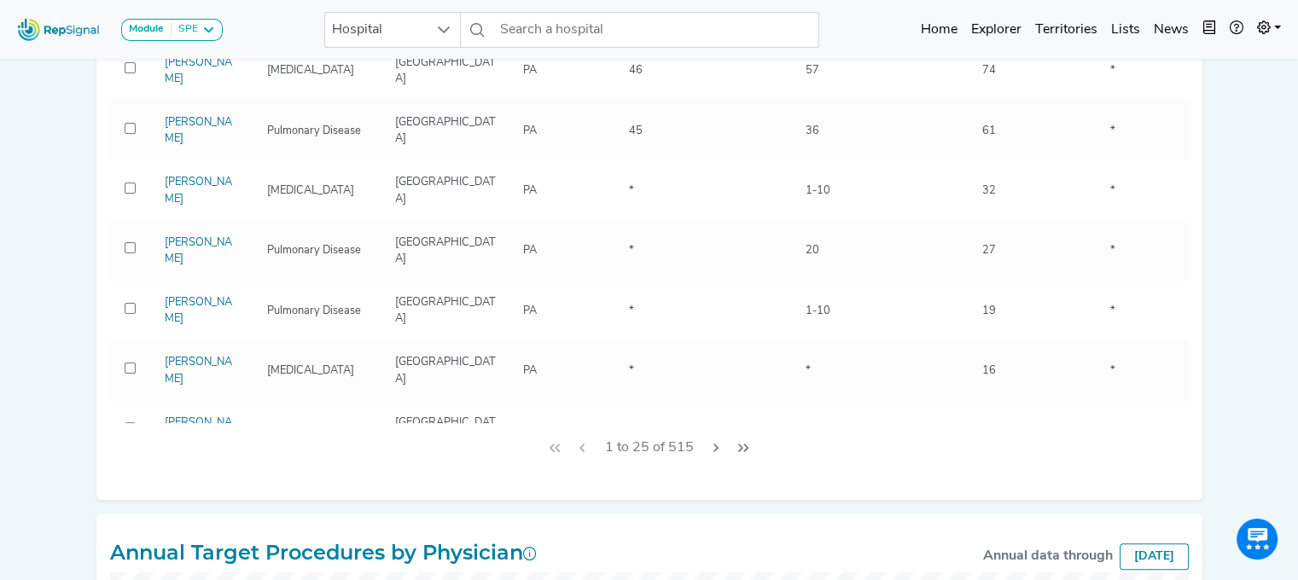
scroll to position [0, 0]
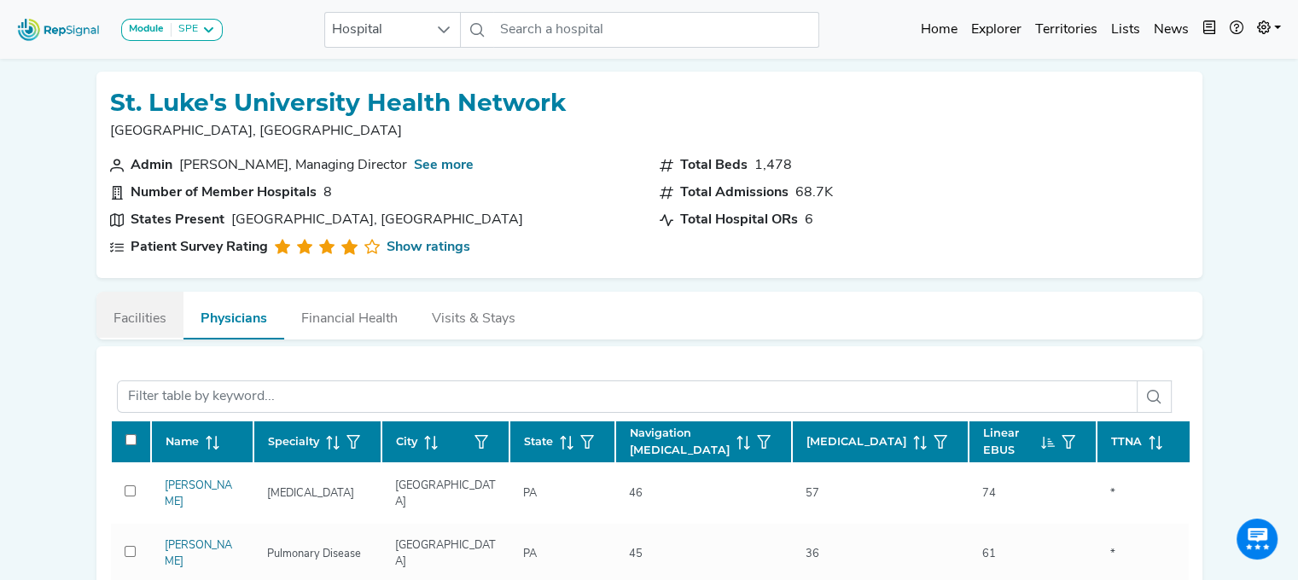
click at [138, 313] on button "Facilities" at bounding box center [139, 315] width 87 height 46
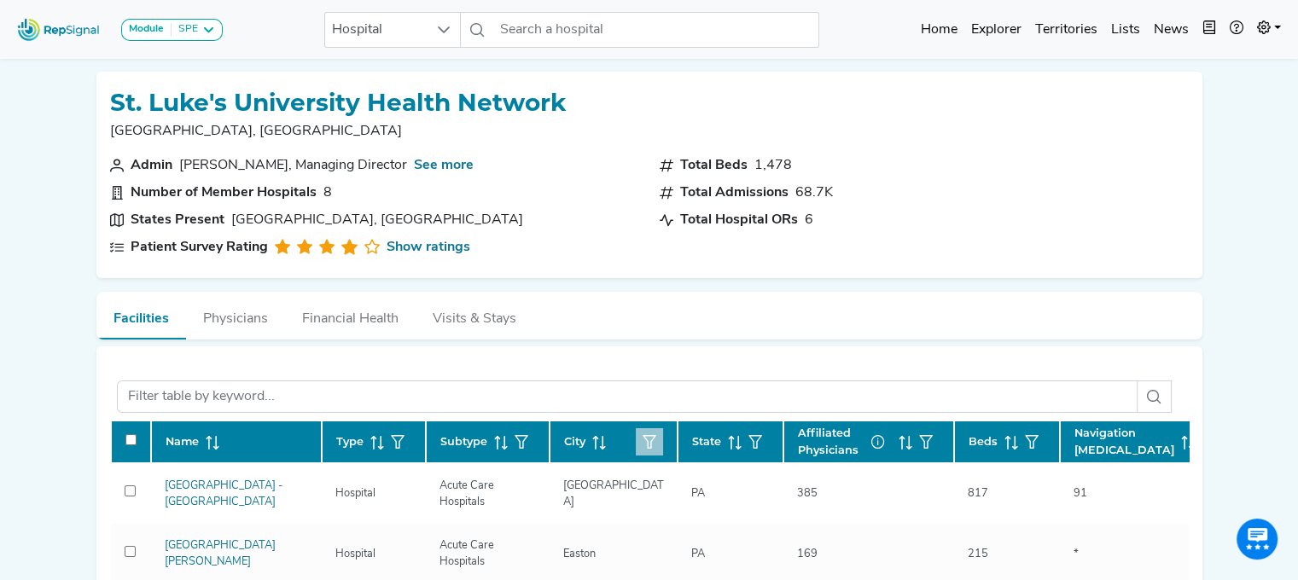
click at [653, 440] on icon "button" at bounding box center [649, 442] width 14 height 14
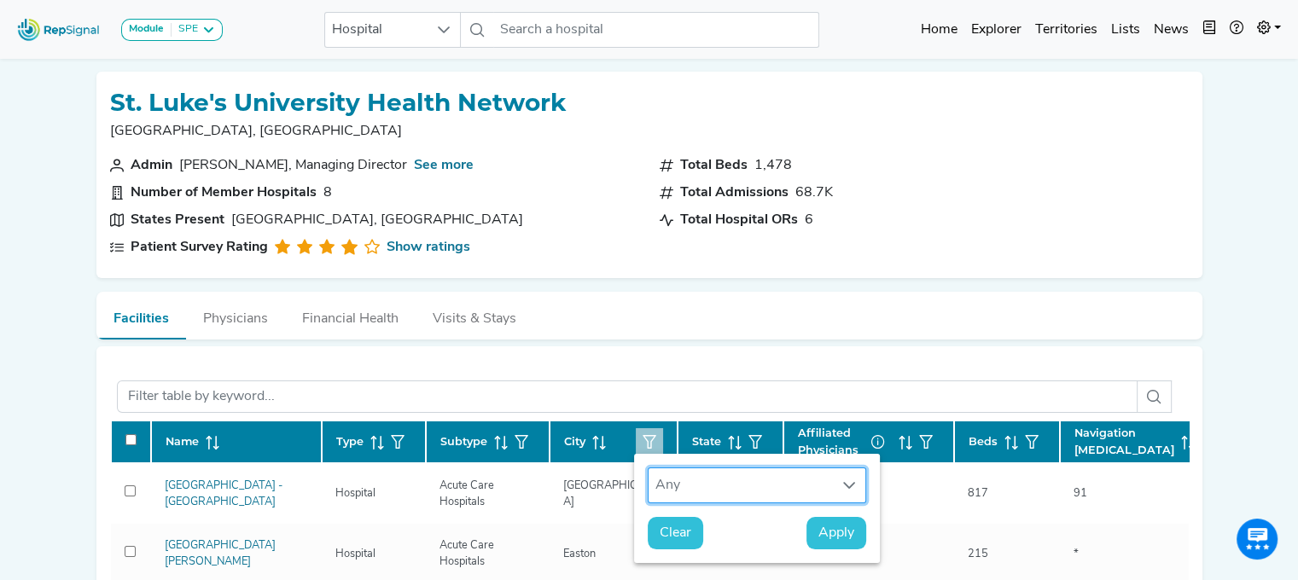
scroll to position [12, 81]
click at [664, 491] on div "Any" at bounding box center [740, 485] width 184 height 34
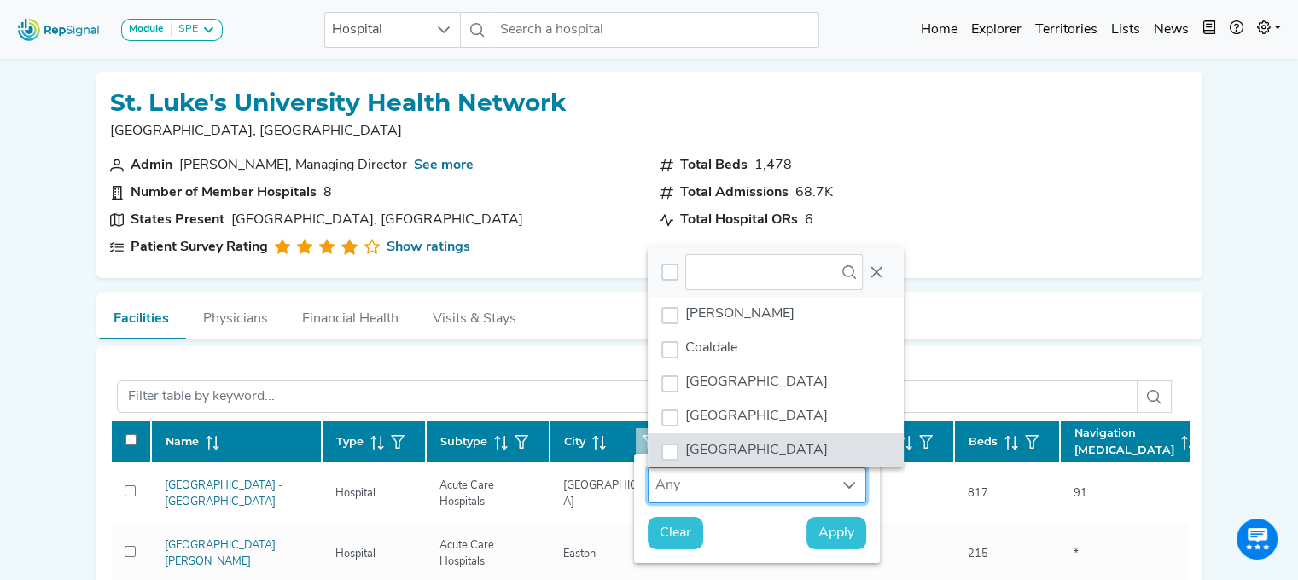
scroll to position [382, 0]
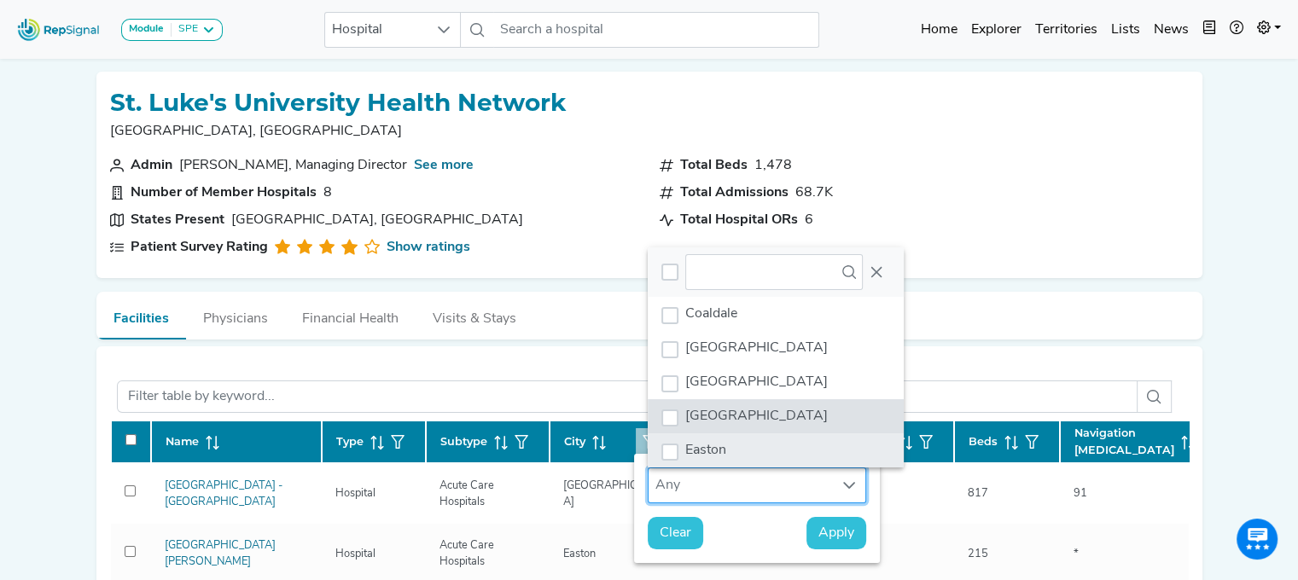
click at [854, 453] on li "Easton" at bounding box center [776, 450] width 256 height 34
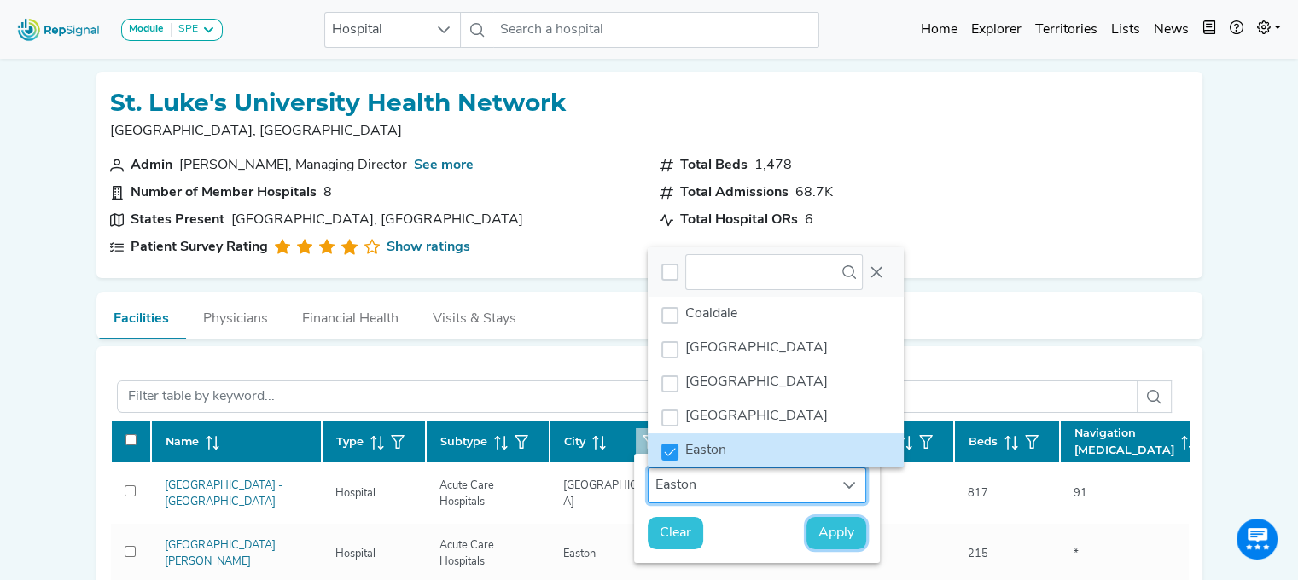
click at [839, 535] on span "Apply" at bounding box center [836, 533] width 36 height 20
click at [759, 265] on div "St. Luke's University Health Network [GEOGRAPHIC_DATA], [GEOGRAPHIC_DATA] Admin…" at bounding box center [649, 175] width 1106 height 206
click at [839, 534] on span "Apply" at bounding box center [836, 533] width 36 height 20
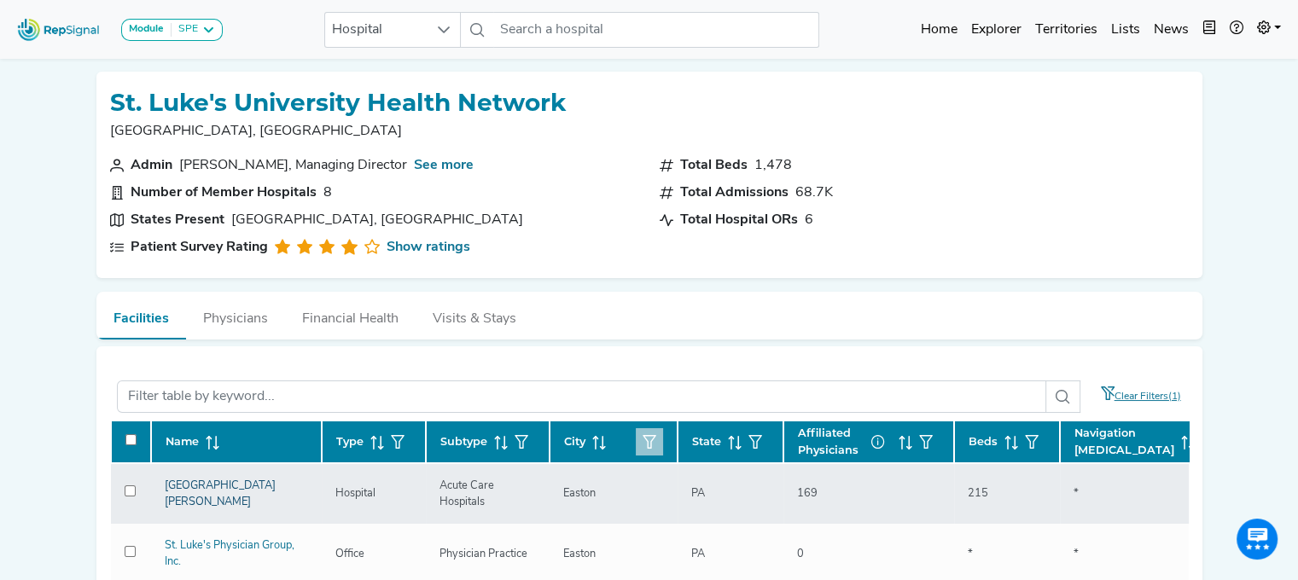
click at [215, 496] on link "[GEOGRAPHIC_DATA][PERSON_NAME]" at bounding box center [220, 493] width 111 height 27
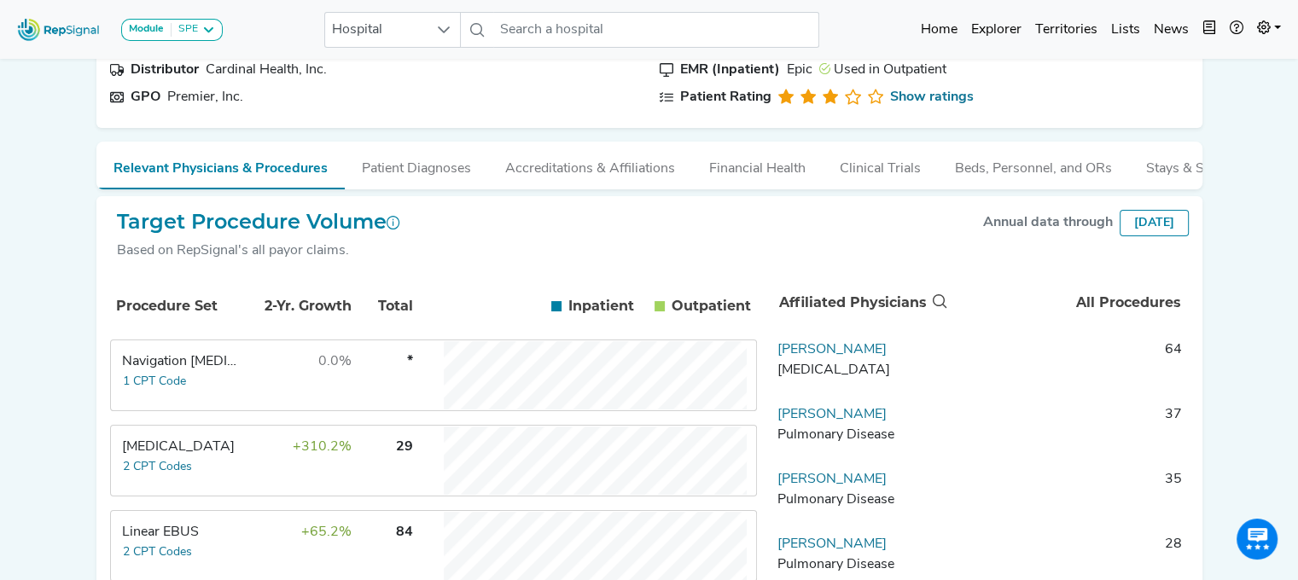
scroll to position [168, 0]
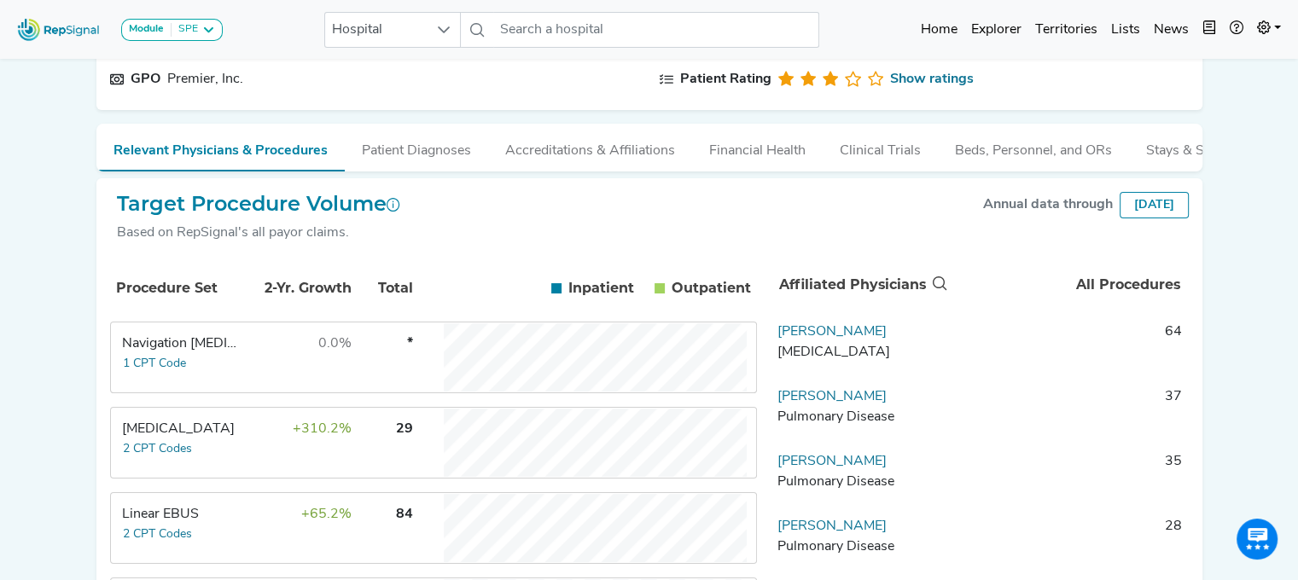
click at [232, 520] on div "Linear EBUS" at bounding box center [180, 514] width 117 height 20
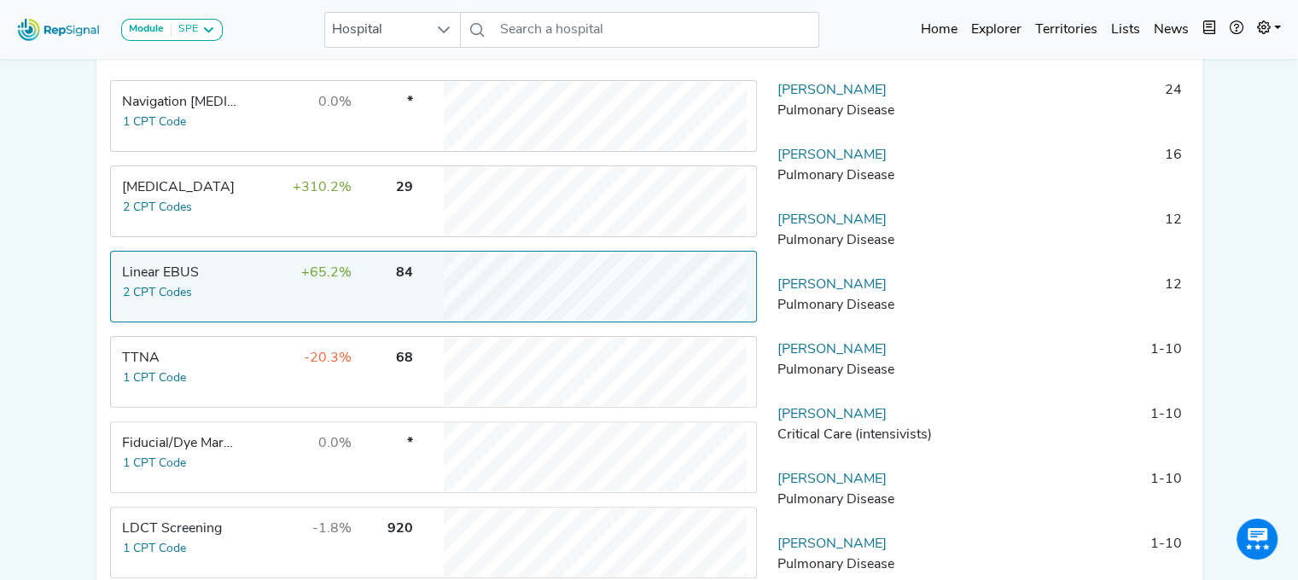
scroll to position [411, 0]
drag, startPoint x: 892, startPoint y: 361, endPoint x: 775, endPoint y: 361, distance: 117.7
click at [775, 361] on td "Neal Fitzpatrick Pulmonary Disease" at bounding box center [859, 363] width 179 height 51
copy link "[PERSON_NAME]"
drag, startPoint x: 918, startPoint y: 224, endPoint x: 776, endPoint y: 231, distance: 142.6
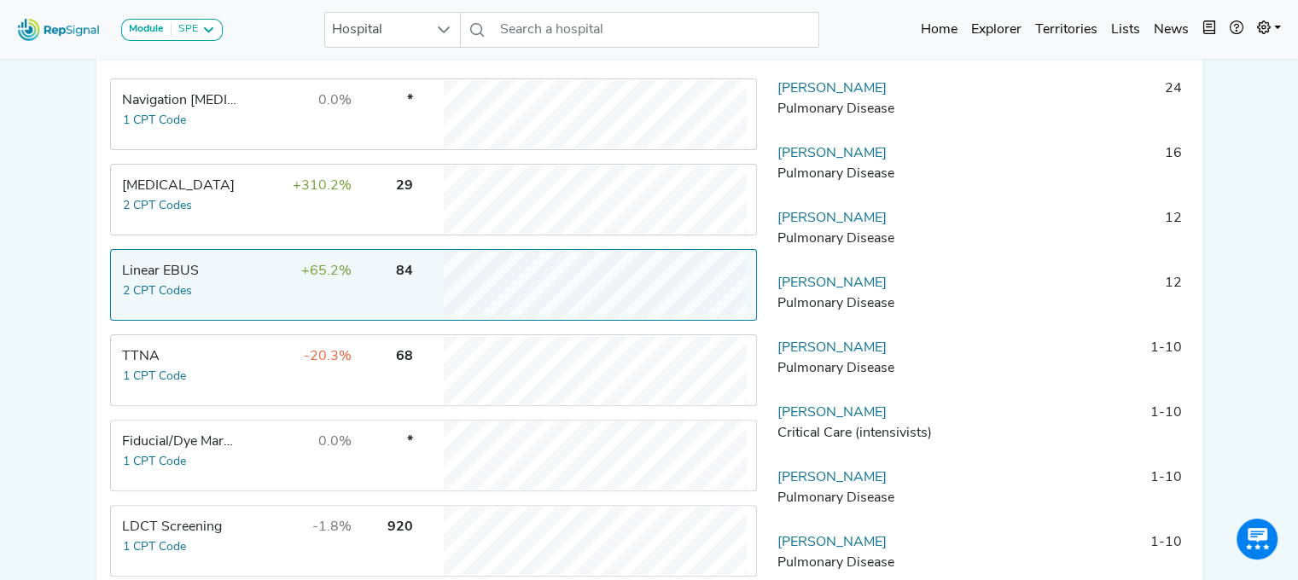
click at [776, 231] on td "Deborah Stahlnecker Pulmonary Disease" at bounding box center [859, 233] width 179 height 51
copy link "[PERSON_NAME]"
drag, startPoint x: 892, startPoint y: 489, endPoint x: 777, endPoint y: 493, distance: 115.3
click at [777, 493] on td "Douglas Corwin Pulmonary Disease" at bounding box center [859, 493] width 179 height 51
drag, startPoint x: 803, startPoint y: 491, endPoint x: 232, endPoint y: 218, distance: 632.7
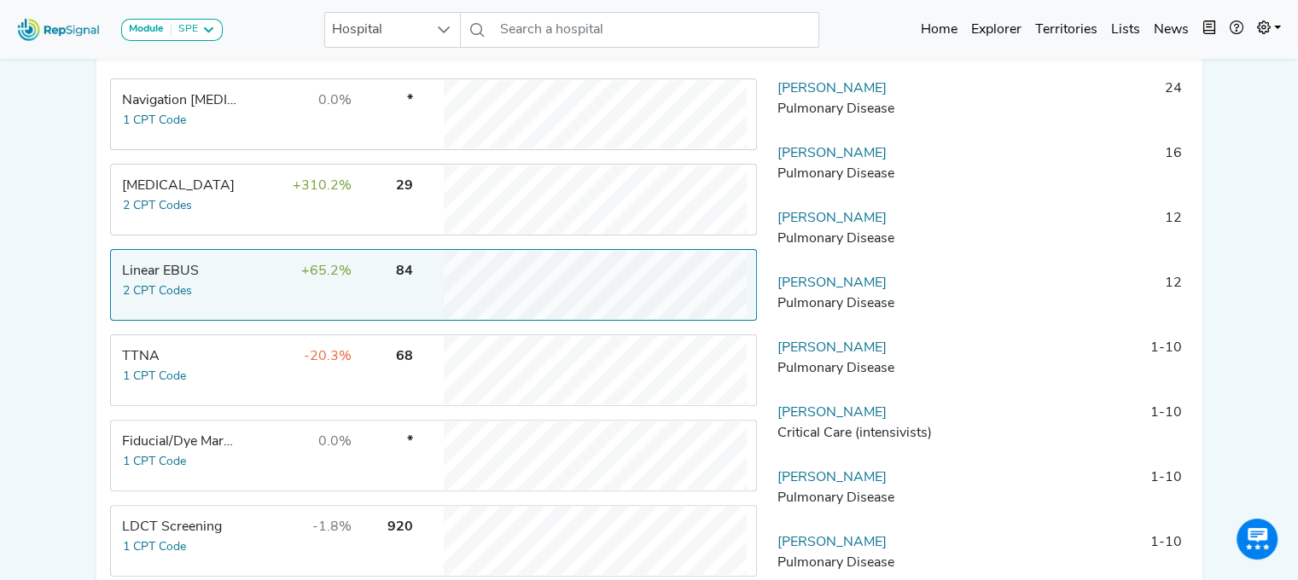
click at [232, 218] on td "Transbronchial Biopsy 2 CPT Codes" at bounding box center [176, 200] width 128 height 68
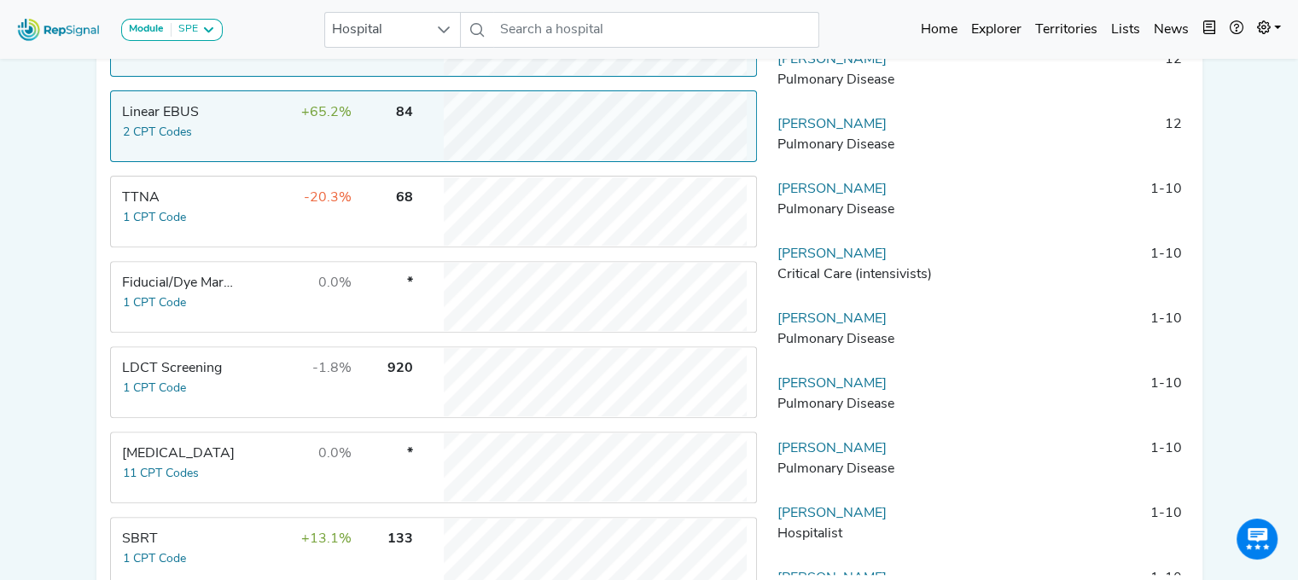
scroll to position [565, 0]
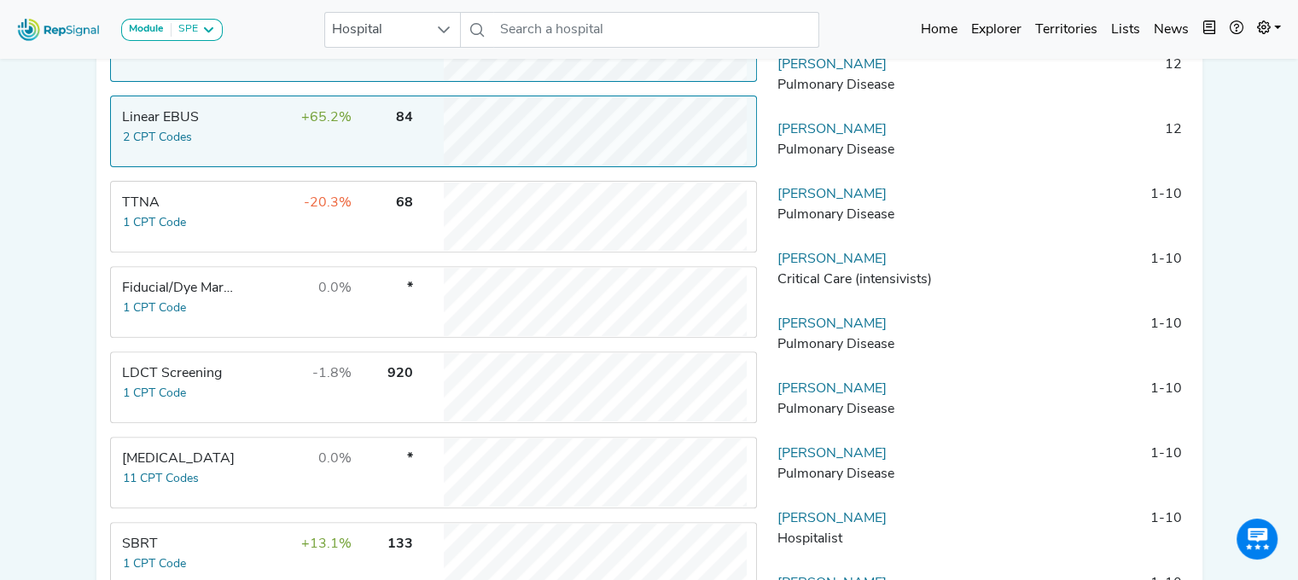
drag, startPoint x: 926, startPoint y: 268, endPoint x: 771, endPoint y: 274, distance: 154.5
click at [771, 274] on td "Stephen Huelskamp Critical Care (intensivists)" at bounding box center [859, 274] width 179 height 51
copy link "[PERSON_NAME]"
drag, startPoint x: 881, startPoint y: 335, endPoint x: 771, endPoint y: 341, distance: 110.2
click at [771, 341] on td "Douglas Corwin Pulmonary Disease" at bounding box center [859, 339] width 179 height 51
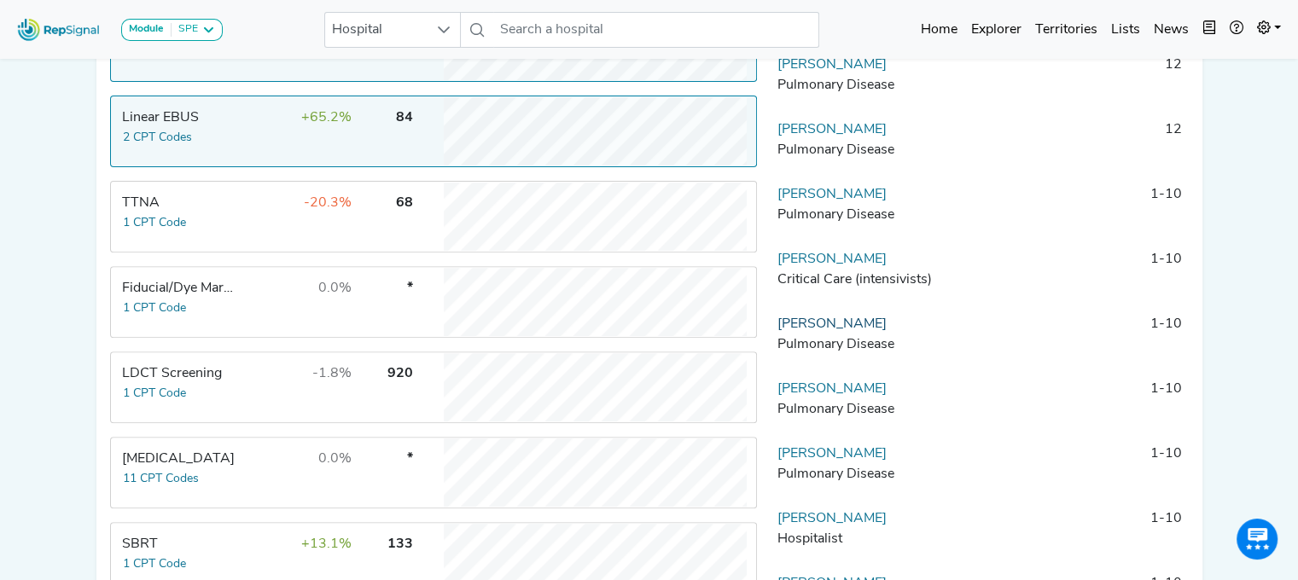
copy link "[PERSON_NAME]"
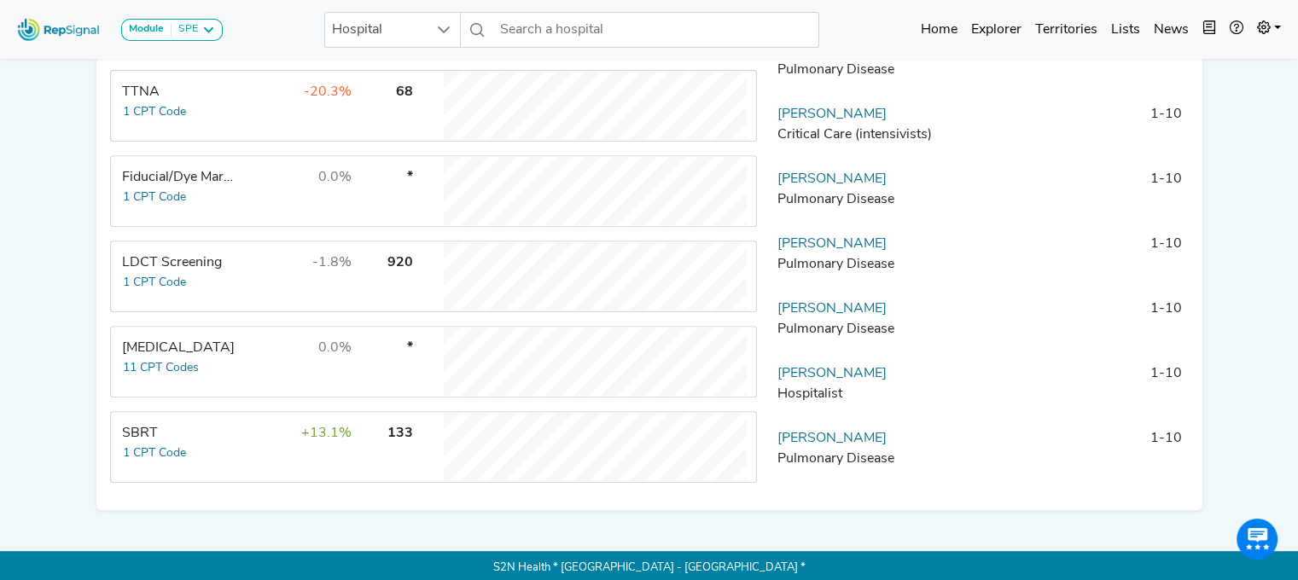
scroll to position [159, 0]
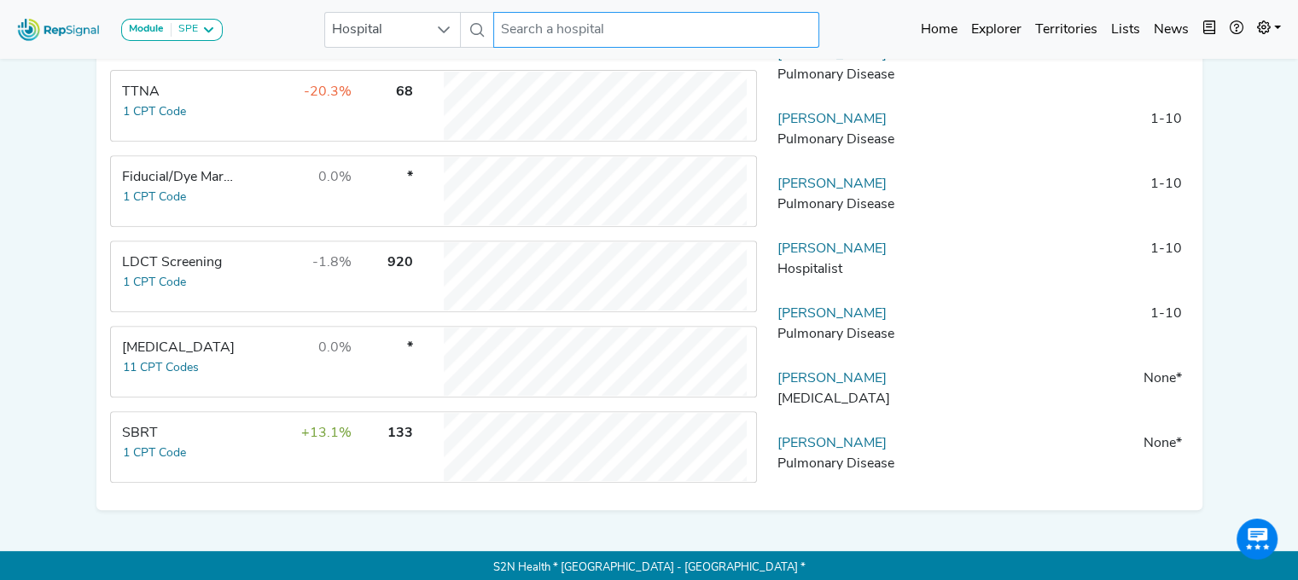
click at [518, 34] on input "text" at bounding box center [656, 30] width 326 height 36
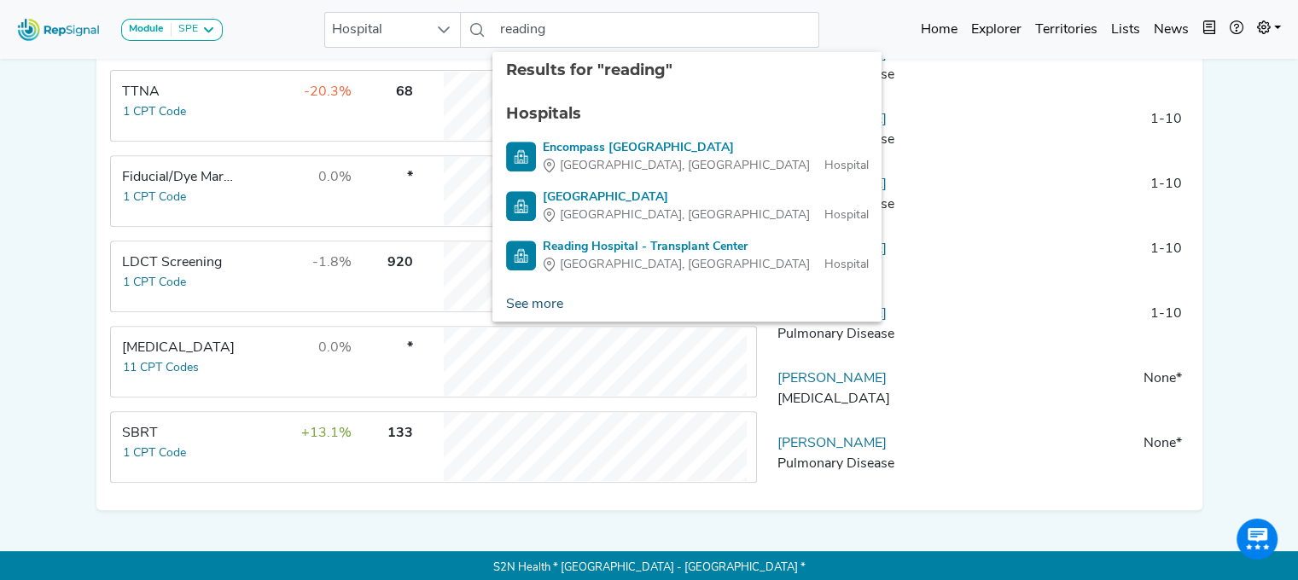
click at [534, 299] on link "See more" at bounding box center [534, 305] width 84 height 34
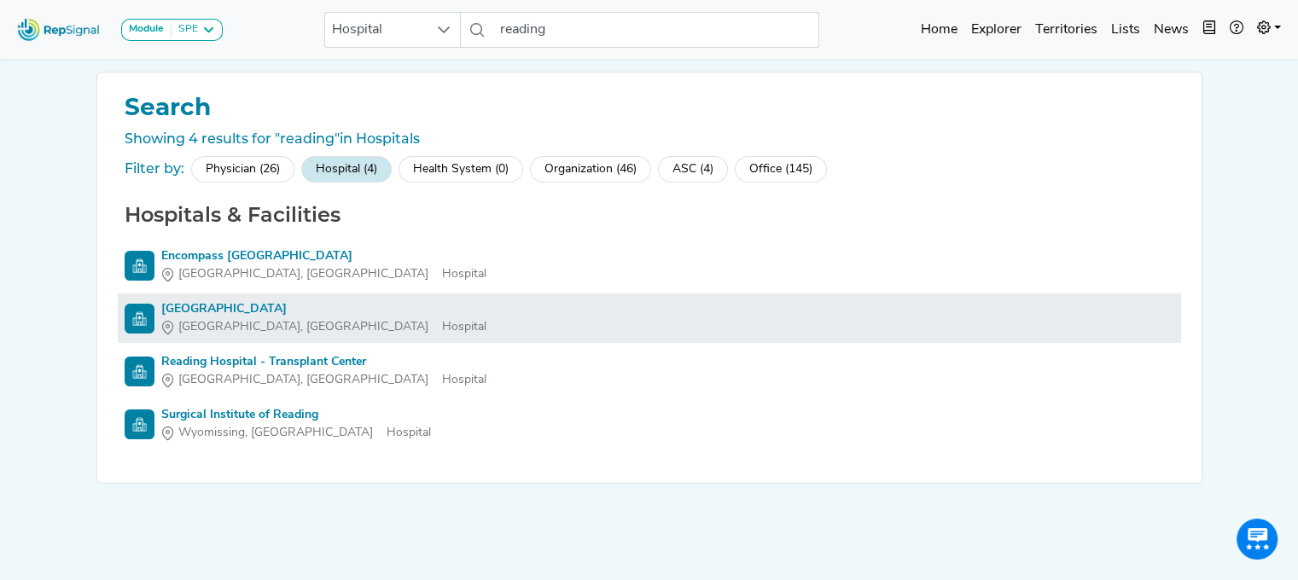
click at [222, 302] on div "[GEOGRAPHIC_DATA]" at bounding box center [323, 309] width 325 height 18
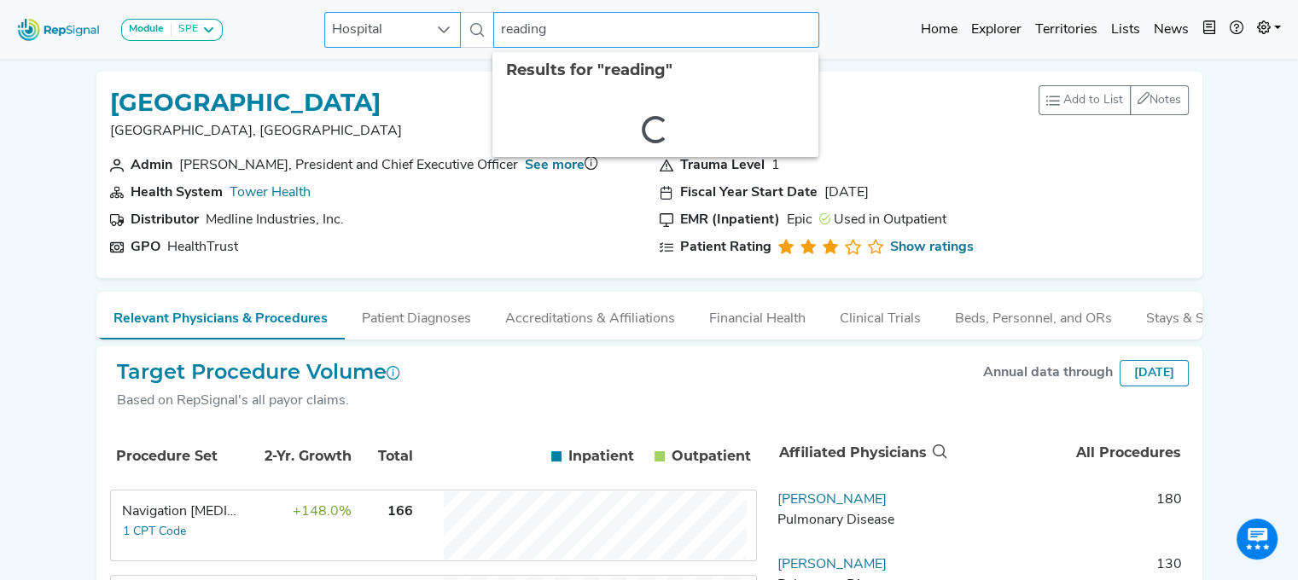
drag, startPoint x: 572, startPoint y: 28, endPoint x: 437, endPoint y: 38, distance: 135.2
click at [437, 38] on div "Hospital reading 2 results are available" at bounding box center [571, 30] width 495 height 36
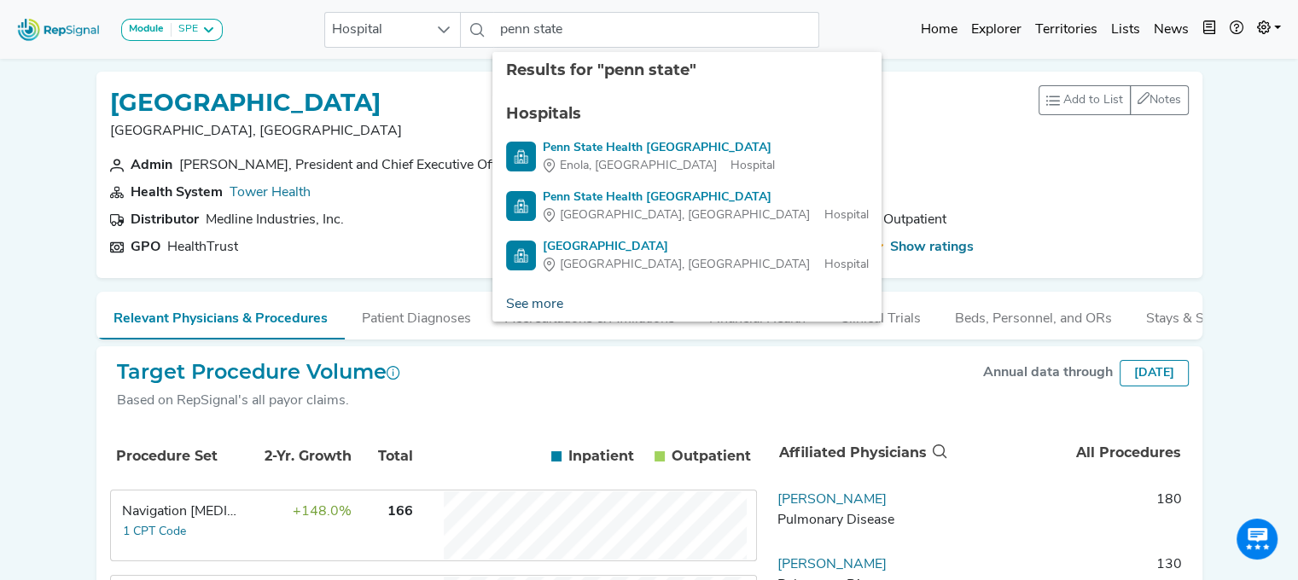
click at [543, 305] on link "See more" at bounding box center [534, 305] width 84 height 34
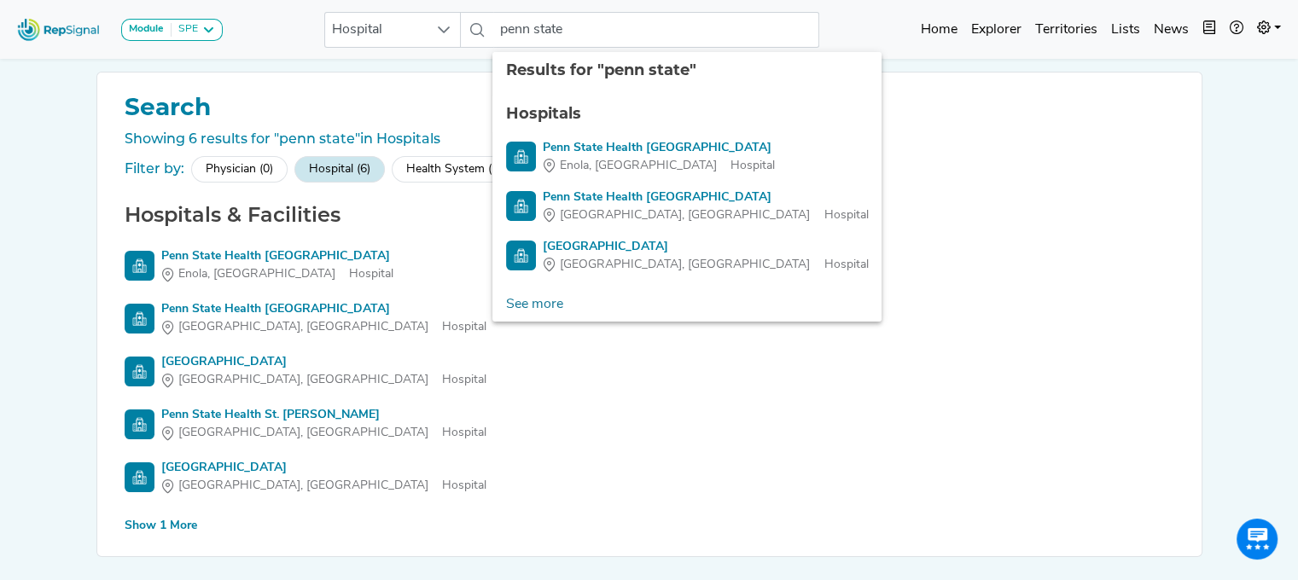
click at [154, 522] on div "Show 1 More" at bounding box center [161, 526] width 73 height 18
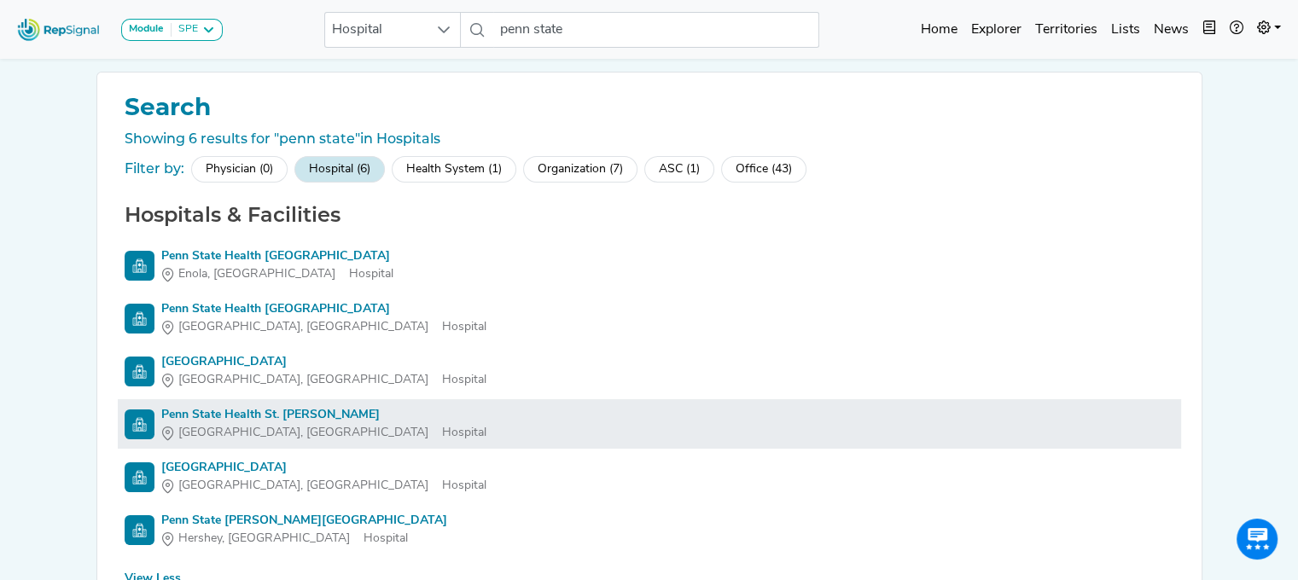
click at [235, 398] on ul "Penn State Health Hampden Medical Center Enola, PA Hospital Penn State Health H…" at bounding box center [649, 398] width 1063 height 314
click at [235, 410] on div "Penn State Health St. [PERSON_NAME]" at bounding box center [323, 415] width 325 height 18
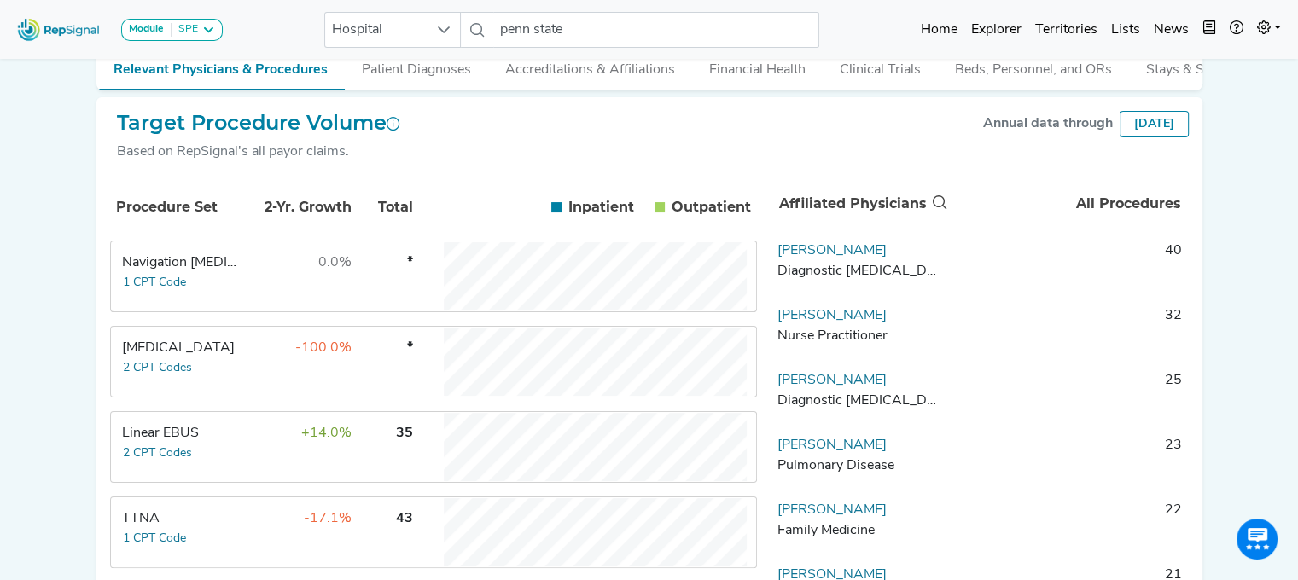
scroll to position [277, 0]
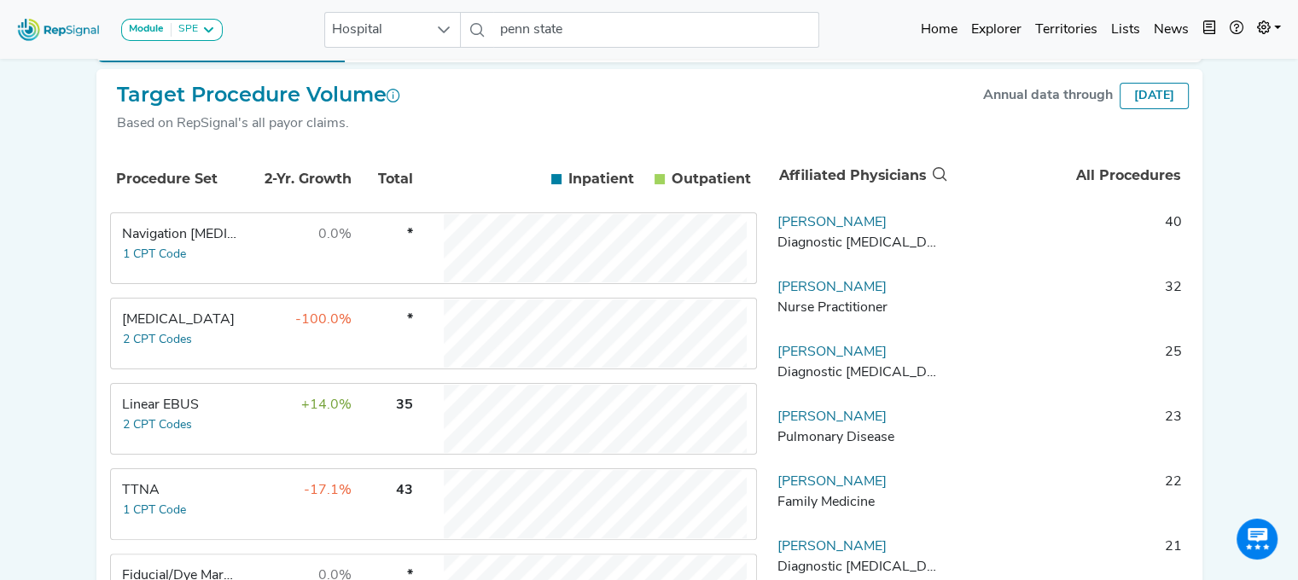
click at [251, 444] on td "+14.0%" at bounding box center [296, 419] width 111 height 68
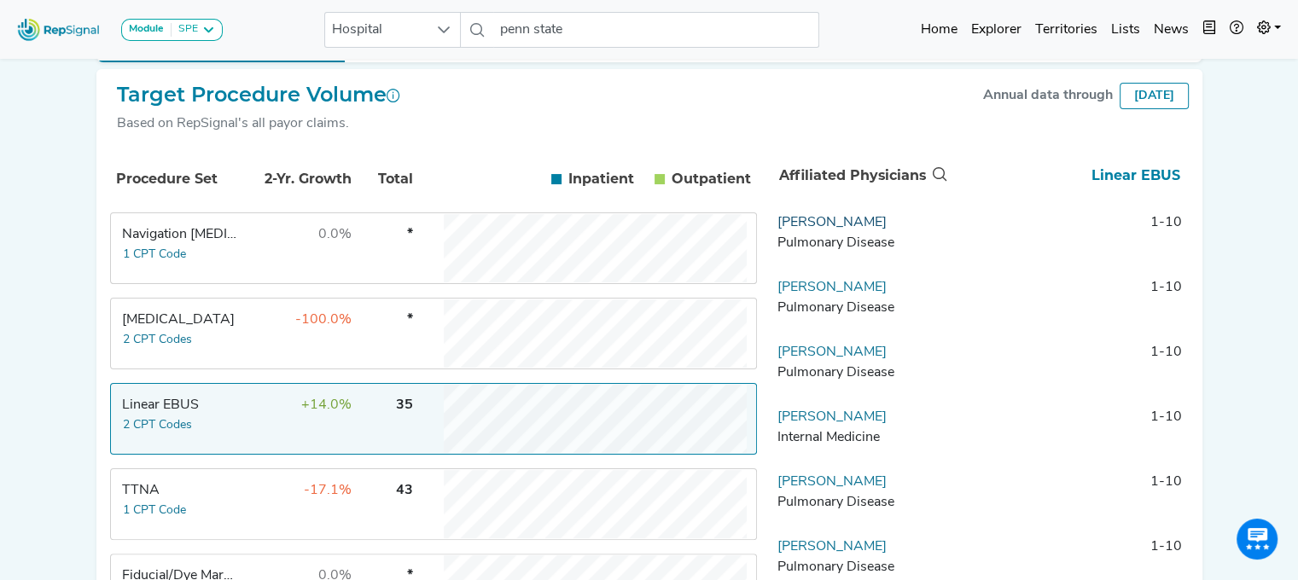
click at [839, 229] on link "[PERSON_NAME]" at bounding box center [831, 223] width 109 height 14
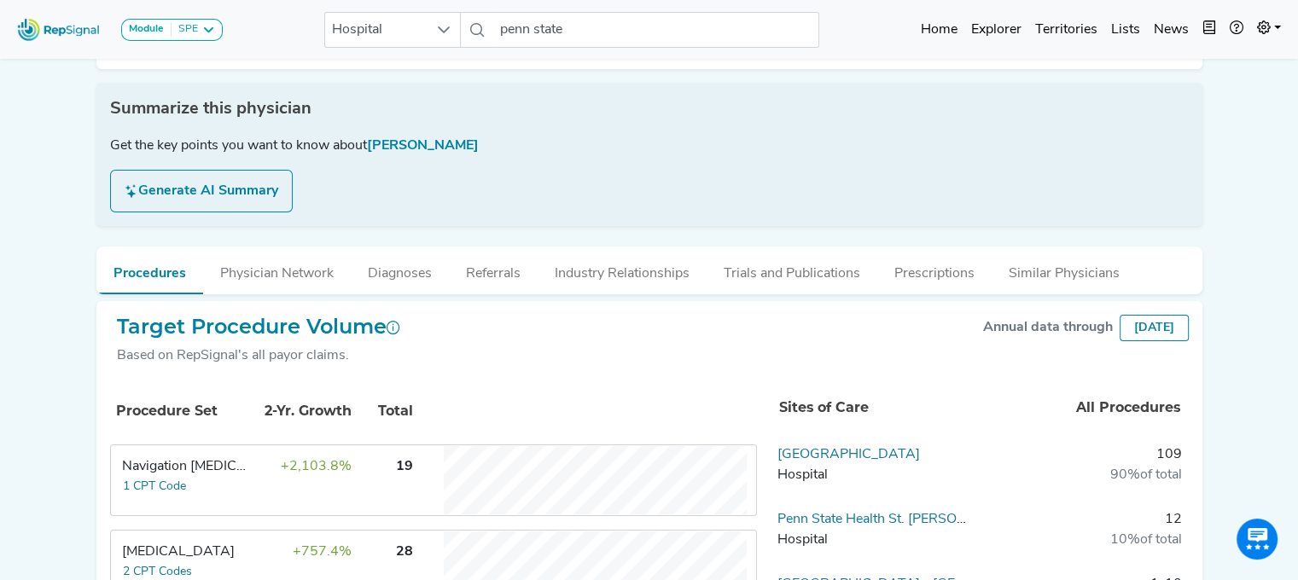
scroll to position [168, 0]
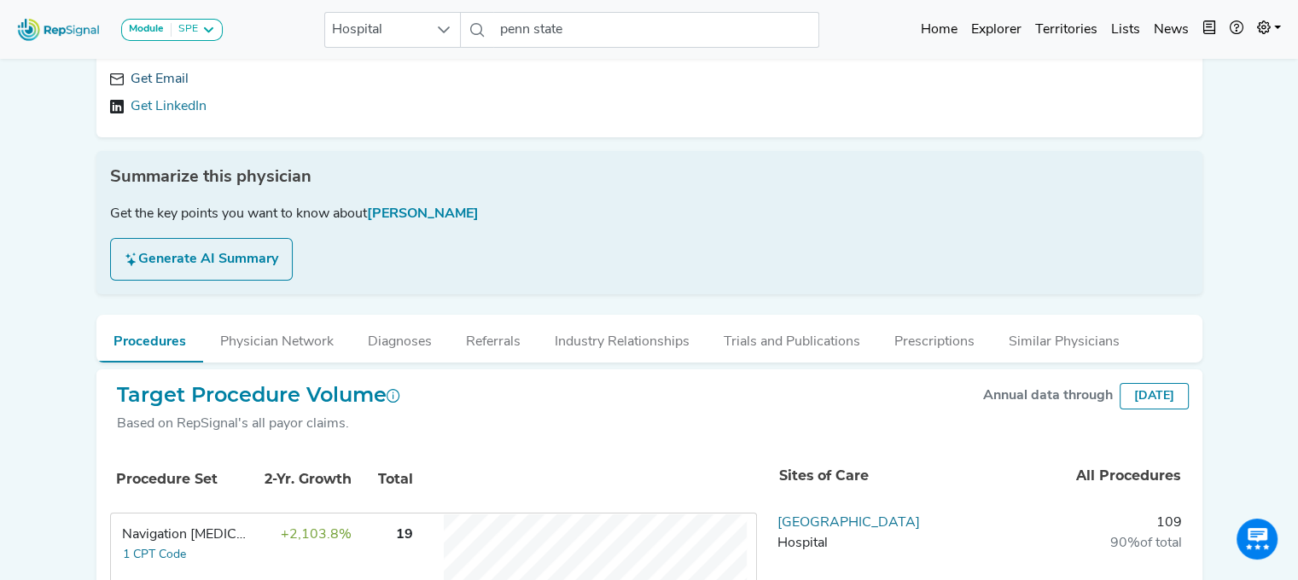
click at [164, 74] on link "Get Email" at bounding box center [160, 79] width 58 height 20
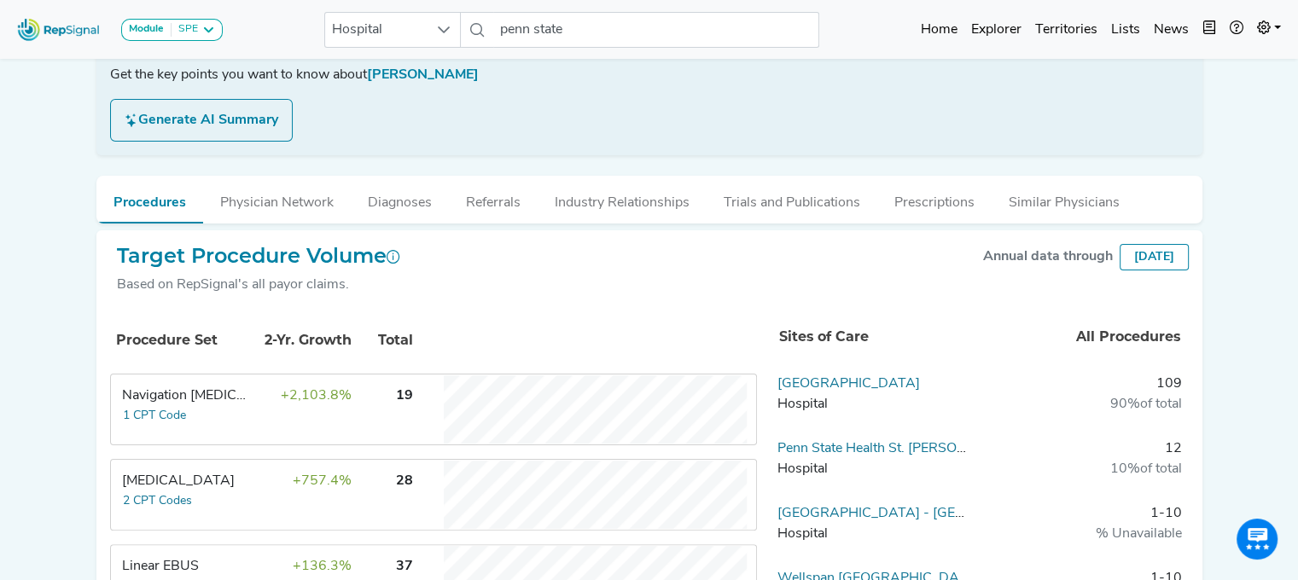
scroll to position [340, 0]
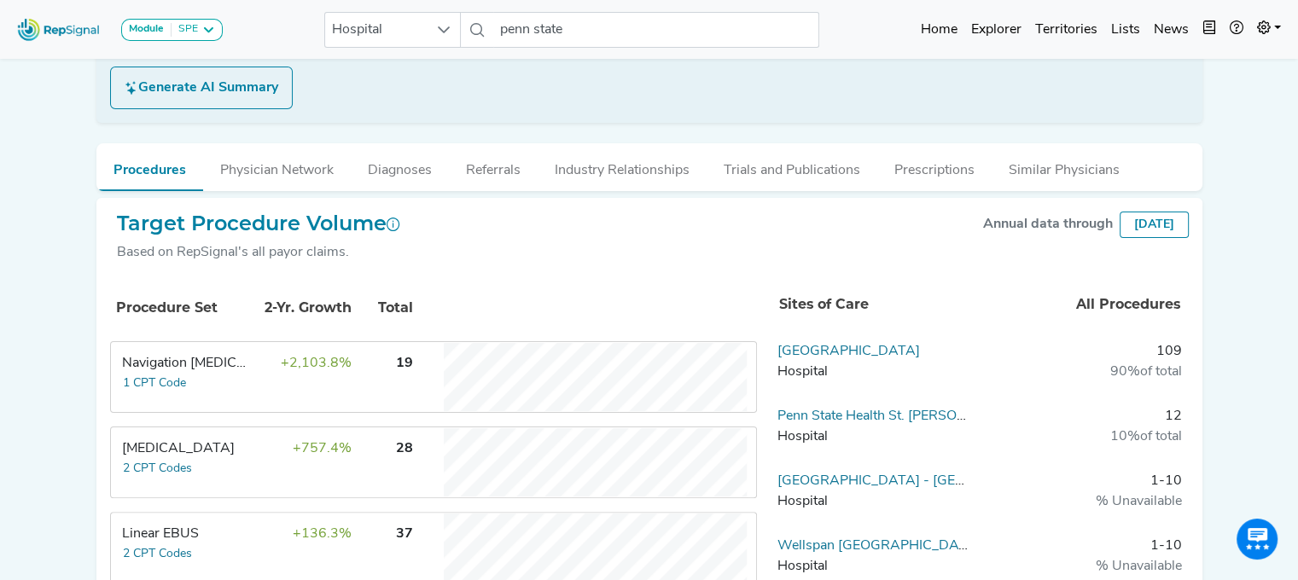
drag, startPoint x: 817, startPoint y: 354, endPoint x: 607, endPoint y: 300, distance: 216.6
click at [817, 354] on link "[GEOGRAPHIC_DATA]" at bounding box center [848, 352] width 142 height 14
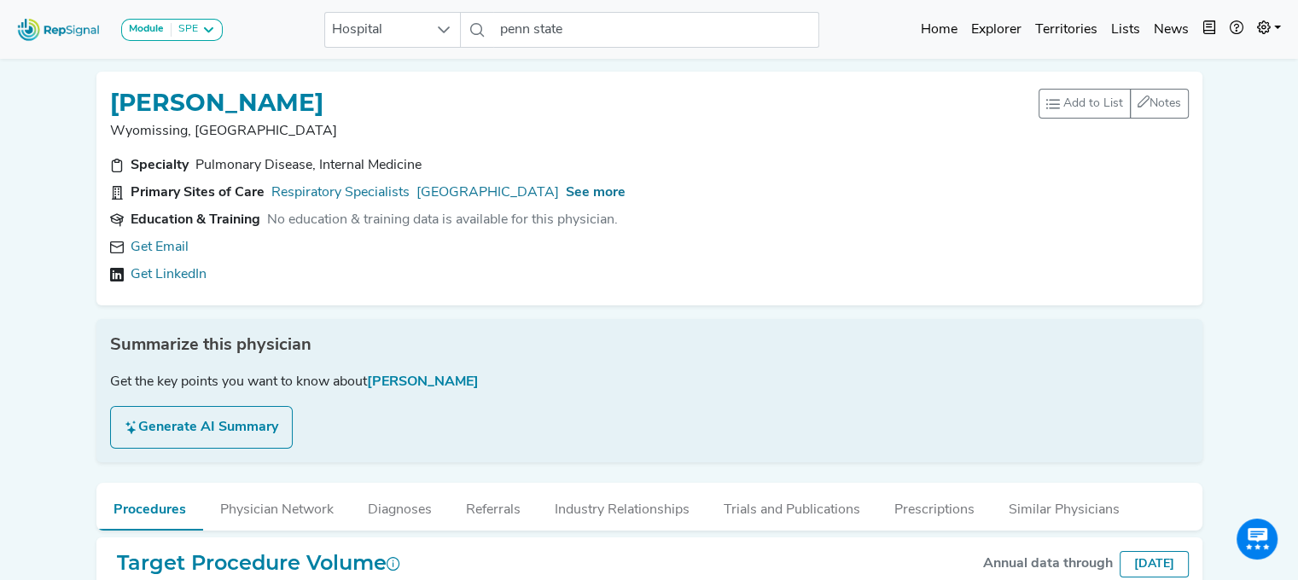
drag, startPoint x: 340, startPoint y: 102, endPoint x: 102, endPoint y: 94, distance: 238.1
click at [102, 94] on div "Pallak Agarwal Wyomissing, PA Add to List Recent Lists: Starred Physicians Crea…" at bounding box center [649, 189] width 1106 height 234
copy h1 "[PERSON_NAME]"
drag, startPoint x: 560, startPoint y: 183, endPoint x: 543, endPoint y: 189, distance: 18.1
click at [566, 189] on span "See more" at bounding box center [596, 193] width 60 height 14
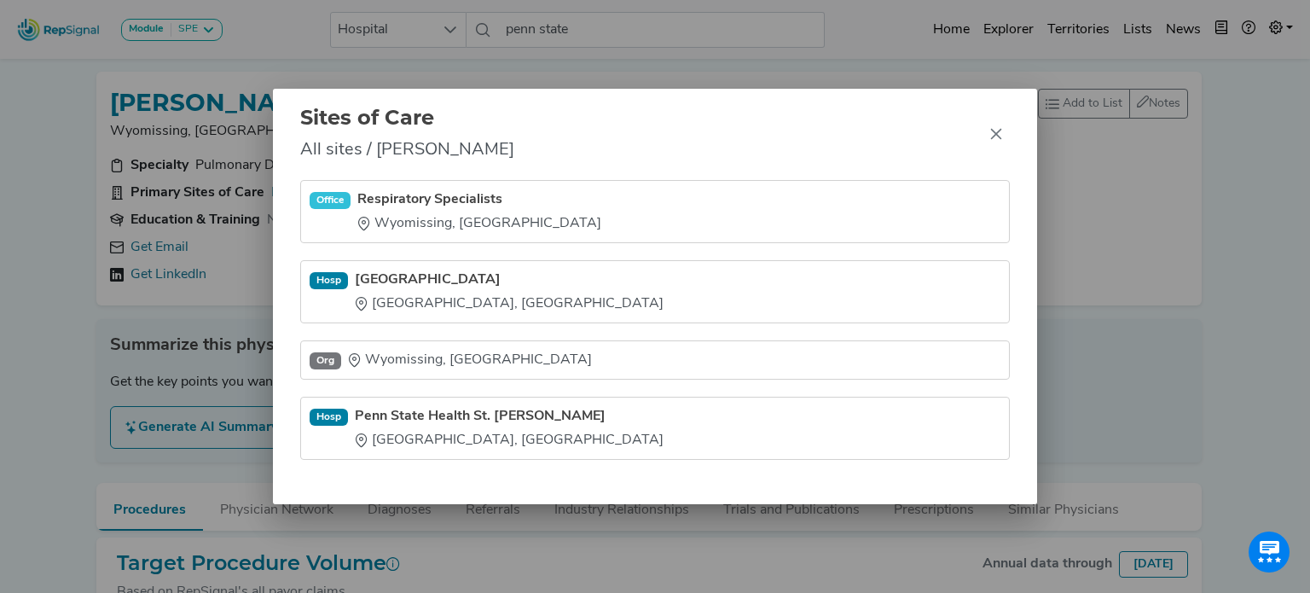
click at [89, 214] on div "Sites of Care All sites / Pallak Agarwal Office Respiratory Specialists Wyomiss…" at bounding box center [655, 296] width 1310 height 593
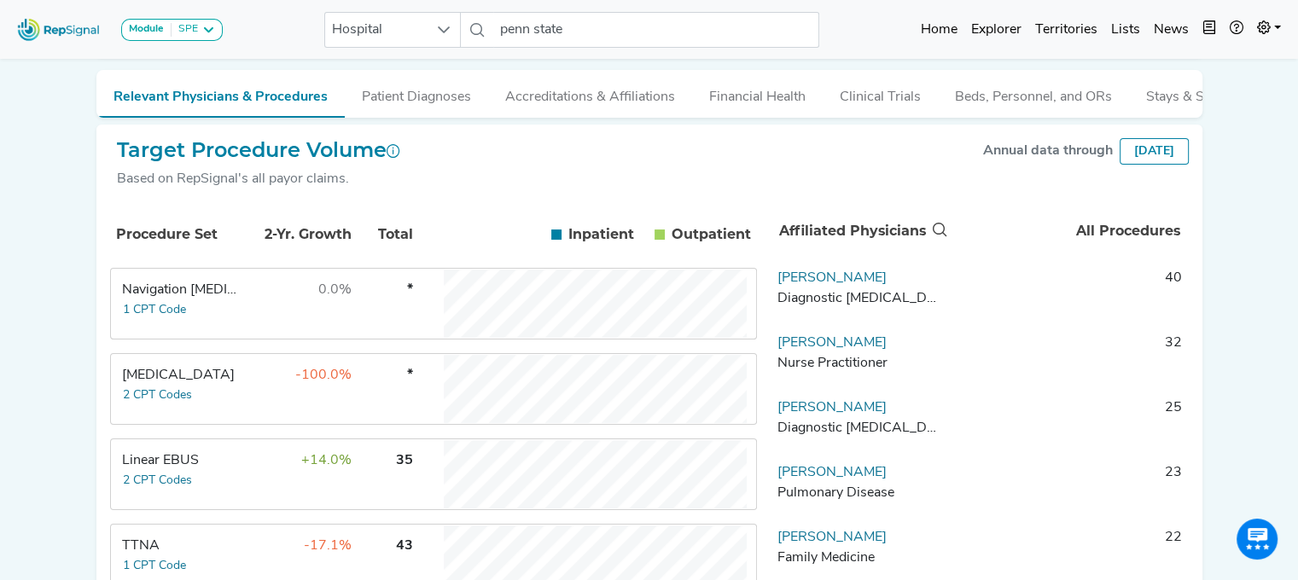
scroll to position [247, 0]
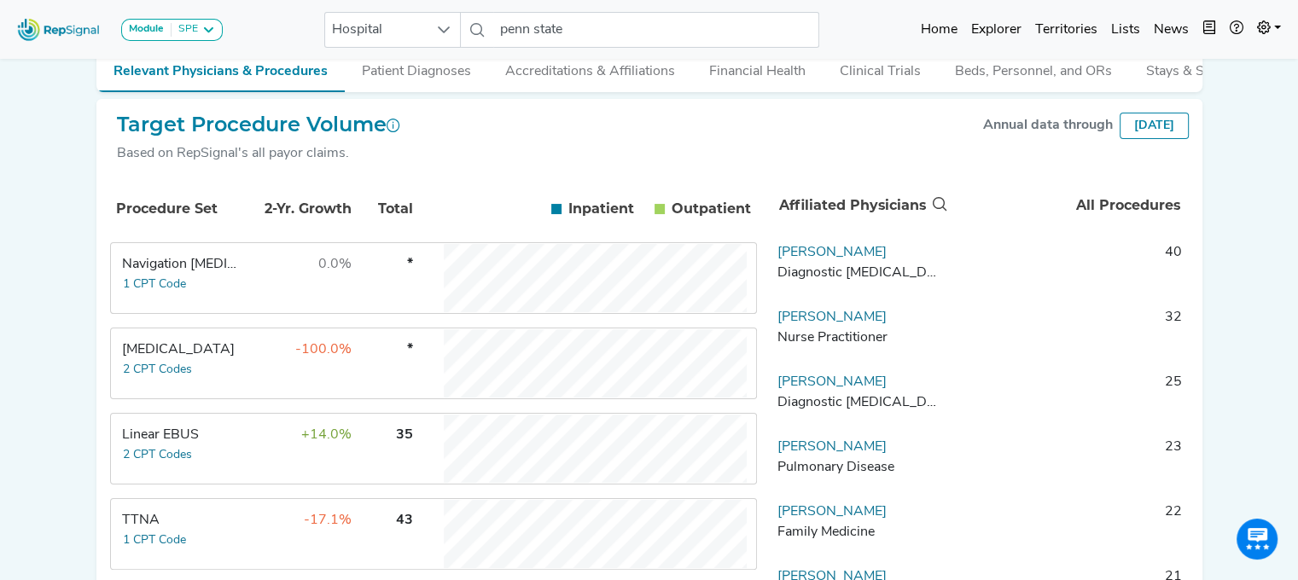
click at [257, 456] on td "+14.0%" at bounding box center [296, 449] width 111 height 68
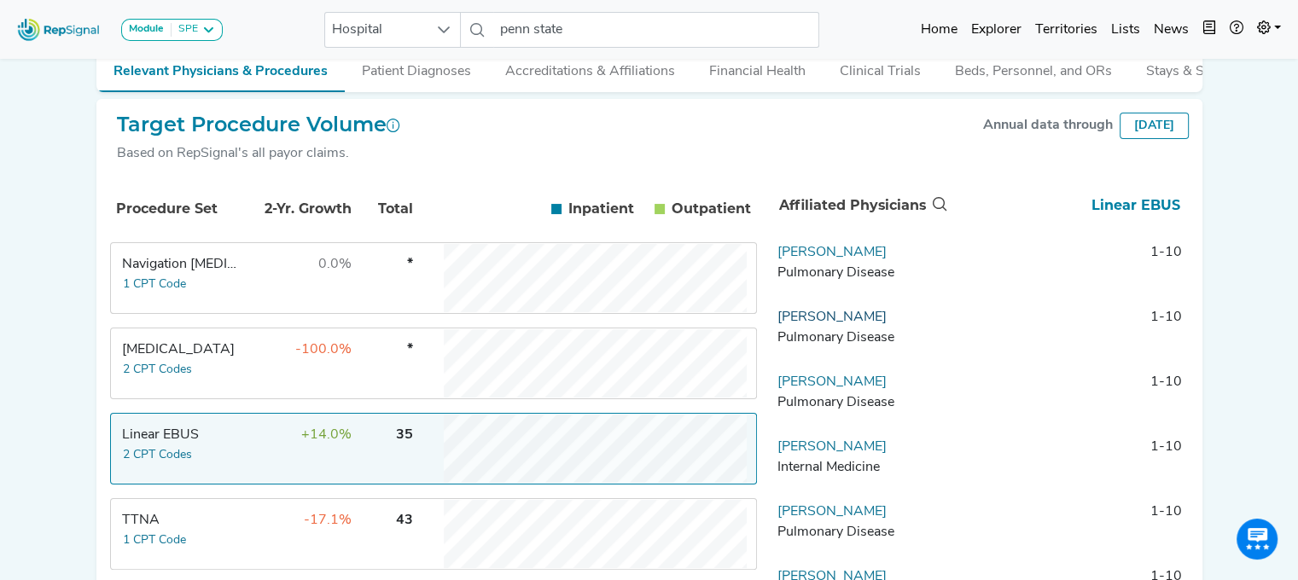
click at [850, 324] on link "[PERSON_NAME]" at bounding box center [831, 318] width 109 height 14
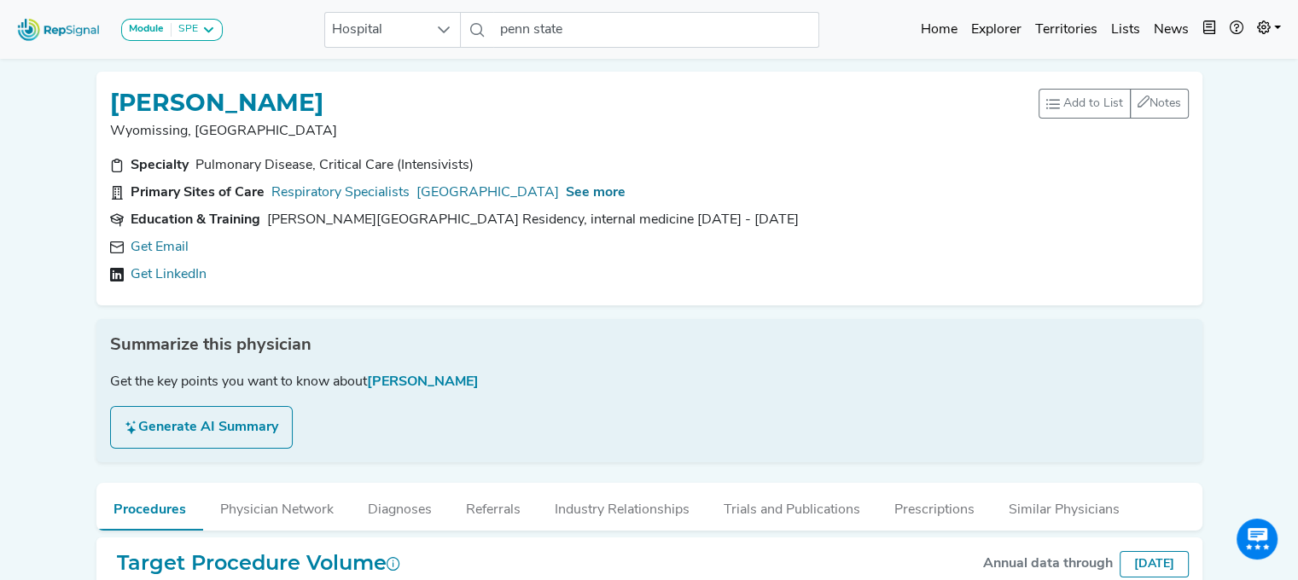
drag, startPoint x: 358, startPoint y: 102, endPoint x: 90, endPoint y: 91, distance: 268.1
click at [90, 91] on div "Haitham Kanneh Wyomissing, PA Add to List Recent Lists: Starred Physicians Crea…" at bounding box center [649, 189] width 1119 height 234
copy h1 "[PERSON_NAME]"
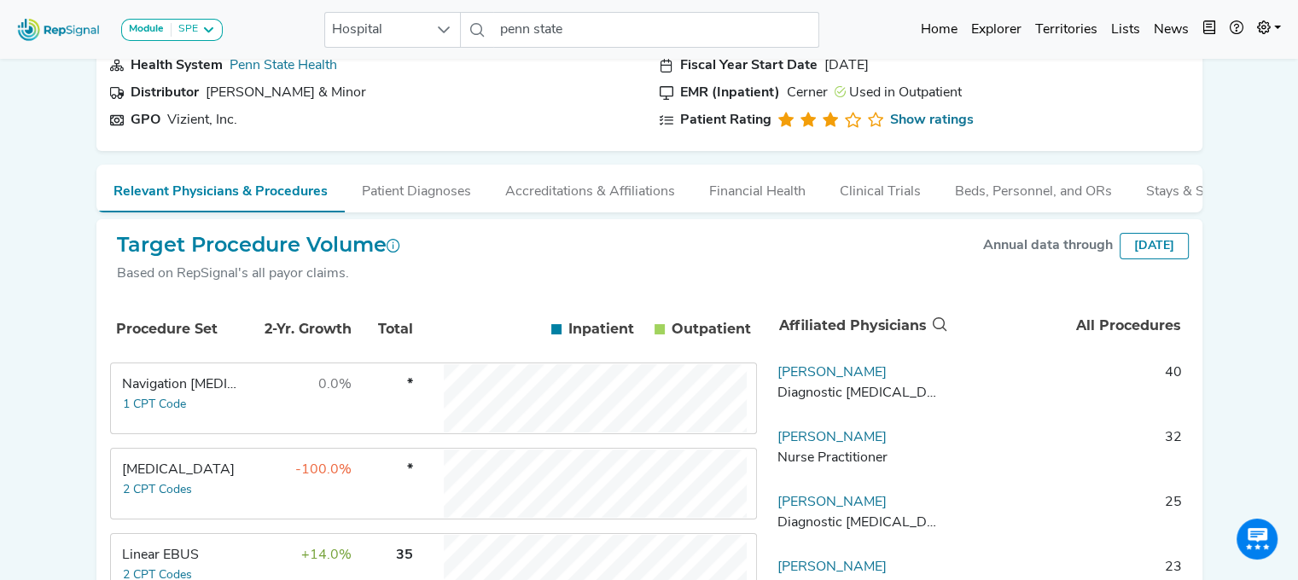
scroll to position [218, 0]
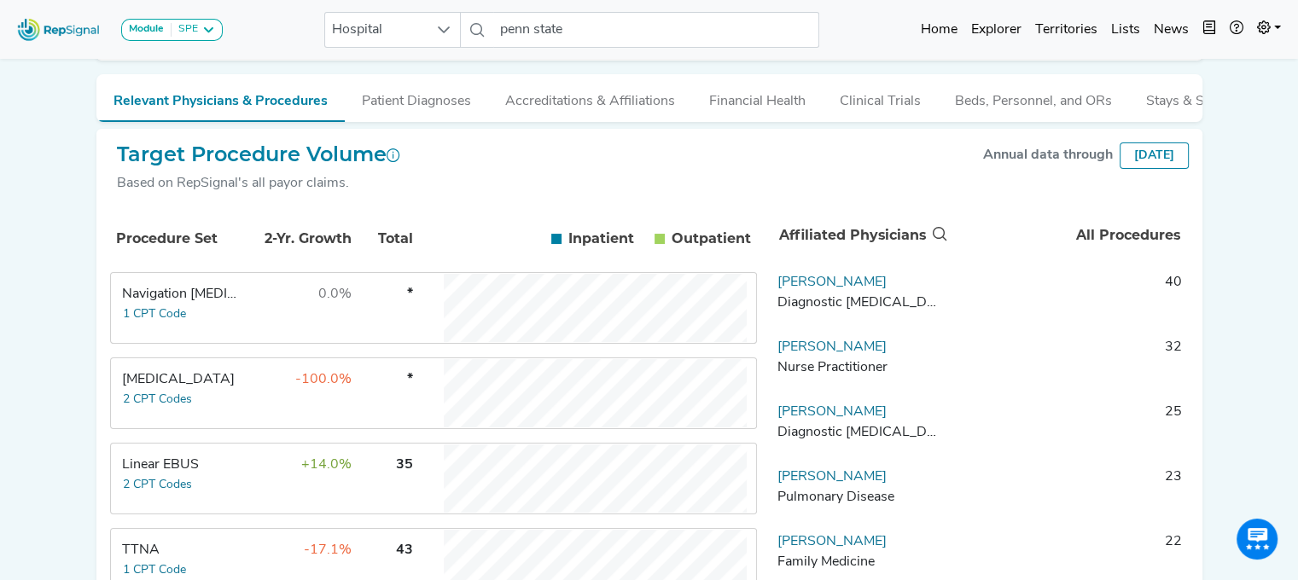
click at [245, 472] on td "+14.0%" at bounding box center [296, 478] width 111 height 68
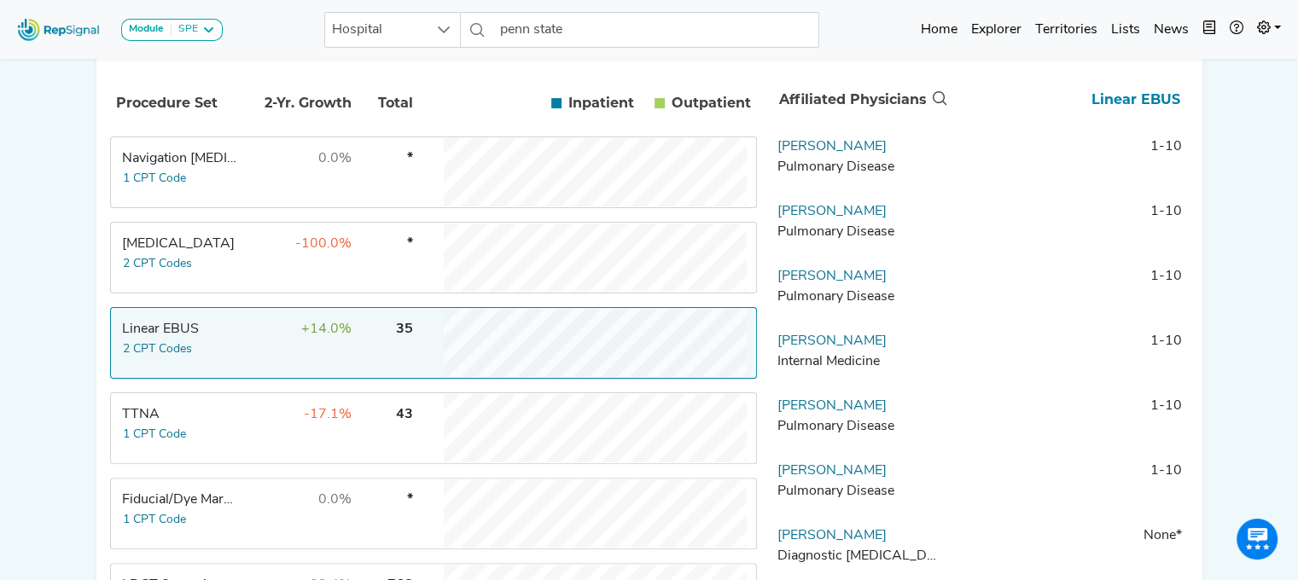
scroll to position [399, 0]
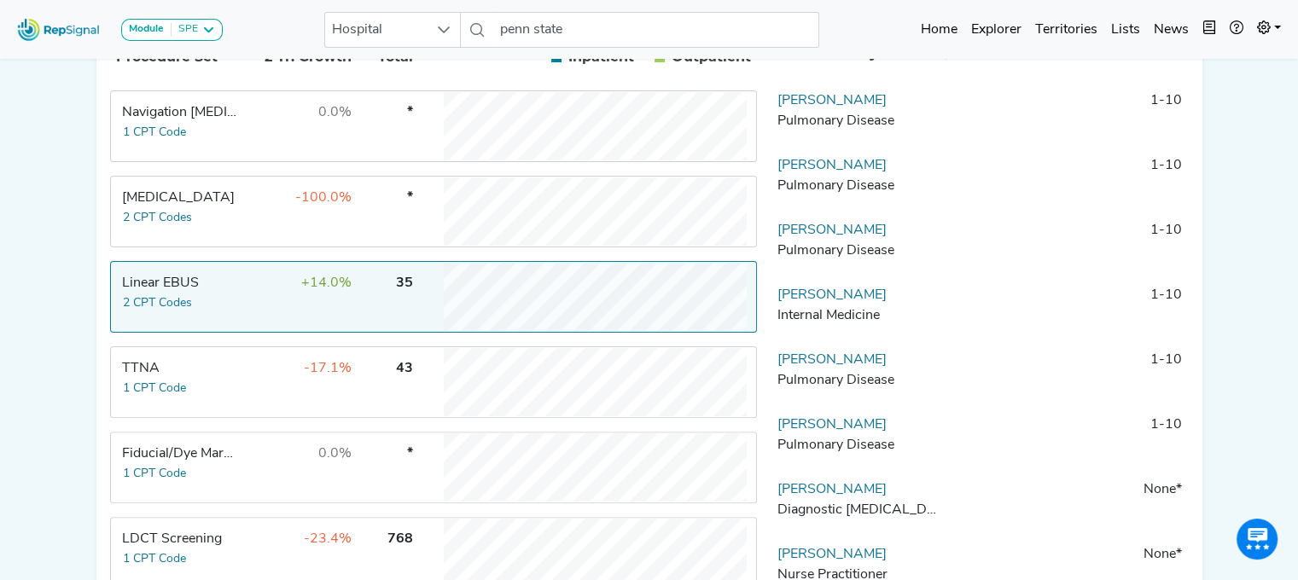
drag, startPoint x: 888, startPoint y: 238, endPoint x: 771, endPoint y: 248, distance: 117.3
click at [771, 248] on td "Yasmeen Khaskia Pulmonary Disease" at bounding box center [859, 245] width 179 height 51
copy link "[PERSON_NAME]"
drag, startPoint x: 887, startPoint y: 371, endPoint x: 775, endPoint y: 369, distance: 112.6
click at [775, 369] on td "Brian Chwiecko Pulmonary Disease" at bounding box center [859, 375] width 179 height 51
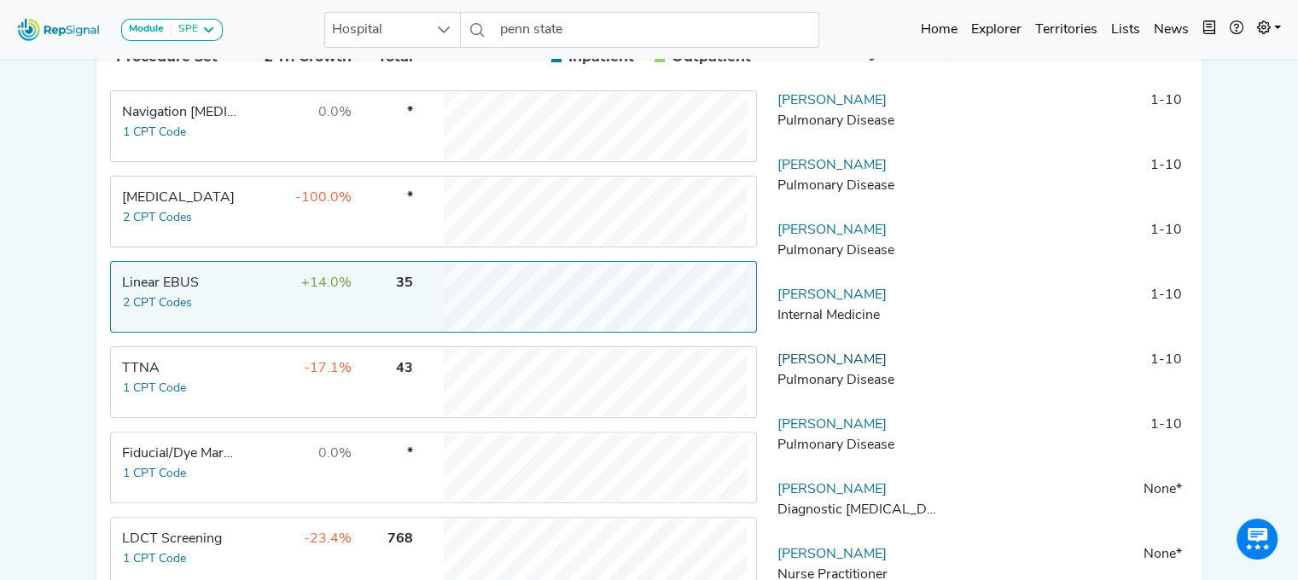
copy link "[PERSON_NAME]"
drag, startPoint x: 911, startPoint y: 439, endPoint x: 776, endPoint y: 443, distance: 135.7
click at [776, 443] on td "Dimitry Petrenko Pulmonary Disease" at bounding box center [859, 440] width 179 height 51
copy link "[PERSON_NAME]"
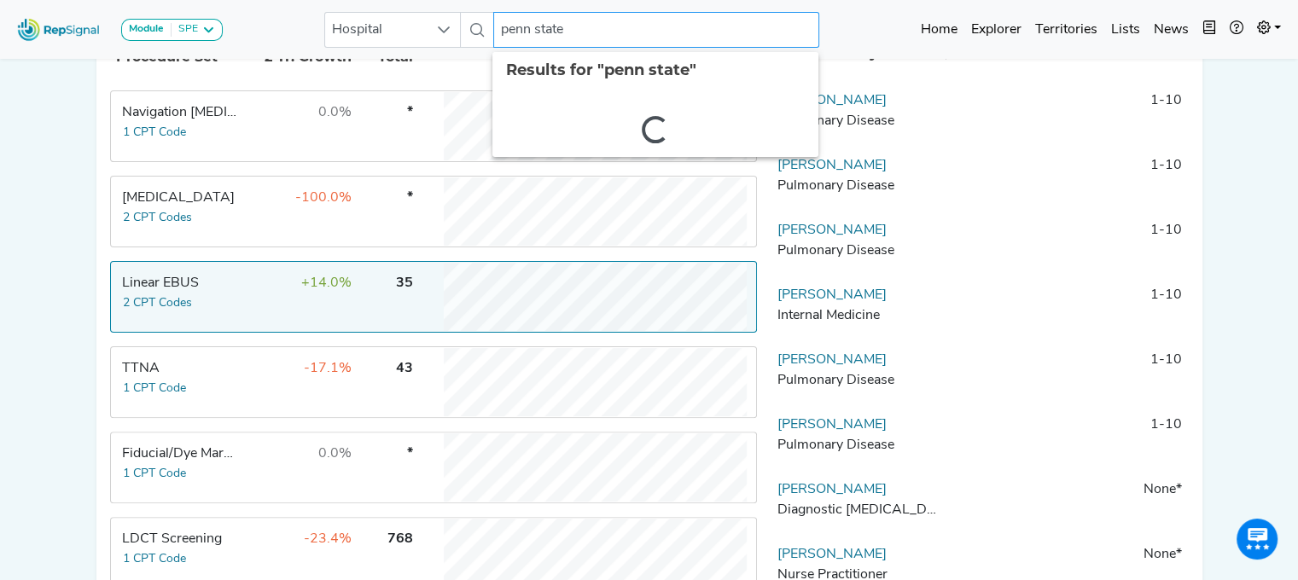
drag, startPoint x: 495, startPoint y: 32, endPoint x: 834, endPoint y: 55, distance: 339.5
click at [834, 55] on nav "Module SPE Bronchoscopy Disposable Bronchoscope SBRT SPE TTNA Thoracic Surgery …" at bounding box center [649, 29] width 1298 height 59
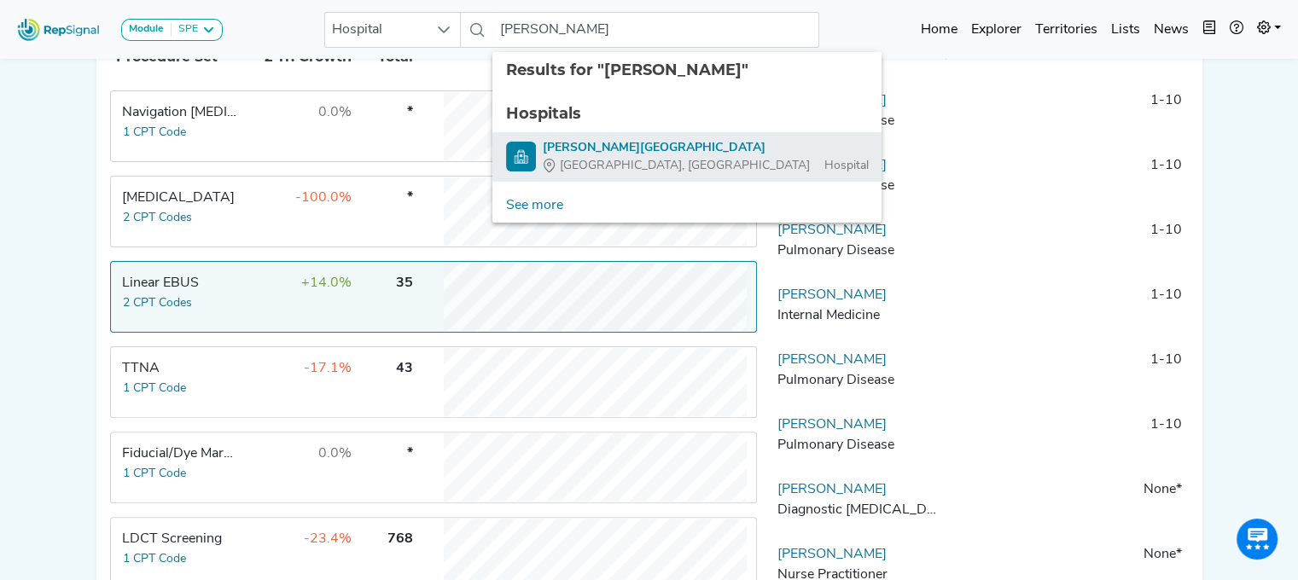
click at [648, 149] on div "Guthrie Troy Community Hospital" at bounding box center [705, 148] width 325 height 18
type input "Guthrie Troy Community Hospital"
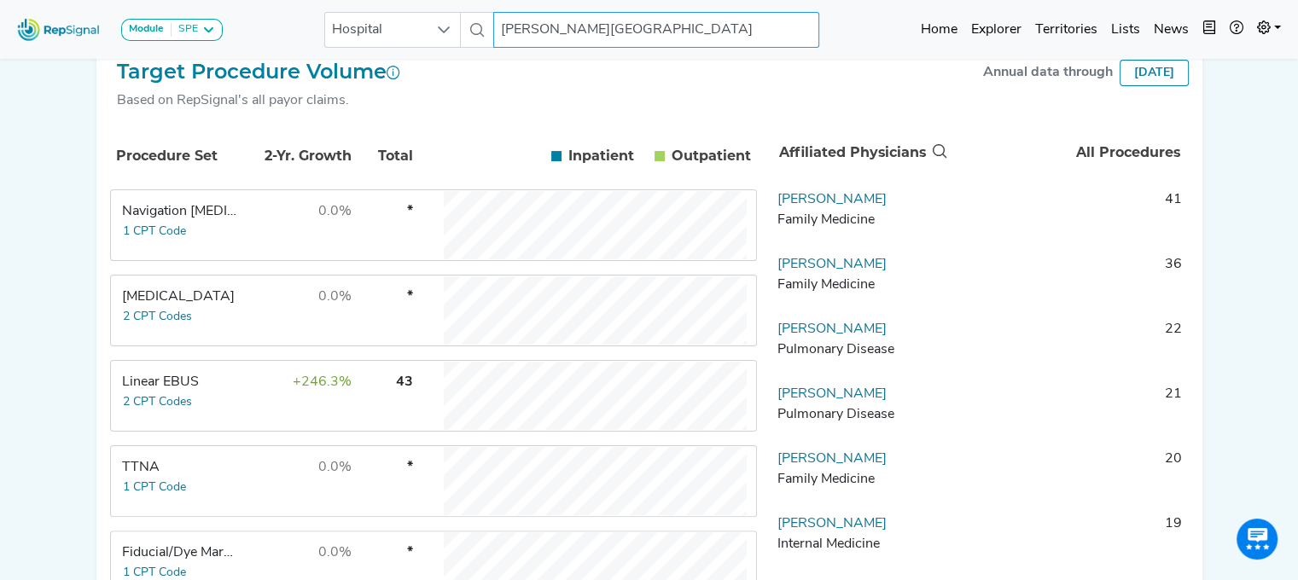
scroll to position [326, 0]
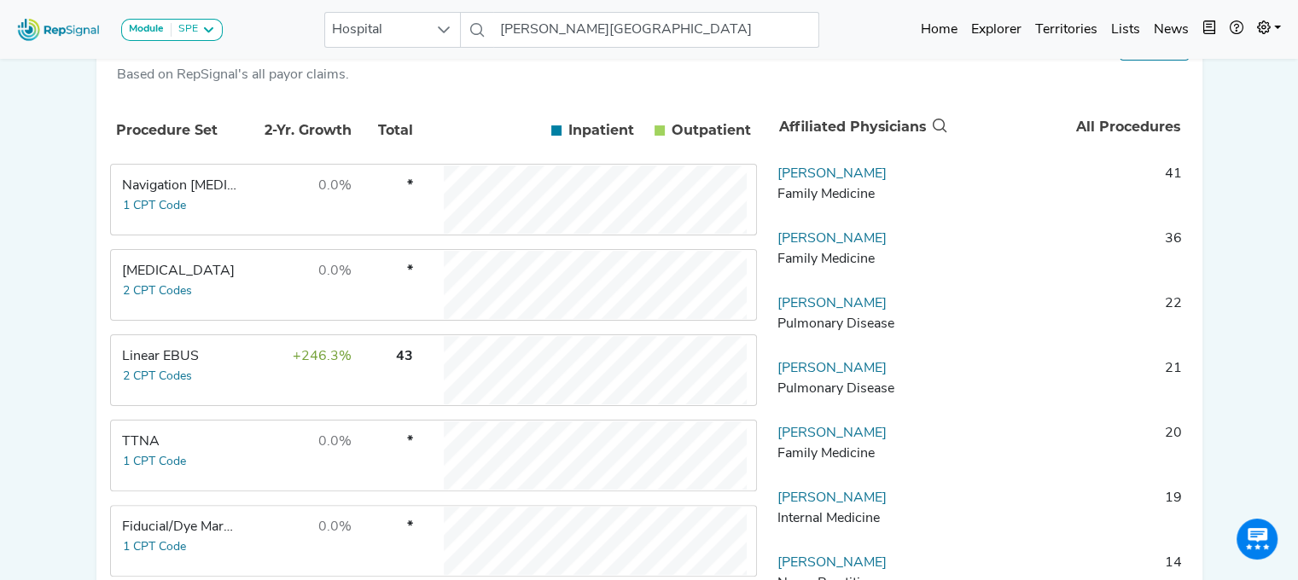
click at [224, 385] on td "Linear EBUS 2 CPT Codes" at bounding box center [176, 370] width 128 height 68
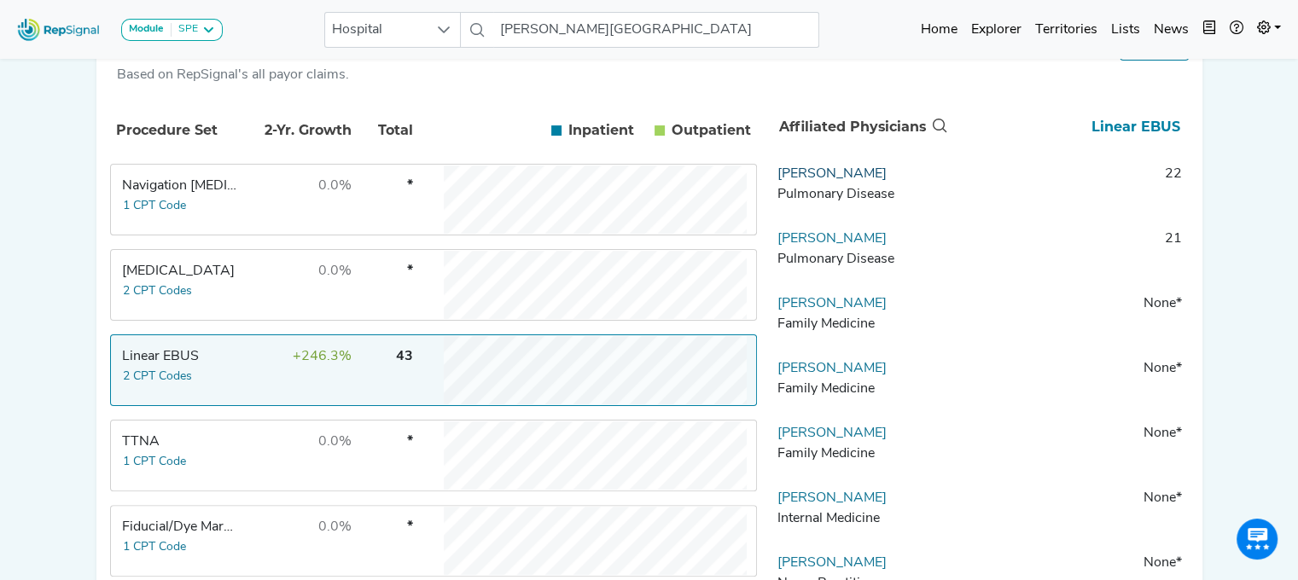
click at [831, 181] on link "Boyd Hehn" at bounding box center [831, 174] width 109 height 14
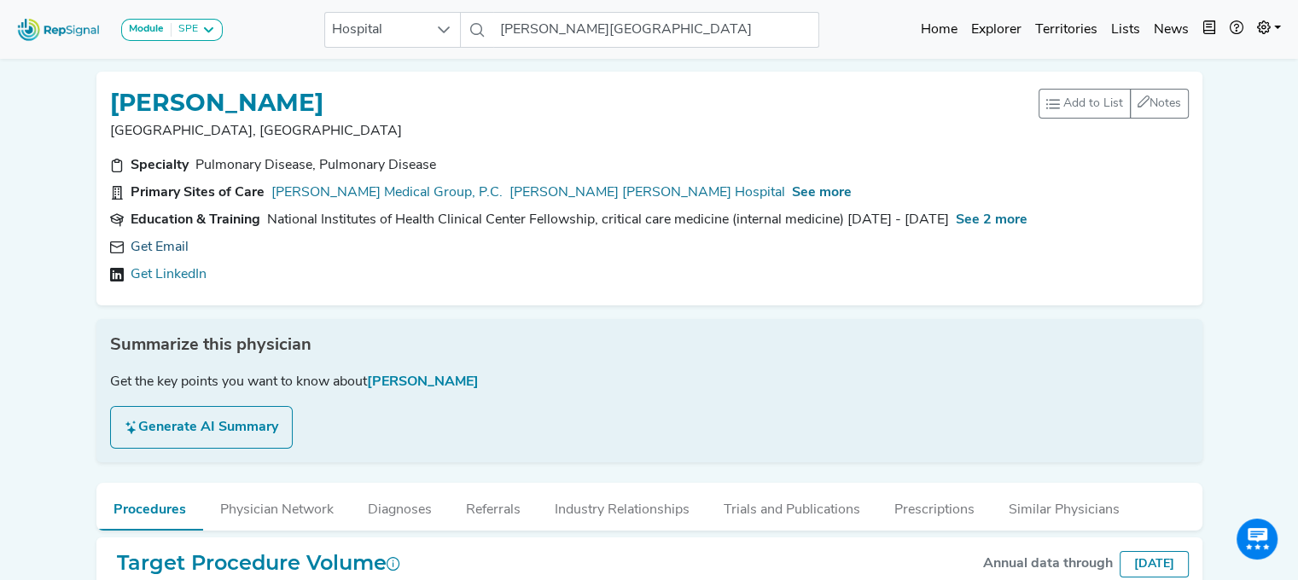
click at [161, 245] on link "Get Email" at bounding box center [160, 247] width 58 height 20
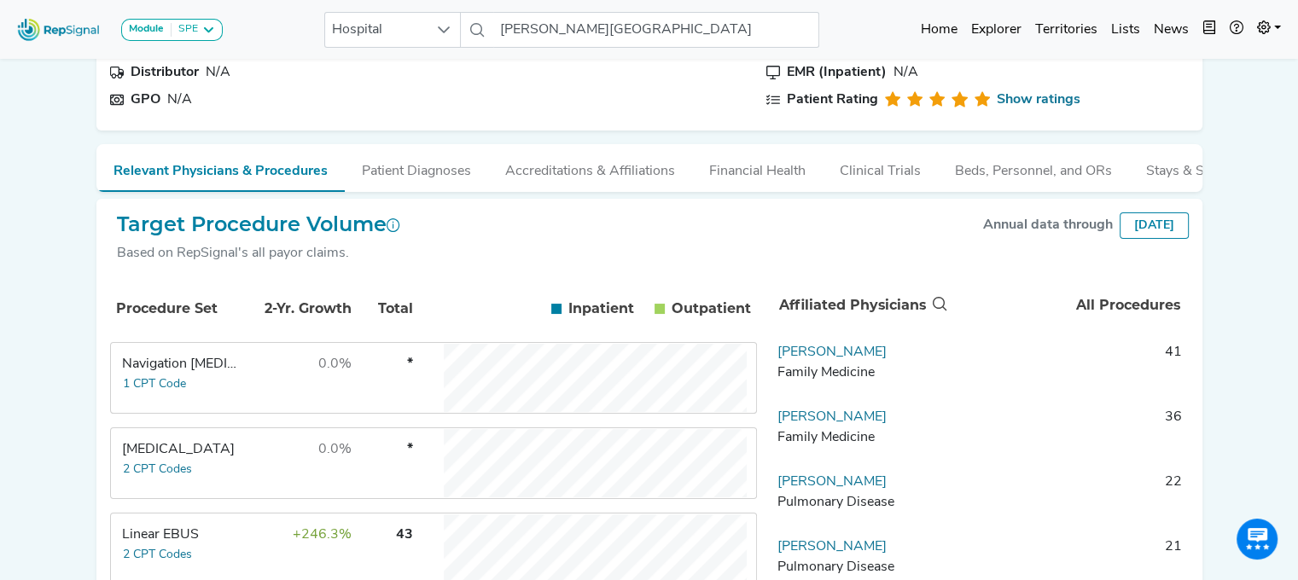
scroll to position [298, 0]
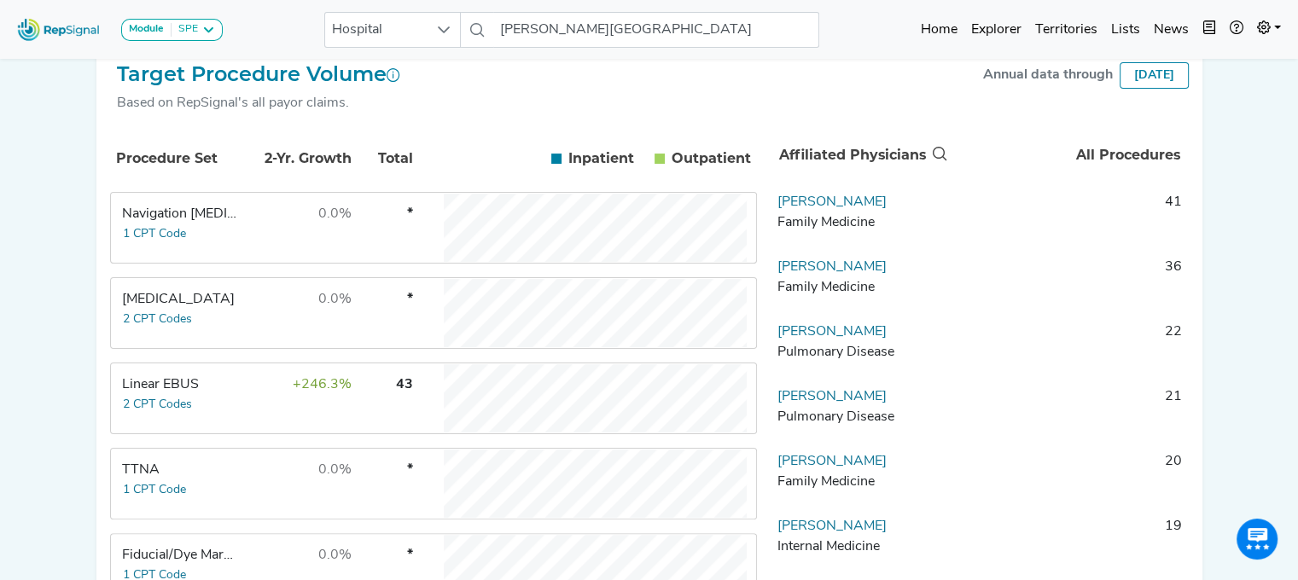
click at [258, 419] on td "+246.3%" at bounding box center [296, 398] width 111 height 68
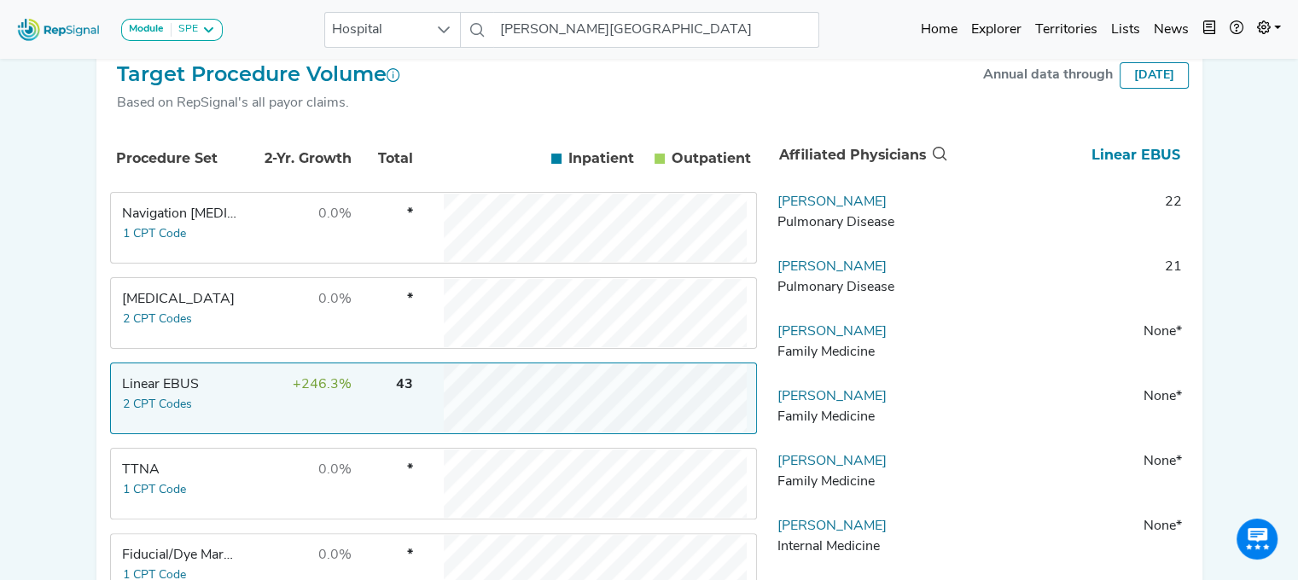
click at [921, 270] on td "Rajamurugan Meenakshisundaram Pulmonary Disease" at bounding box center [859, 282] width 179 height 51
click at [950, 283] on td "21" at bounding box center [1069, 282] width 239 height 51
click at [886, 274] on link "Rajamurugan Meenakshisundaram" at bounding box center [831, 267] width 109 height 14
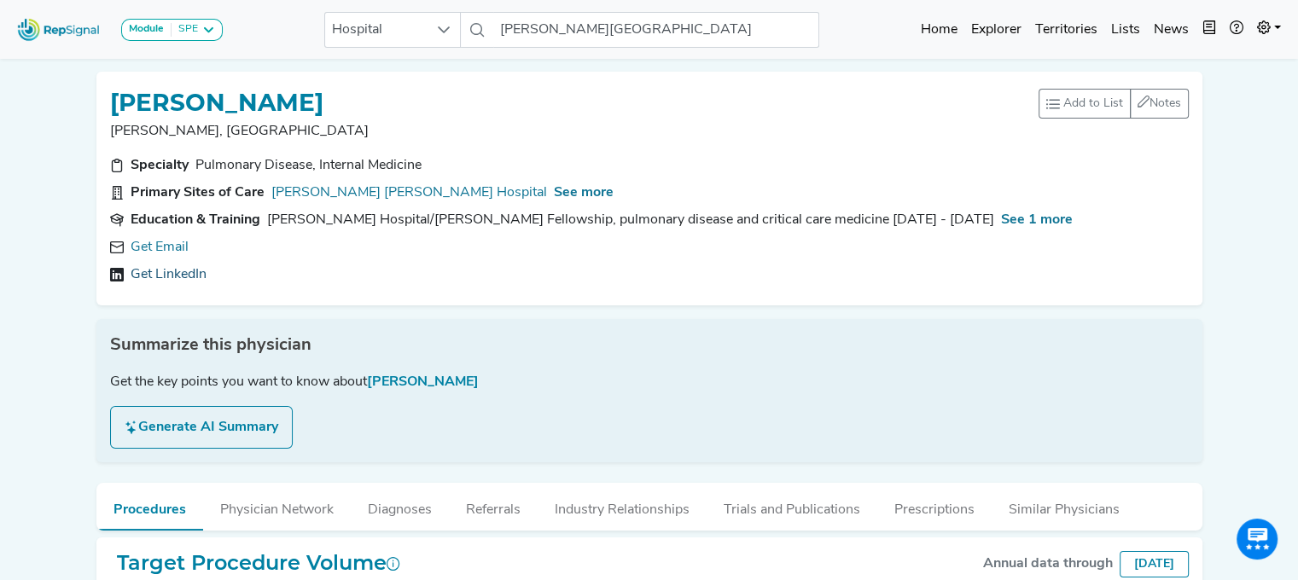
click at [174, 271] on link "Get LinkedIn" at bounding box center [169, 274] width 76 height 20
click at [386, 272] on link "https://linkedin.com/in/rajamurugan-meenakshisundaram-md-6b6395123" at bounding box center [258, 274] width 255 height 20
drag, startPoint x: 586, startPoint y: 113, endPoint x: 92, endPoint y: 64, distance: 496.4
click at [92, 64] on div "Rajamurugan Meenakshisundaram Sayre, PA Add to List Recent Lists: Starred Physi…" at bounding box center [649, 181] width 1119 height 247
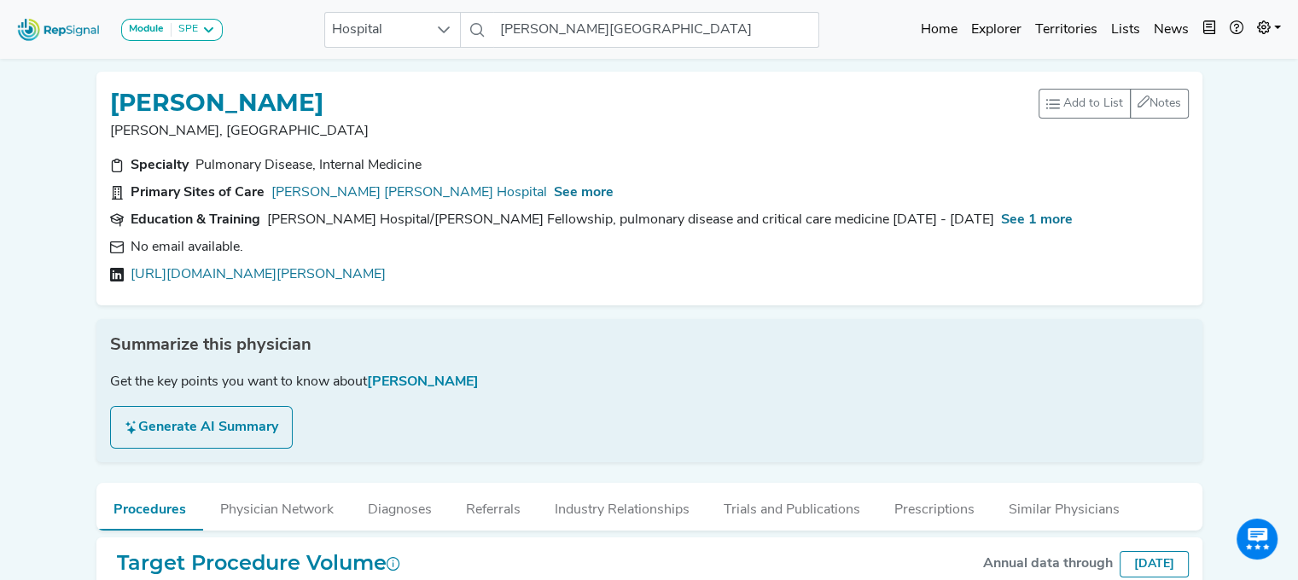
drag, startPoint x: 609, startPoint y: 89, endPoint x: 7, endPoint y: 90, distance: 602.3
copy h1 "Rajamurugan Meenakshisundaram"
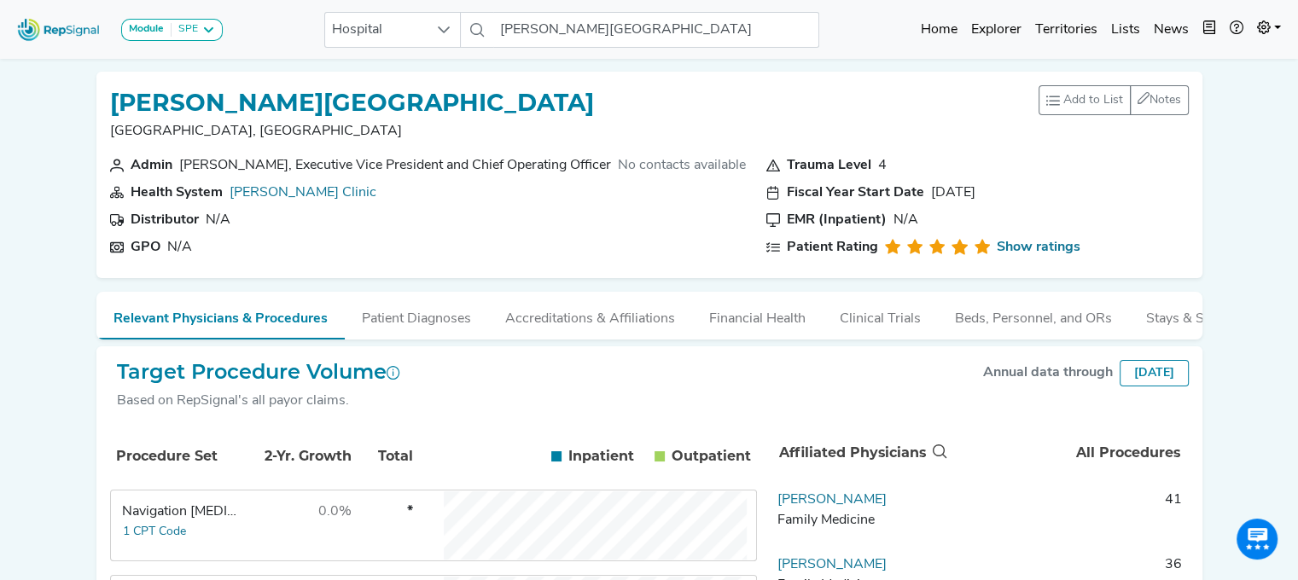
click at [585, 419] on div "Target Procedure Volume Based on RepSignal's all payor claims. Annual data thro…" at bounding box center [649, 393] width 1078 height 66
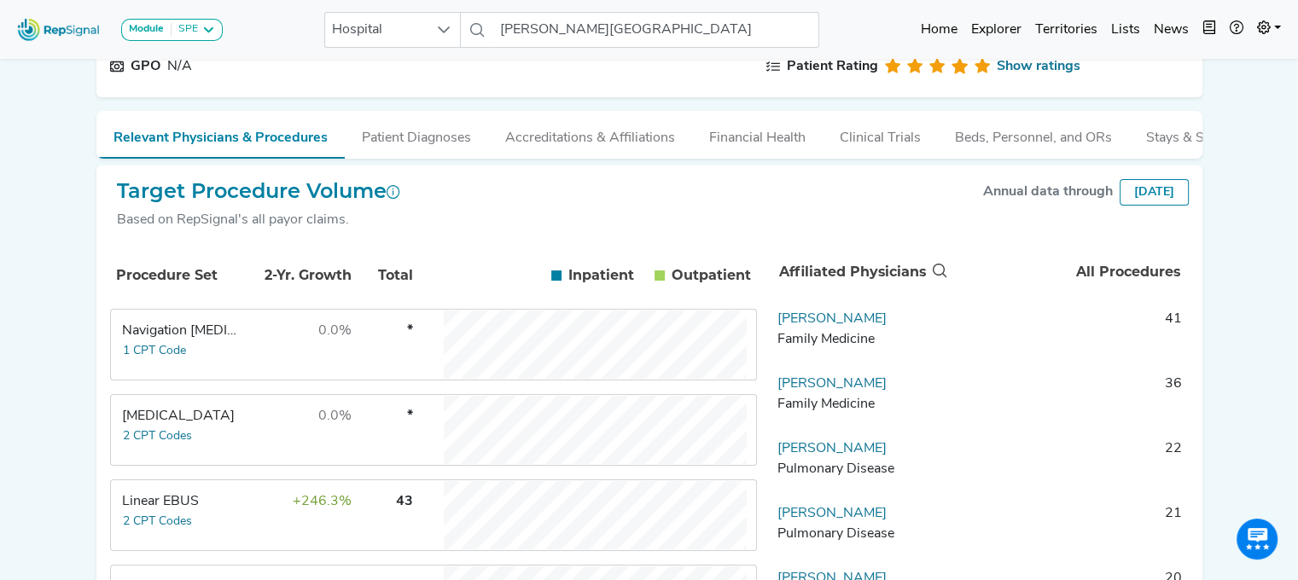
scroll to position [216, 0]
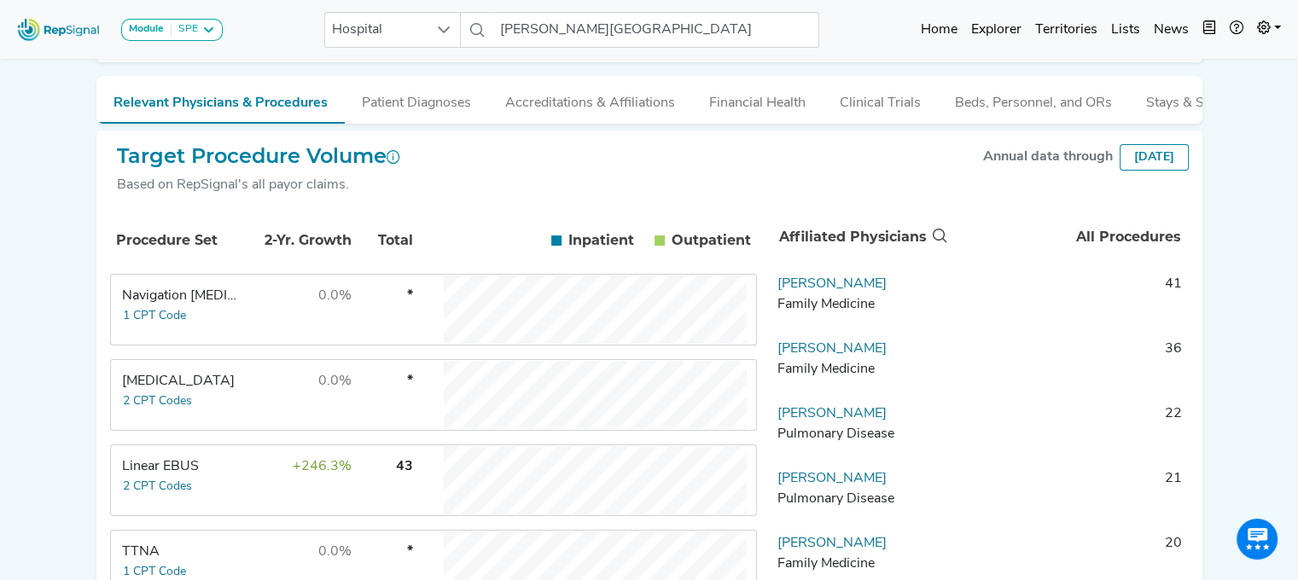
click at [178, 514] on td "Linear EBUS 2 CPT Codes" at bounding box center [176, 480] width 128 height 68
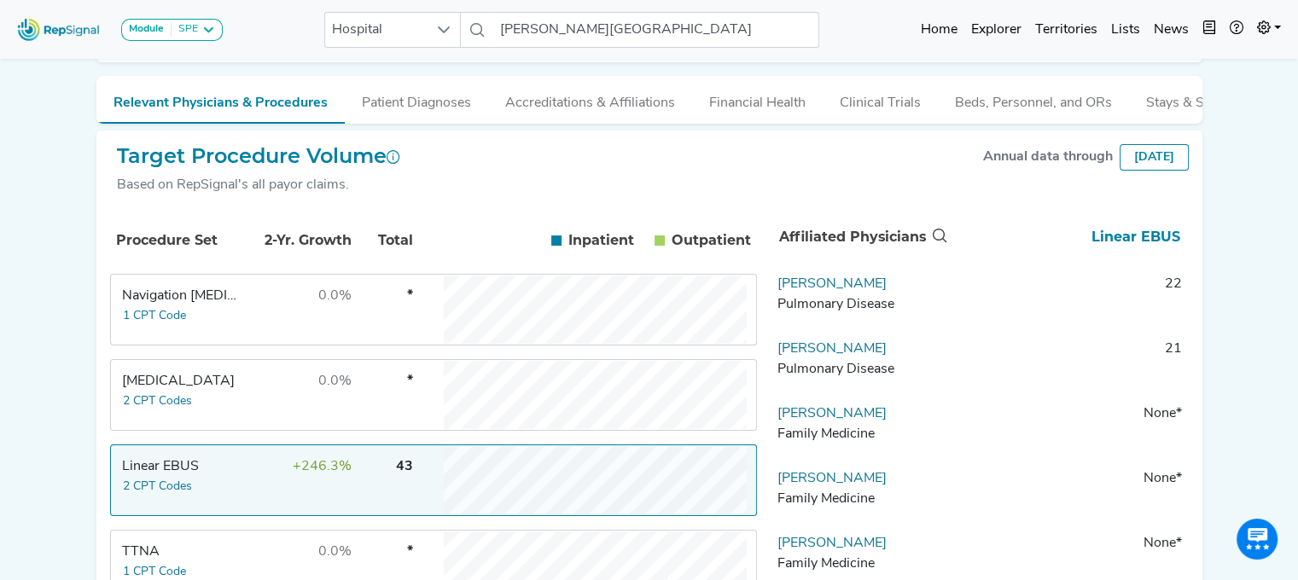
click at [369, 401] on td "*" at bounding box center [384, 395] width 60 height 68
